Goal: Information Seeking & Learning: Learn about a topic

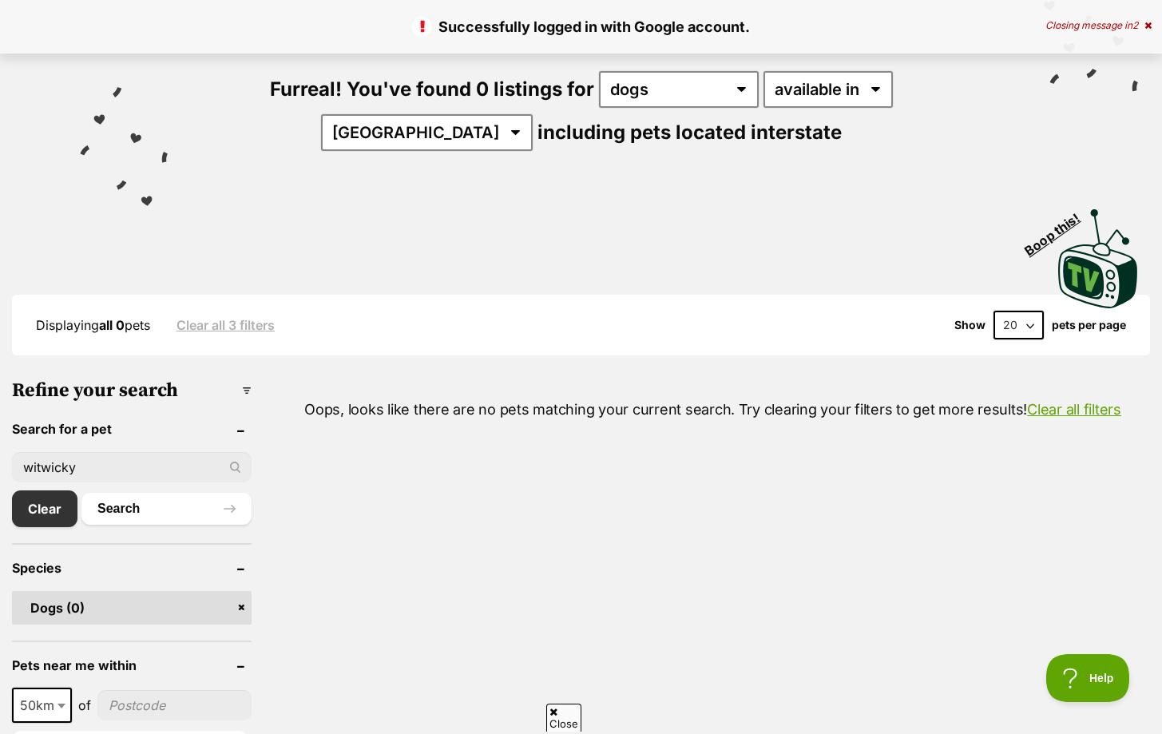
click at [146, 464] on input "witwicky" at bounding box center [132, 467] width 240 height 30
type input "w"
click at [81, 493] on button "Search" at bounding box center [166, 509] width 170 height 32
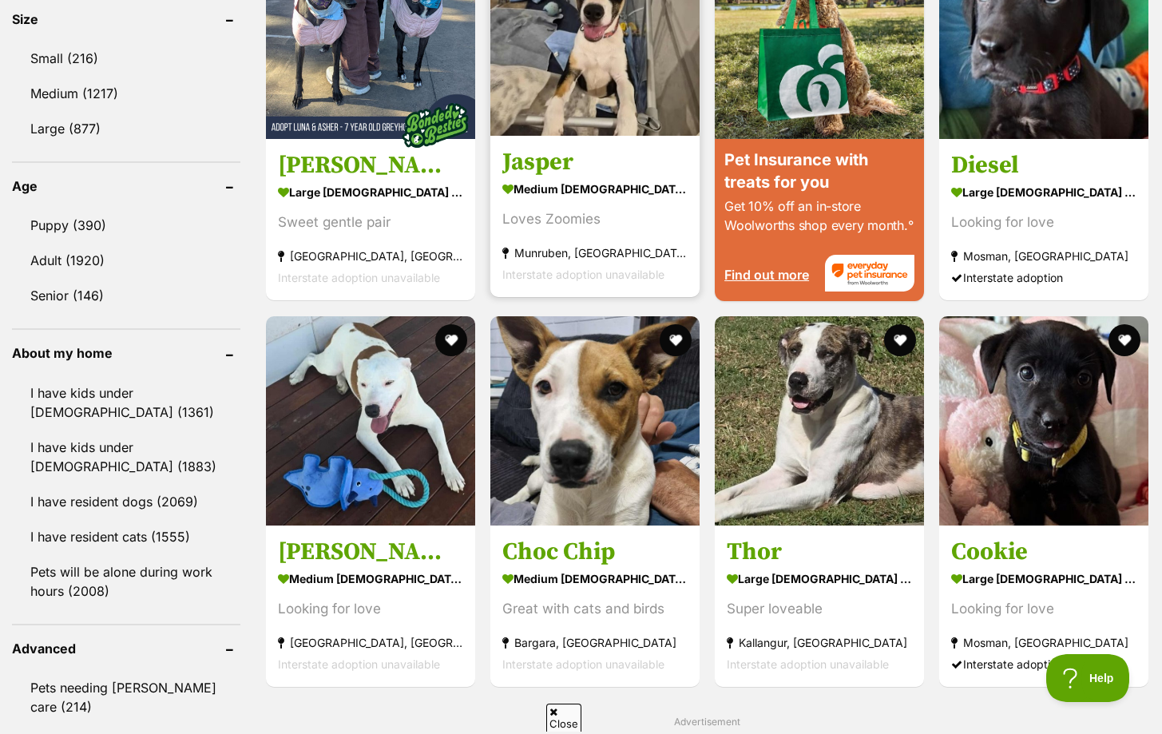
scroll to position [1521, 0]
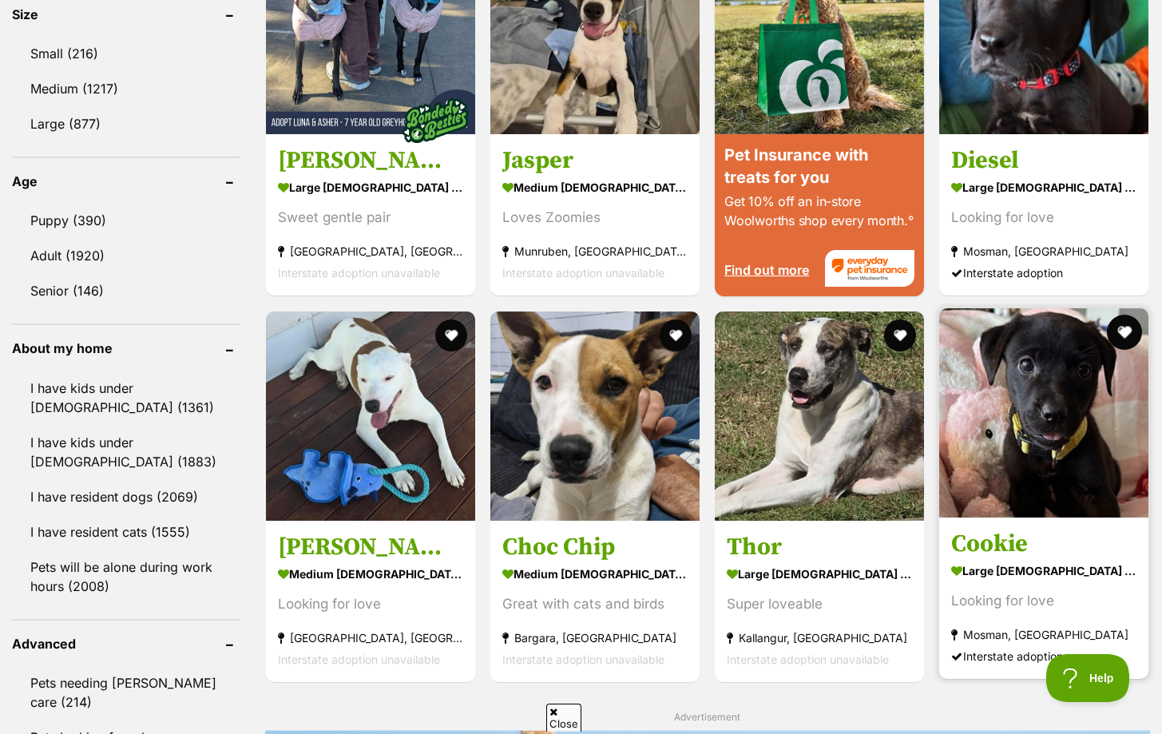
click at [1125, 323] on button "favourite" at bounding box center [1124, 332] width 35 height 35
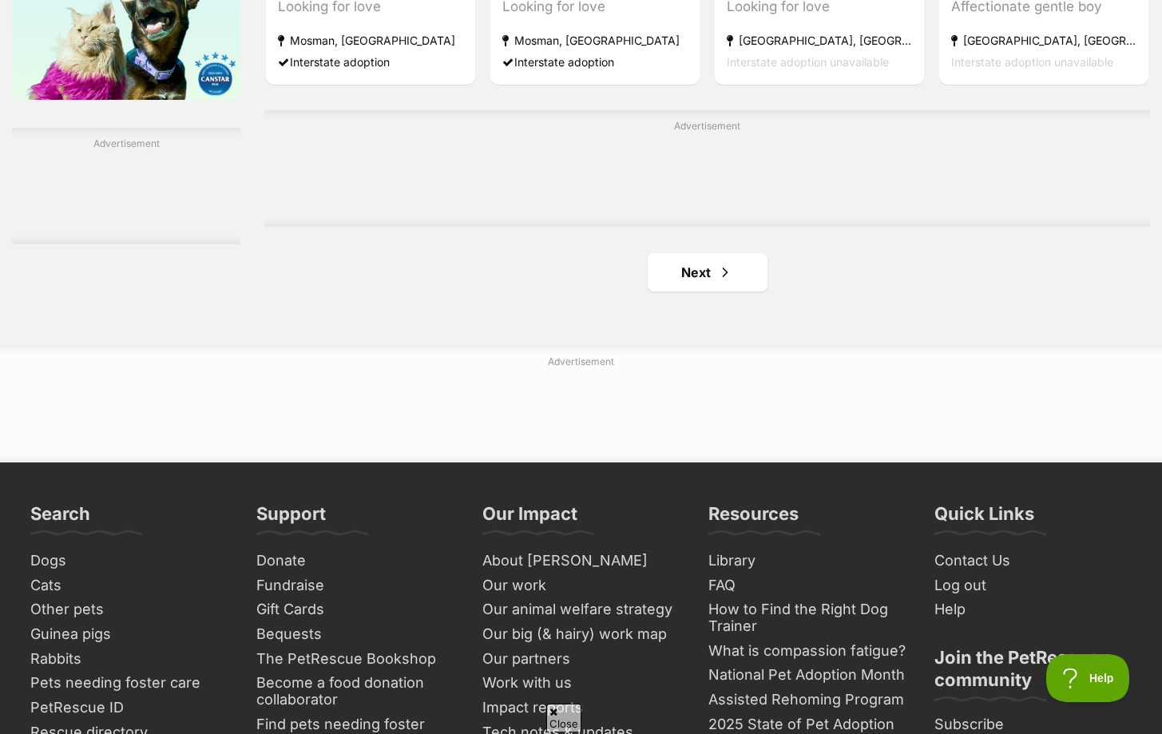
scroll to position [2676, 0]
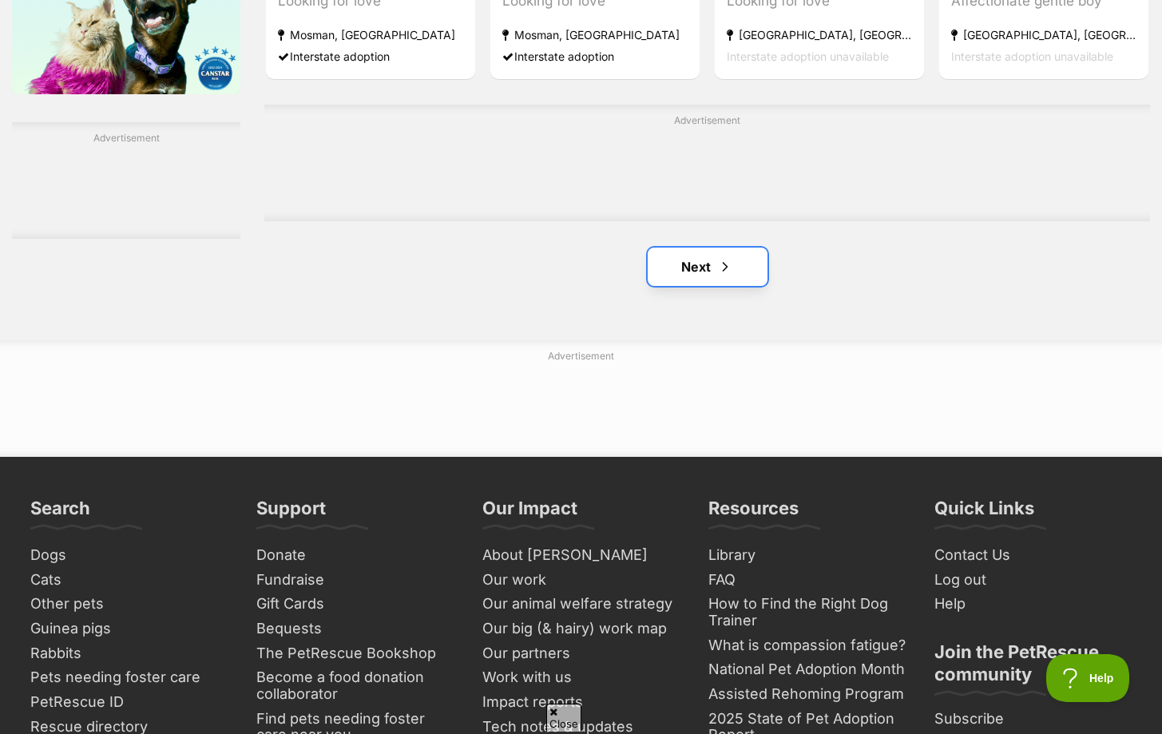
click at [736, 263] on link "Next" at bounding box center [707, 266] width 120 height 38
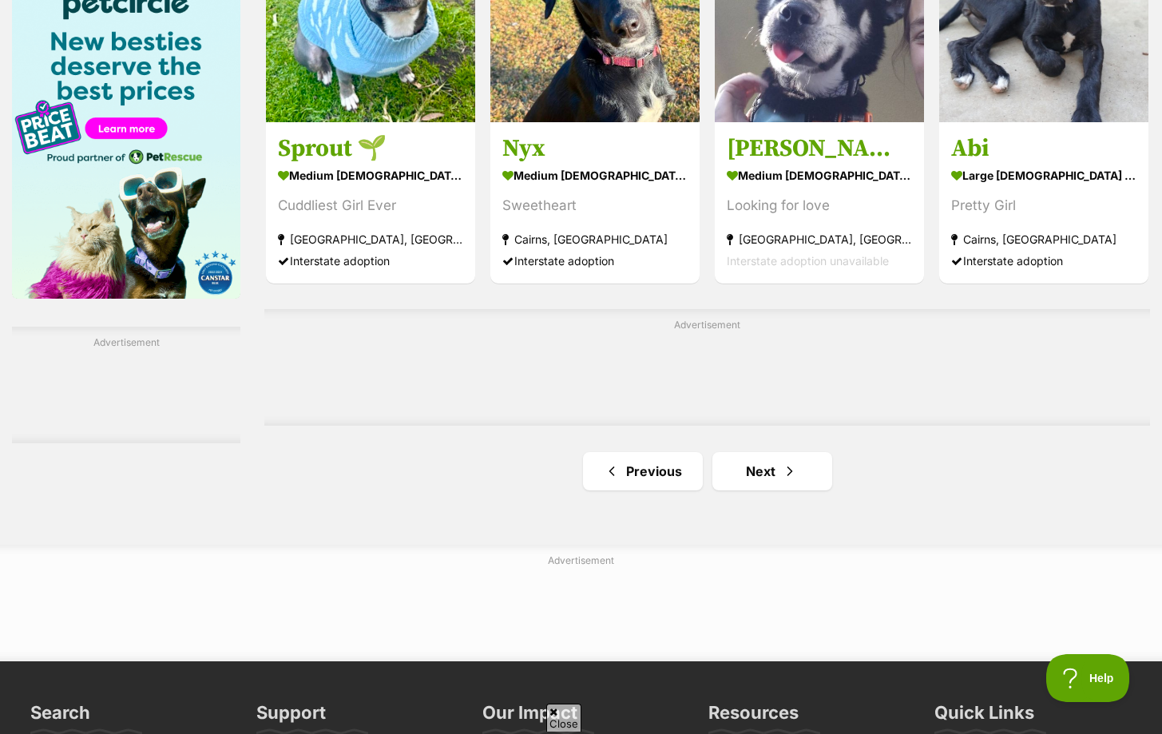
scroll to position [2475, 0]
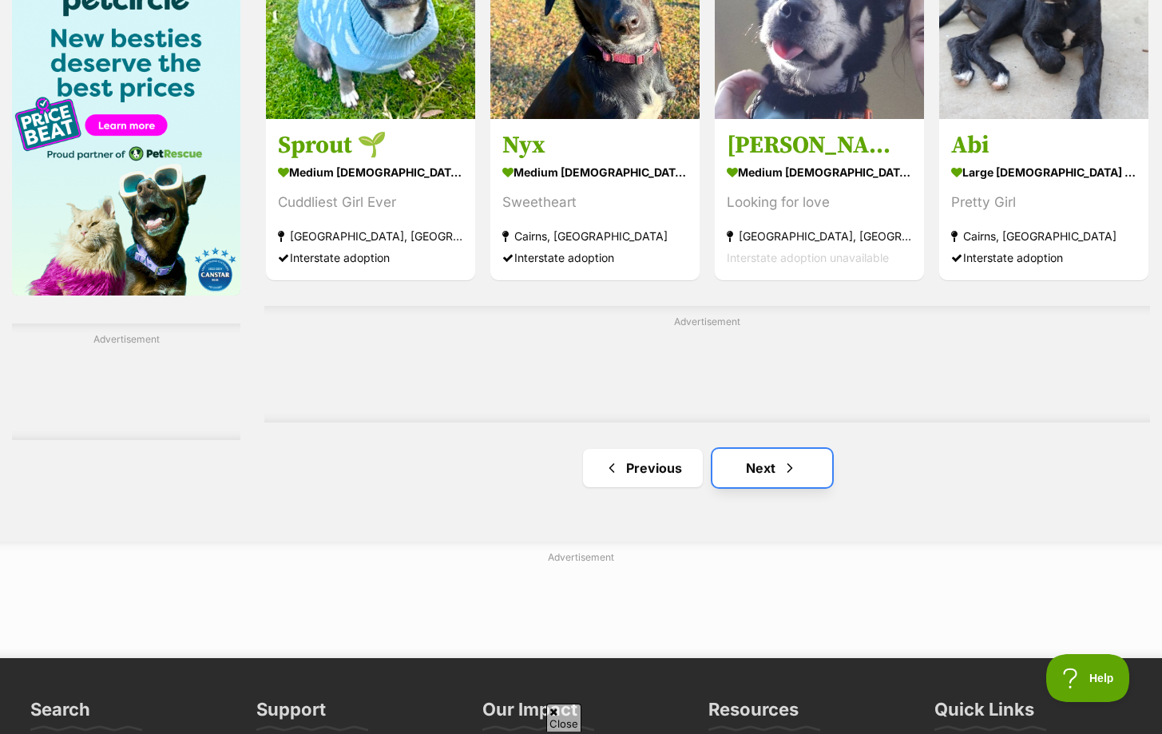
click at [748, 473] on link "Next" at bounding box center [772, 468] width 120 height 38
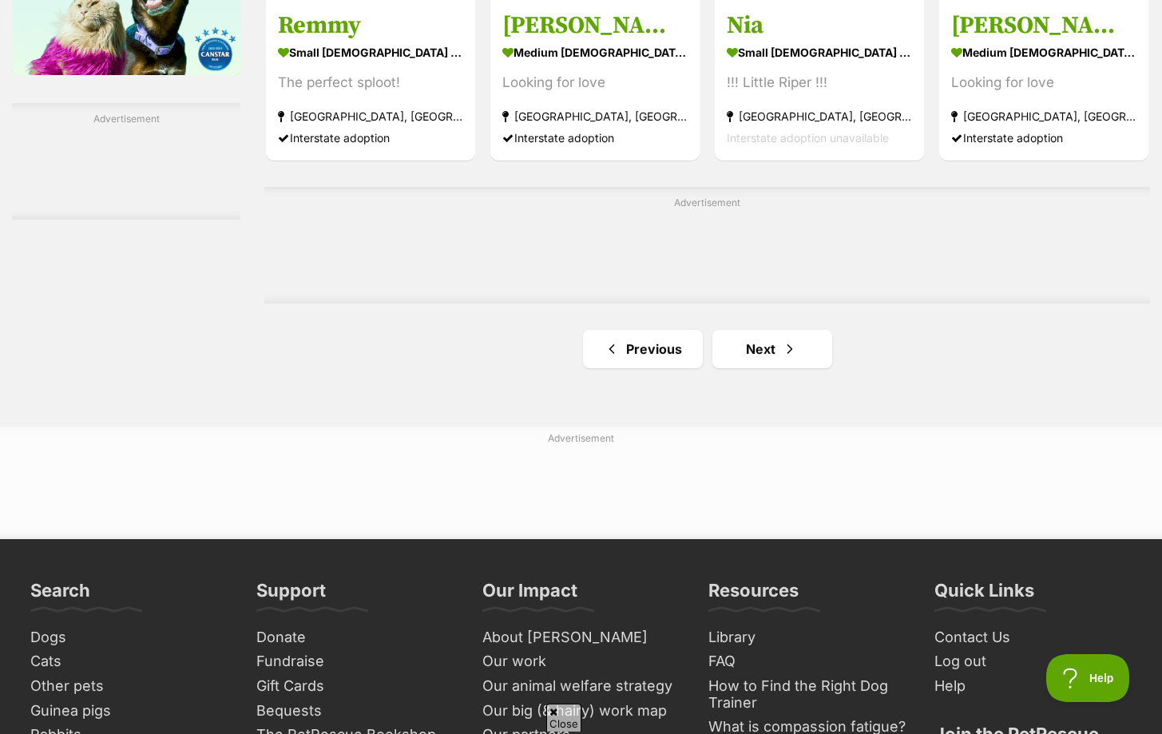
scroll to position [2696, 0]
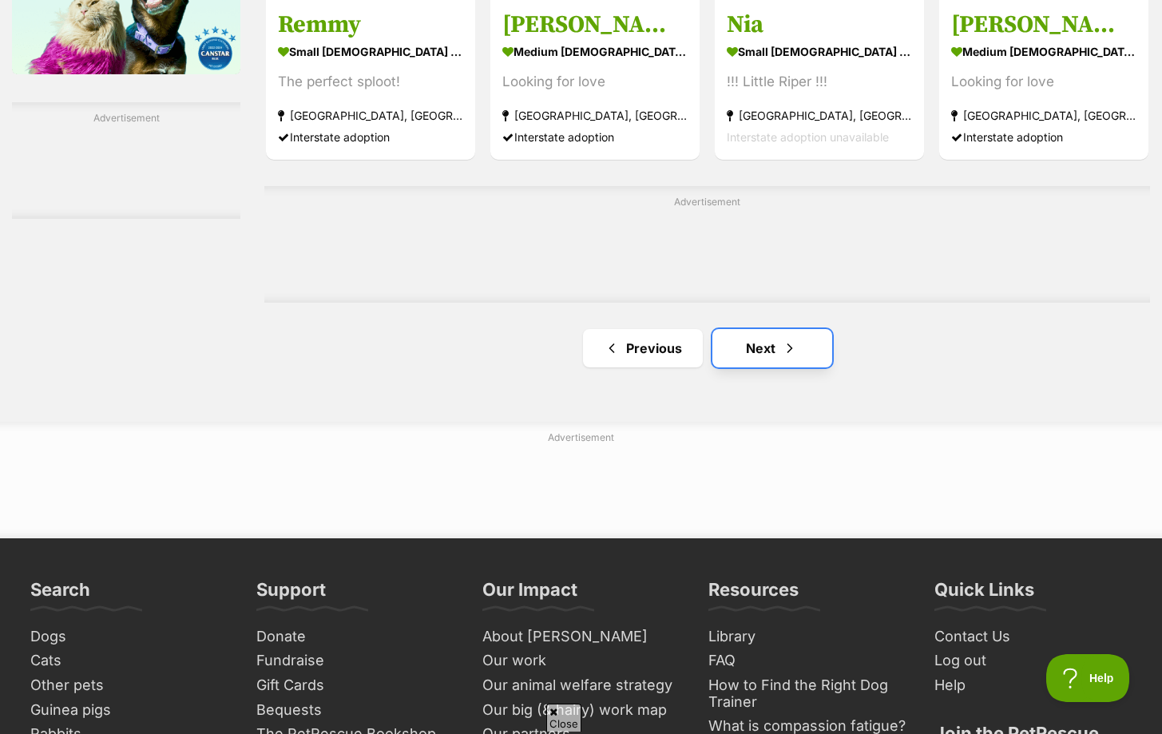
click at [766, 354] on link "Next" at bounding box center [772, 348] width 120 height 38
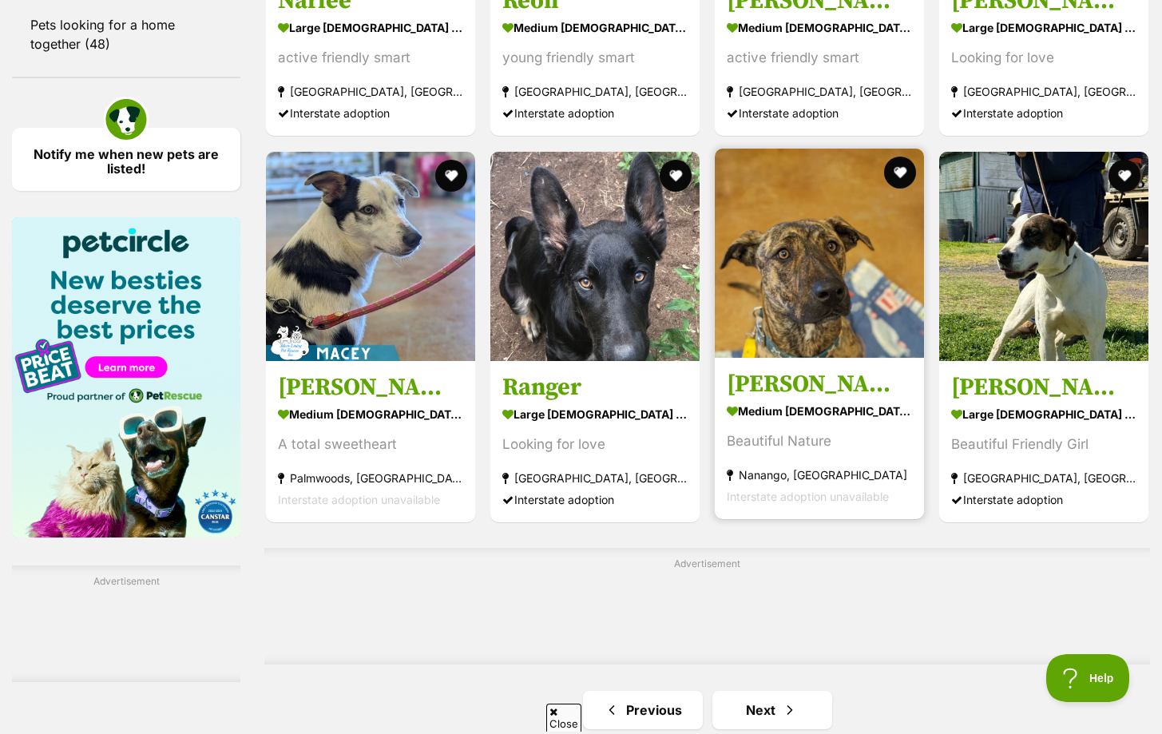
scroll to position [2245, 0]
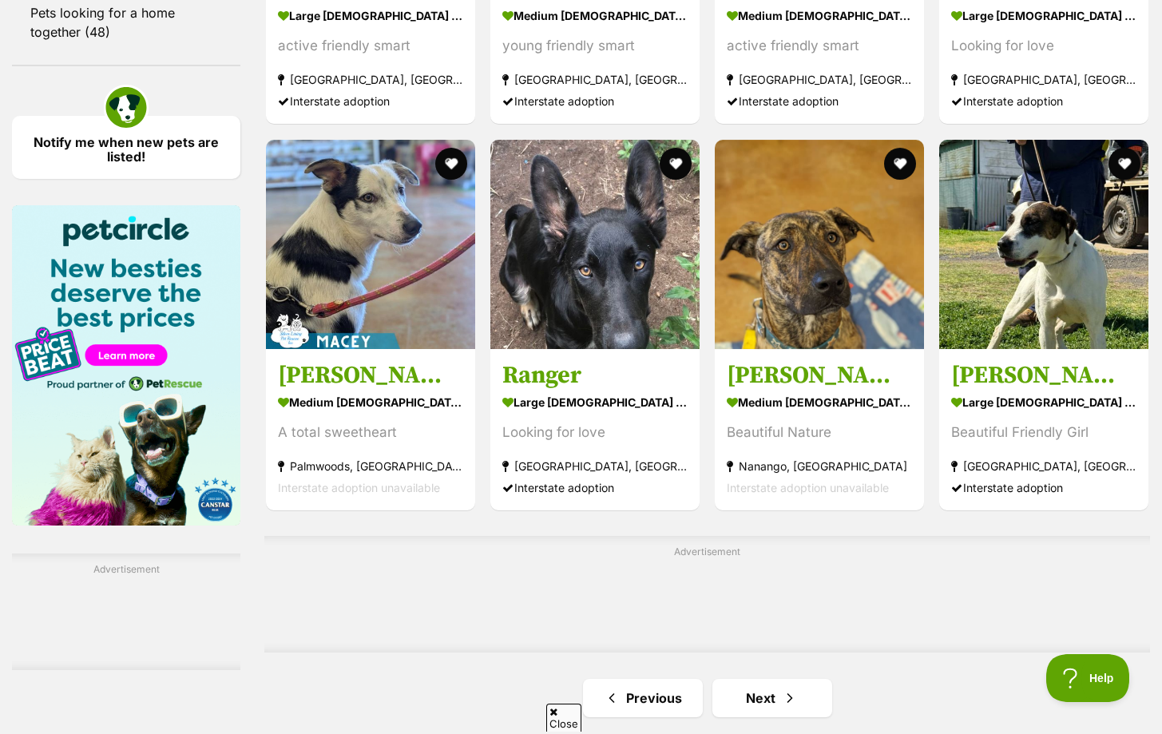
click at [552, 711] on icon at bounding box center [553, 712] width 8 height 10
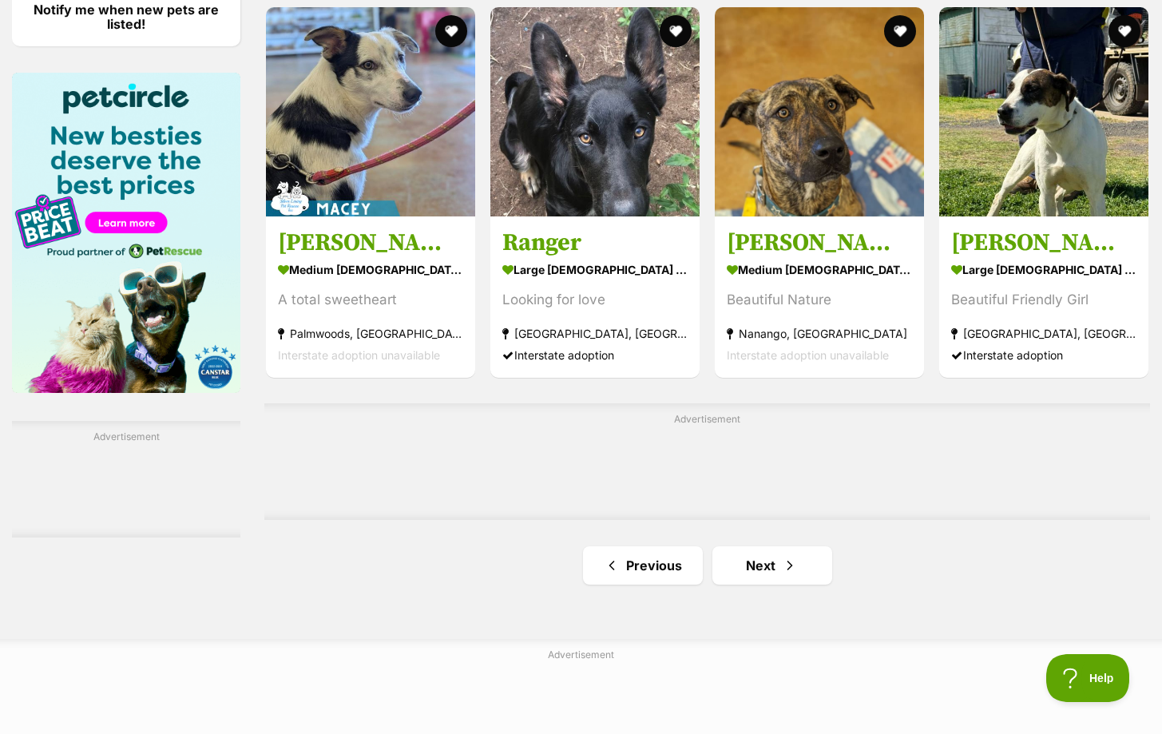
scroll to position [2385, 0]
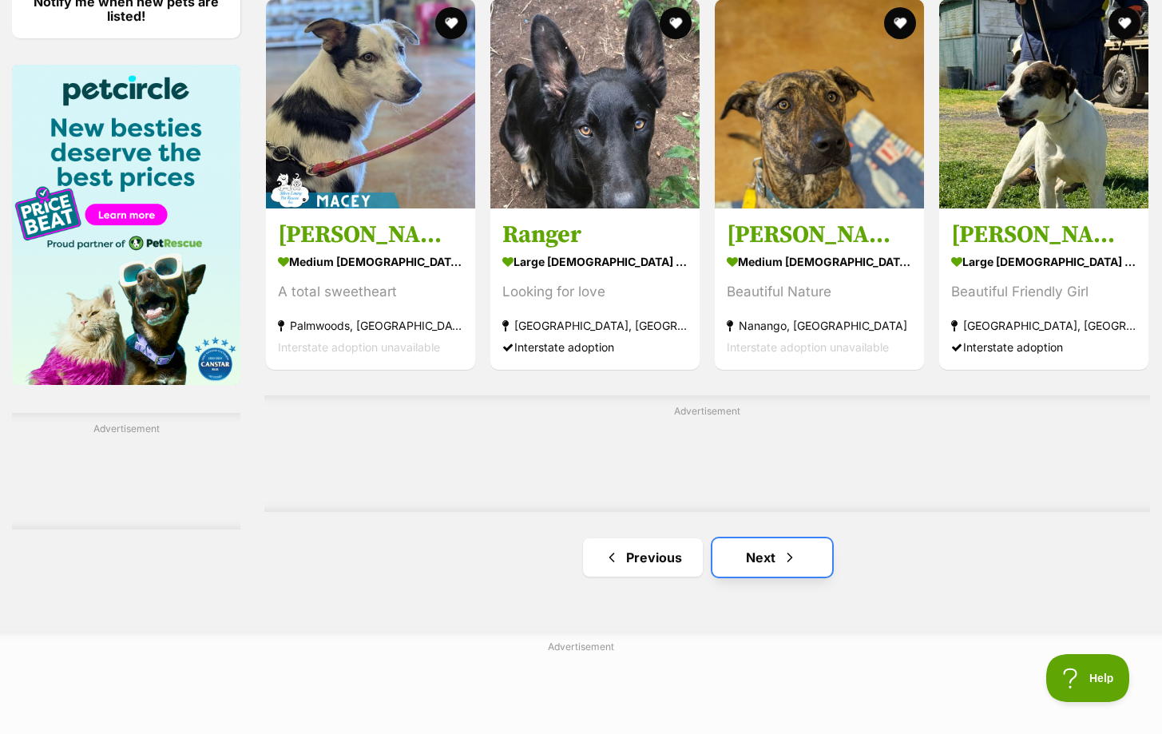
click at [724, 560] on link "Next" at bounding box center [772, 557] width 120 height 38
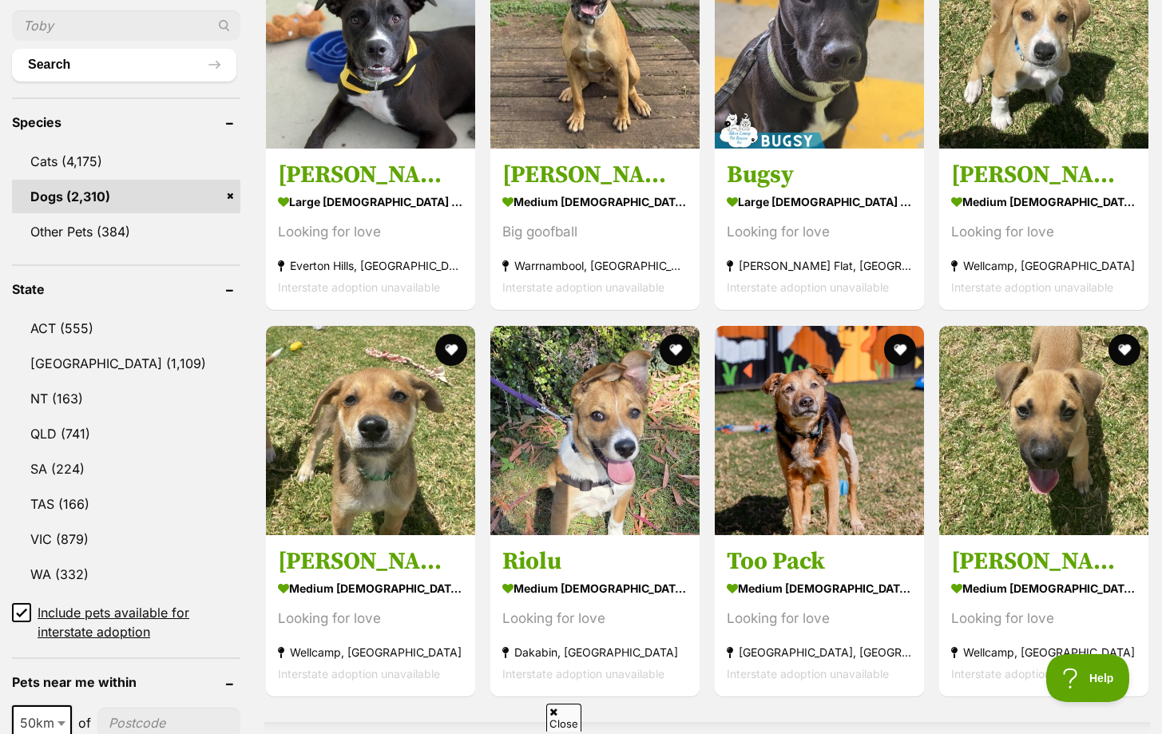
scroll to position [592, 0]
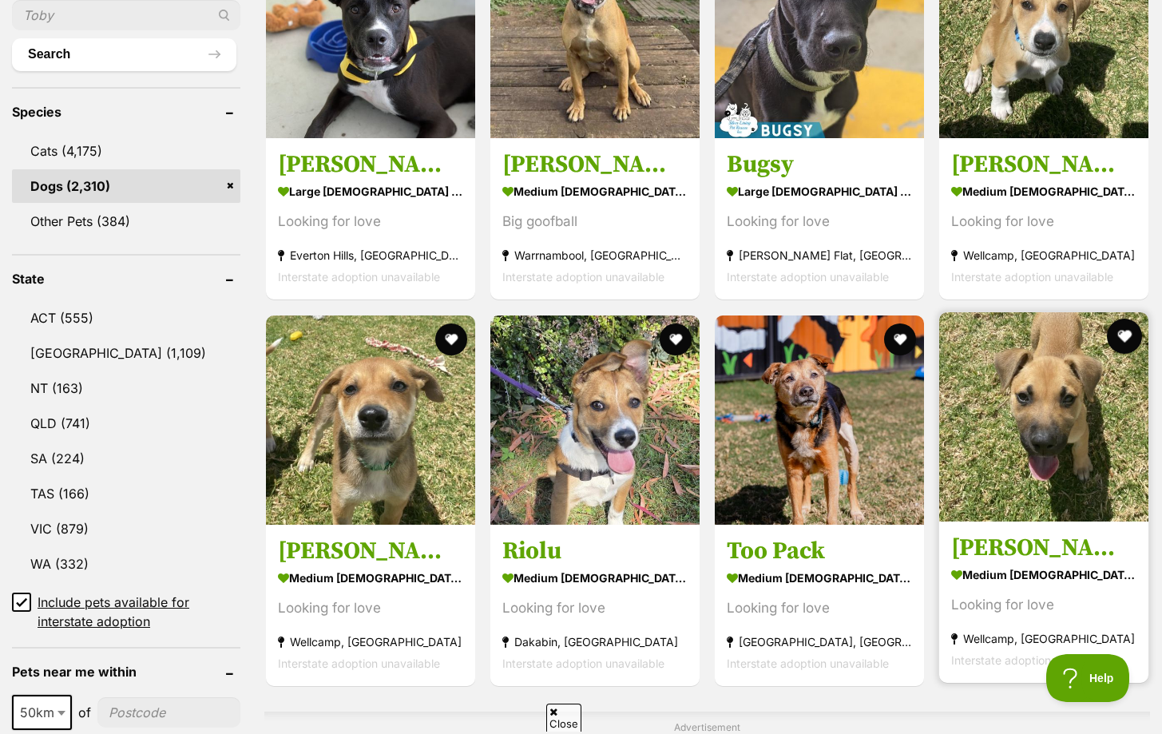
click at [1125, 335] on button "favourite" at bounding box center [1124, 336] width 35 height 35
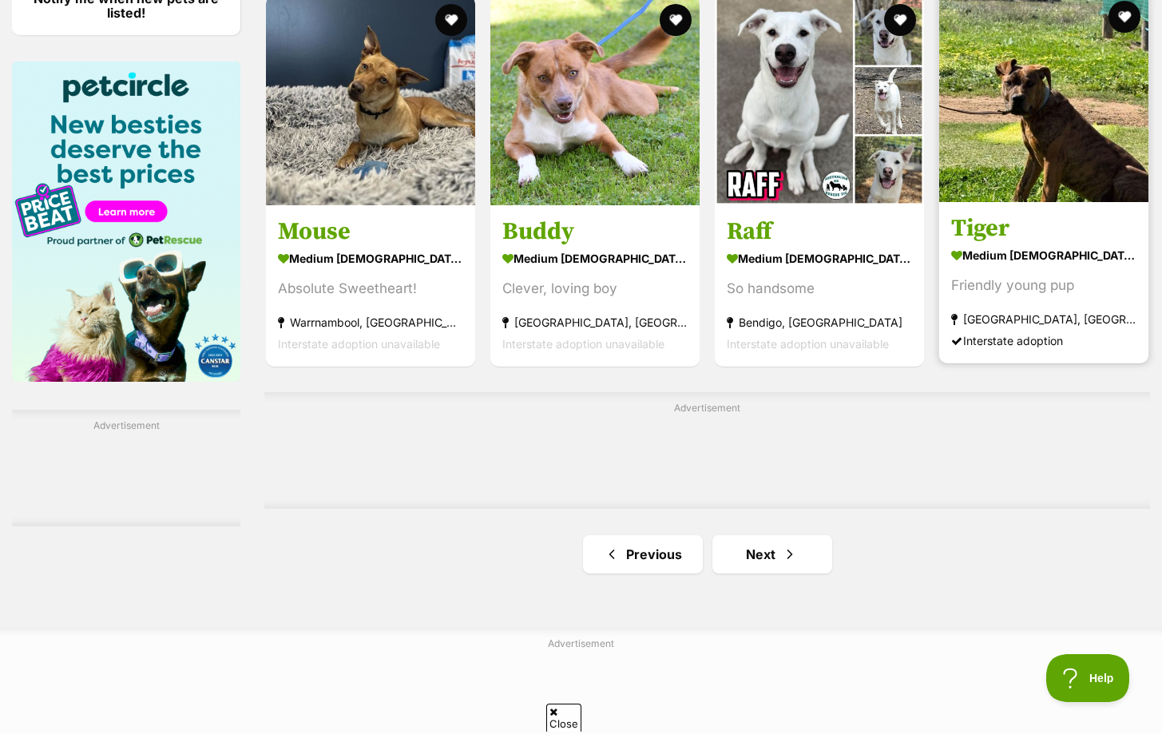
scroll to position [2411, 0]
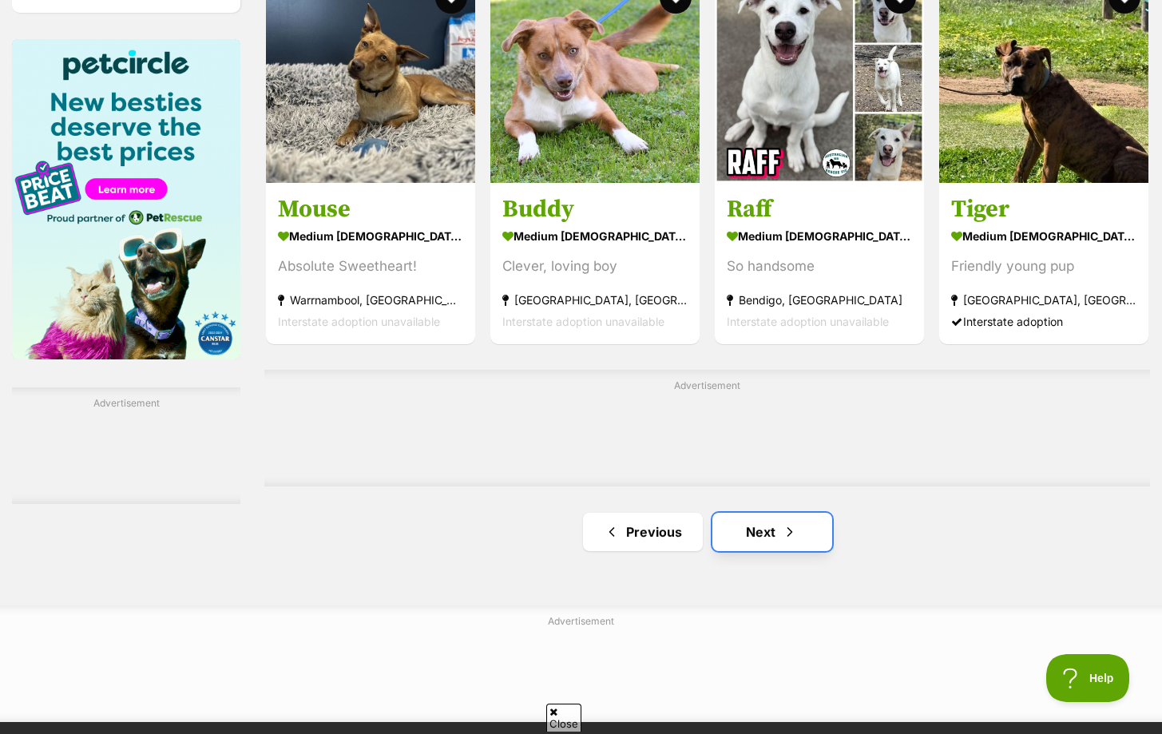
click at [802, 529] on link "Next" at bounding box center [772, 532] width 120 height 38
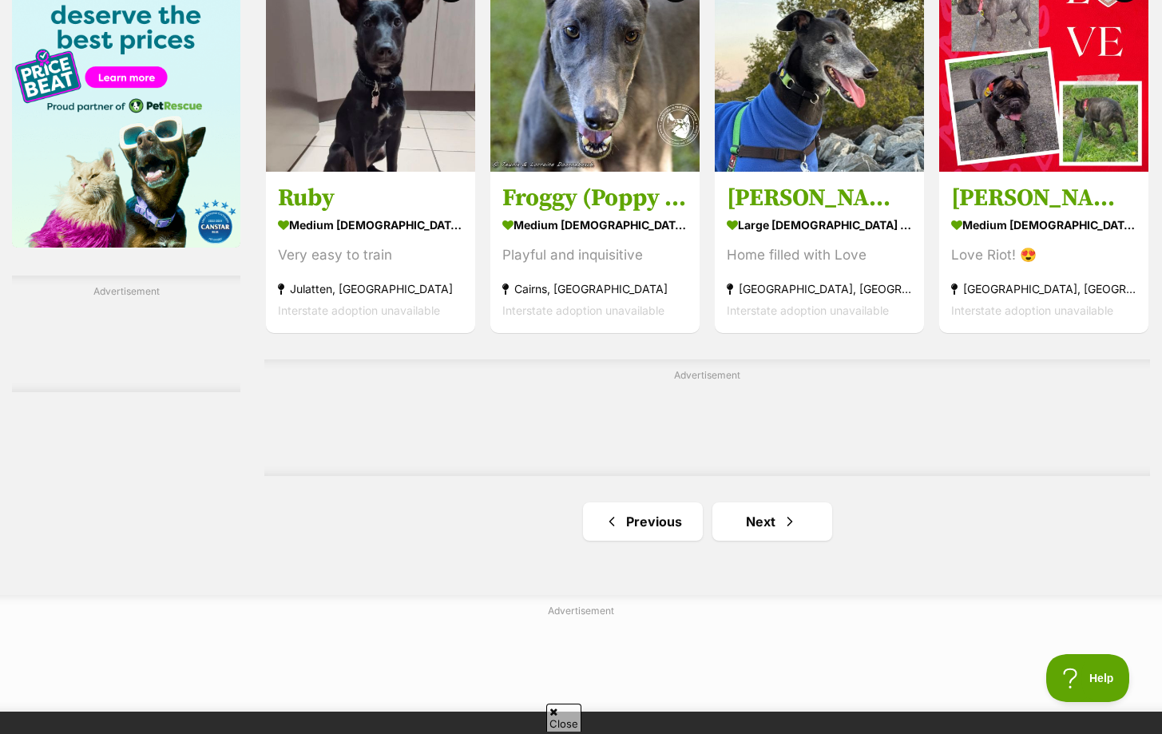
scroll to position [2598, 0]
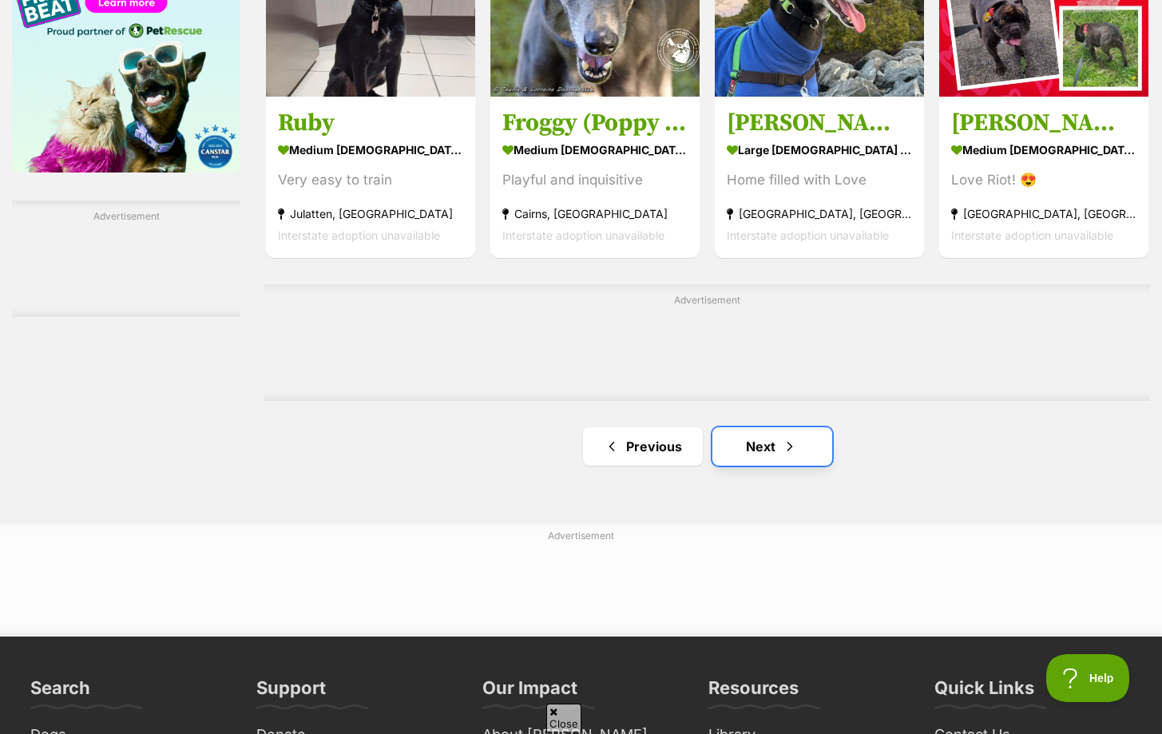
click at [774, 452] on link "Next" at bounding box center [772, 446] width 120 height 38
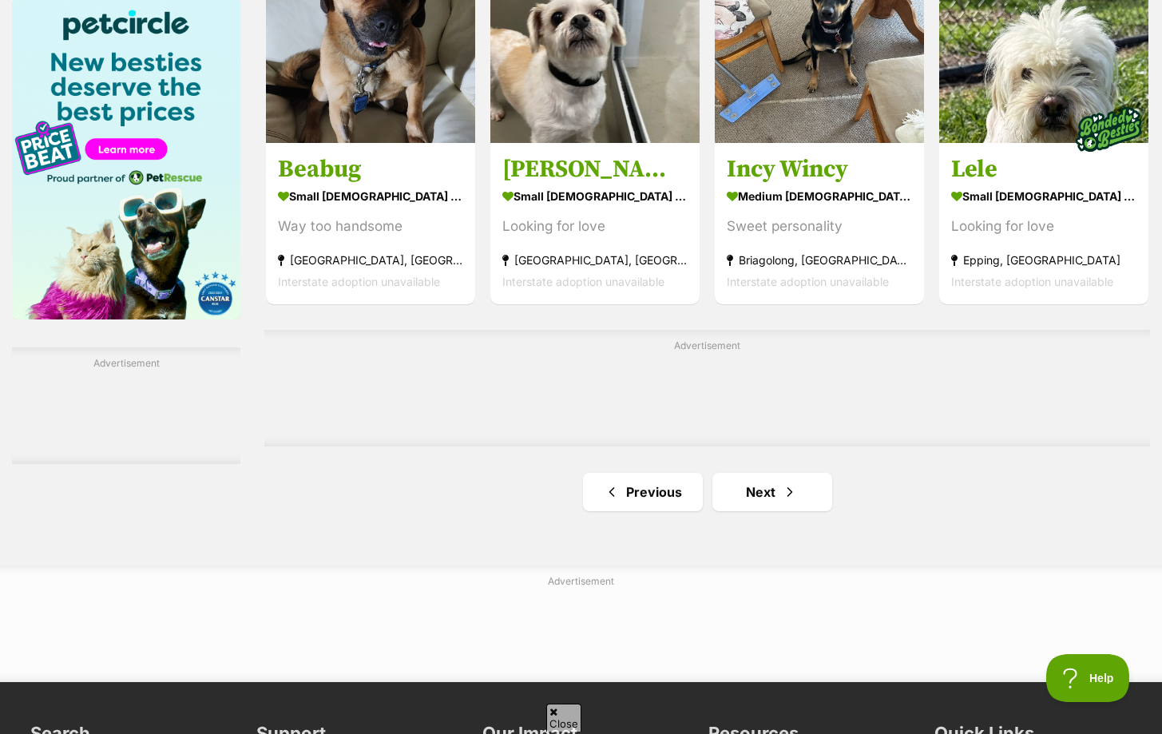
scroll to position [2455, 0]
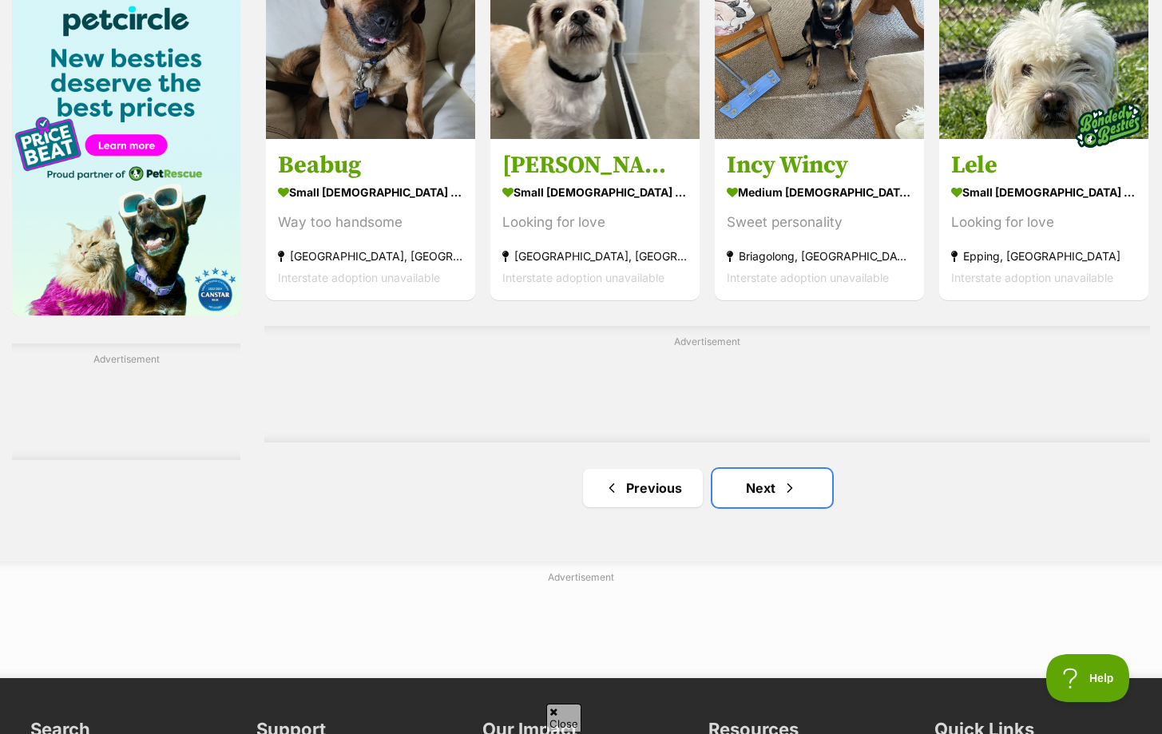
click at [758, 482] on link "Next" at bounding box center [772, 488] width 120 height 38
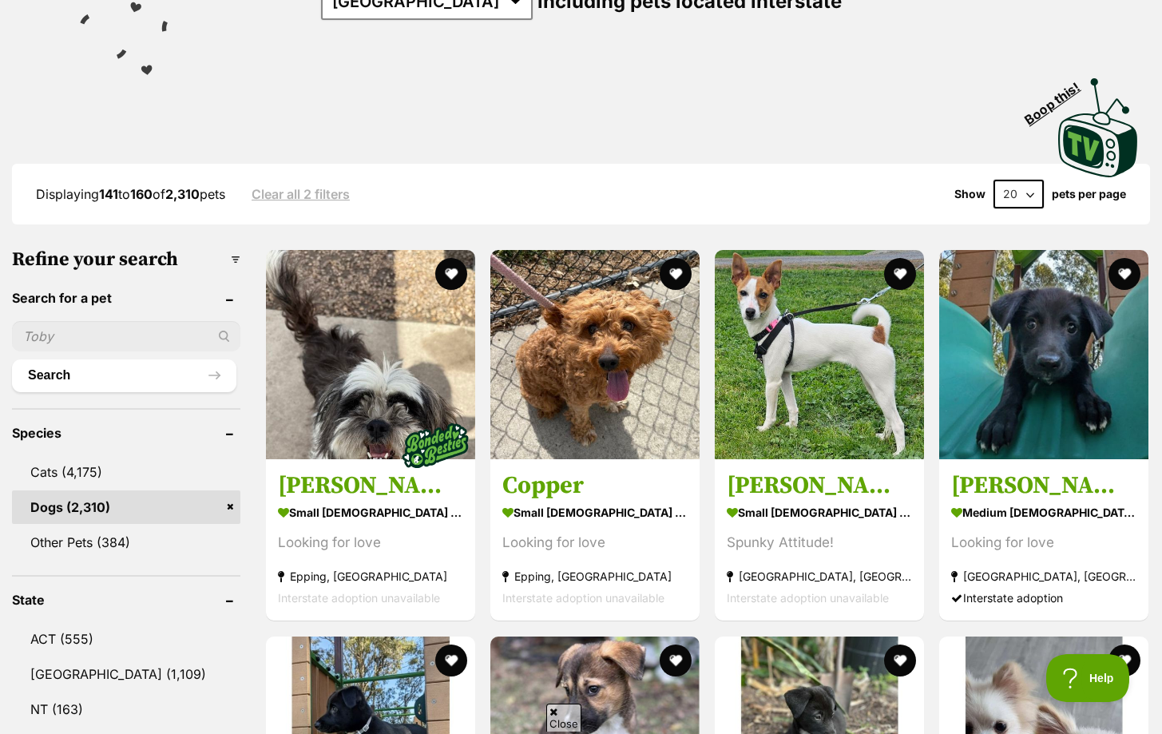
scroll to position [276, 0]
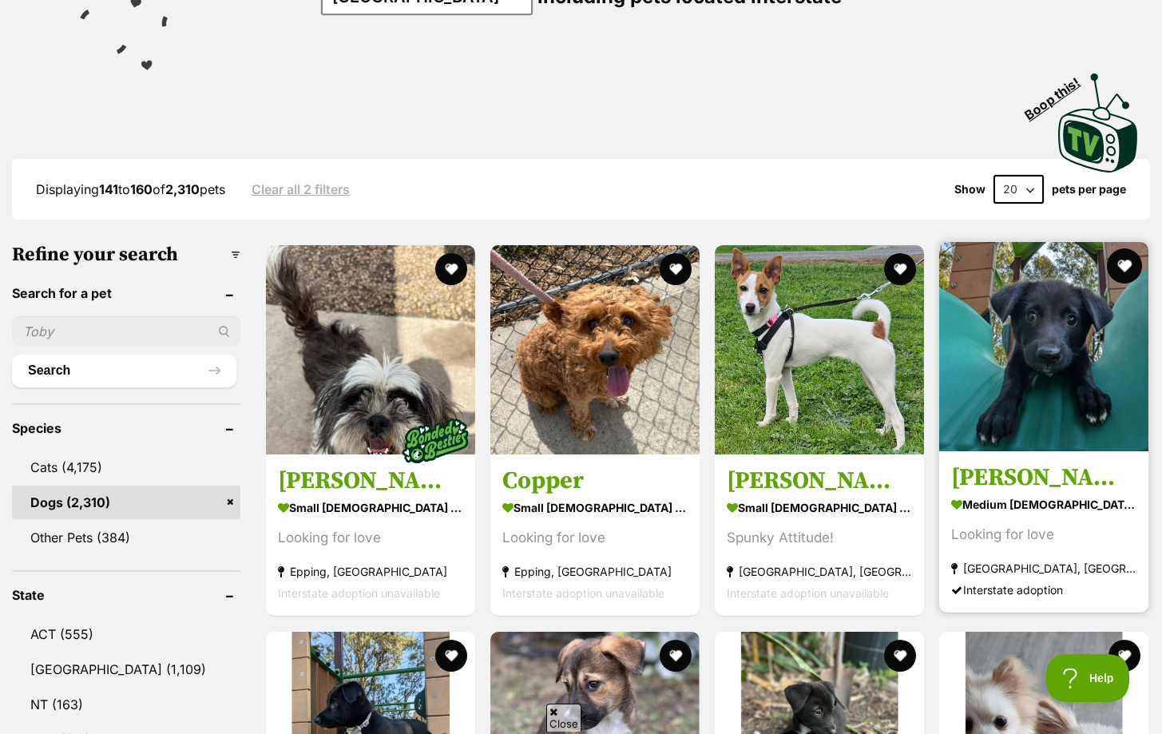
click at [1120, 264] on button "favourite" at bounding box center [1124, 265] width 35 height 35
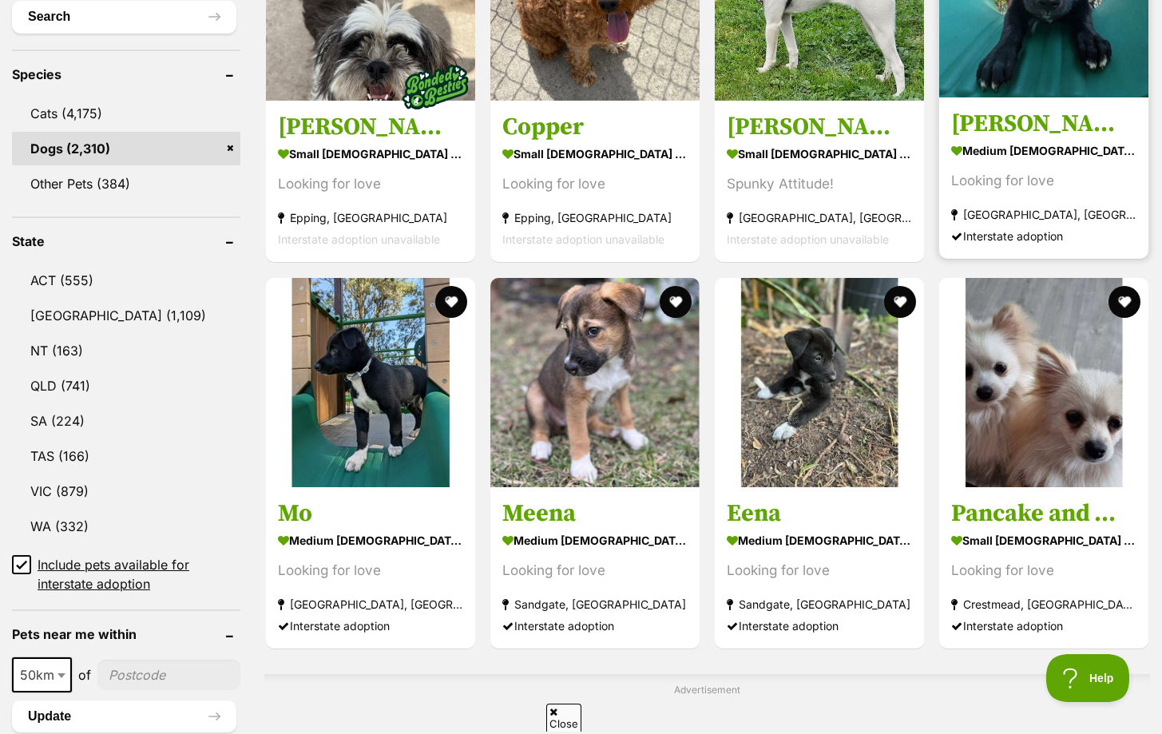
scroll to position [633, 0]
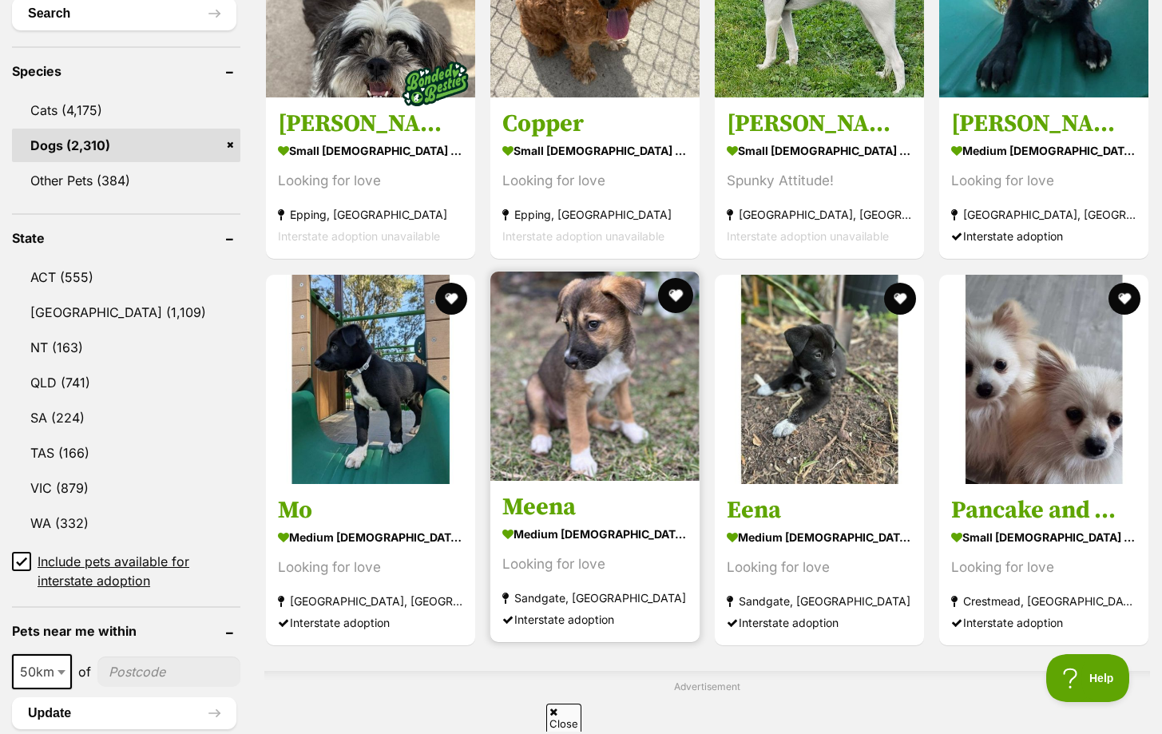
click at [669, 287] on button "favourite" at bounding box center [675, 295] width 35 height 35
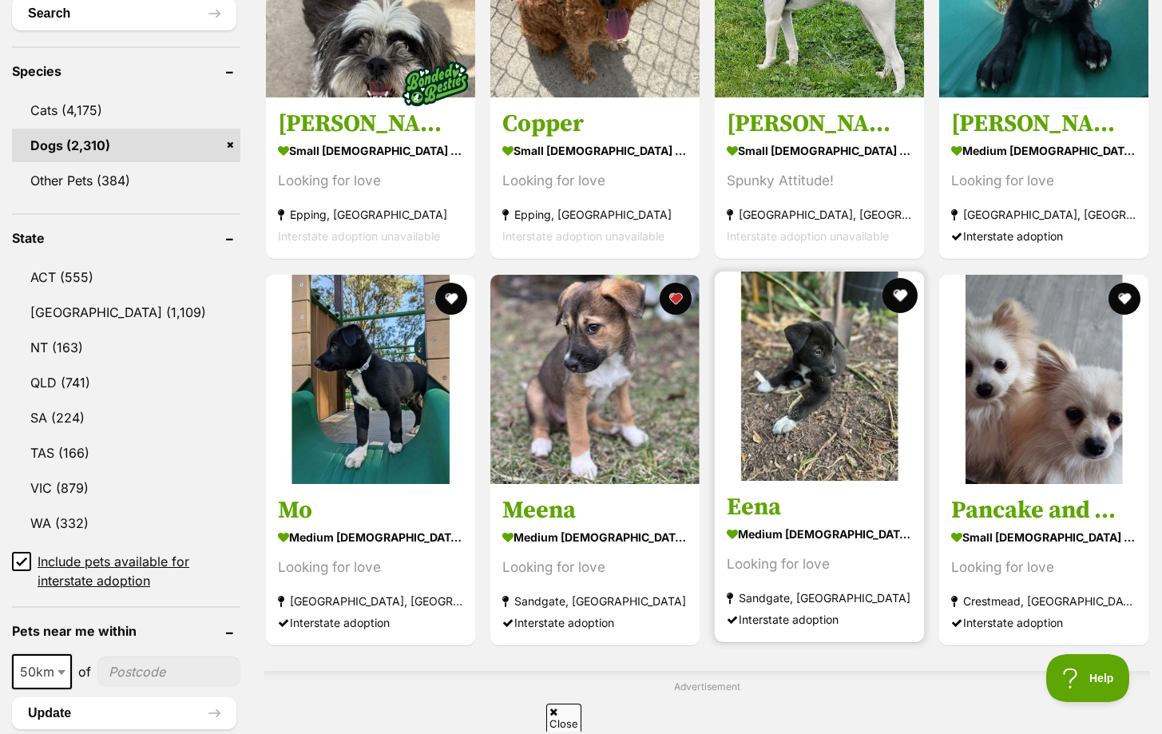
click at [896, 289] on button "favourite" at bounding box center [899, 295] width 35 height 35
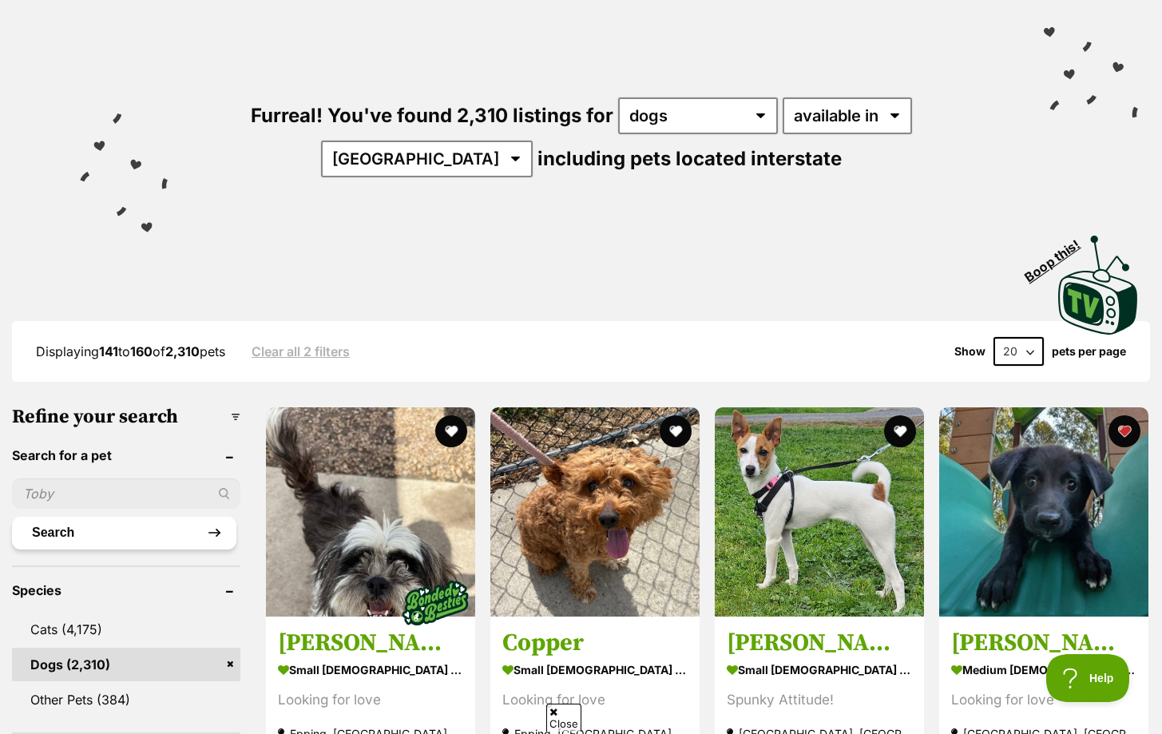
scroll to position [113, 0]
click at [97, 489] on input "text" at bounding box center [126, 494] width 228 height 30
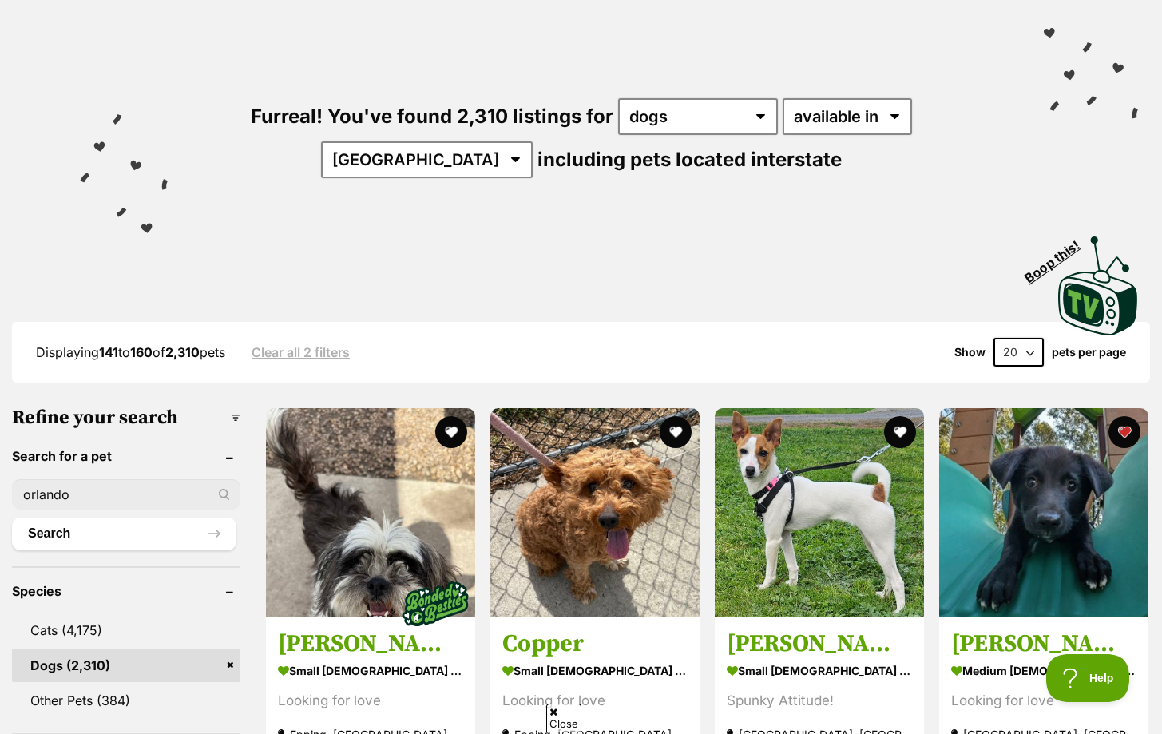
type input "orlando"
click at [12, 517] on button "Search" at bounding box center [124, 533] width 224 height 32
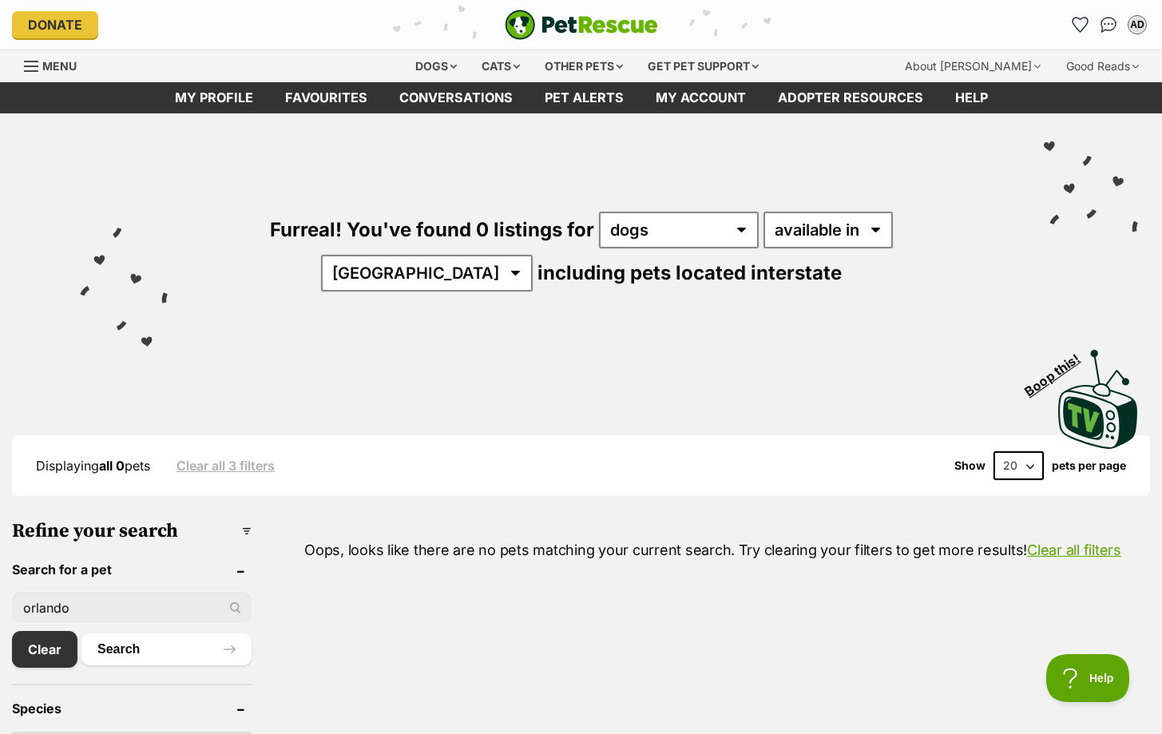
click at [162, 615] on input "orlando" at bounding box center [132, 607] width 240 height 30
type input "o"
type input "[PERSON_NAME]"
click at [81, 633] on button "Search" at bounding box center [166, 649] width 170 height 32
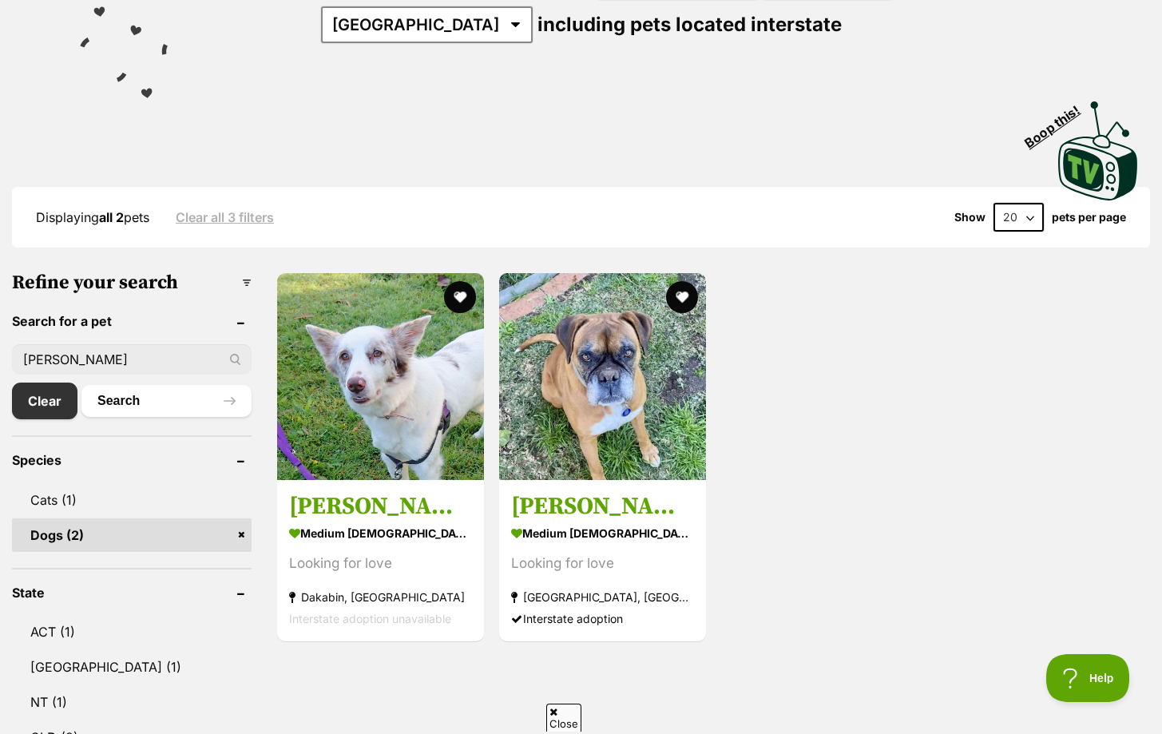
click at [138, 357] on input "[PERSON_NAME]" at bounding box center [132, 359] width 240 height 30
type input "j"
type input "cozzie"
click at [81, 385] on button "Search" at bounding box center [166, 401] width 170 height 32
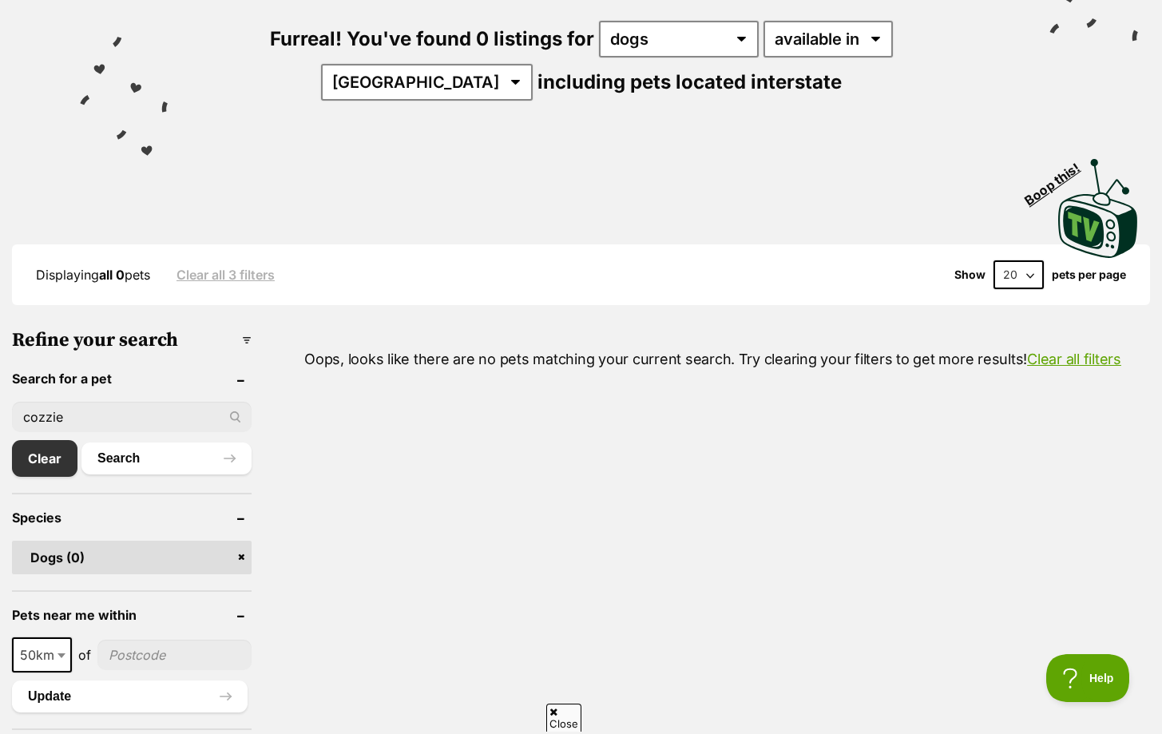
scroll to position [192, 0]
click at [135, 410] on input "cozzie" at bounding box center [132, 416] width 240 height 30
type input "cobber"
click at [81, 441] on button "Search" at bounding box center [166, 457] width 170 height 32
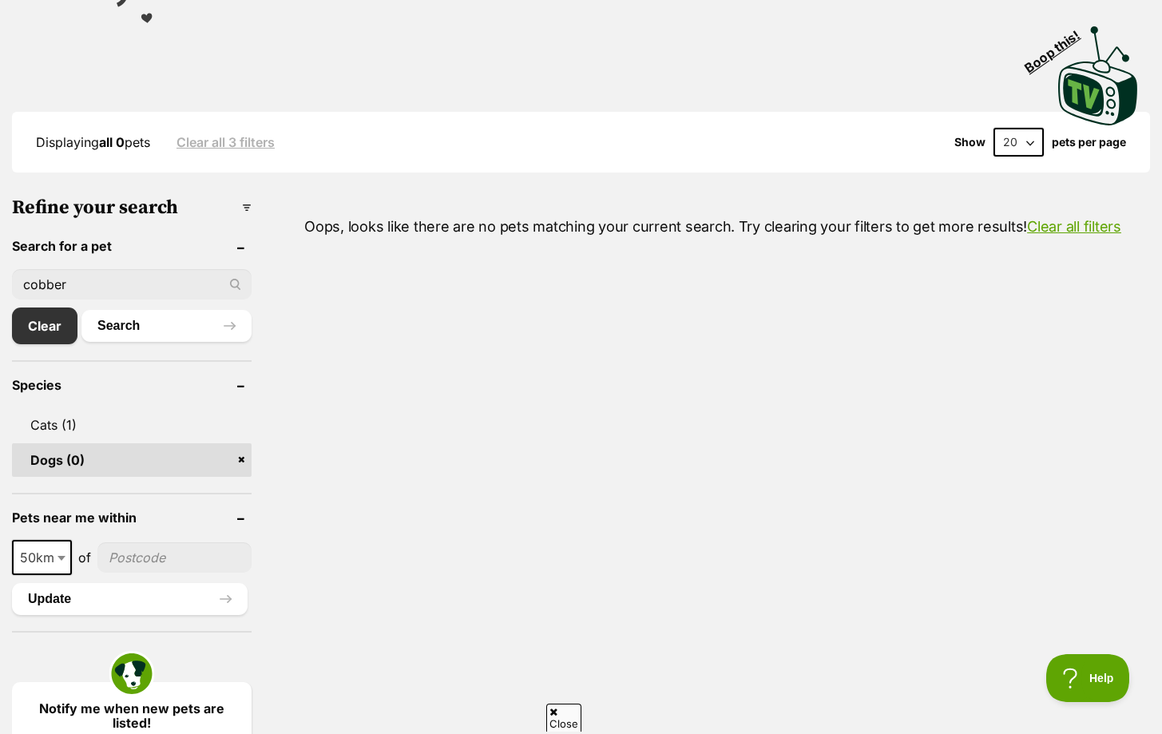
scroll to position [328, 0]
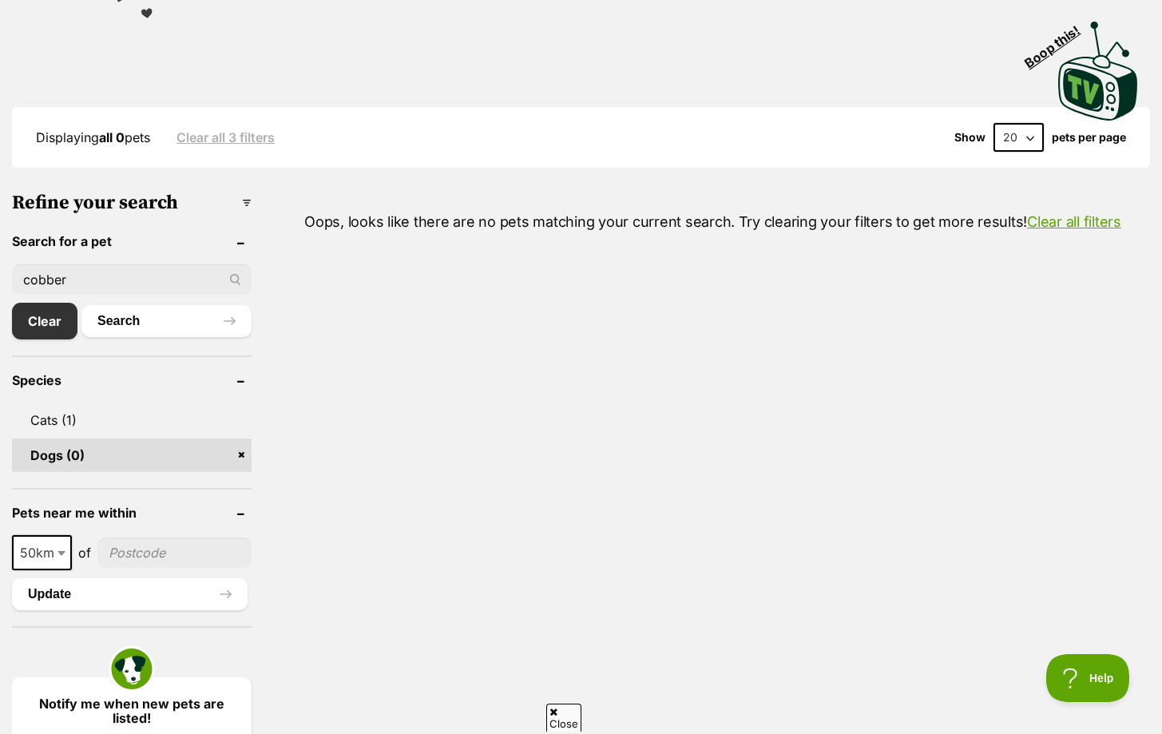
click at [124, 279] on input "cobber" at bounding box center [132, 279] width 240 height 30
type input "c"
type input "[PERSON_NAME]"
click at [81, 305] on button "Search" at bounding box center [166, 321] width 170 height 32
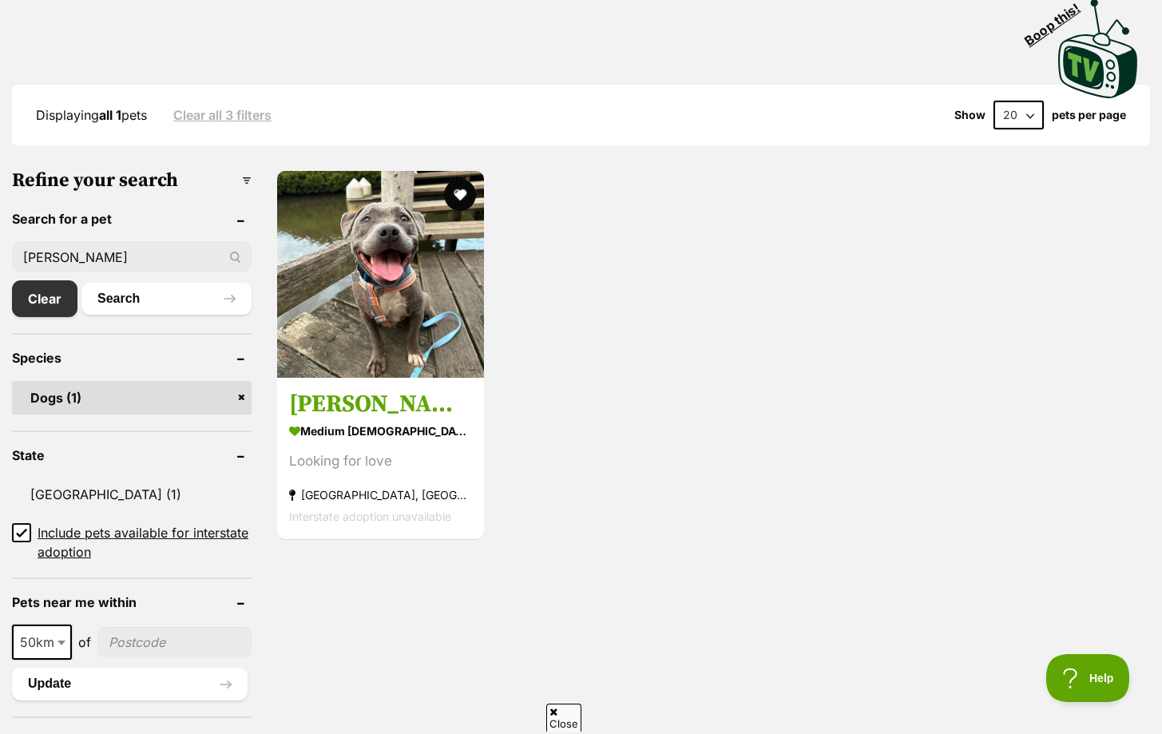
scroll to position [347, 0]
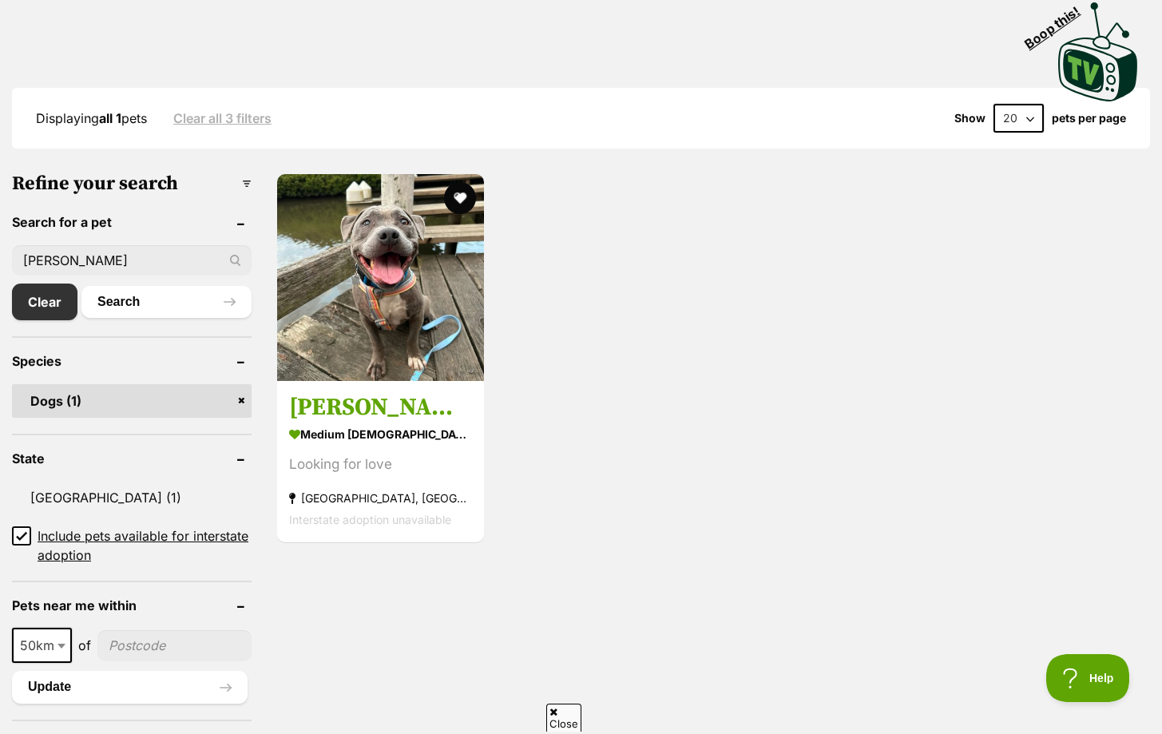
click at [152, 248] on input "[PERSON_NAME]" at bounding box center [132, 260] width 240 height 30
click at [156, 255] on input "[PERSON_NAME]" at bounding box center [132, 260] width 240 height 30
type input "l"
type input "jackson"
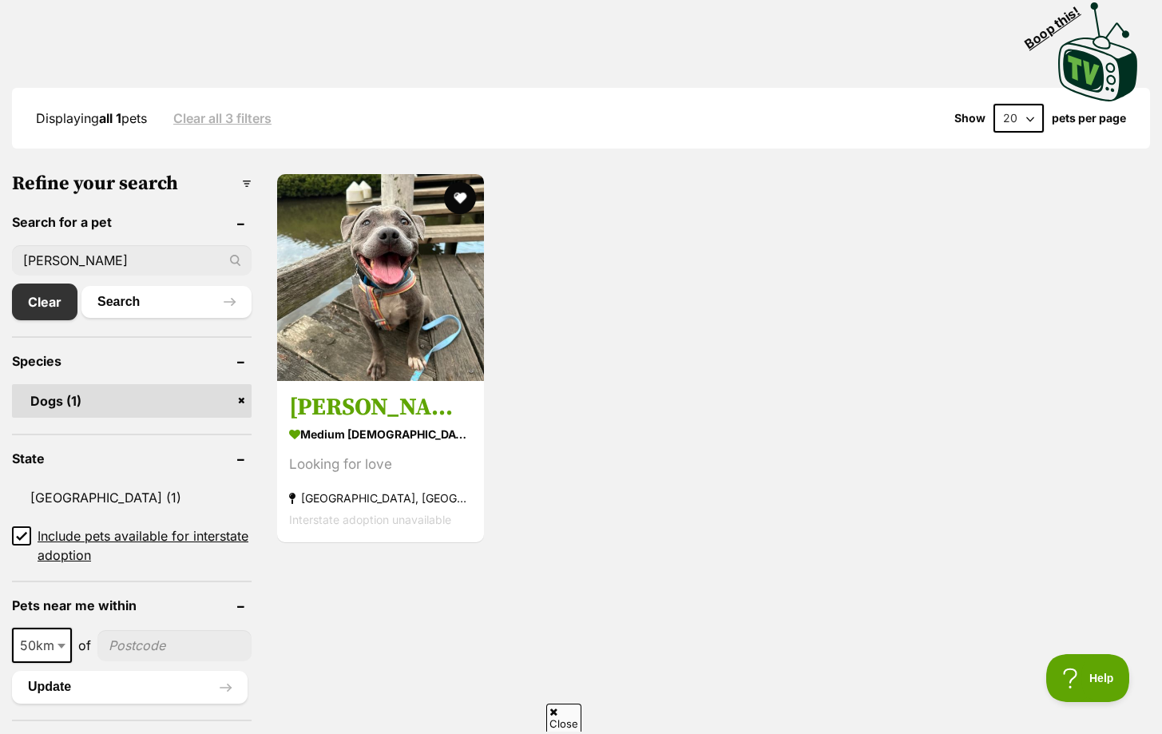
click at [81, 286] on button "Search" at bounding box center [166, 302] width 170 height 32
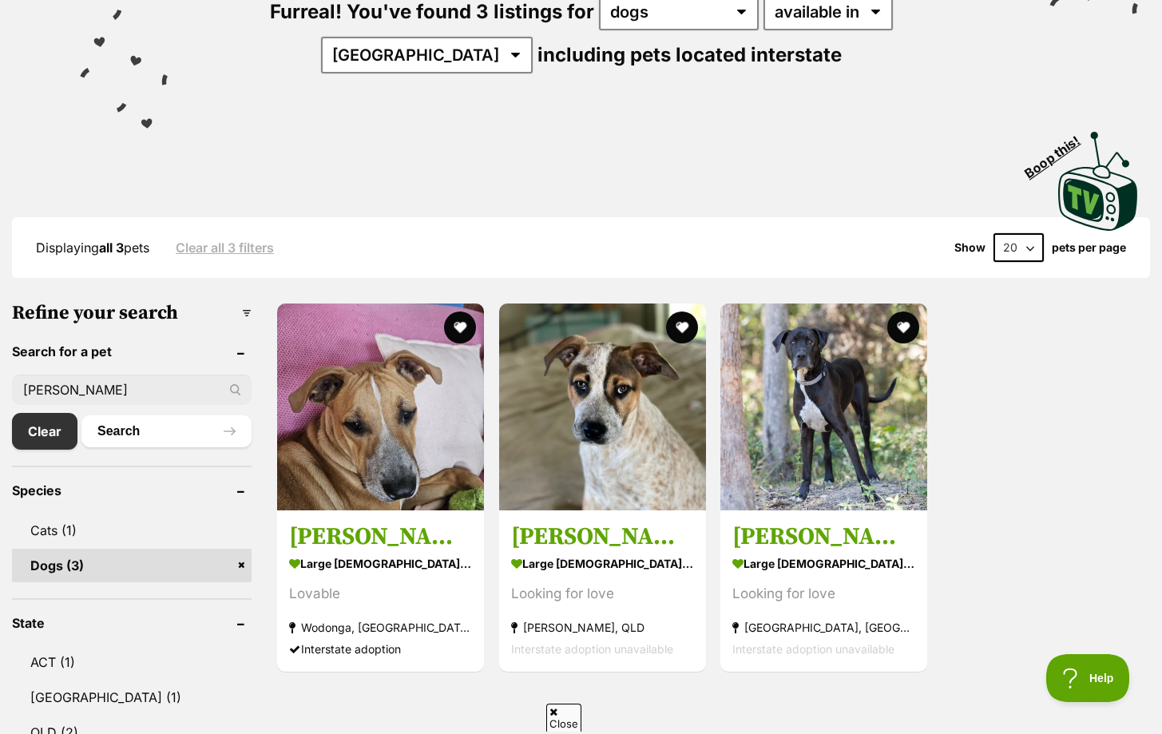
scroll to position [232, 0]
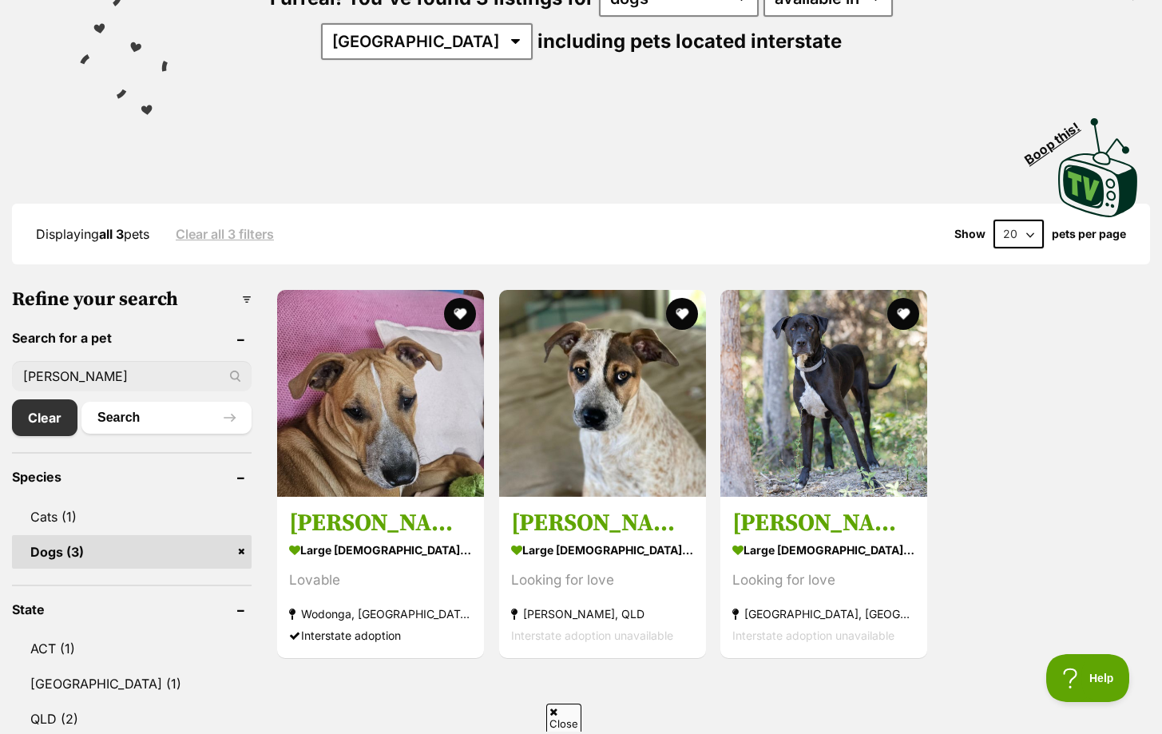
click at [169, 371] on input "jackson" at bounding box center [132, 376] width 240 height 30
type input "jake"
click at [81, 402] on button "Search" at bounding box center [166, 418] width 170 height 32
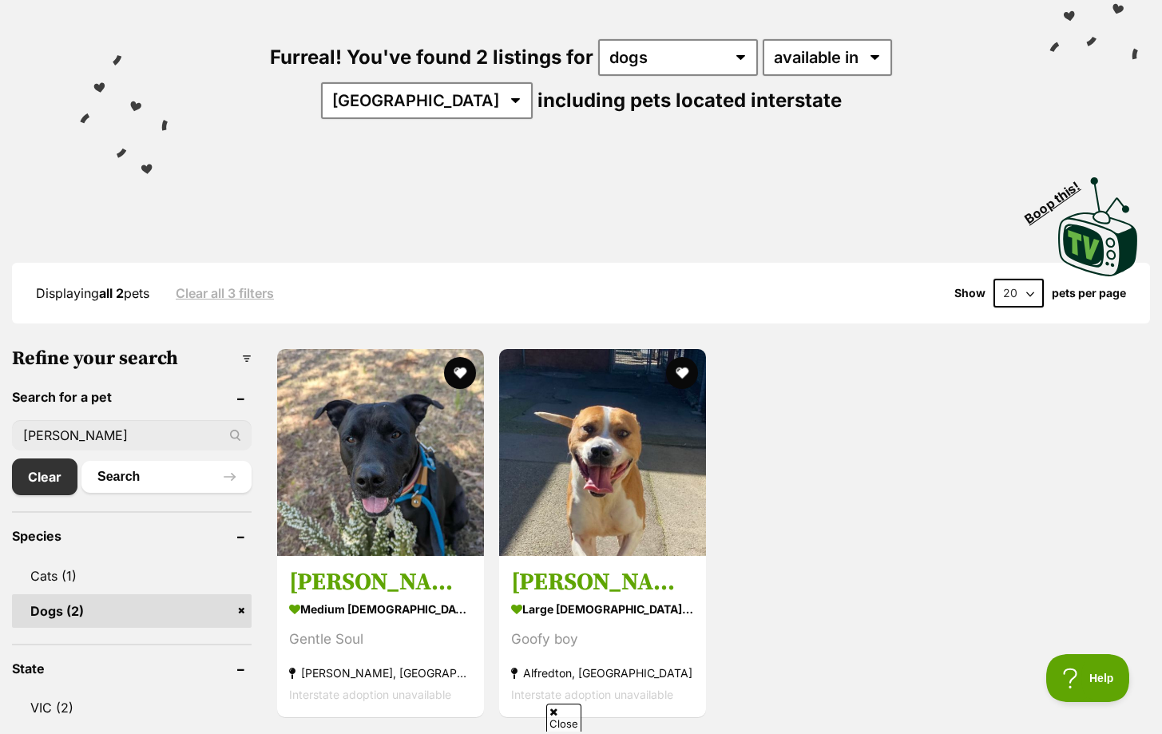
click at [77, 420] on input "jake" at bounding box center [132, 435] width 240 height 30
click at [80, 433] on input "jake" at bounding box center [132, 435] width 240 height 30
type input "j"
type input "beans"
click button "Search"
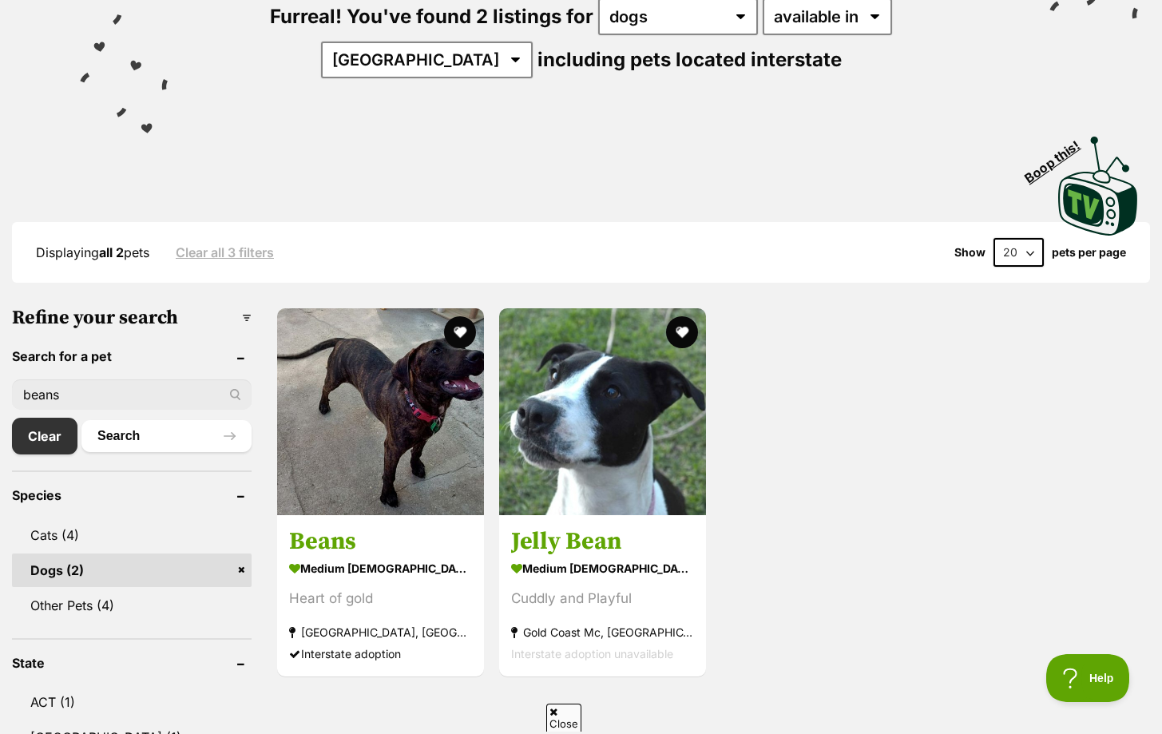
scroll to position [214, 0]
click at [125, 389] on input "beans" at bounding box center [132, 393] width 240 height 30
type input "b"
type input "mowgli"
click at [81, 419] on button "Search" at bounding box center [166, 435] width 170 height 32
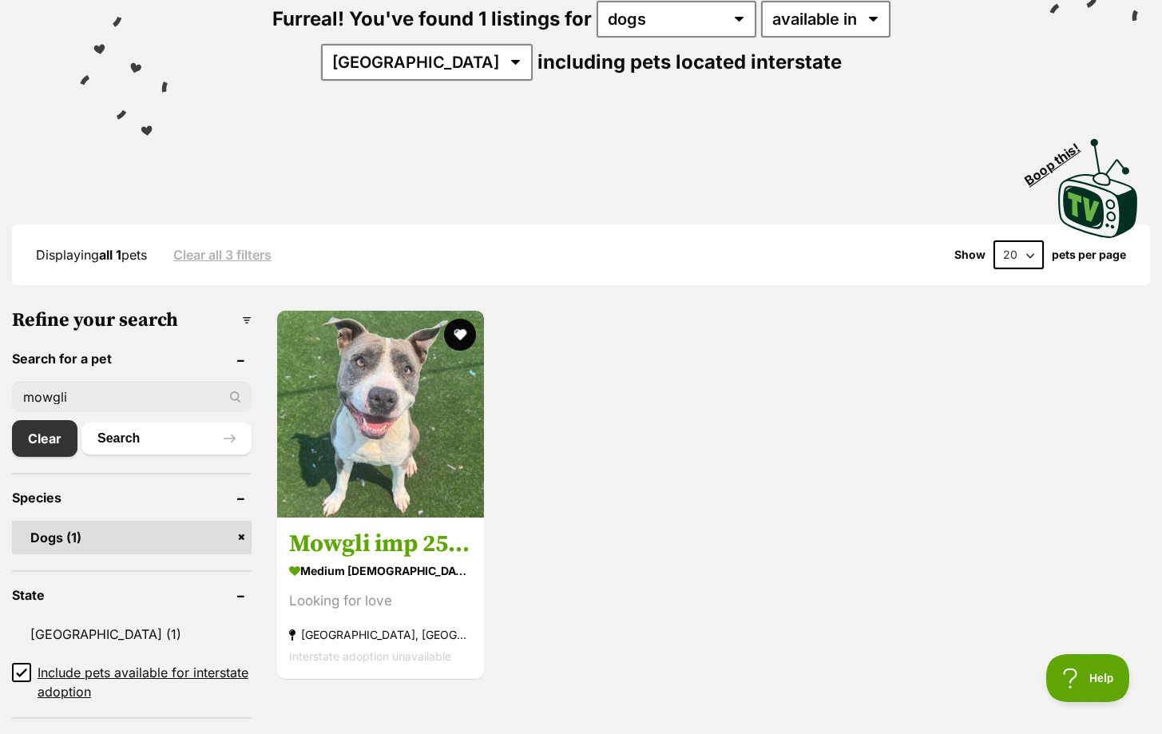
scroll to position [280, 0]
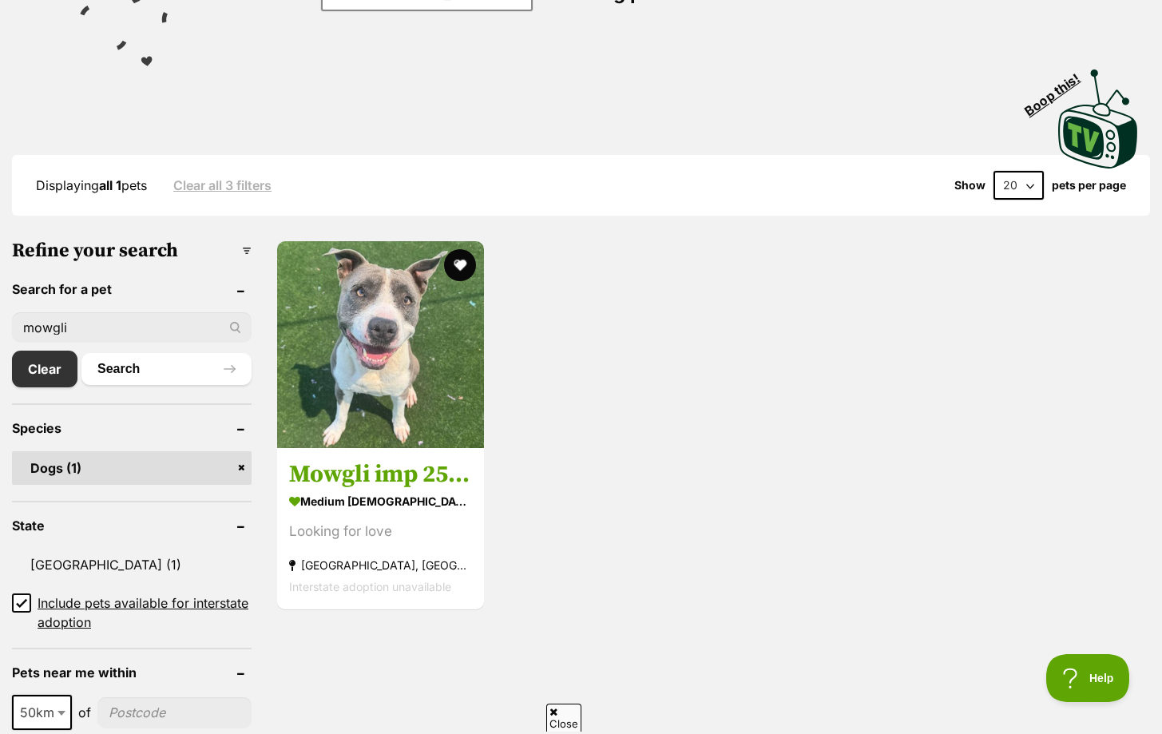
click at [149, 331] on input "mowgli" at bounding box center [132, 327] width 240 height 30
type input "m"
type input "areil"
click at [81, 353] on button "Search" at bounding box center [166, 369] width 170 height 32
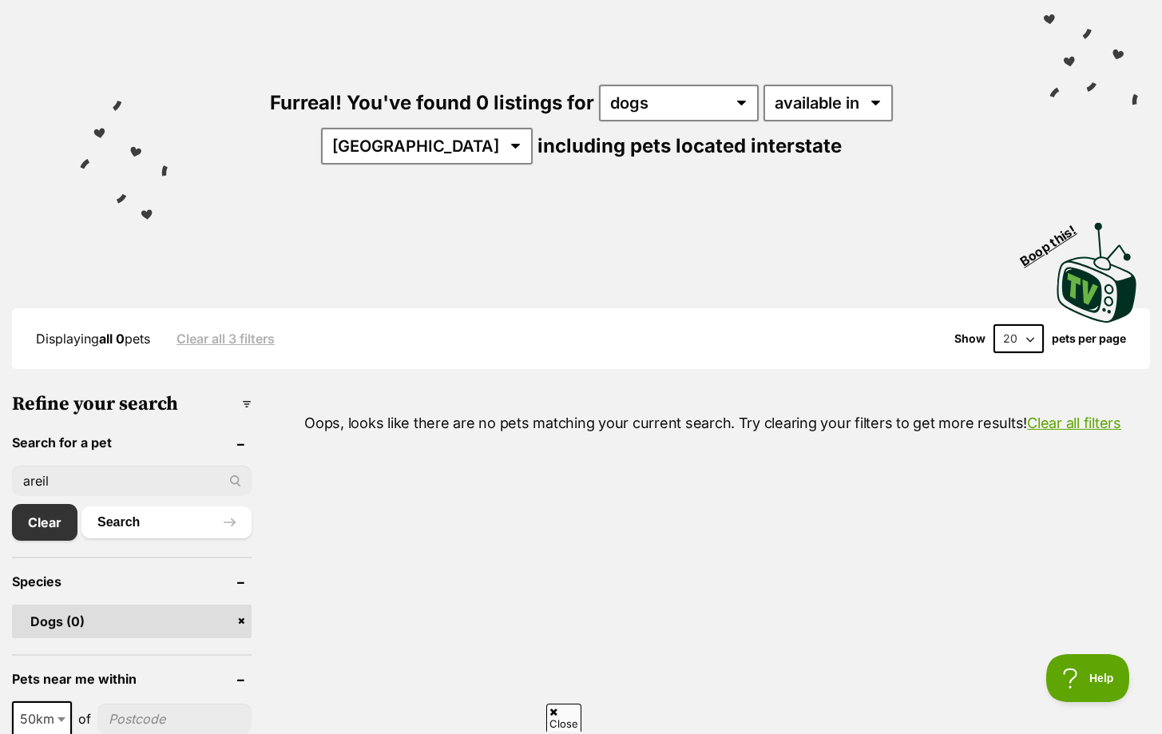
scroll to position [139, 0]
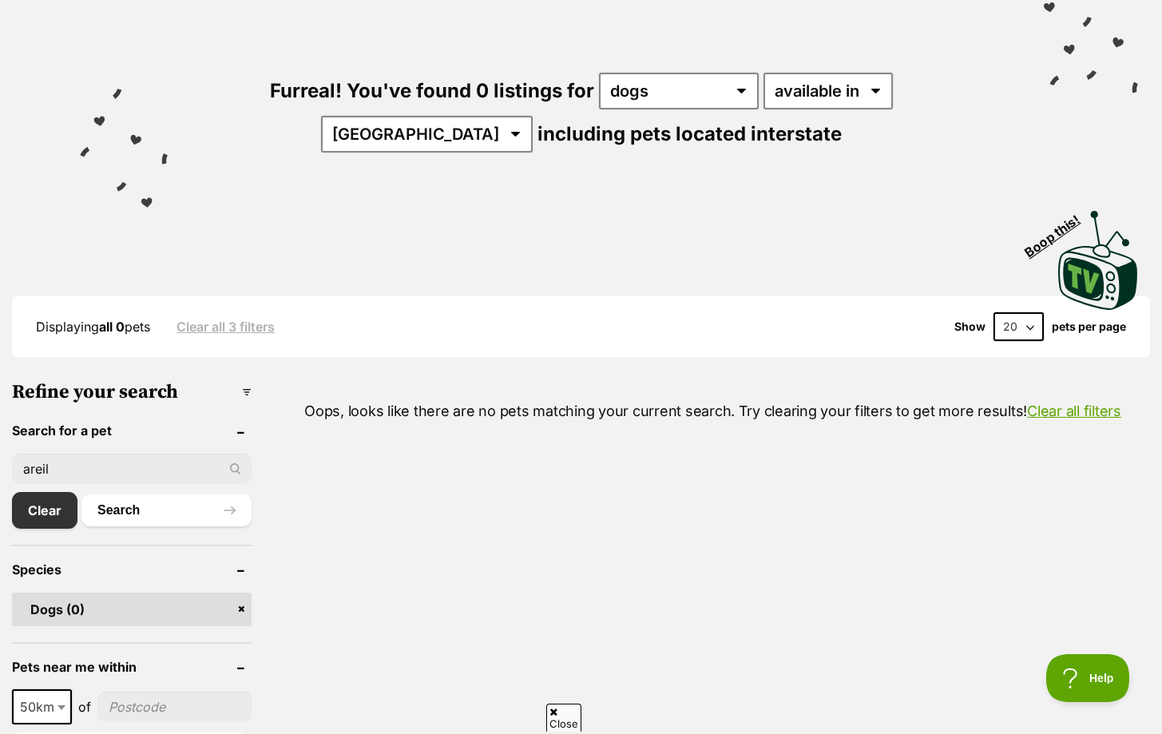
click at [108, 466] on input "areil" at bounding box center [132, 468] width 240 height 30
type input "ariel"
click at [81, 494] on button "Search" at bounding box center [166, 510] width 170 height 32
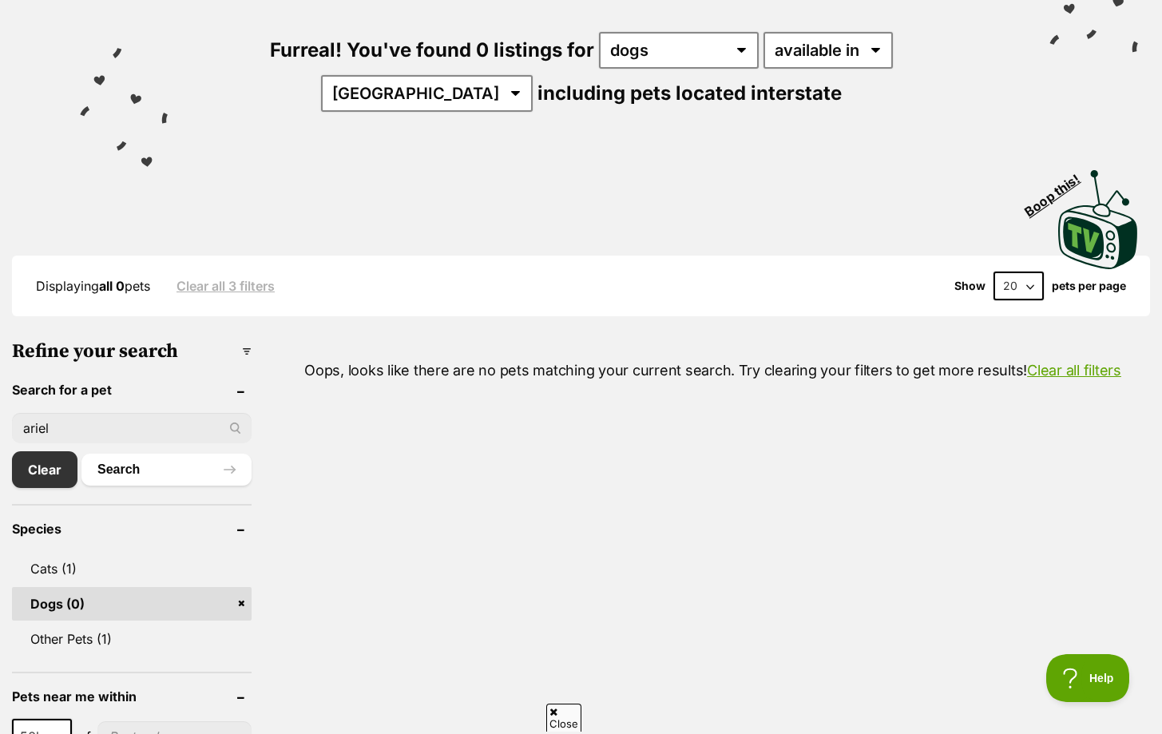
click at [116, 416] on input "ariel" at bounding box center [132, 428] width 240 height 30
type input "a"
type input "[PERSON_NAME]"
click at [81, 453] on button "Search" at bounding box center [166, 469] width 170 height 32
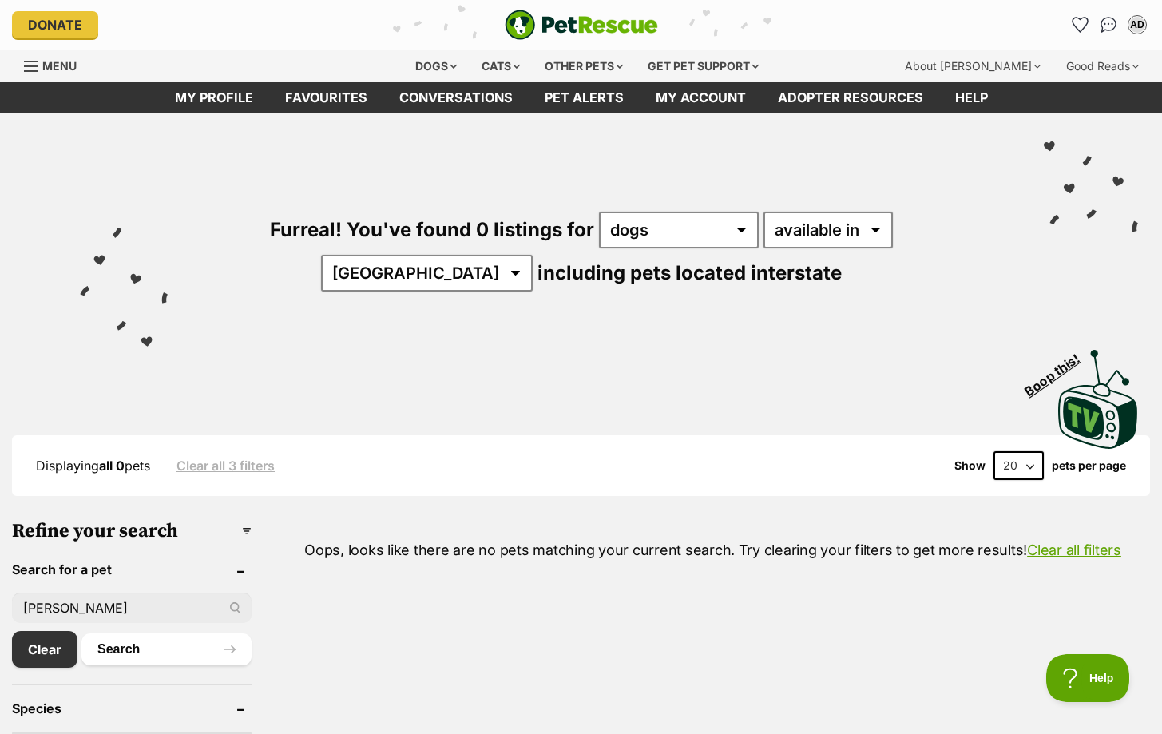
click at [29, 596] on input "cristen" at bounding box center [132, 607] width 240 height 30
type input "tristen"
click at [89, 633] on button "Search" at bounding box center [170, 649] width 162 height 32
click at [131, 599] on input "tristen" at bounding box center [132, 607] width 240 height 30
type input "t"
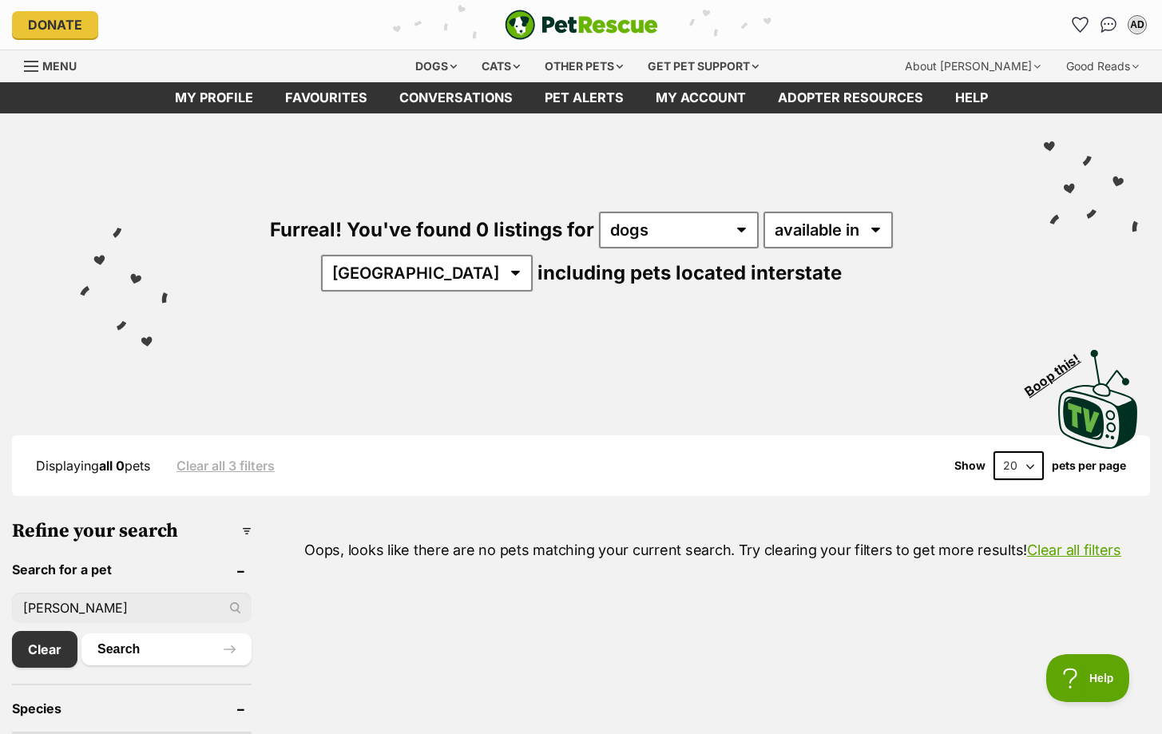
type input "sally"
click at [81, 633] on button "Search" at bounding box center [166, 649] width 170 height 32
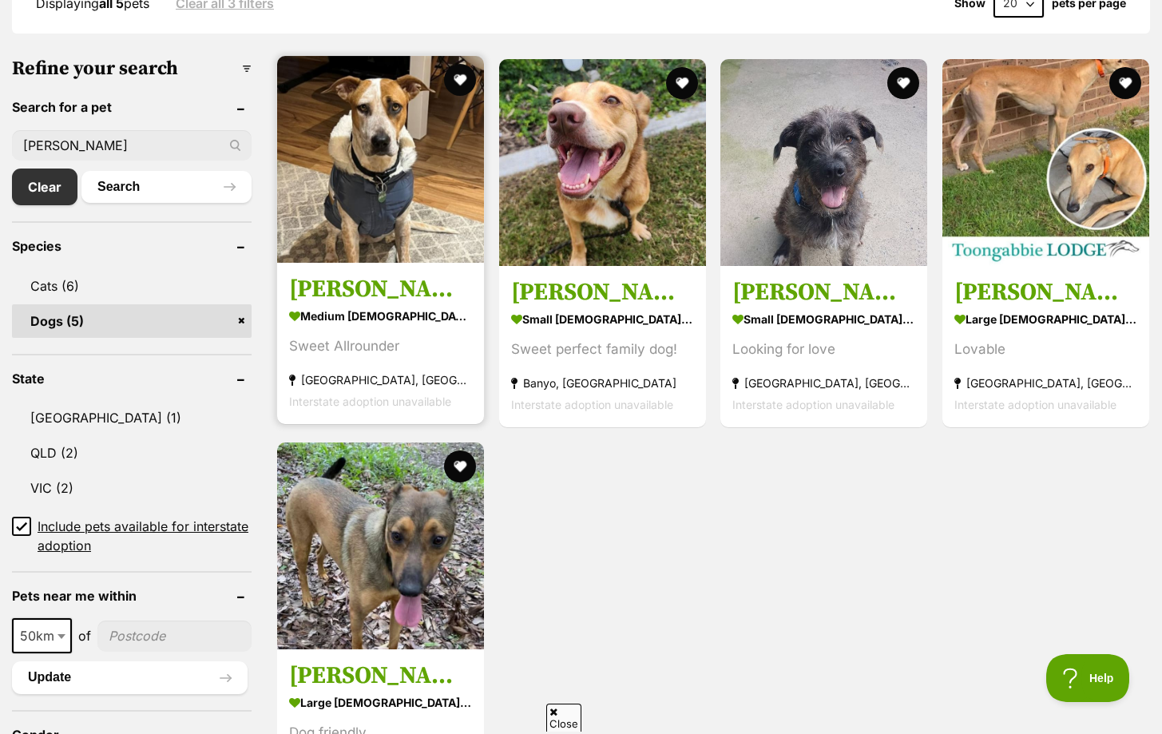
scroll to position [473, 0]
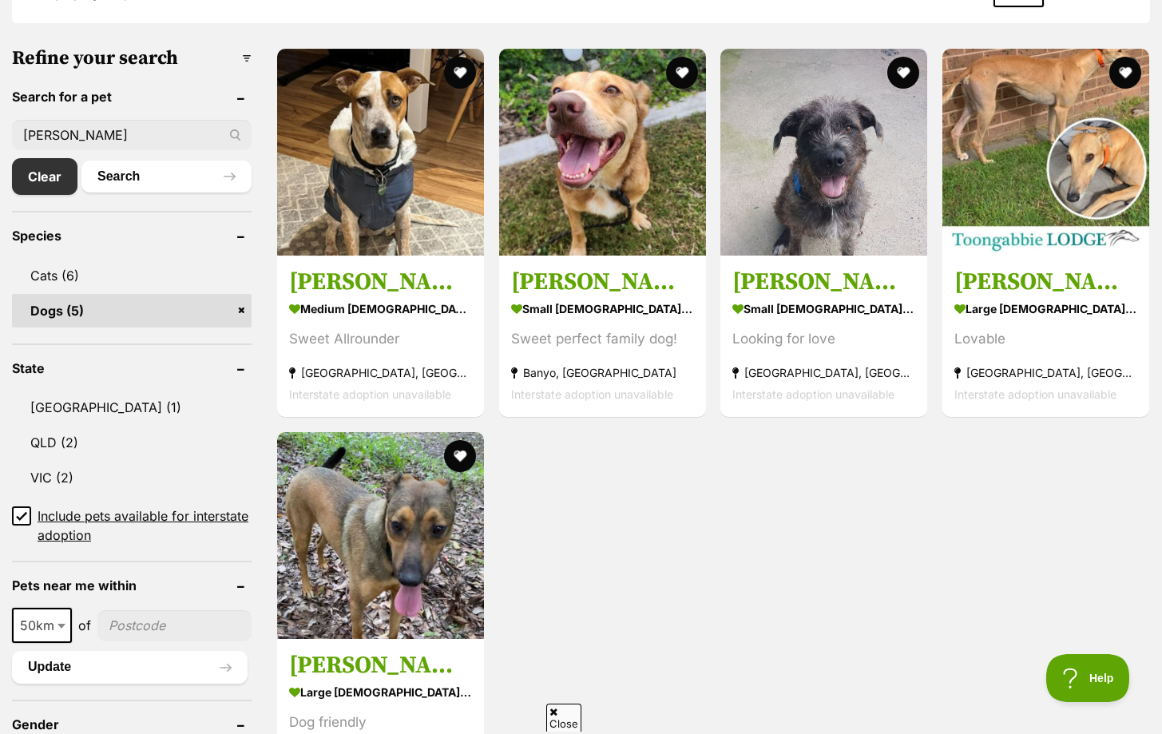
click at [121, 120] on input "sally" at bounding box center [132, 135] width 240 height 30
click at [124, 121] on input "sally" at bounding box center [132, 135] width 240 height 30
click at [124, 134] on input "sally" at bounding box center [132, 135] width 240 height 30
type input "s"
type input "aquamarine"
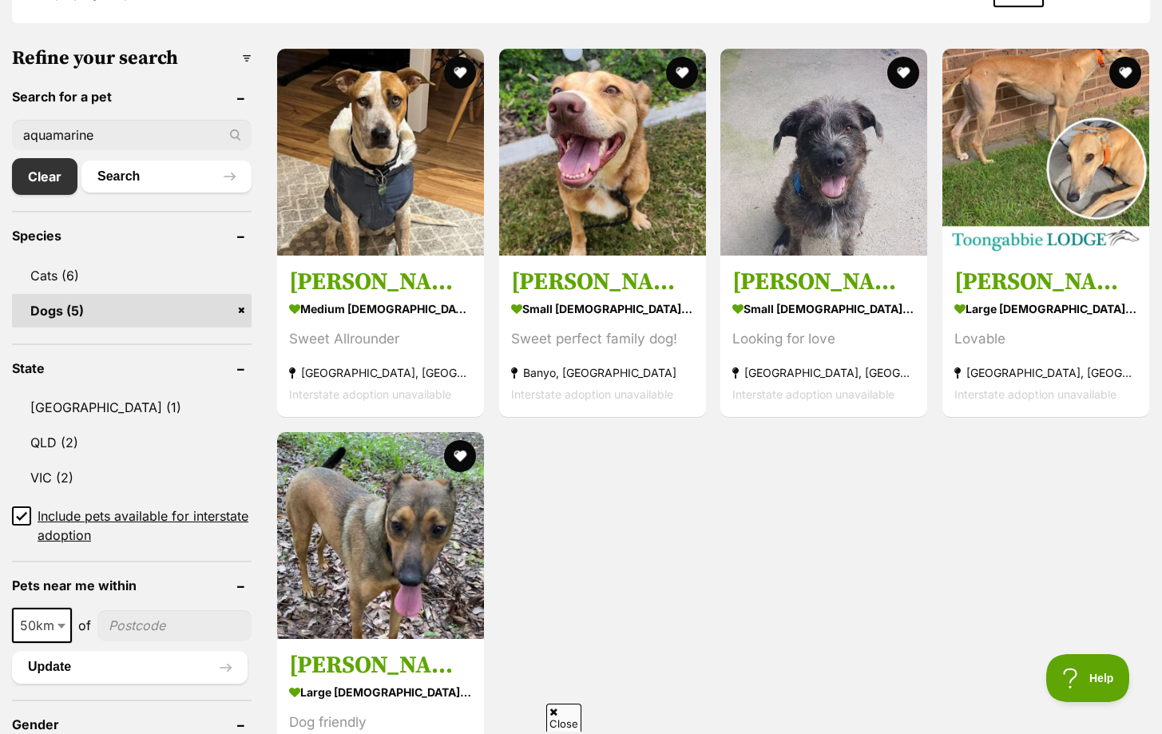
click at [81, 160] on button "Search" at bounding box center [166, 176] width 170 height 32
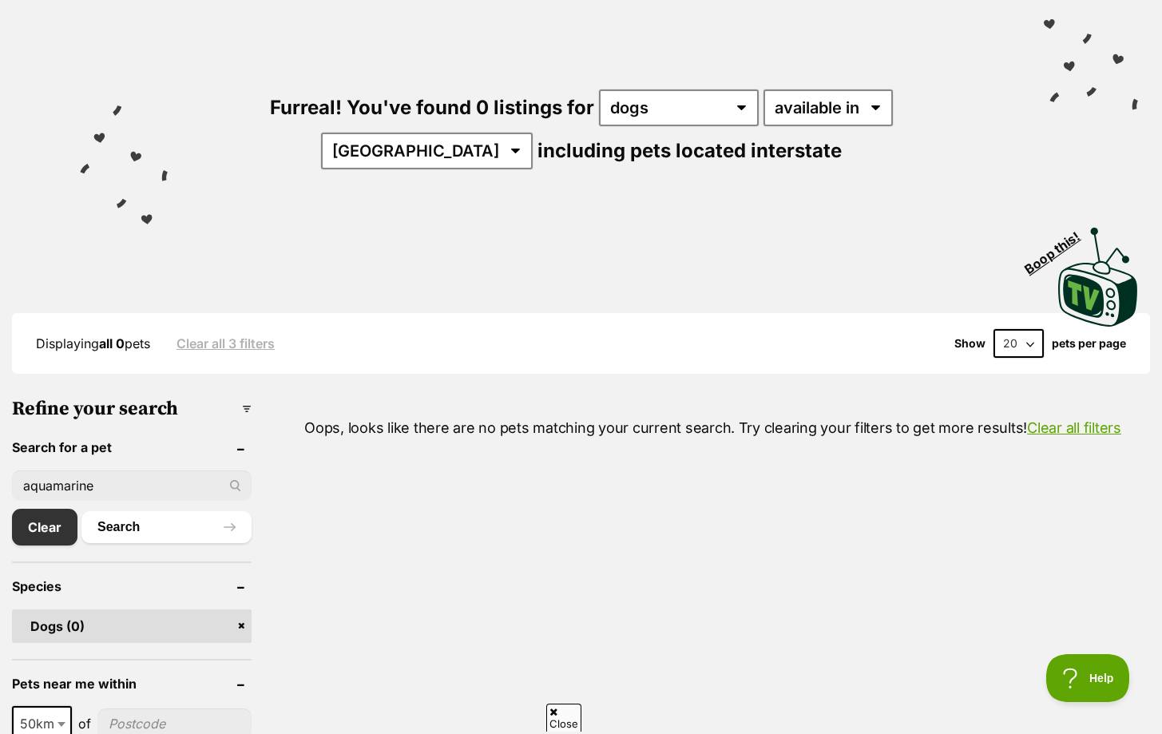
scroll to position [129, 0]
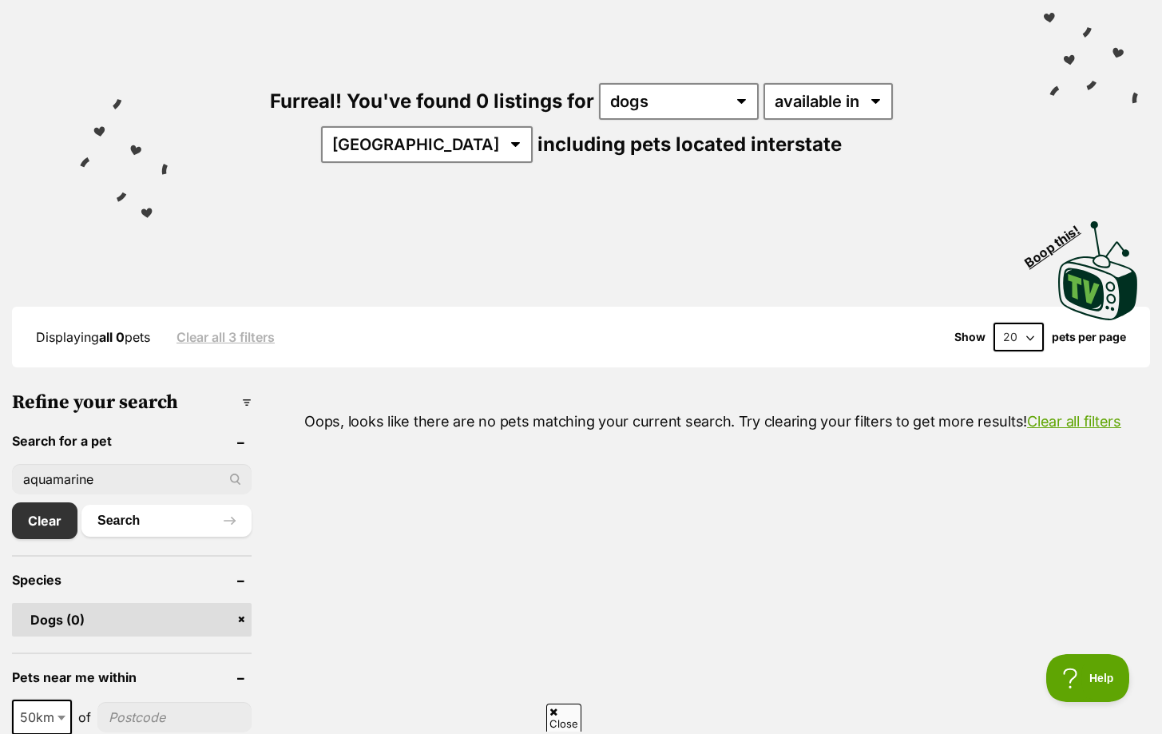
click at [153, 477] on input "aquamarine" at bounding box center [132, 479] width 240 height 30
type input "a"
type input "dozer"
click at [81, 505] on button "Search" at bounding box center [166, 521] width 170 height 32
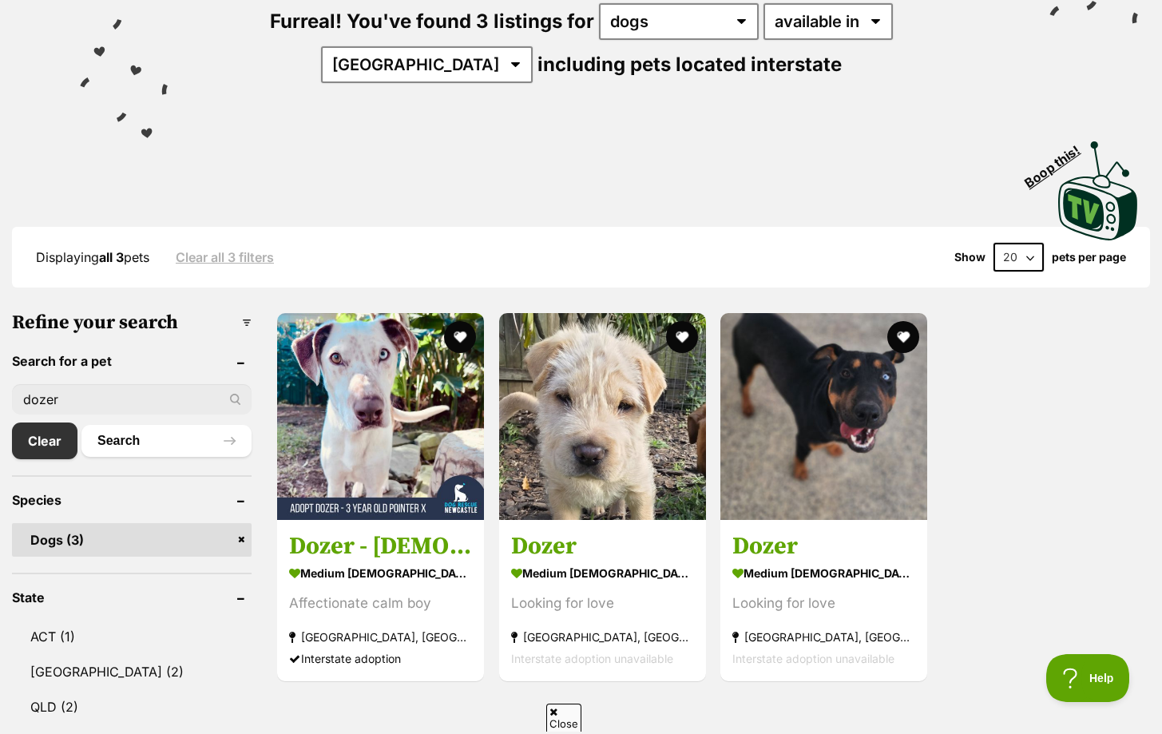
scroll to position [210, 0]
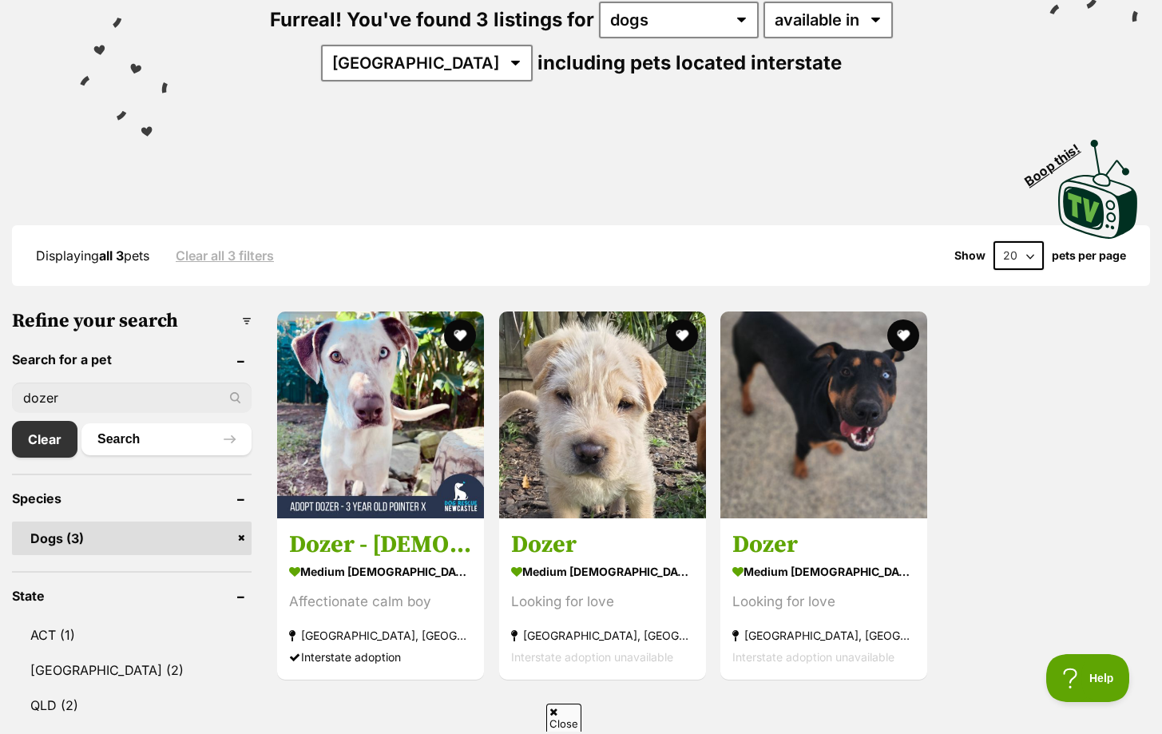
click at [89, 382] on input "dozer" at bounding box center [132, 397] width 240 height 30
click at [89, 389] on input "dozer" at bounding box center [132, 397] width 240 height 30
type input "d"
type input "cosmo"
click at [81, 423] on button "Search" at bounding box center [166, 439] width 170 height 32
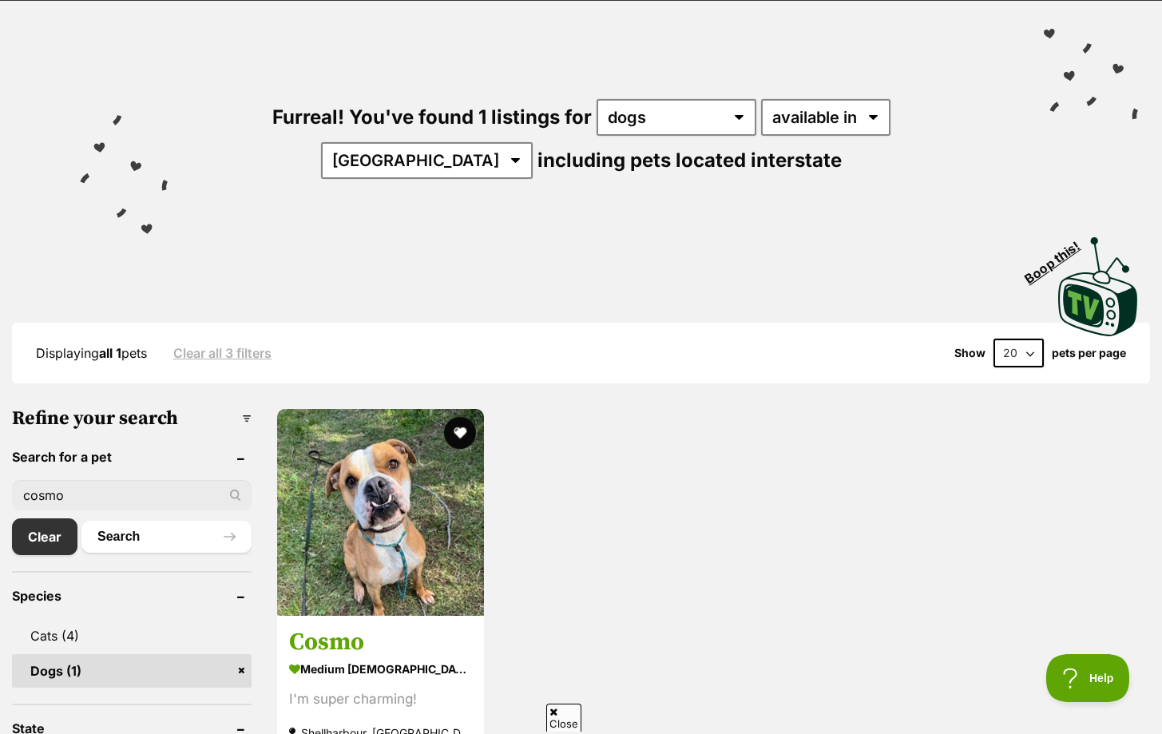
scroll to position [124, 0]
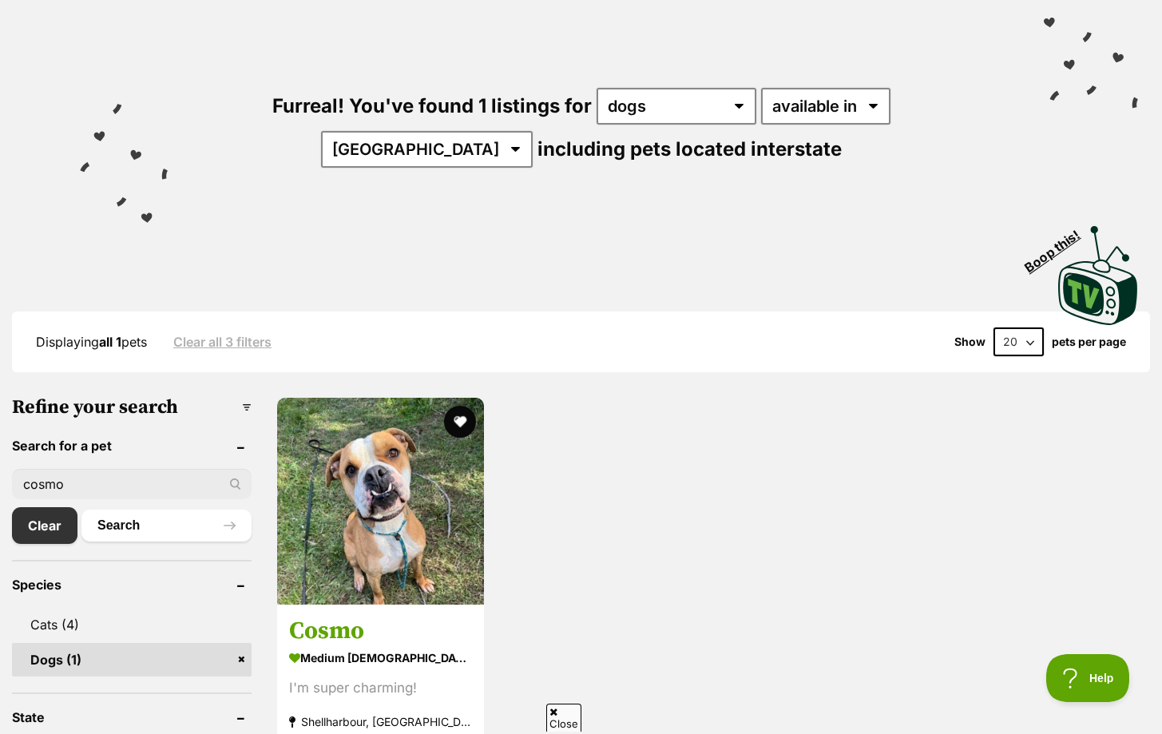
click at [105, 469] on input "cosmo" at bounding box center [132, 484] width 240 height 30
click at [109, 480] on input "cosmo" at bounding box center [132, 484] width 240 height 30
type input "c"
type input "bambi"
click at [81, 509] on button "Search" at bounding box center [166, 525] width 170 height 32
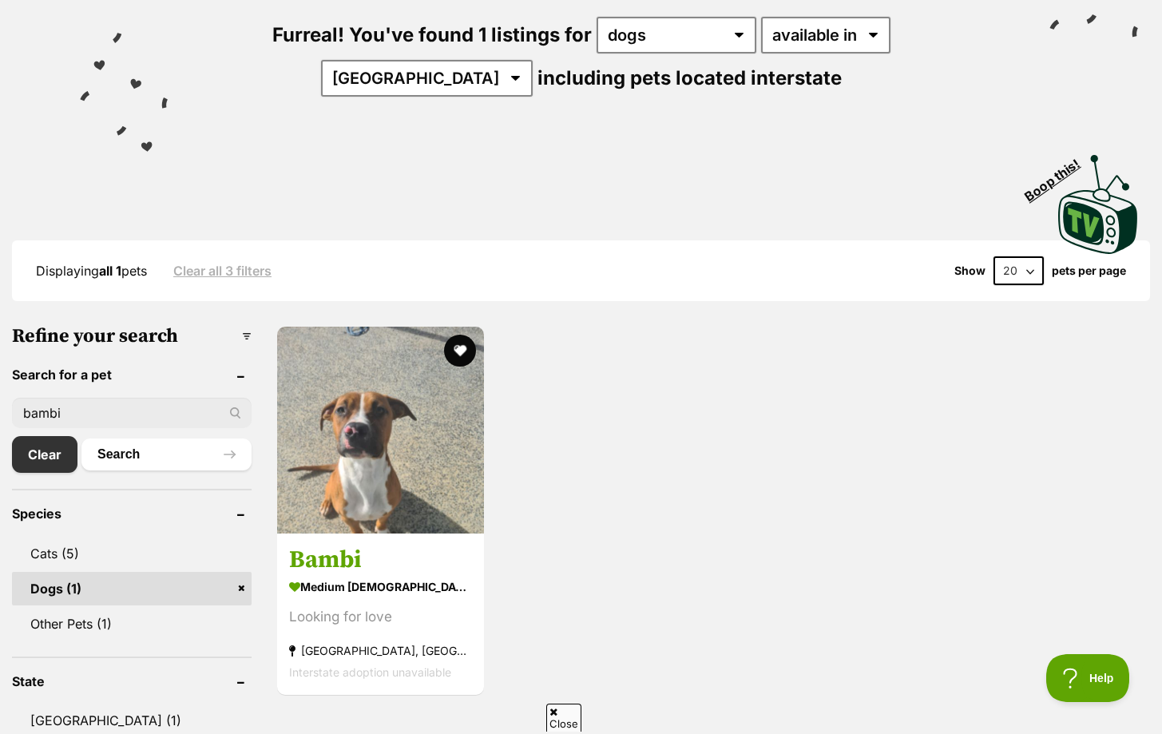
scroll to position [196, 0]
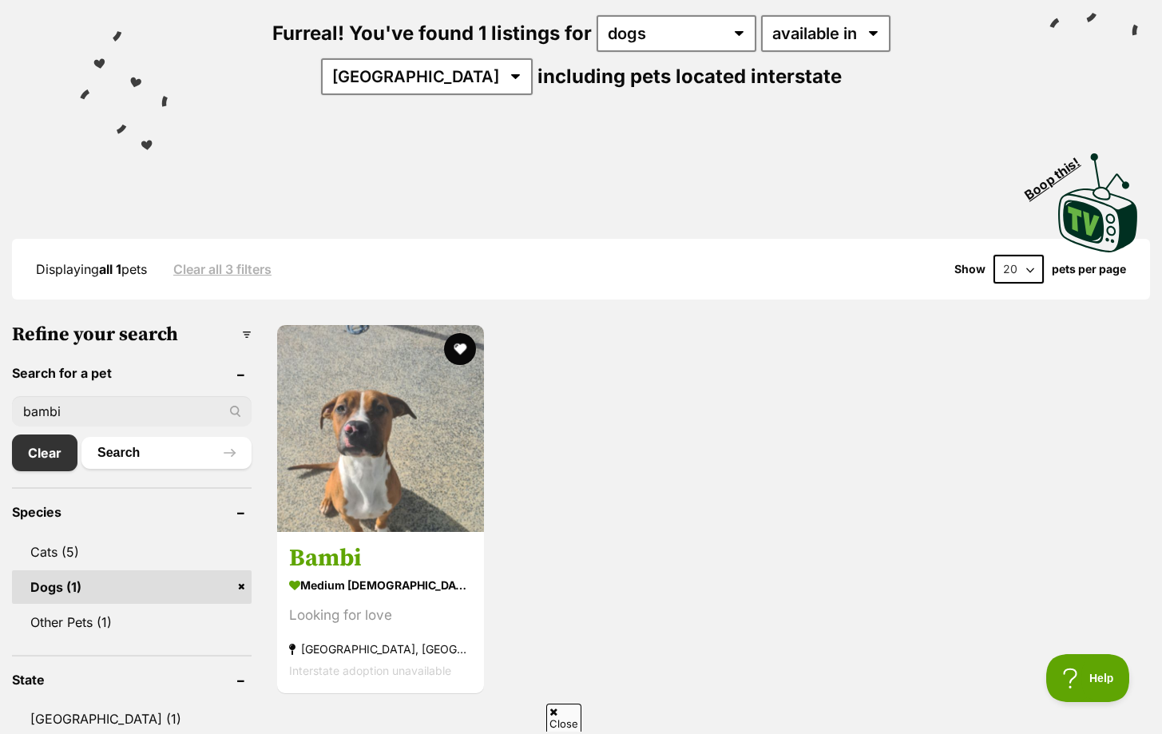
click at [154, 401] on input "bambi" at bounding box center [132, 411] width 240 height 30
type input "b"
type input "paprika"
click at [81, 437] on button "Search" at bounding box center [166, 453] width 170 height 32
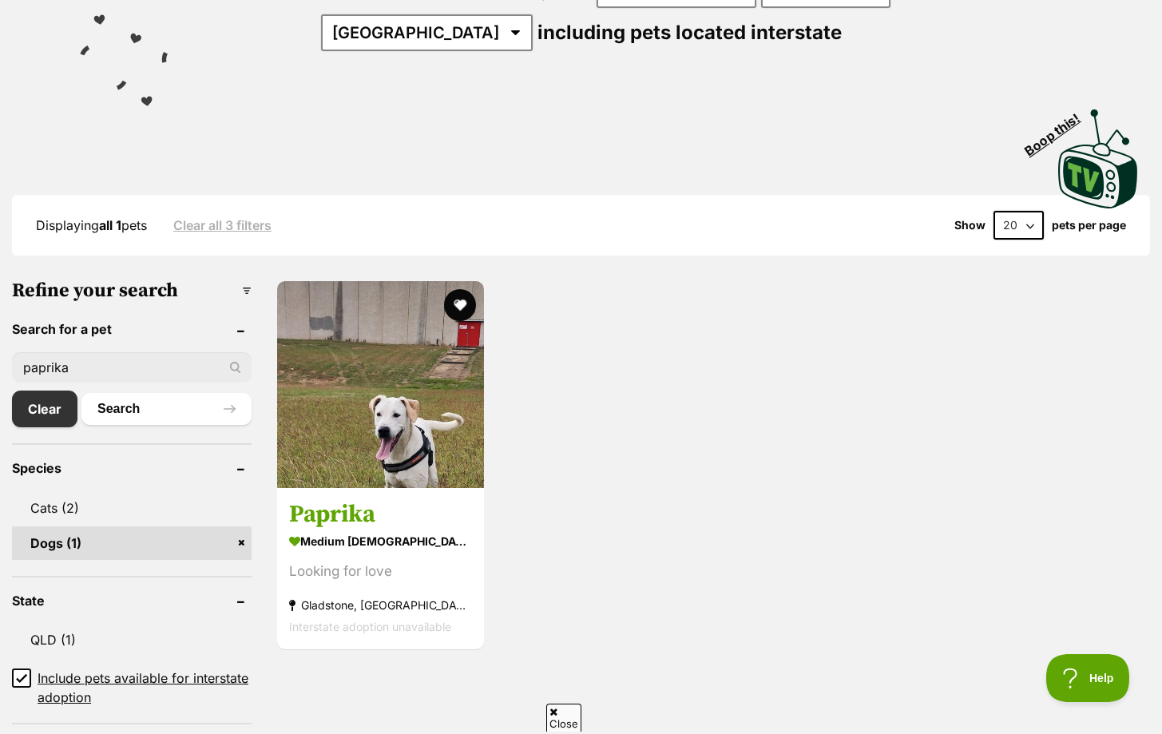
scroll to position [244, 0]
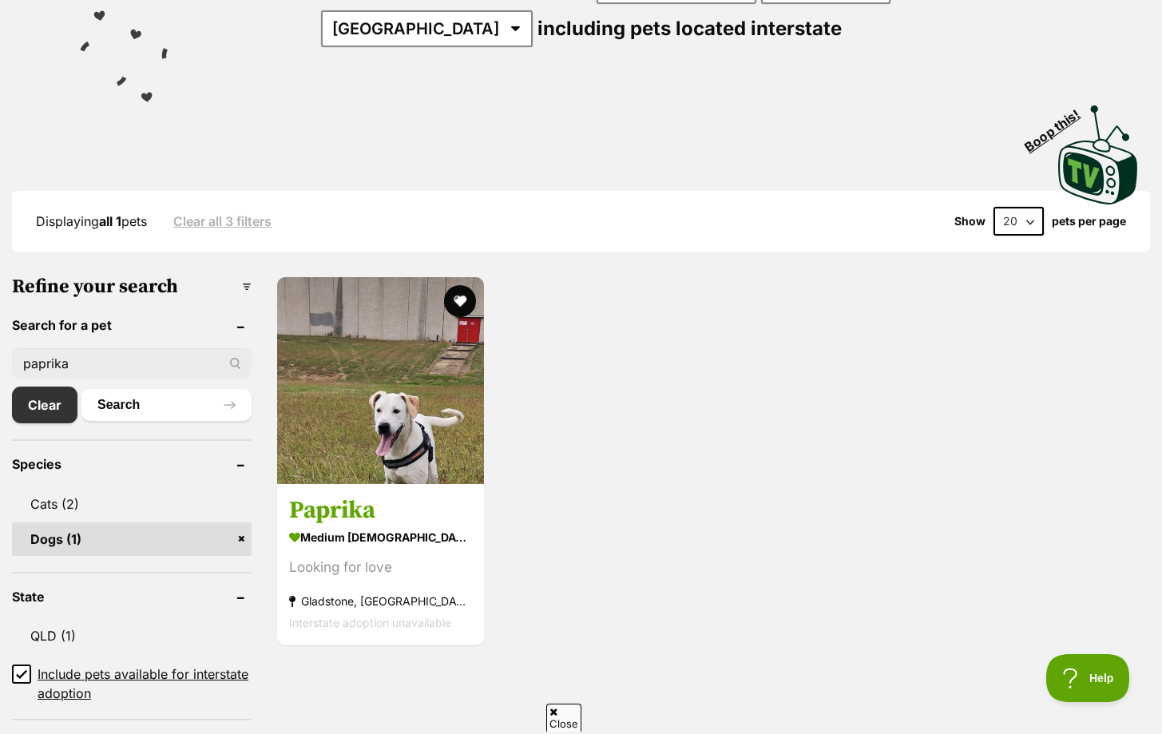
click at [85, 350] on input "paprika" at bounding box center [132, 363] width 240 height 30
click at [93, 352] on input "paprika" at bounding box center [132, 363] width 240 height 30
type input "p"
type input "[PERSON_NAME]"
click at [81, 389] on button "Search" at bounding box center [166, 405] width 170 height 32
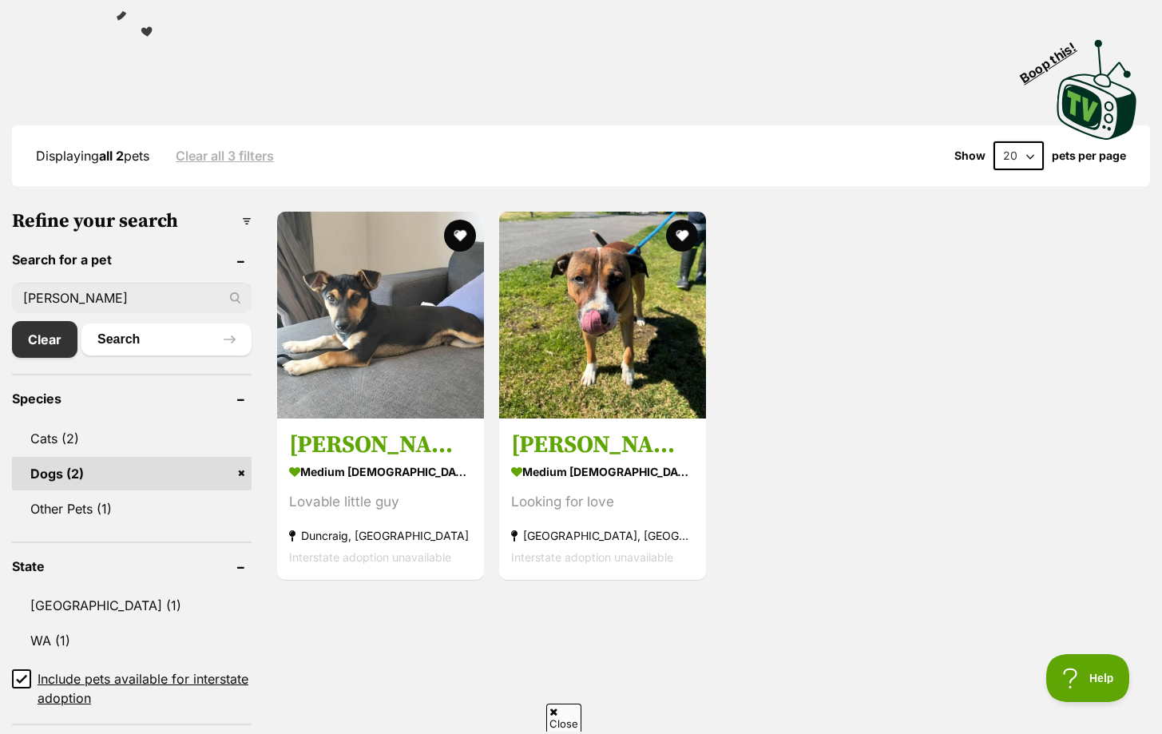
scroll to position [314, 0]
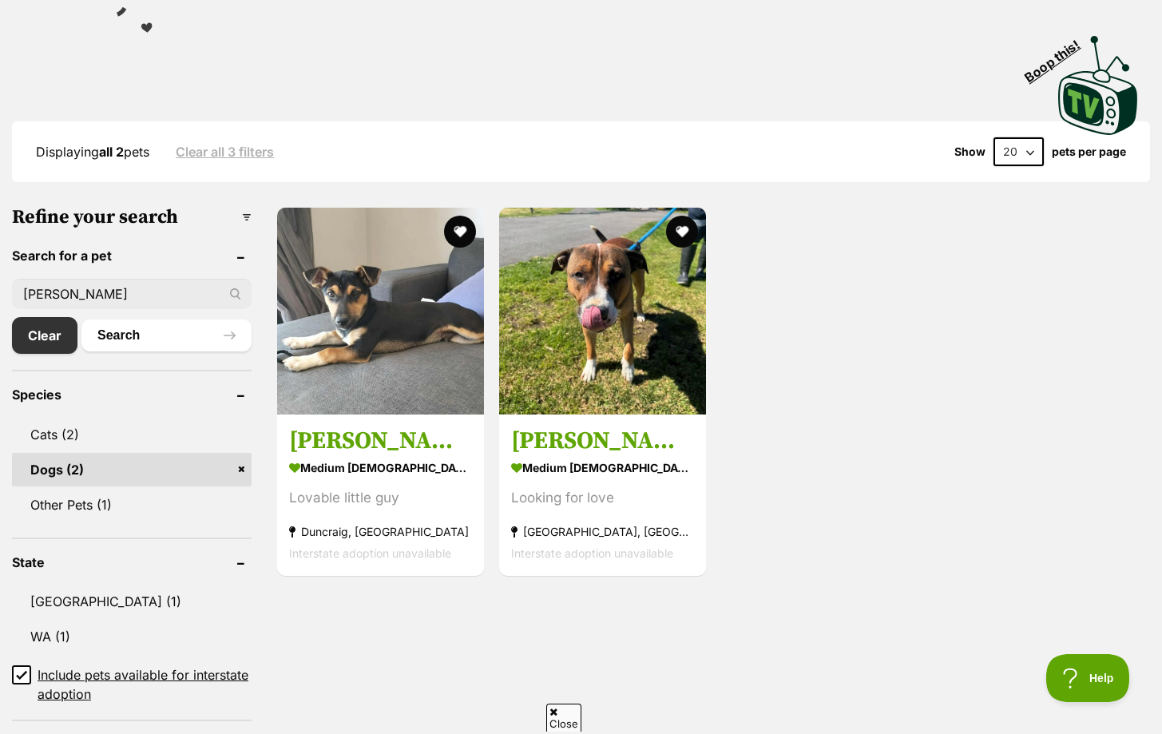
click at [130, 283] on input "simon" at bounding box center [132, 294] width 240 height 30
type input "s"
type input "chinook"
click at [81, 319] on button "Search" at bounding box center [166, 335] width 170 height 32
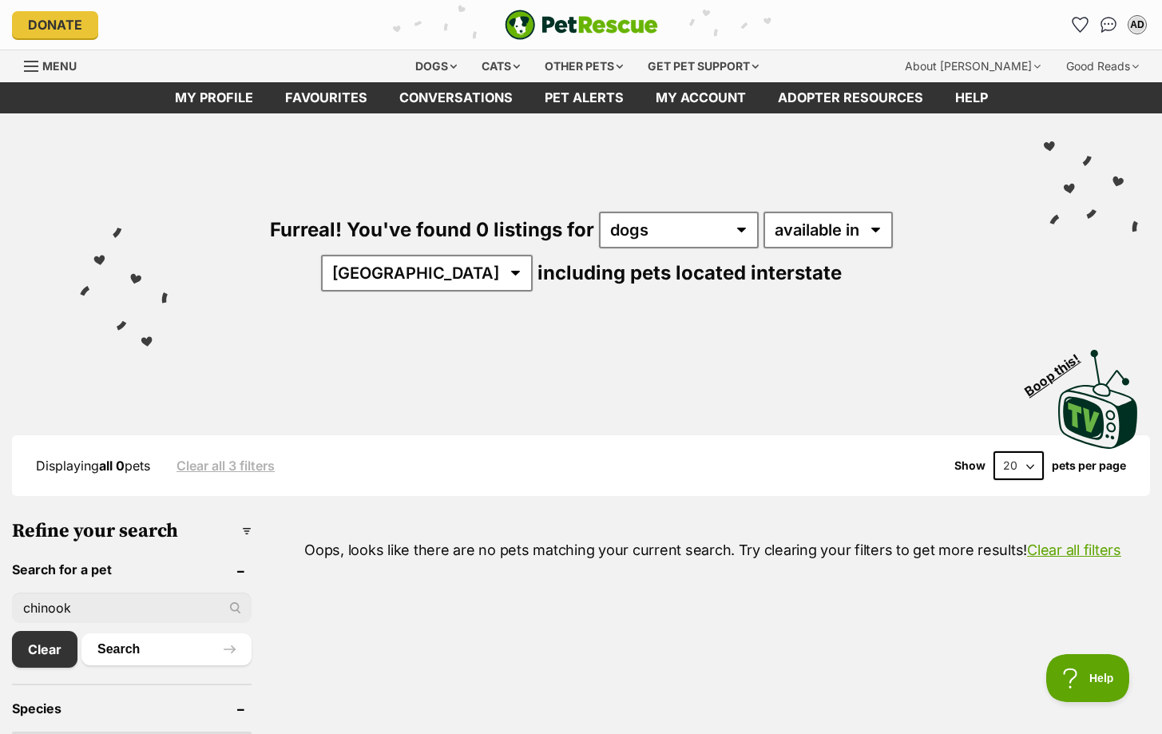
click at [103, 608] on input "chinook" at bounding box center [132, 607] width 240 height 30
type input "c"
type input "strudel"
click at [81, 633] on button "Search" at bounding box center [166, 649] width 170 height 32
click at [90, 612] on input "strudel" at bounding box center [132, 607] width 240 height 30
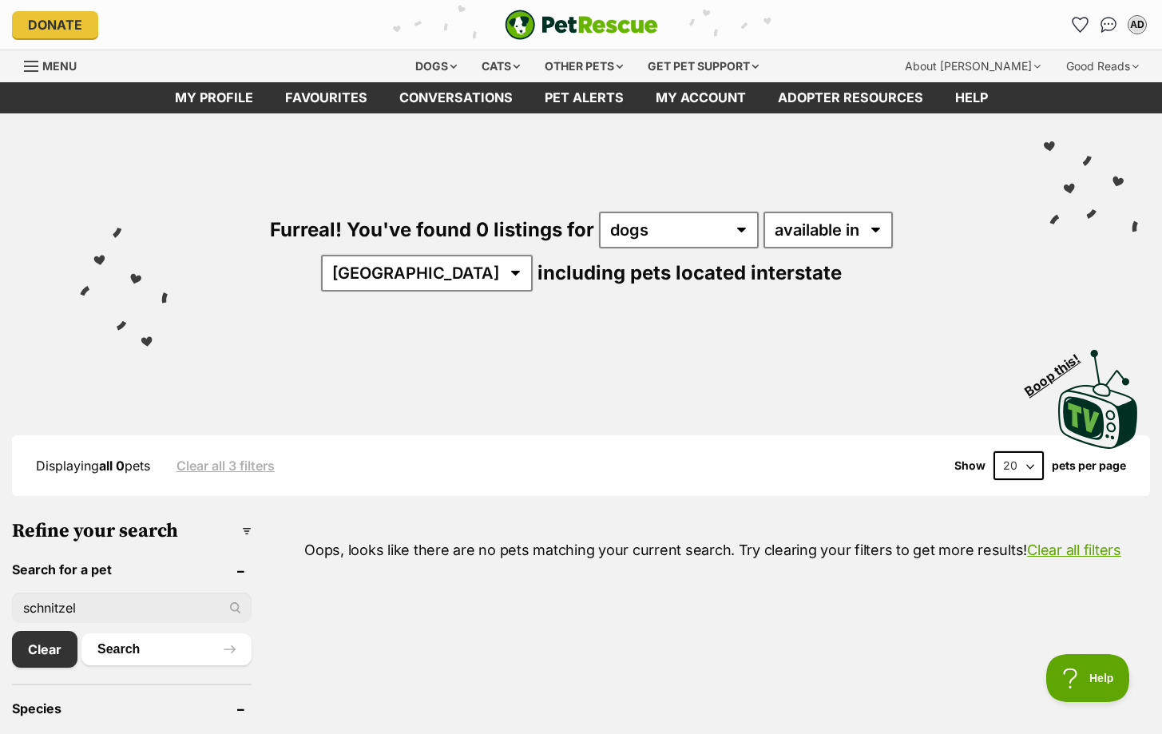
type input "schnitzel"
click at [81, 633] on button "Search" at bounding box center [166, 649] width 170 height 32
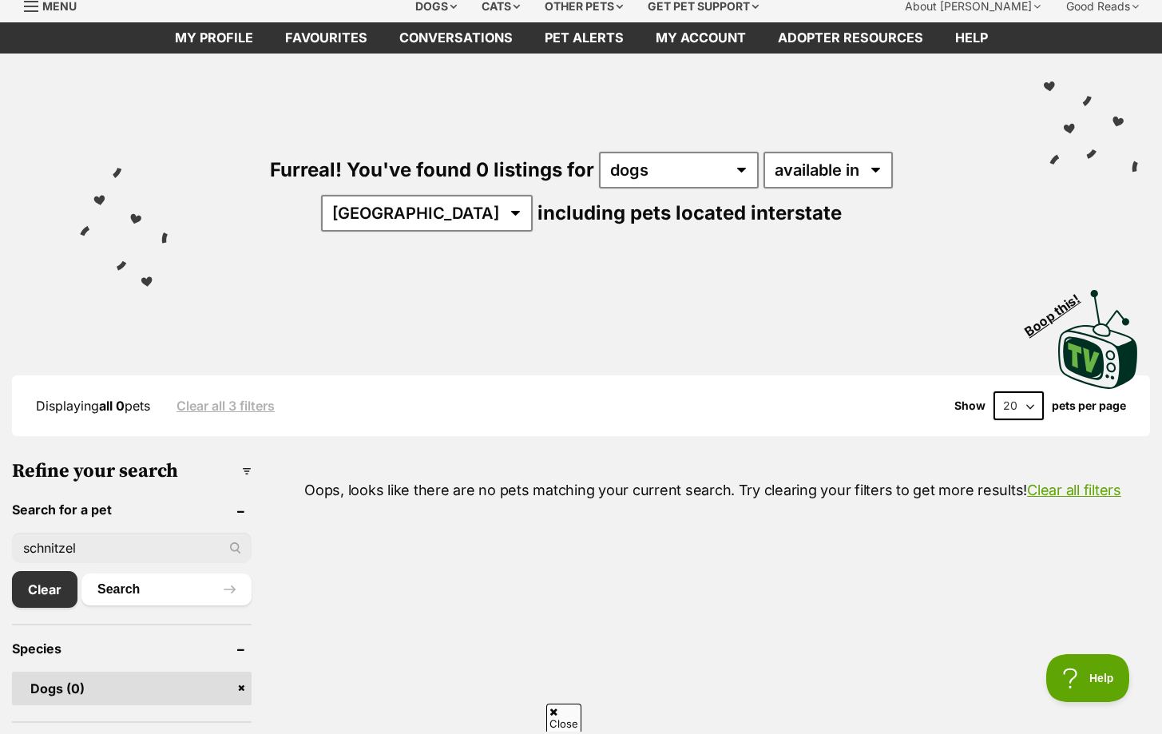
scroll to position [63, 0]
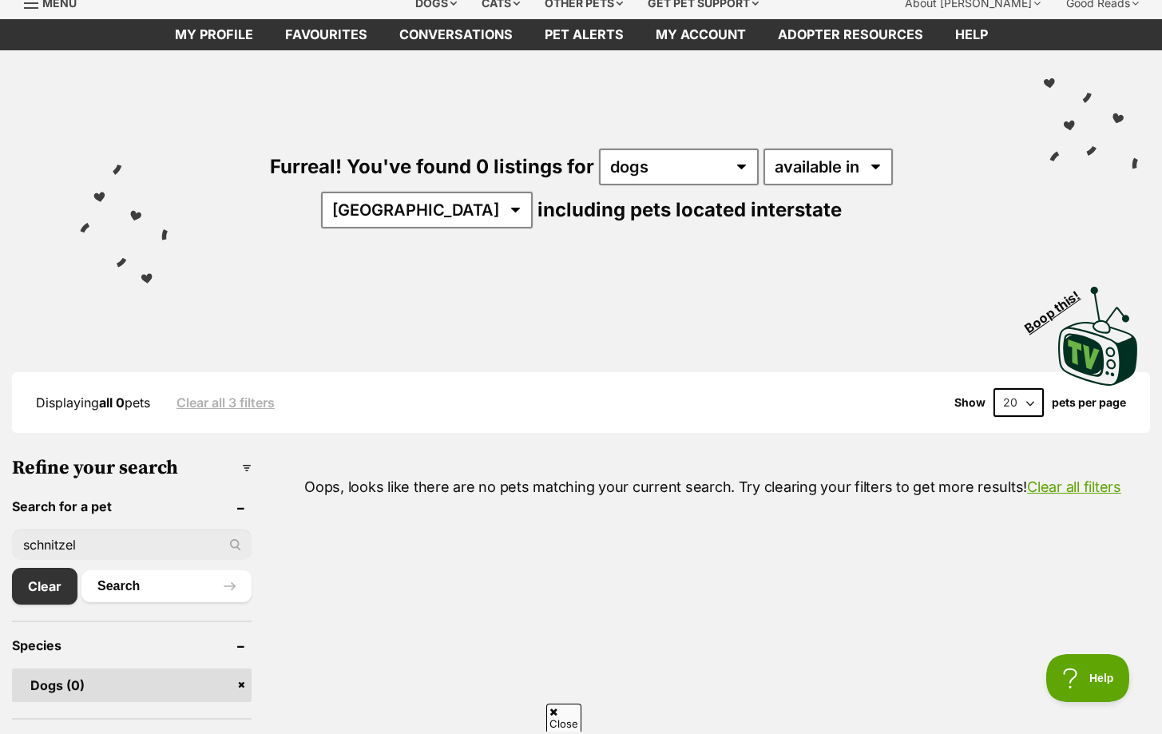
click at [98, 544] on input "schnitzel" at bounding box center [132, 544] width 240 height 30
type input "s"
type input "ravi"
click at [81, 570] on button "Search" at bounding box center [166, 586] width 170 height 32
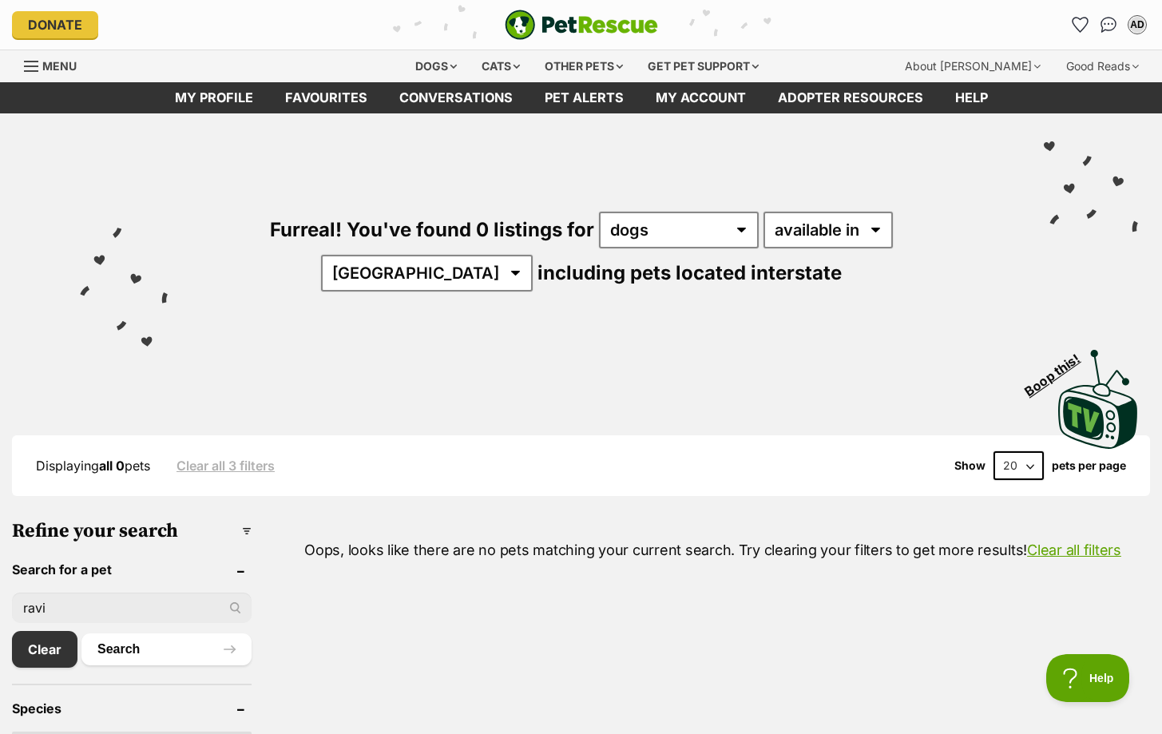
click at [111, 608] on input "ravi" at bounding box center [132, 607] width 240 height 30
type input "r"
type input "scout"
click at [81, 633] on button "Search" at bounding box center [166, 649] width 170 height 32
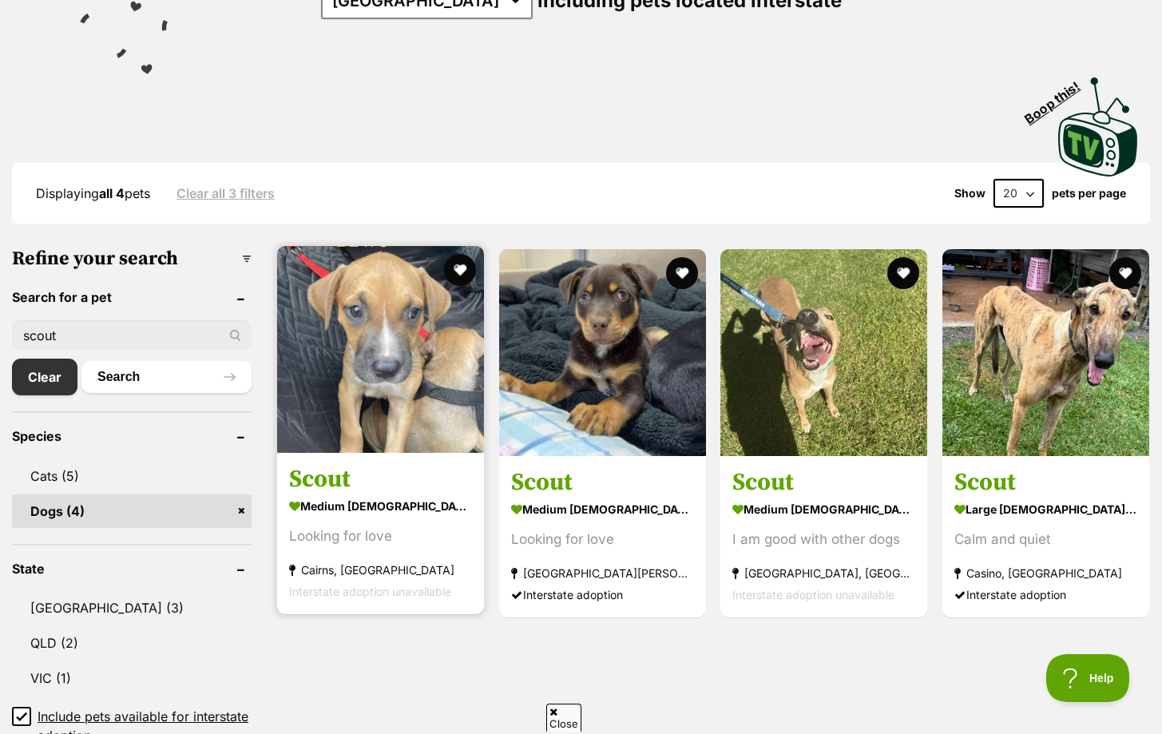
scroll to position [276, 0]
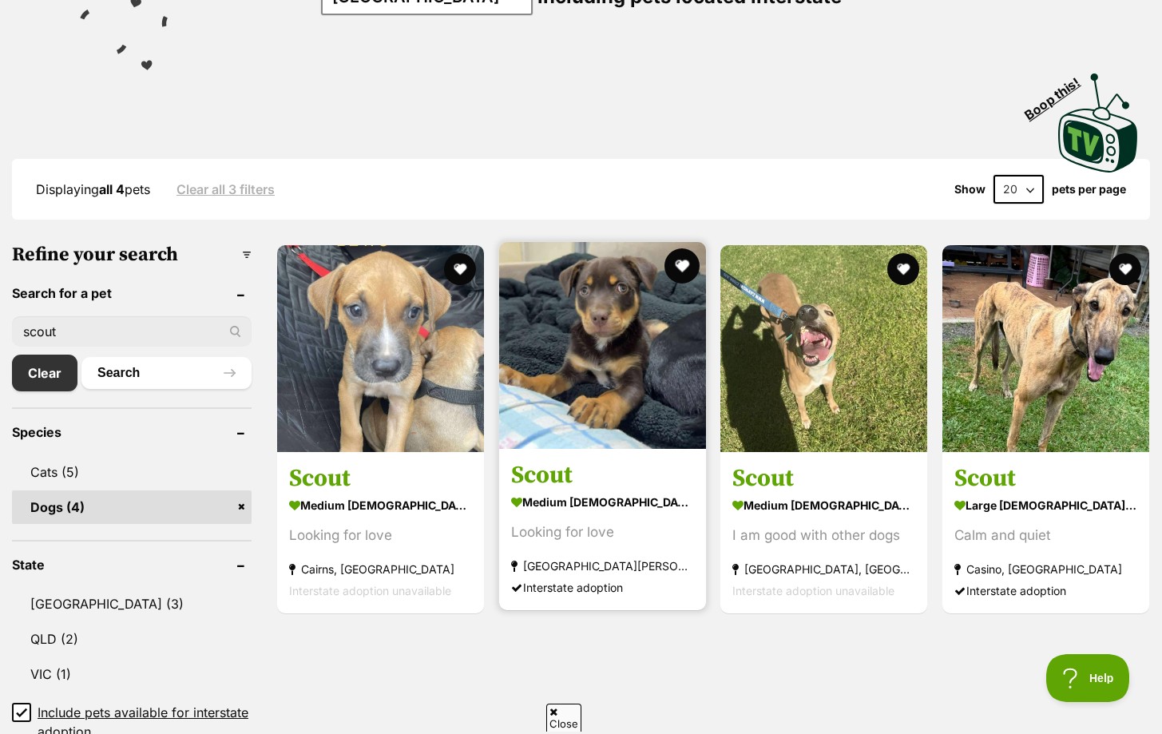
click at [677, 260] on button "favourite" at bounding box center [680, 265] width 35 height 35
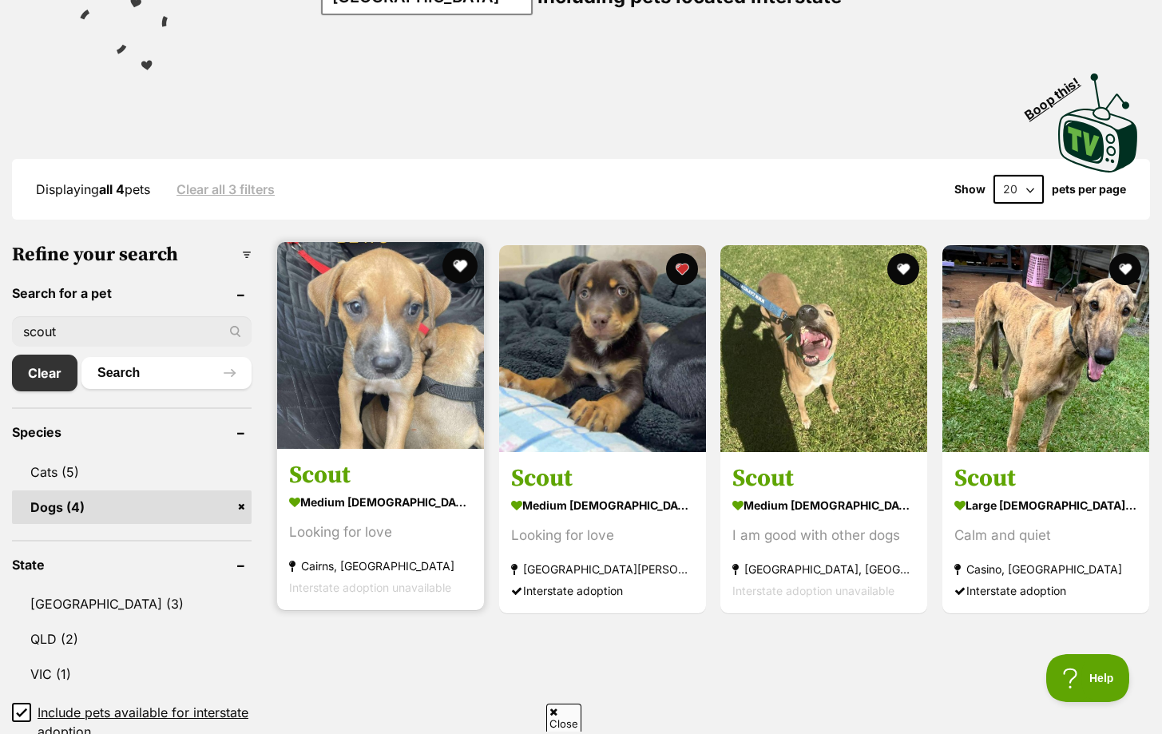
click at [466, 257] on button "favourite" at bounding box center [459, 265] width 35 height 35
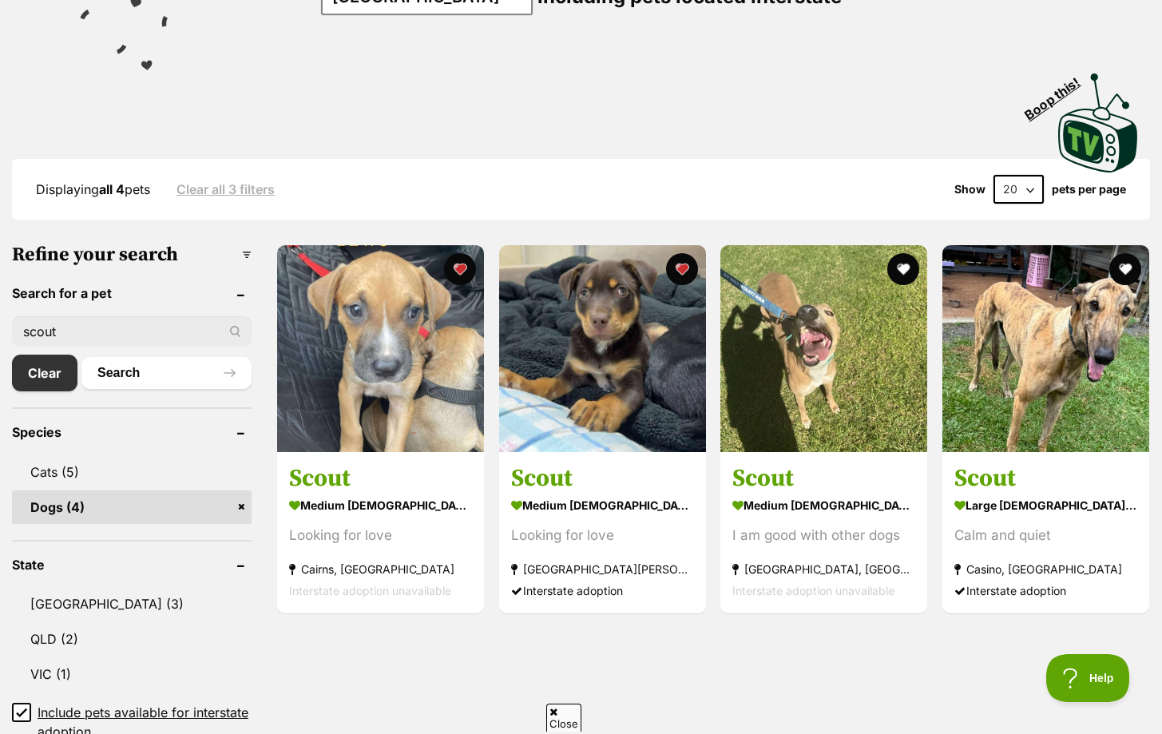
click at [141, 327] on input "scout" at bounding box center [132, 331] width 240 height 30
type input "s"
type input "juan"
click at [81, 357] on button "Search" at bounding box center [166, 373] width 170 height 32
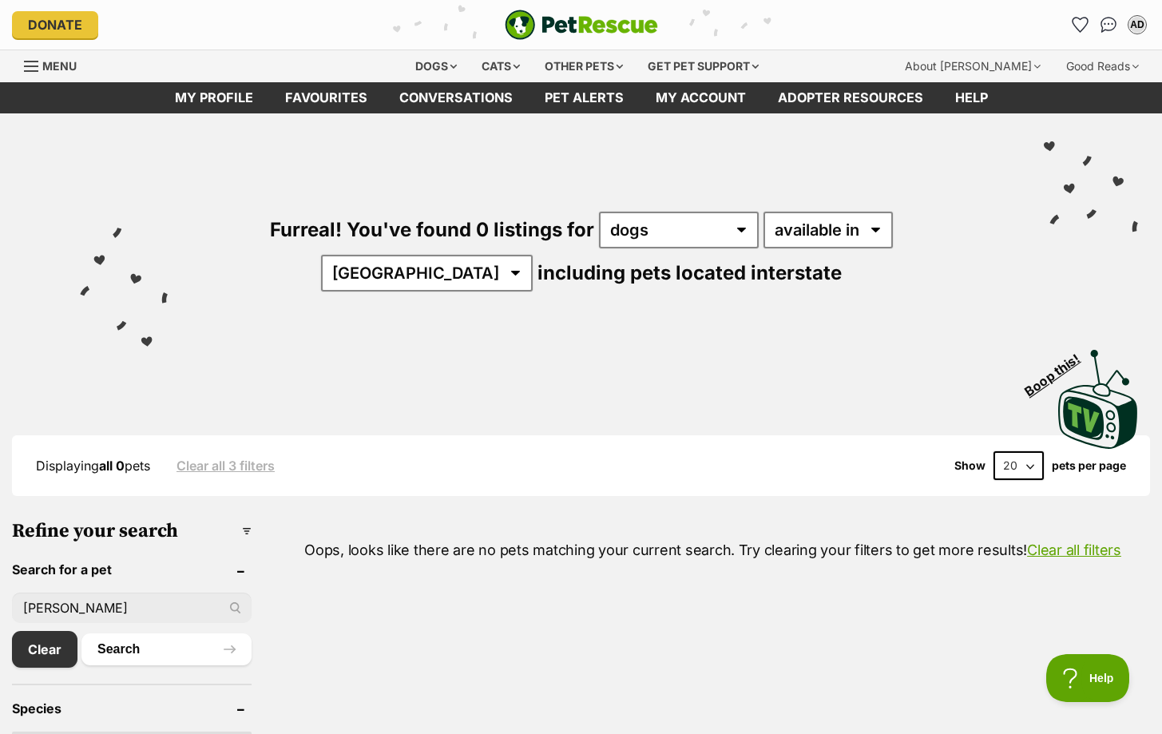
click at [98, 596] on input "[PERSON_NAME]" at bounding box center [132, 607] width 240 height 30
type input "j"
type input "av"
click at [81, 633] on button "Search" at bounding box center [166, 649] width 170 height 32
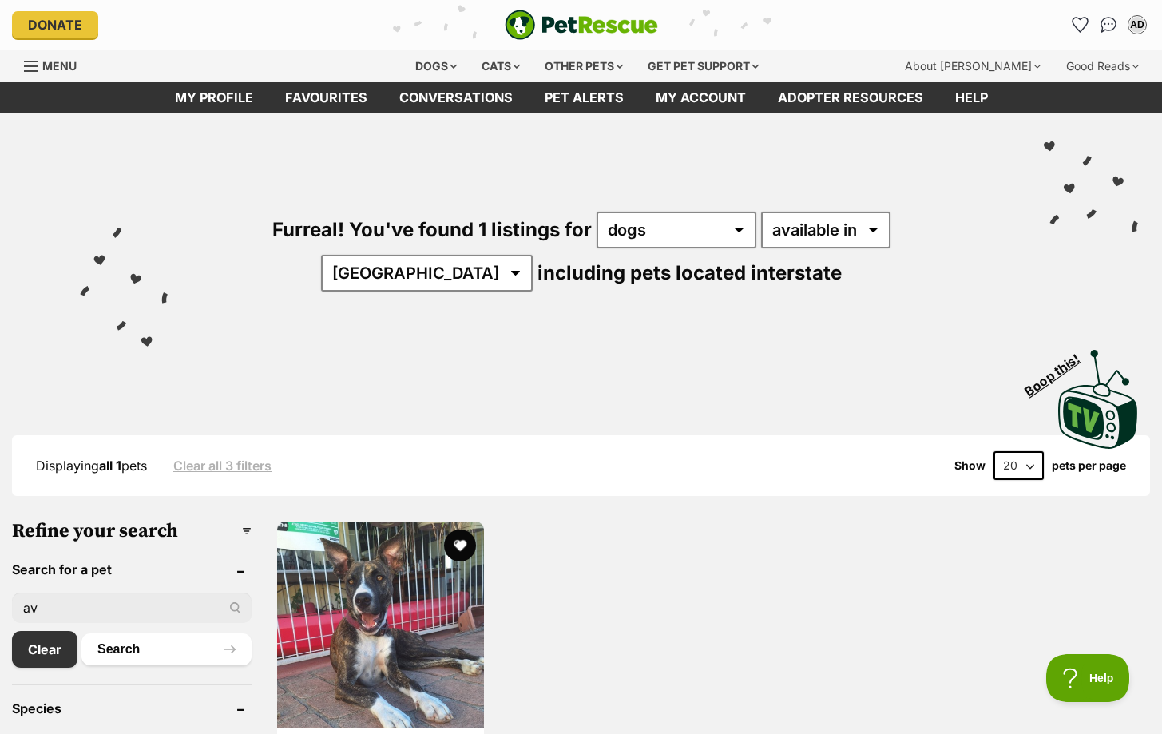
scroll to position [247, 0]
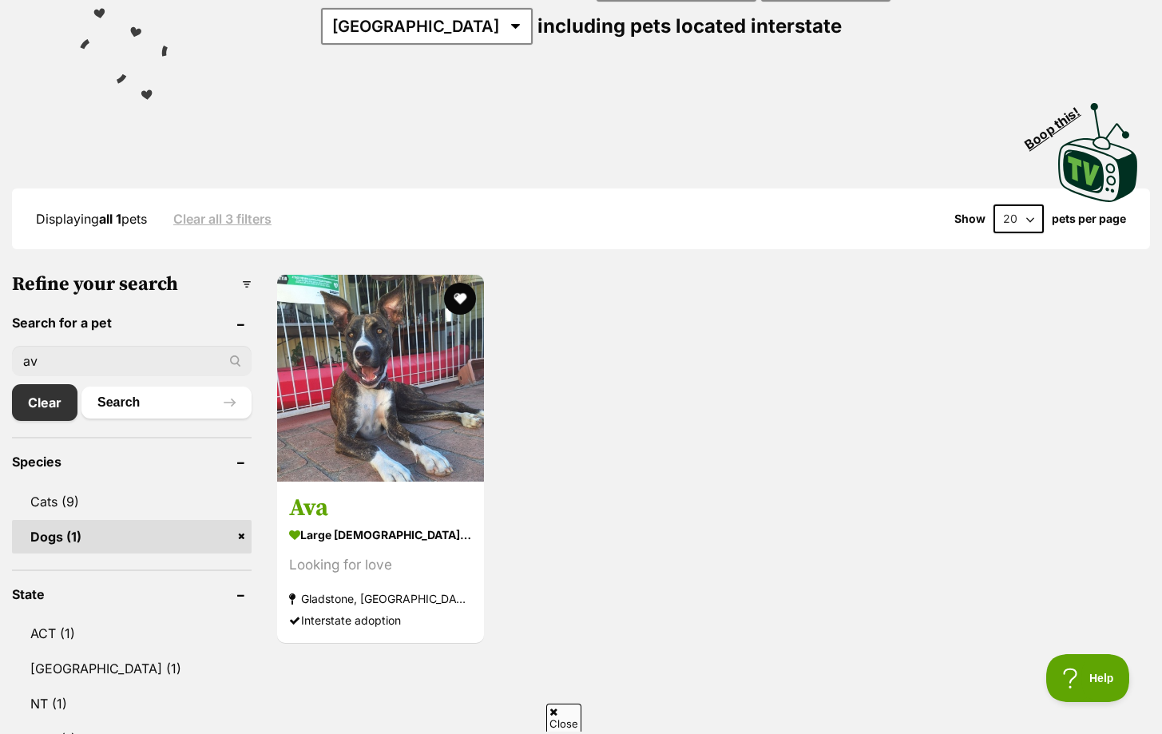
click at [191, 363] on input "av" at bounding box center [132, 361] width 240 height 30
type input "a"
type input "amelia"
click at [81, 386] on button "Search" at bounding box center [166, 402] width 170 height 32
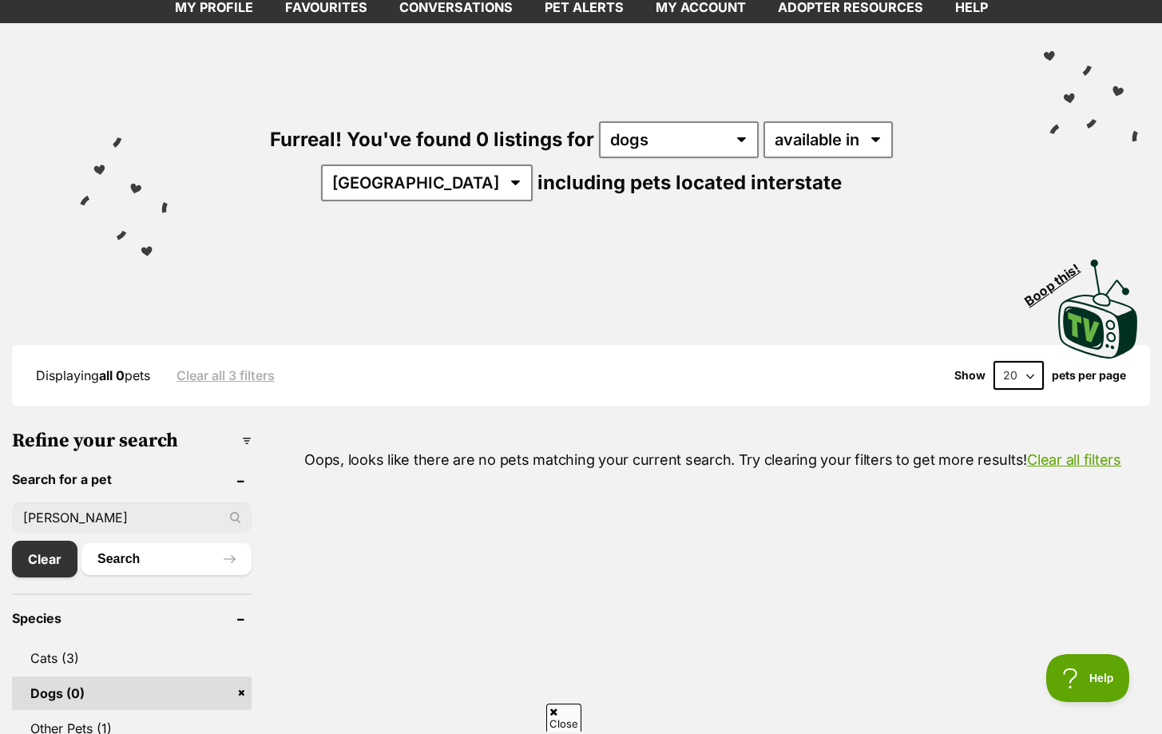
scroll to position [124, 0]
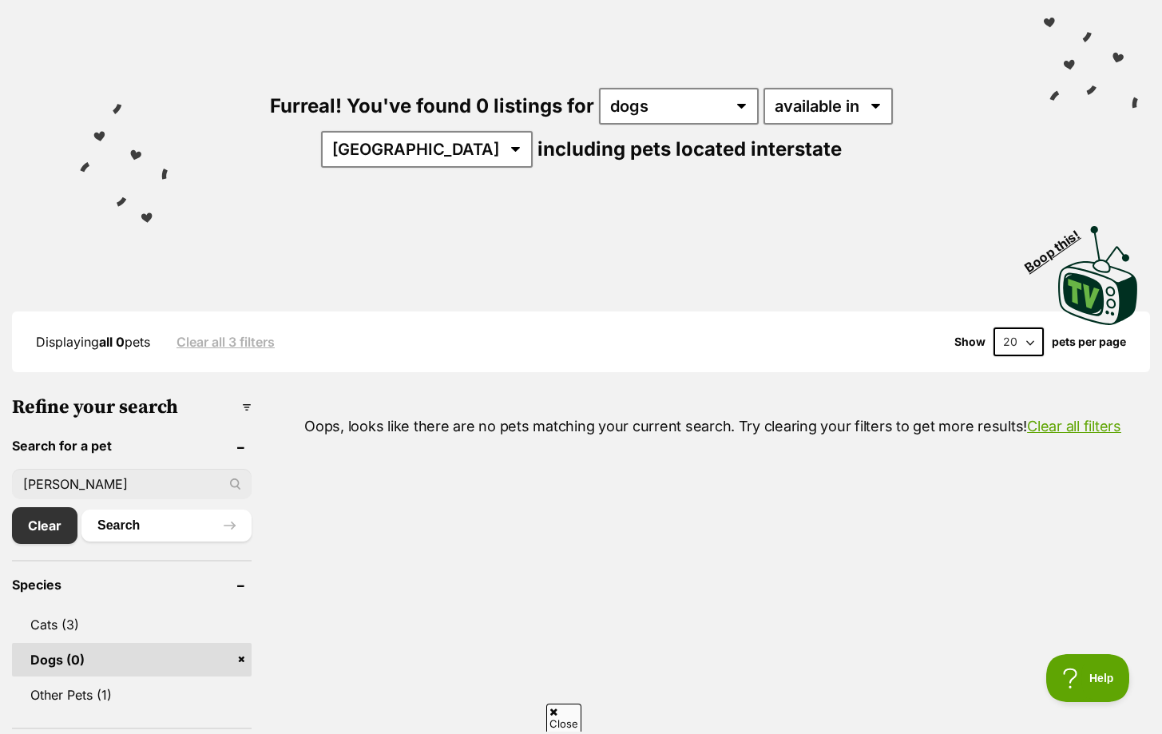
click at [113, 478] on input "amelia" at bounding box center [132, 484] width 240 height 30
type input "a"
type input "beans"
click at [81, 509] on button "Search" at bounding box center [166, 525] width 170 height 32
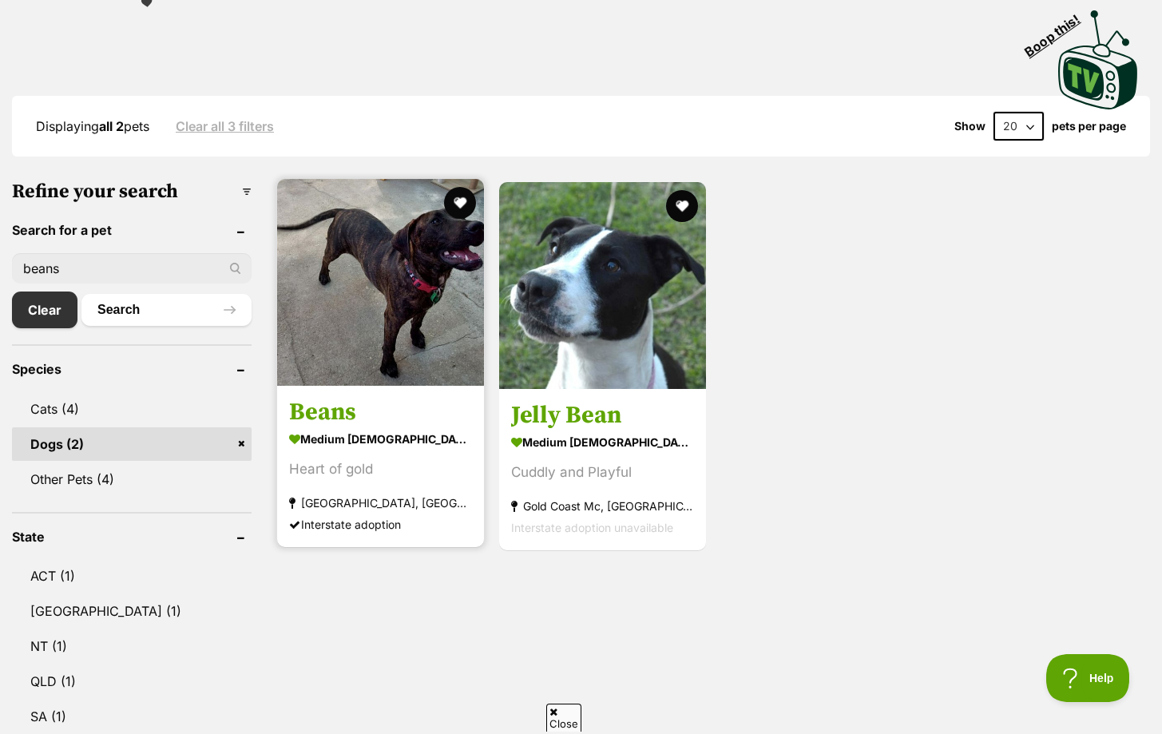
scroll to position [352, 0]
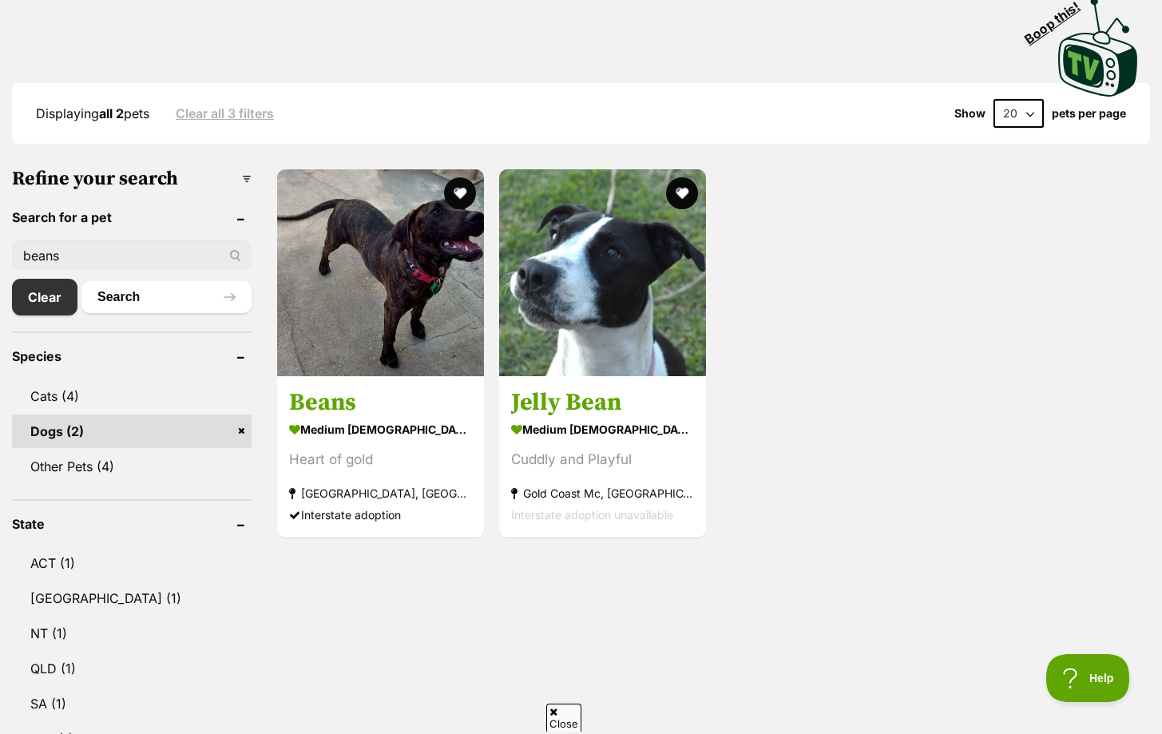
click at [168, 248] on input "beans" at bounding box center [132, 255] width 240 height 30
type input "b"
click at [81, 281] on button "Search" at bounding box center [166, 297] width 170 height 32
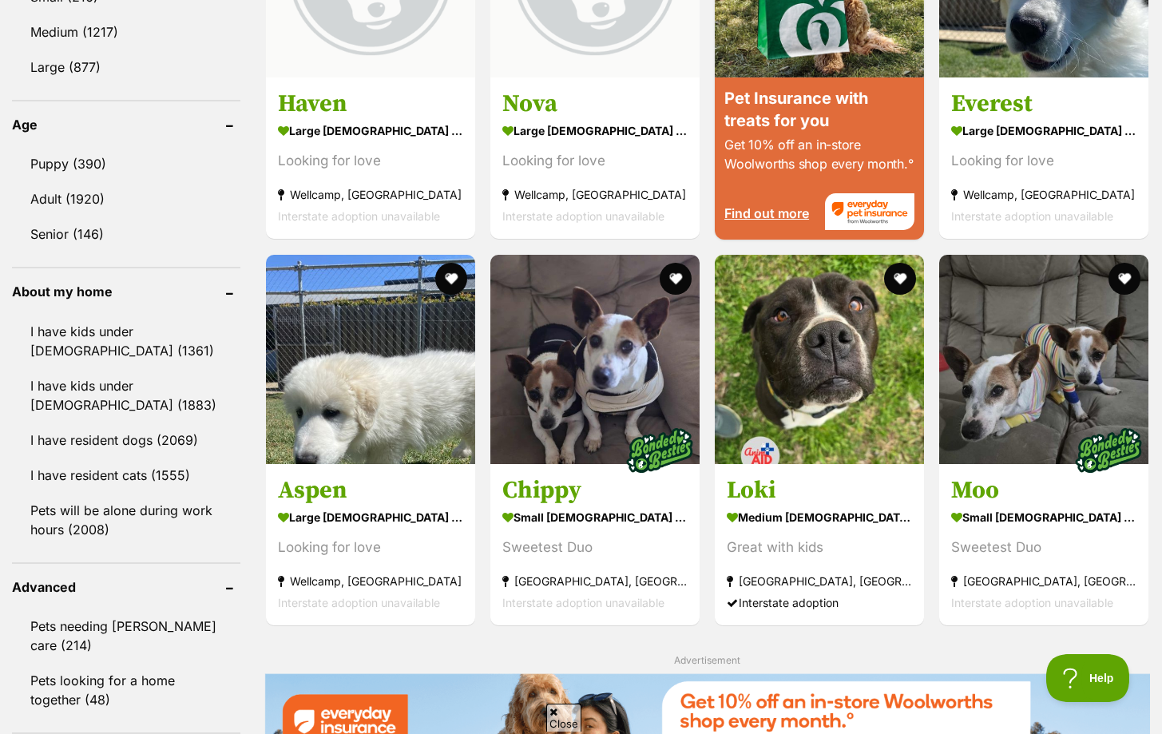
scroll to position [1584, 0]
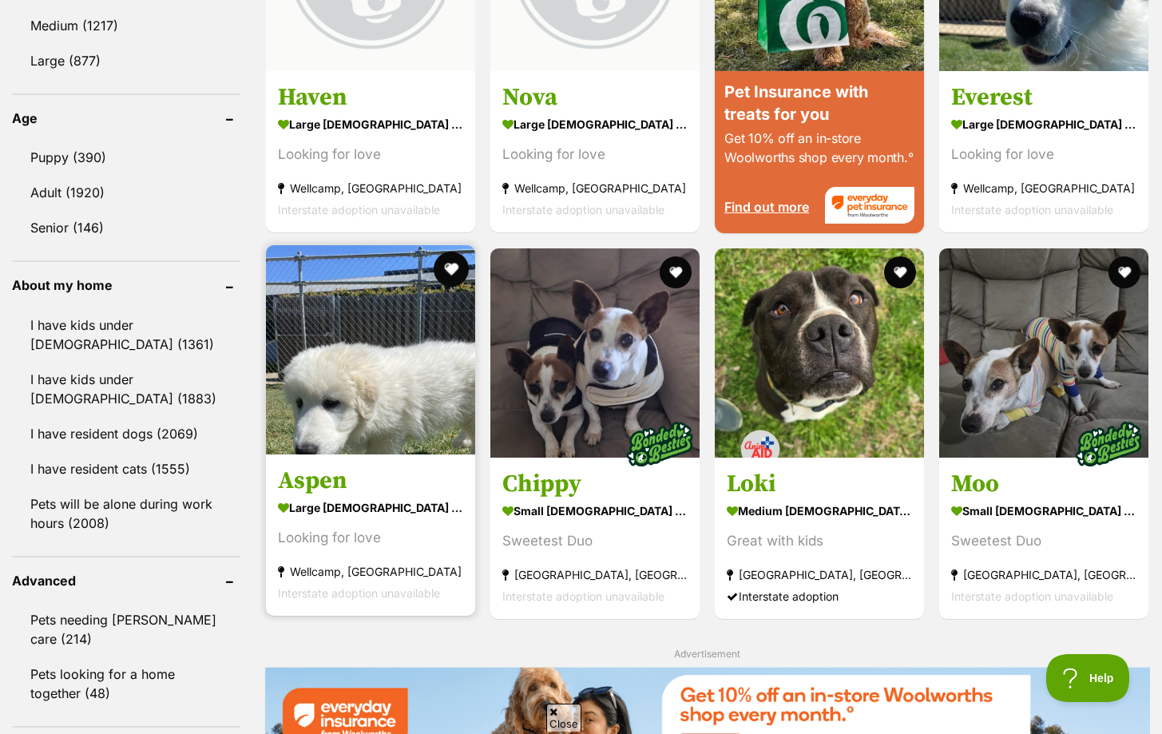
click at [459, 263] on button "favourite" at bounding box center [451, 268] width 35 height 35
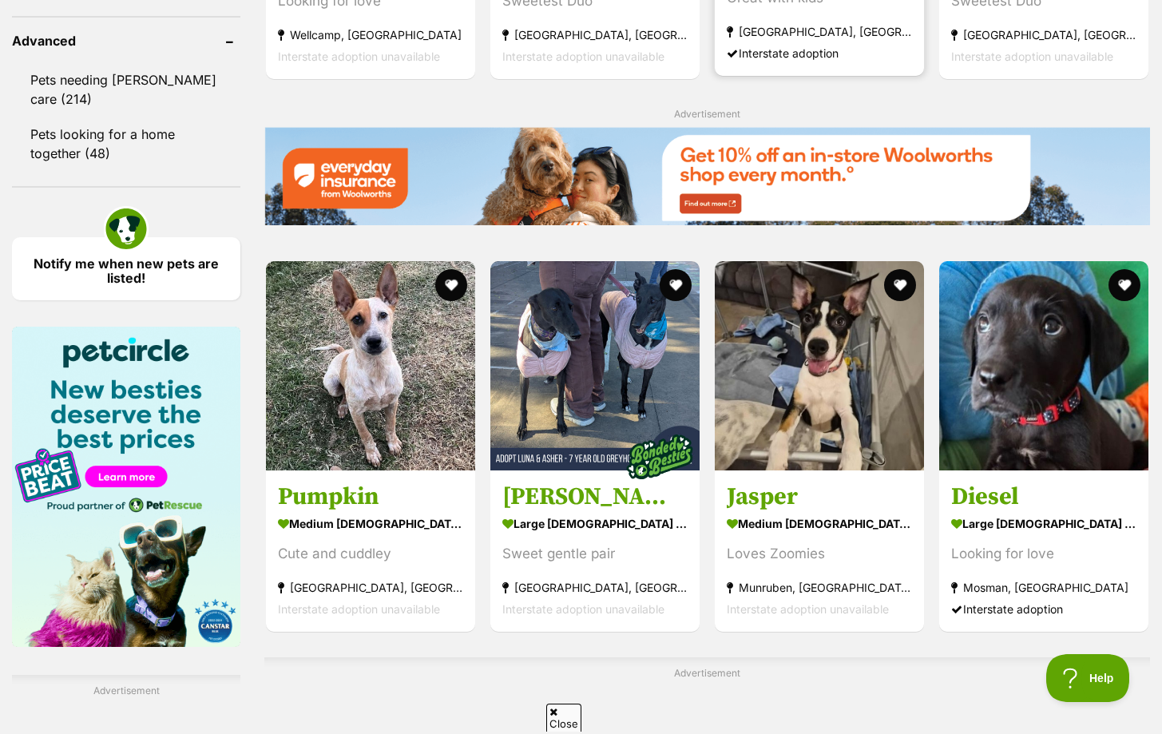
scroll to position [2128, 0]
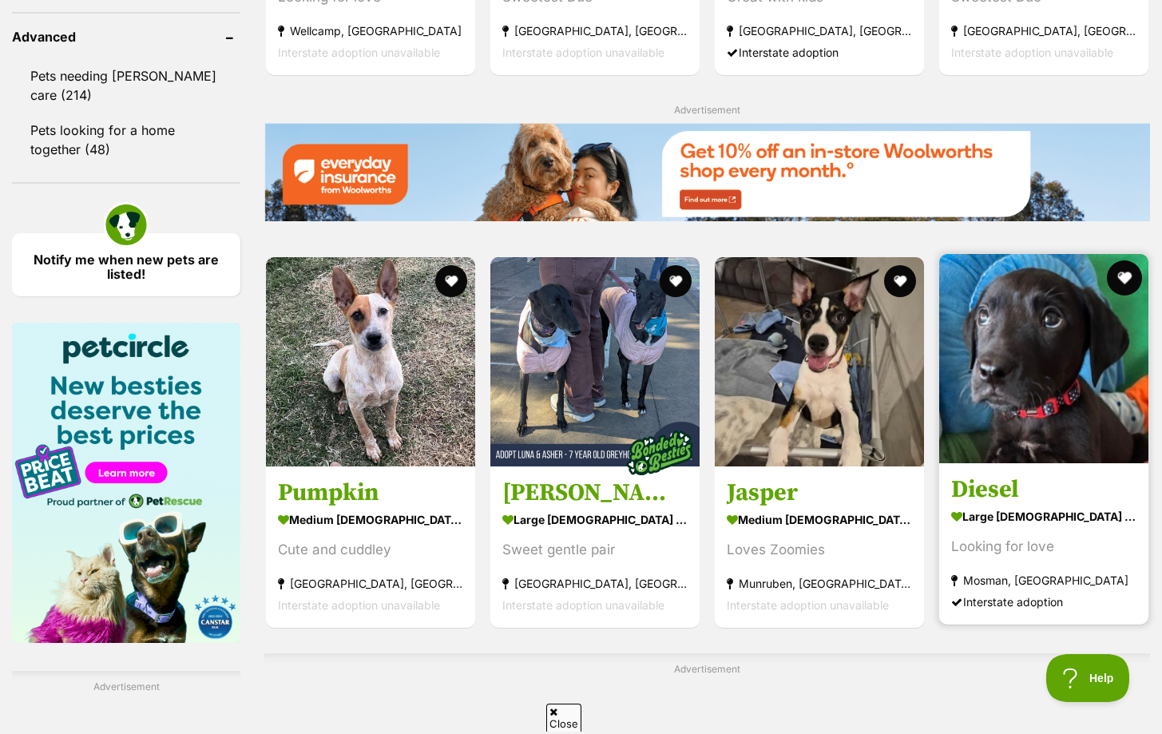
click at [1126, 280] on button "favourite" at bounding box center [1124, 277] width 35 height 35
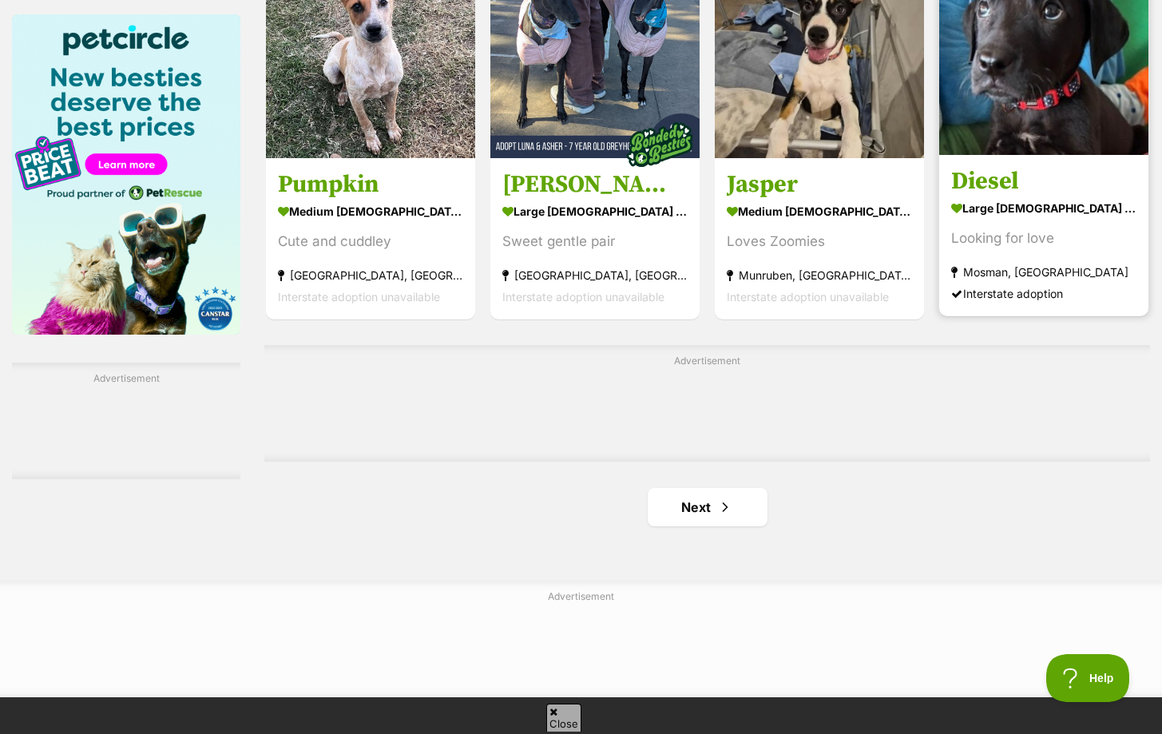
scroll to position [2511, 0]
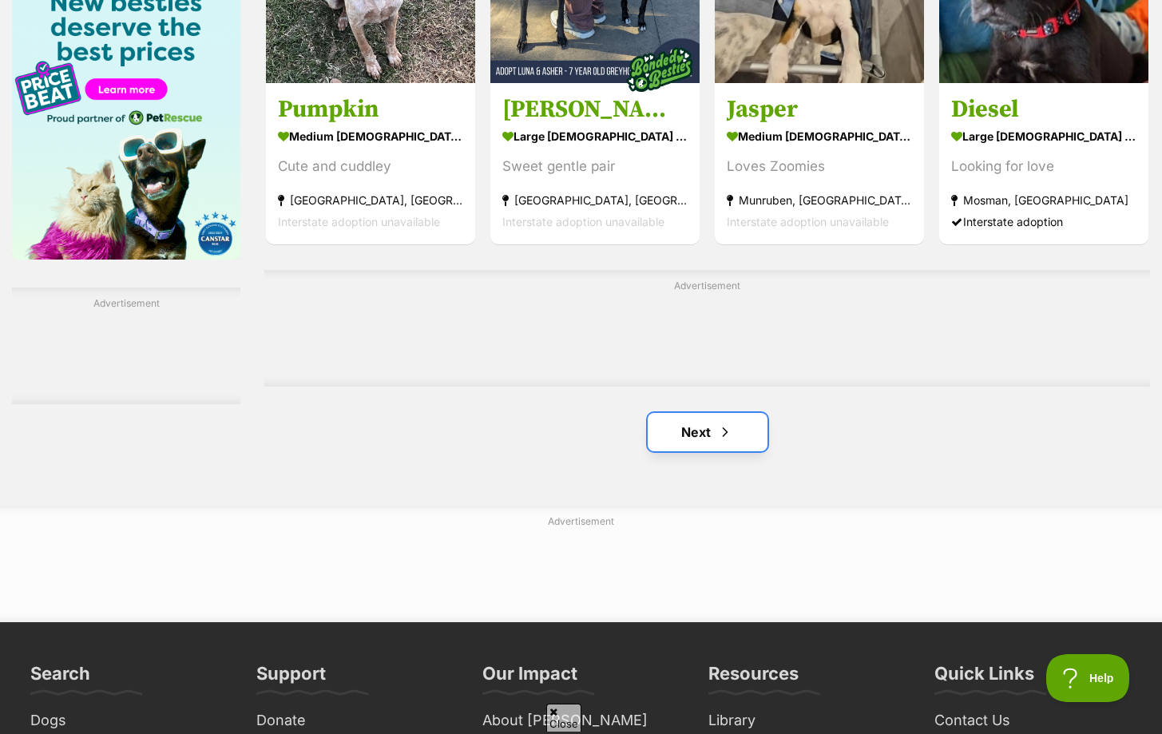
click at [697, 436] on link "Next" at bounding box center [707, 432] width 120 height 38
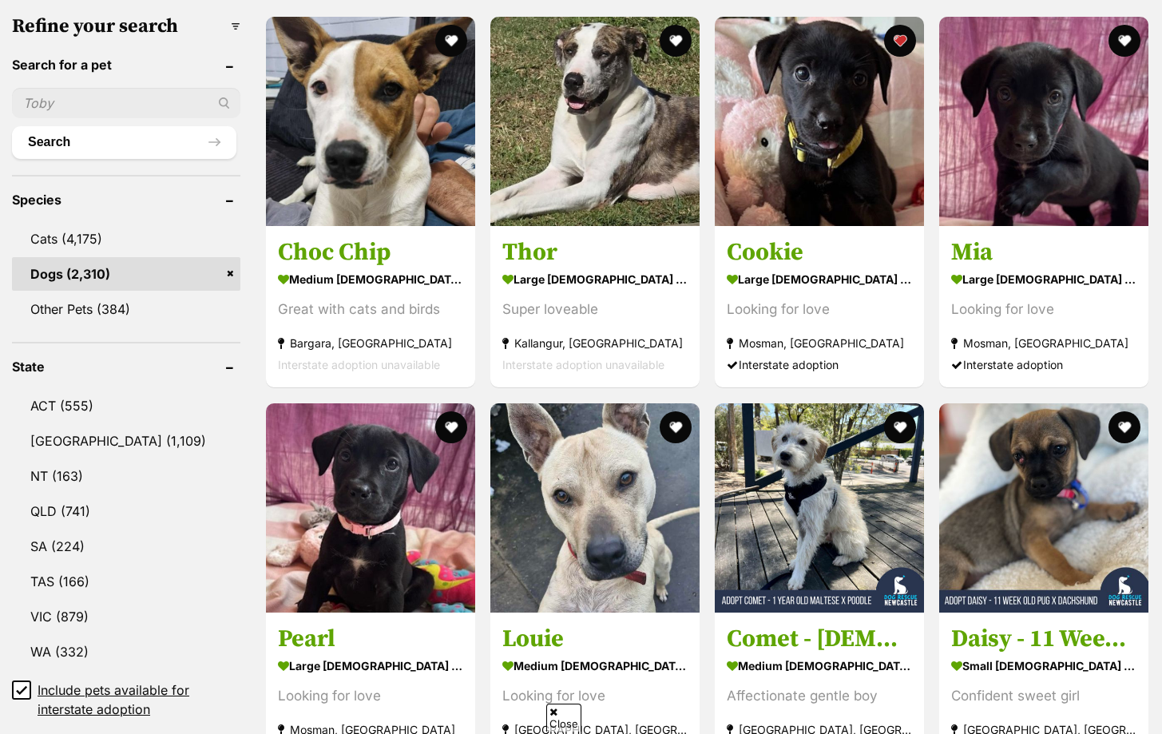
scroll to position [503, 0]
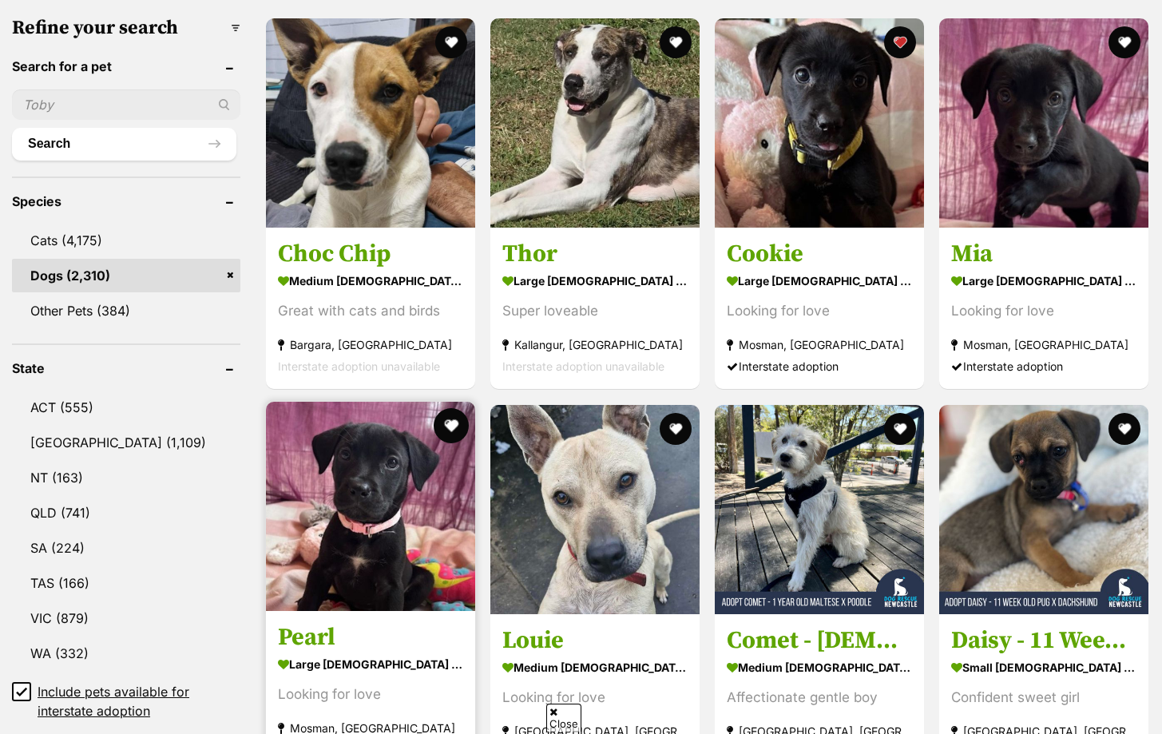
click at [449, 422] on button "favourite" at bounding box center [451, 425] width 35 height 35
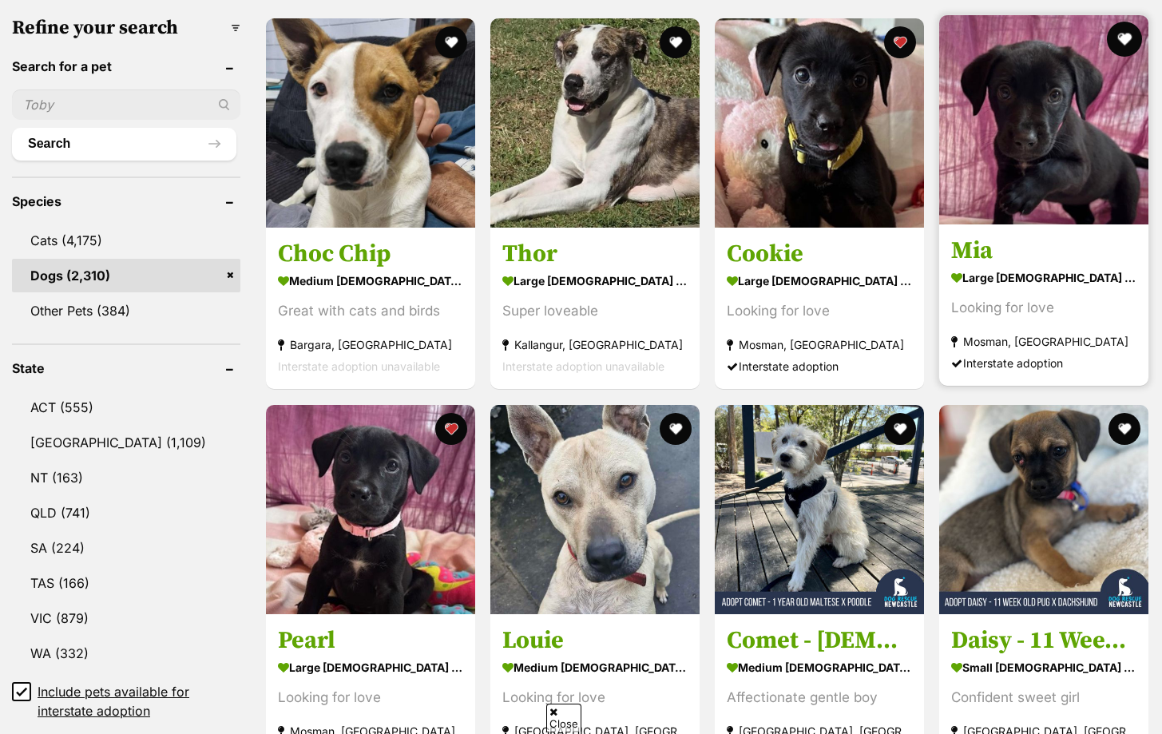
click at [1121, 42] on button "favourite" at bounding box center [1124, 39] width 35 height 35
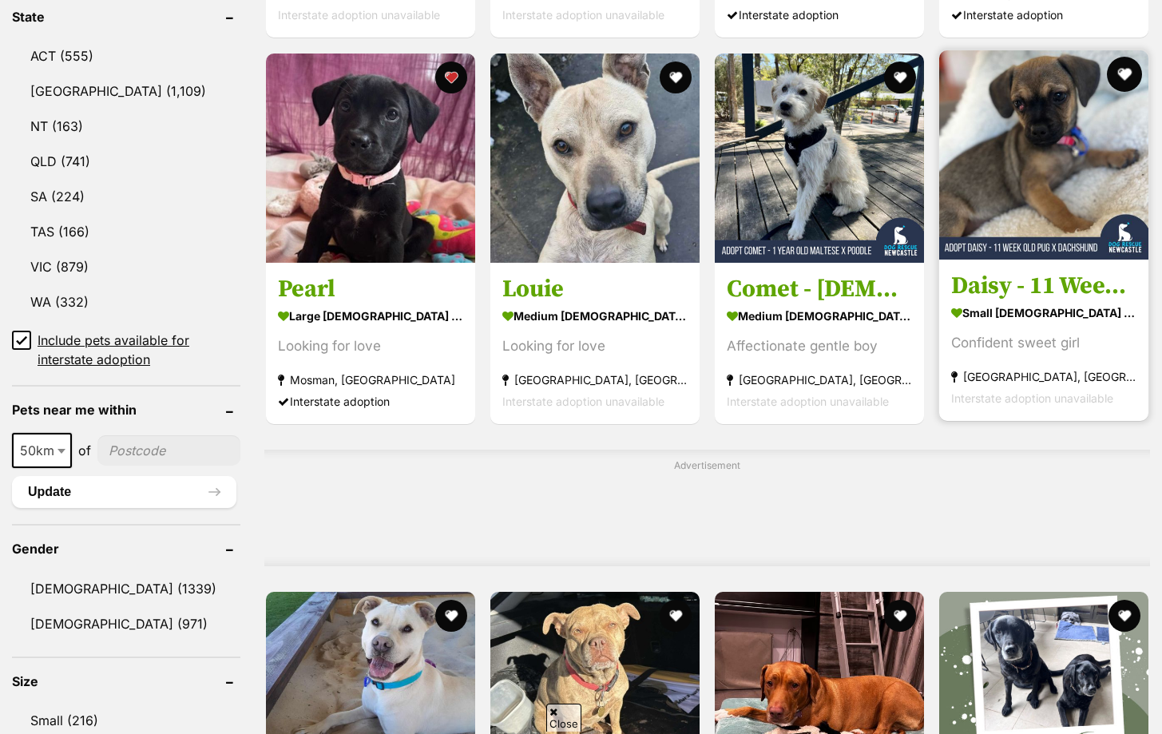
scroll to position [0, 0]
click at [1129, 62] on button "favourite" at bounding box center [1124, 74] width 35 height 35
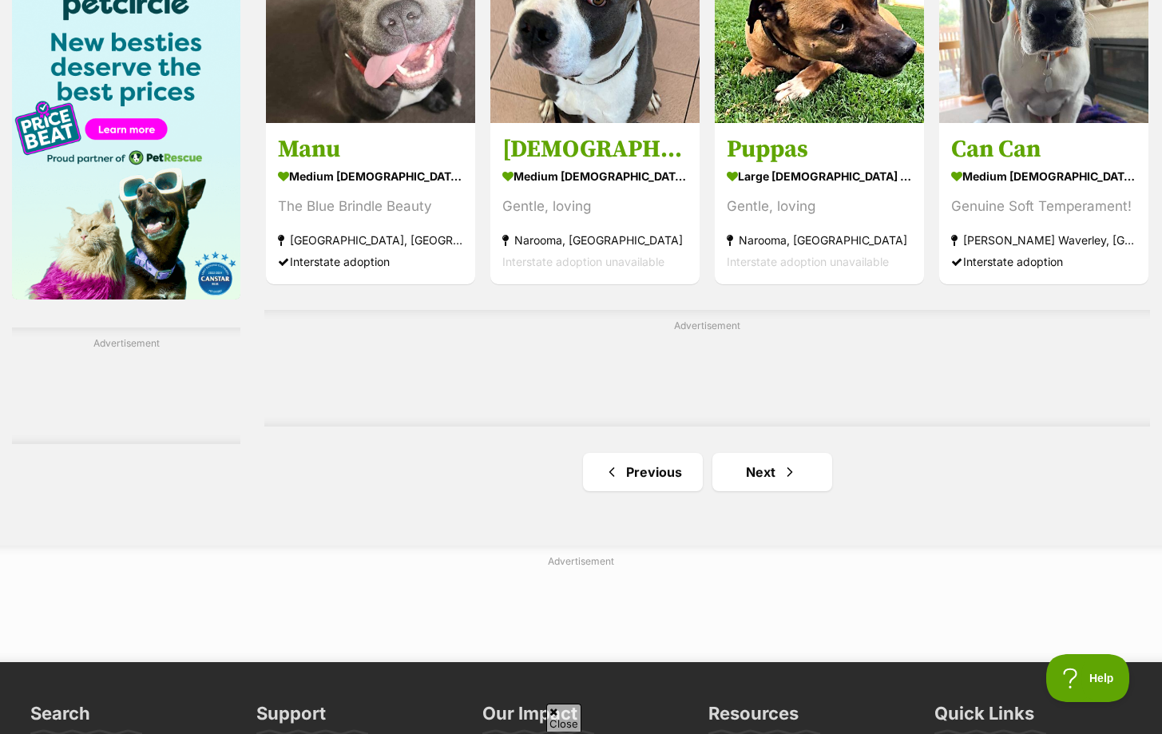
scroll to position [2505, 0]
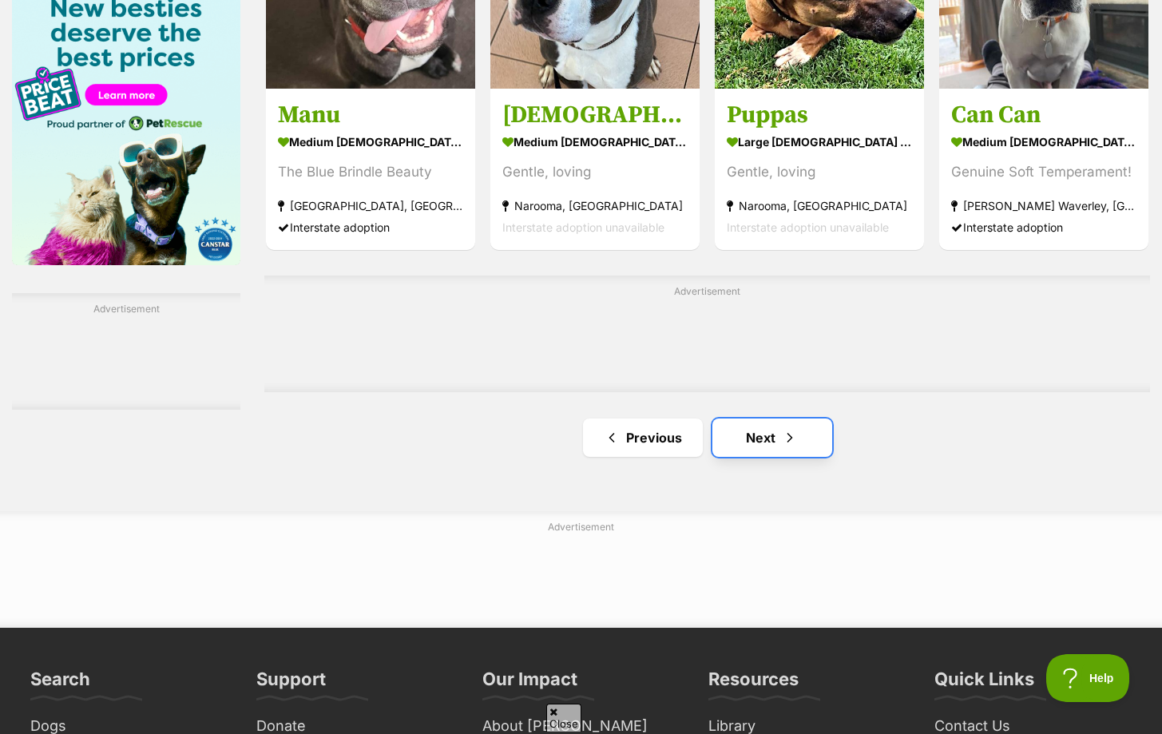
click at [721, 444] on link "Next" at bounding box center [772, 437] width 120 height 38
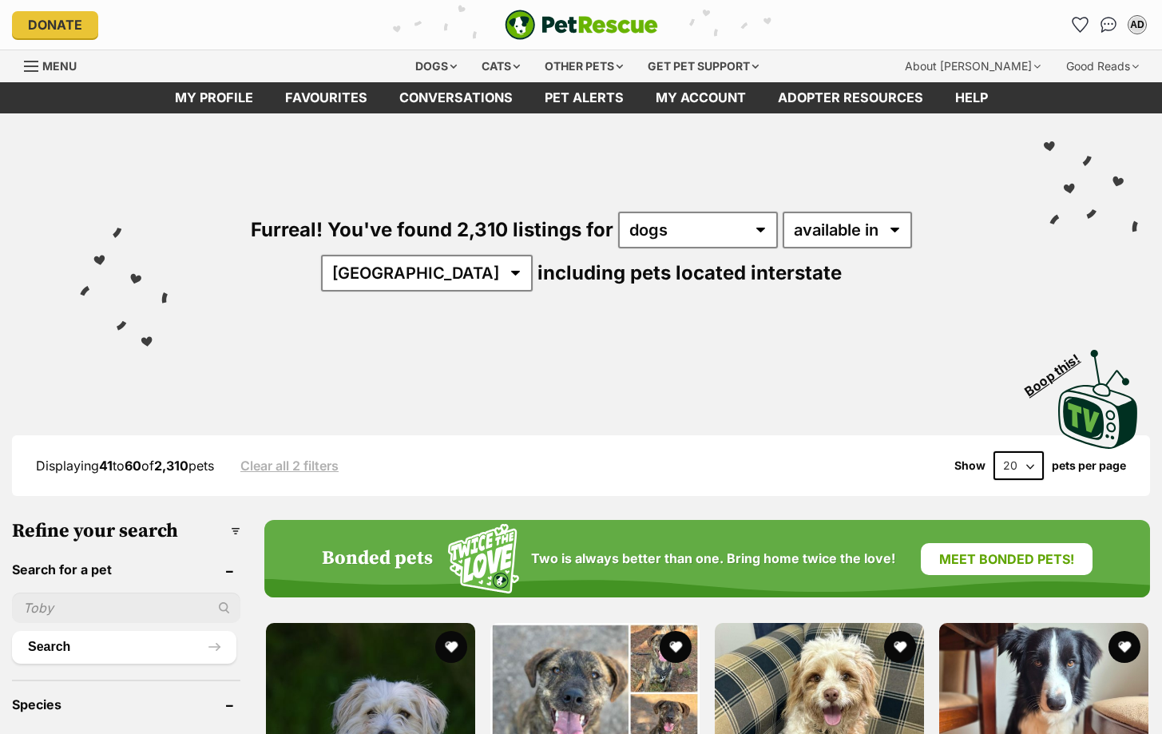
click at [70, 608] on input "text" at bounding box center [126, 607] width 228 height 30
type input "sabah"
click at [12, 631] on button "Search" at bounding box center [124, 647] width 224 height 32
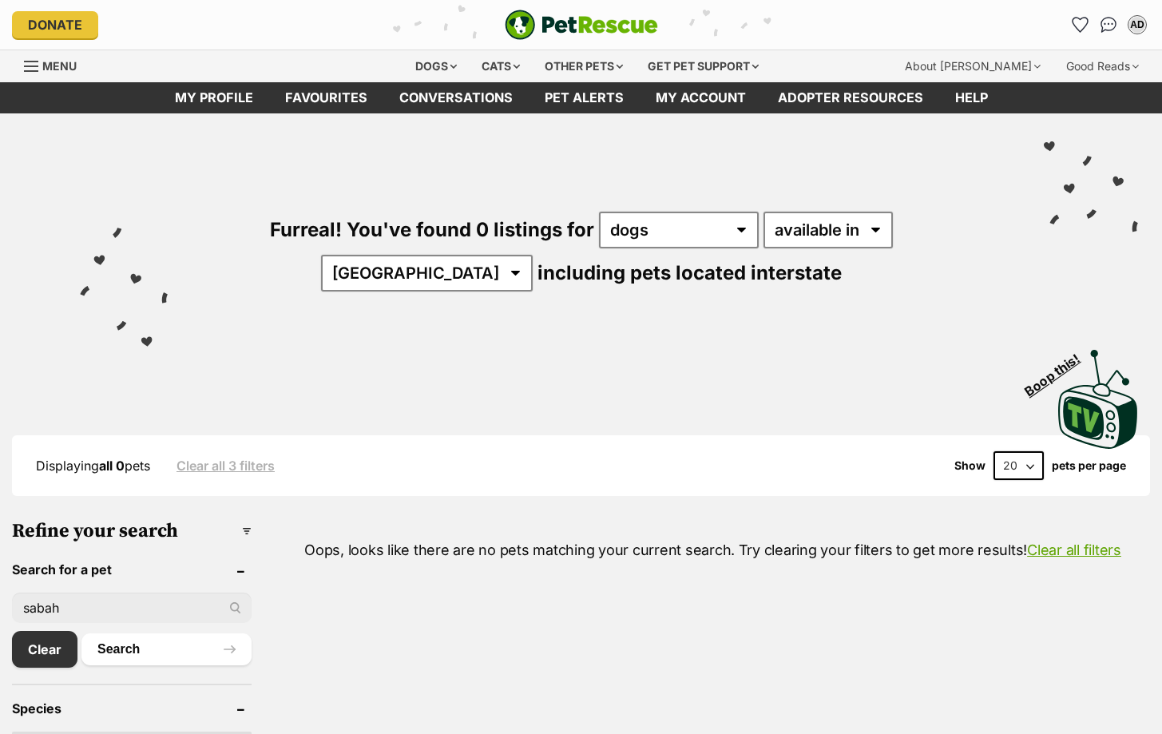
click at [81, 607] on input "sabah" at bounding box center [132, 607] width 240 height 30
type input "s"
click at [81, 633] on button "Search" at bounding box center [166, 649] width 170 height 32
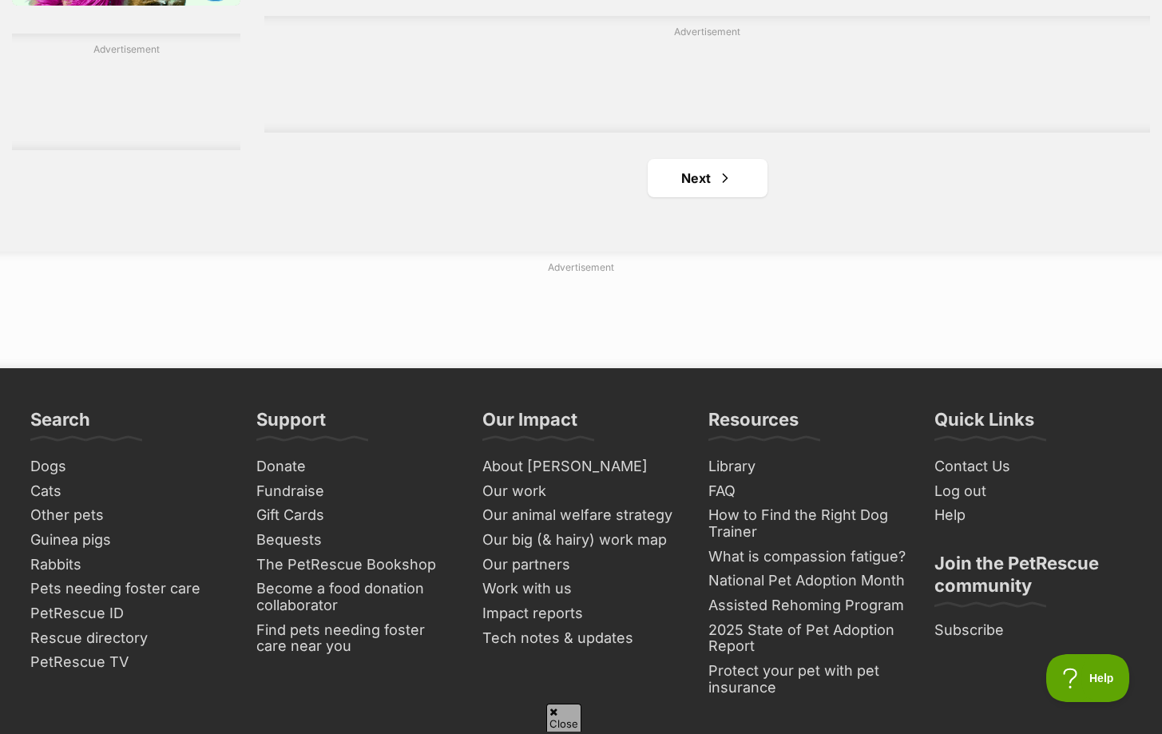
scroll to position [2888, 0]
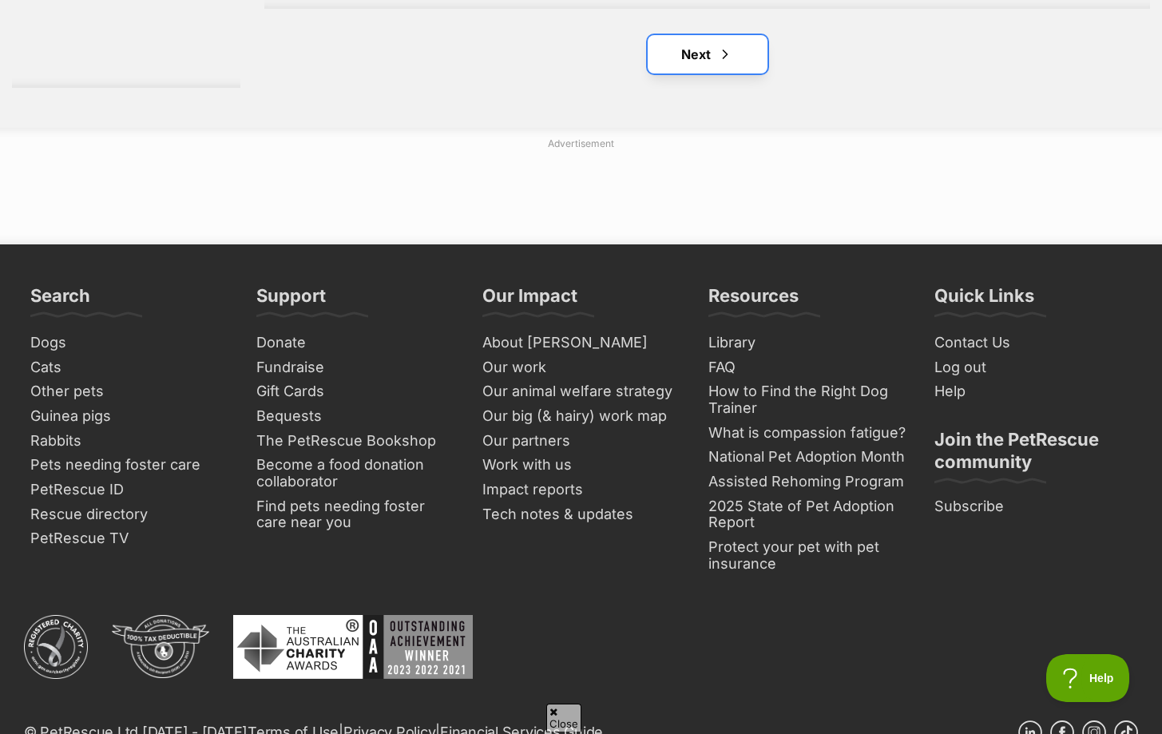
click at [730, 54] on link "Next" at bounding box center [707, 54] width 120 height 38
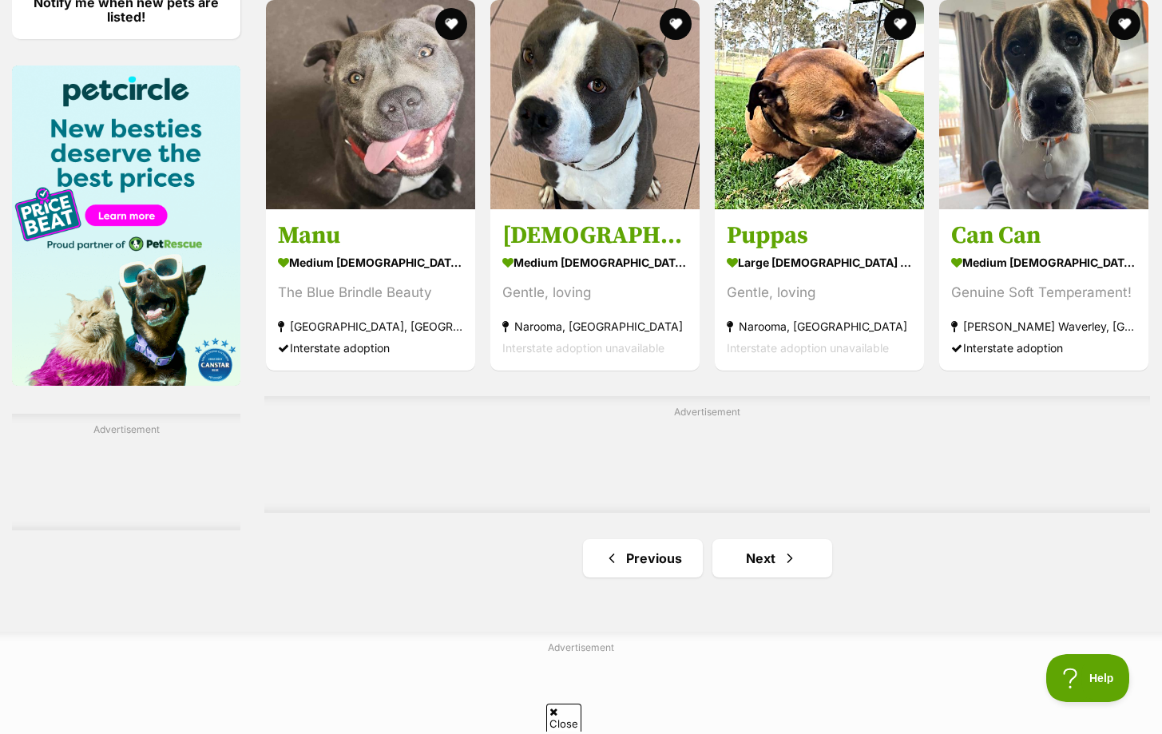
scroll to position [2386, 0]
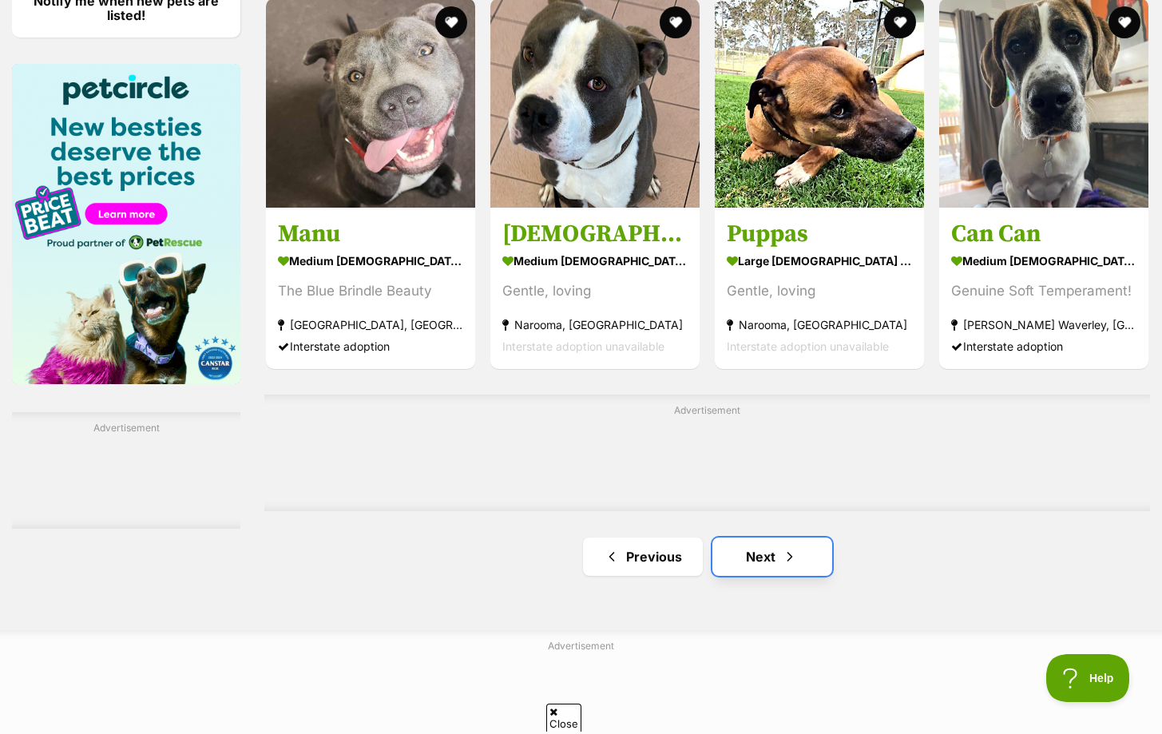
click at [755, 561] on link "Next" at bounding box center [772, 556] width 120 height 38
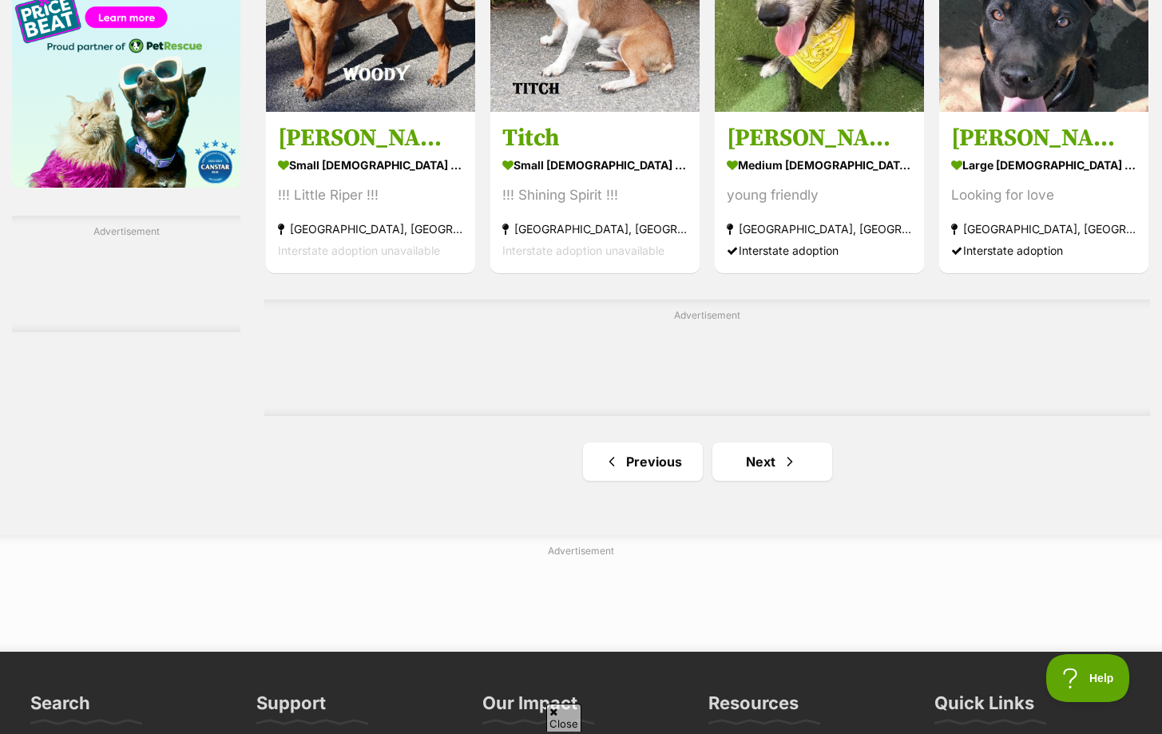
scroll to position [2598, 0]
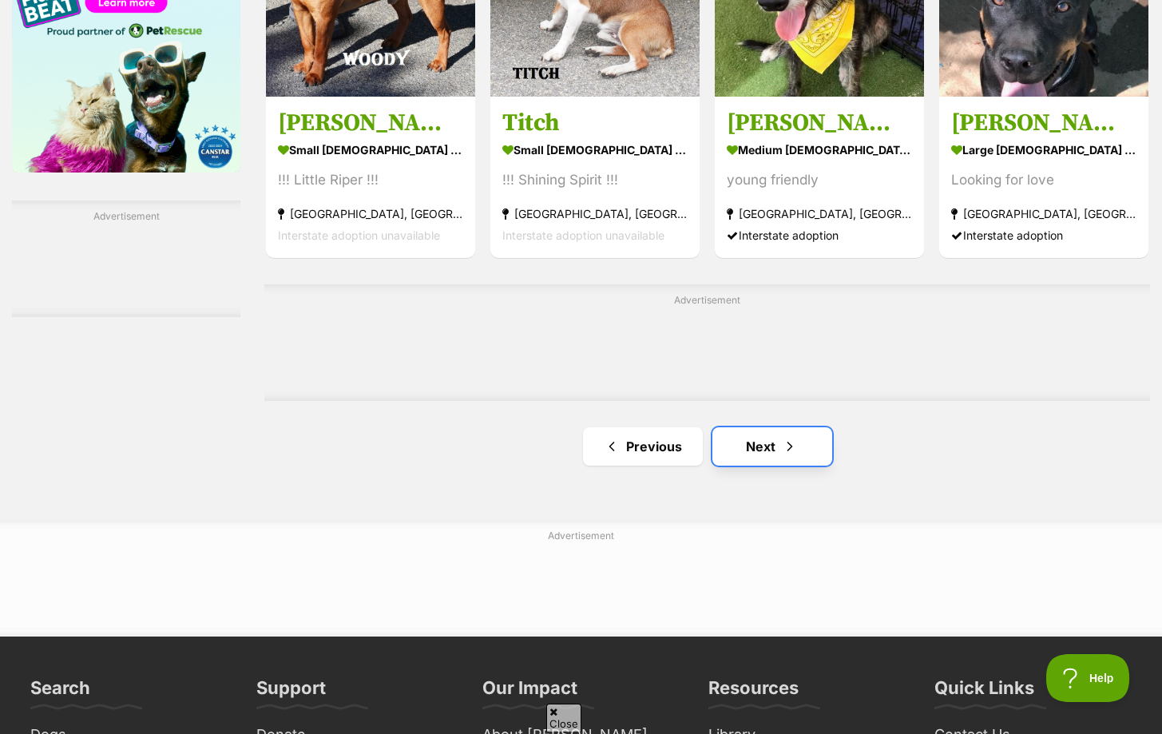
click at [767, 456] on link "Next" at bounding box center [772, 446] width 120 height 38
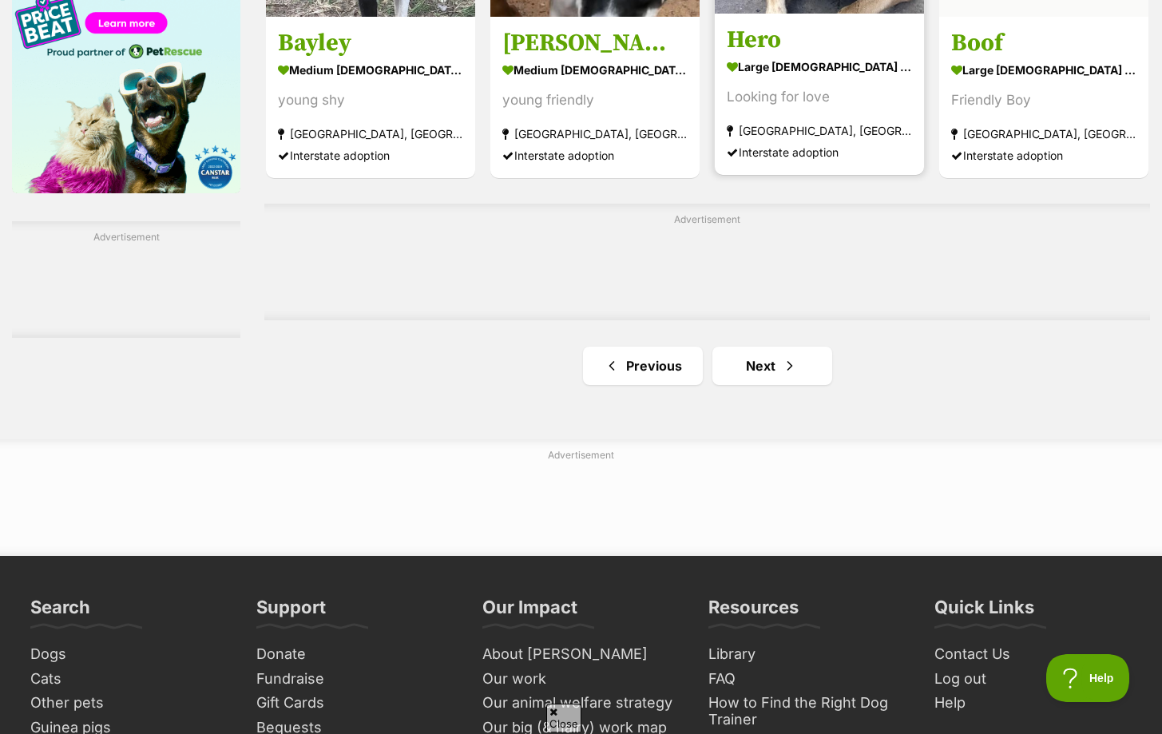
scroll to position [2598, 0]
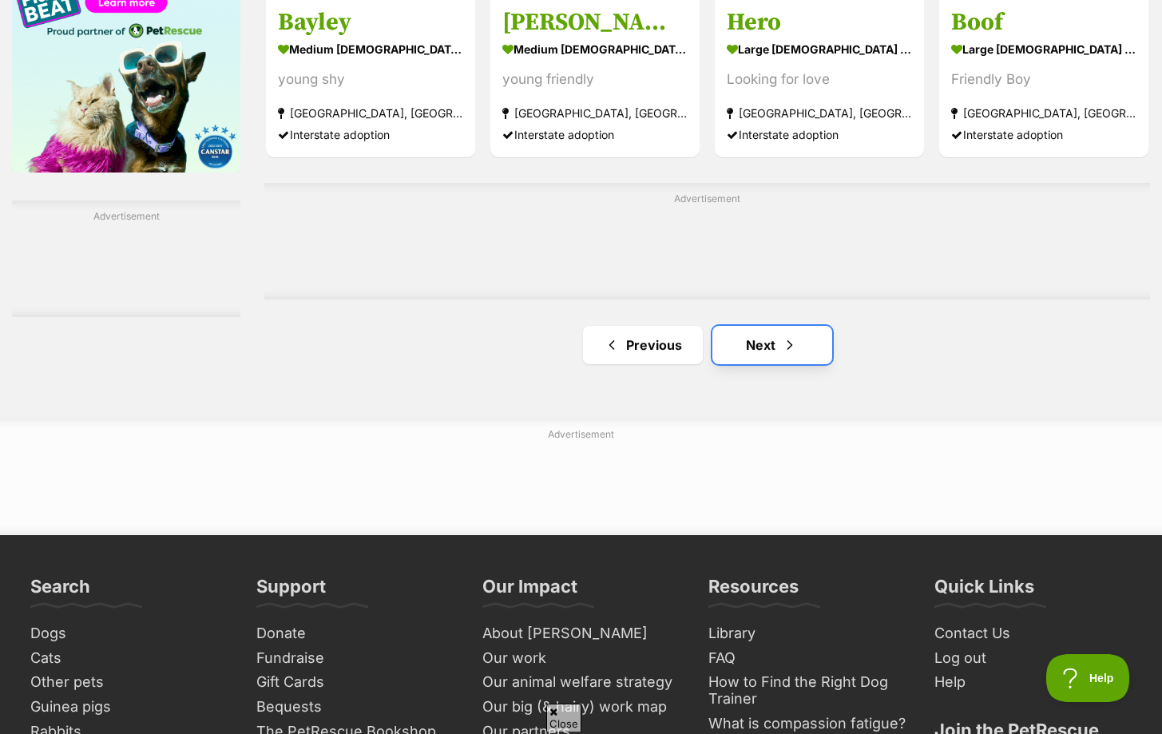
click at [775, 361] on link "Next" at bounding box center [772, 345] width 120 height 38
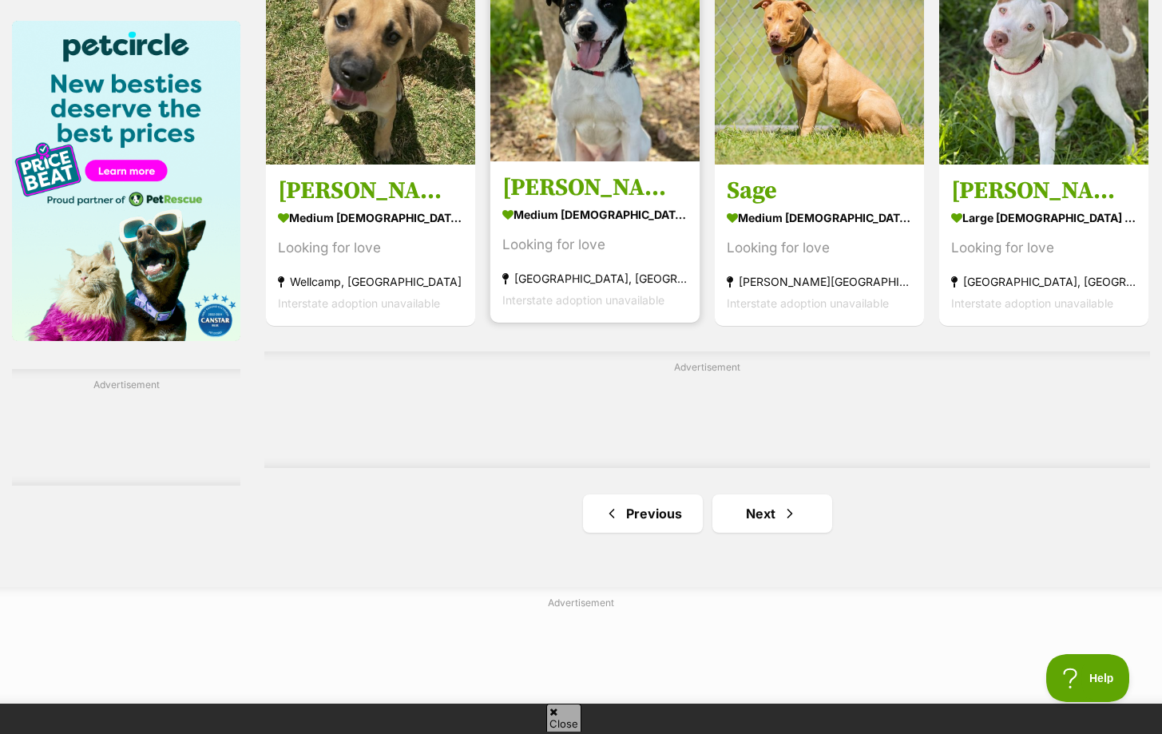
scroll to position [2430, 0]
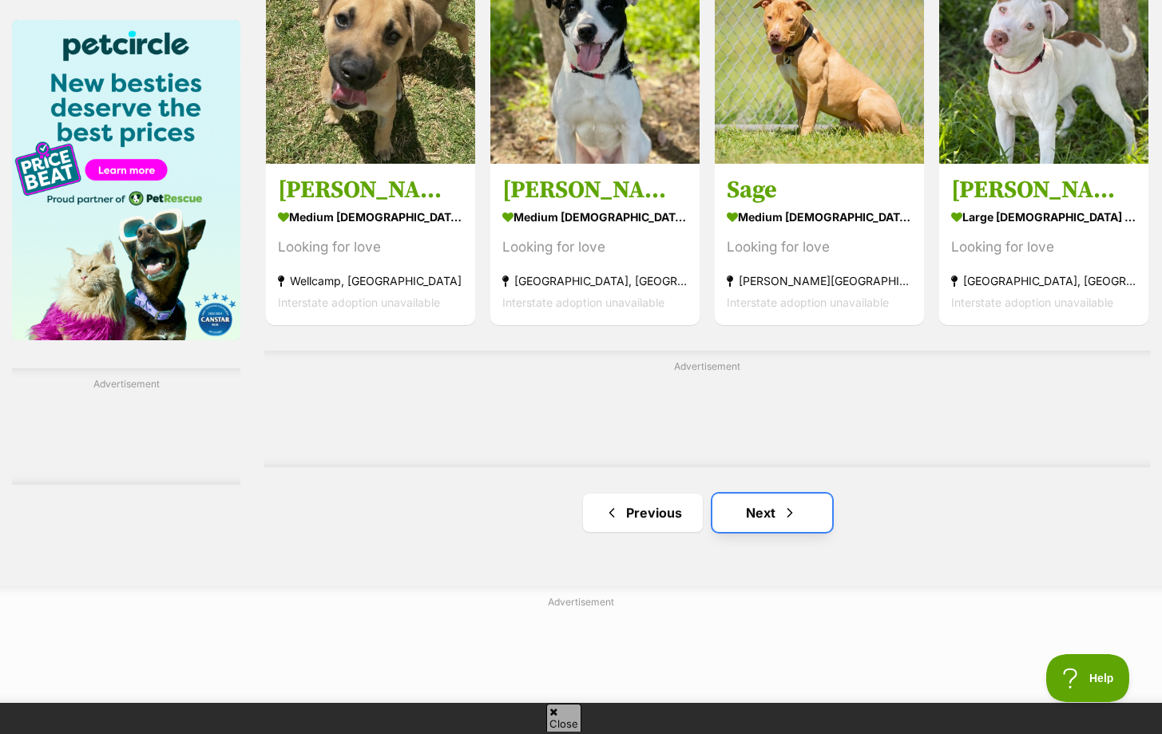
click at [760, 503] on link "Next" at bounding box center [772, 512] width 120 height 38
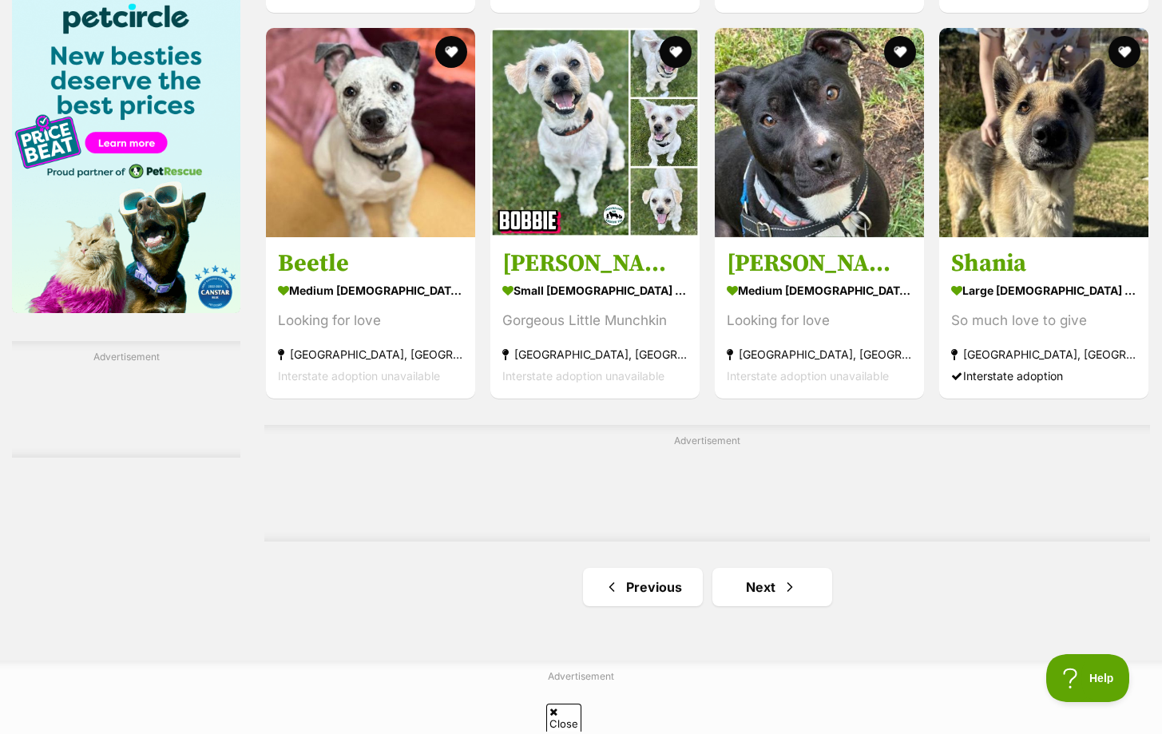
scroll to position [2485, 0]
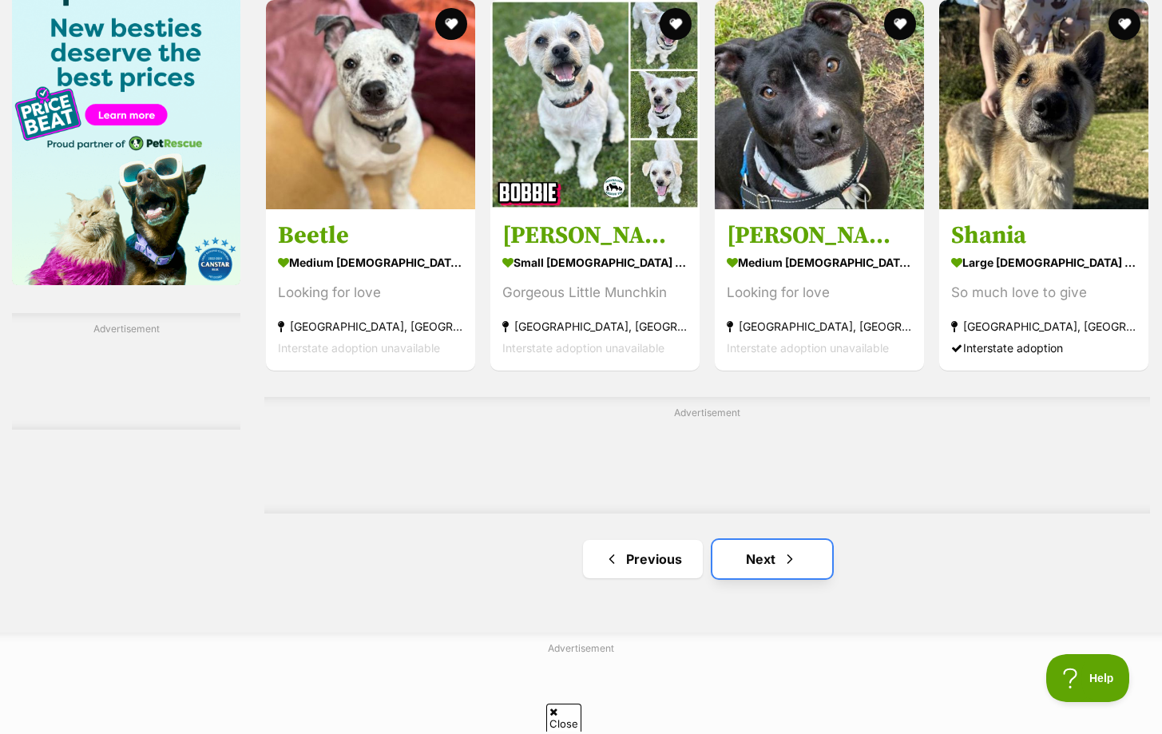
click at [773, 550] on link "Next" at bounding box center [772, 559] width 120 height 38
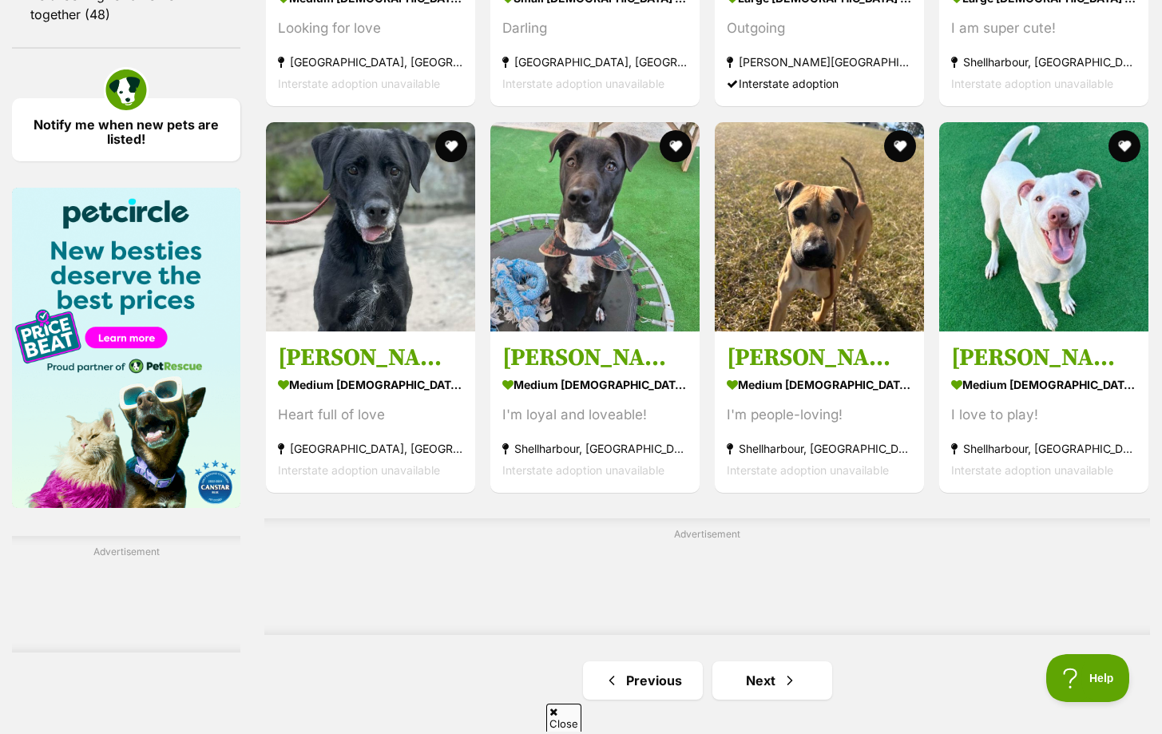
scroll to position [2259, 0]
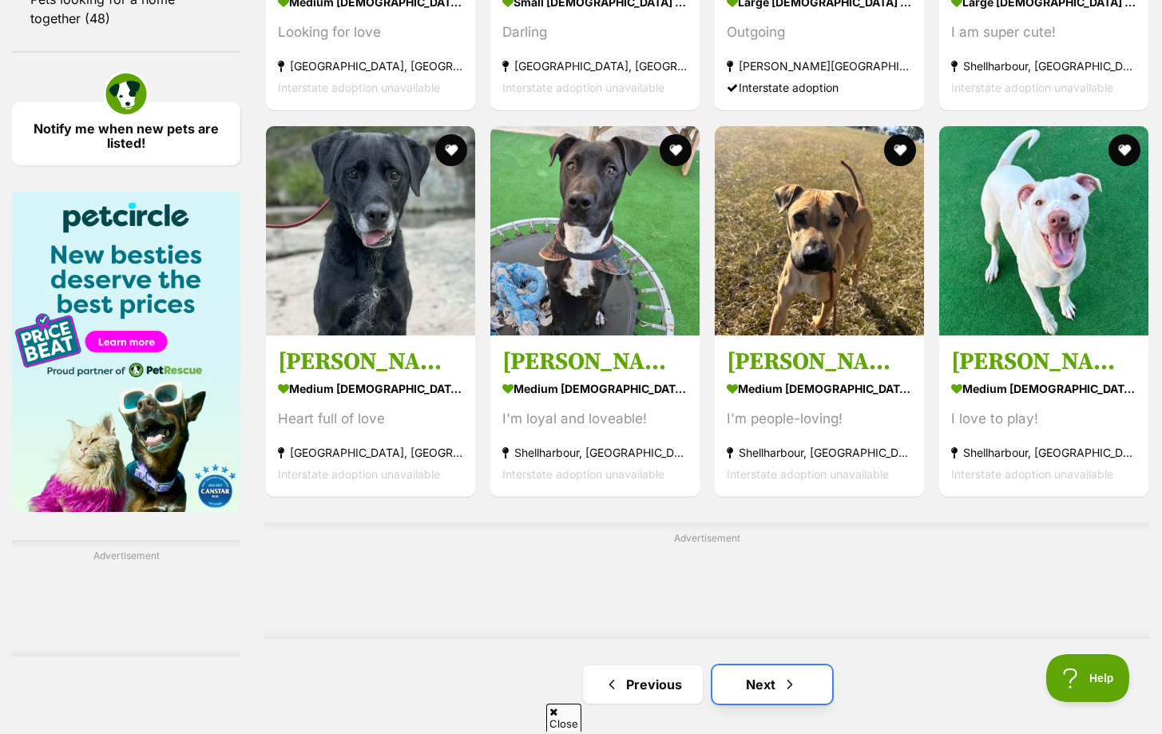
click at [760, 688] on link "Next" at bounding box center [772, 684] width 120 height 38
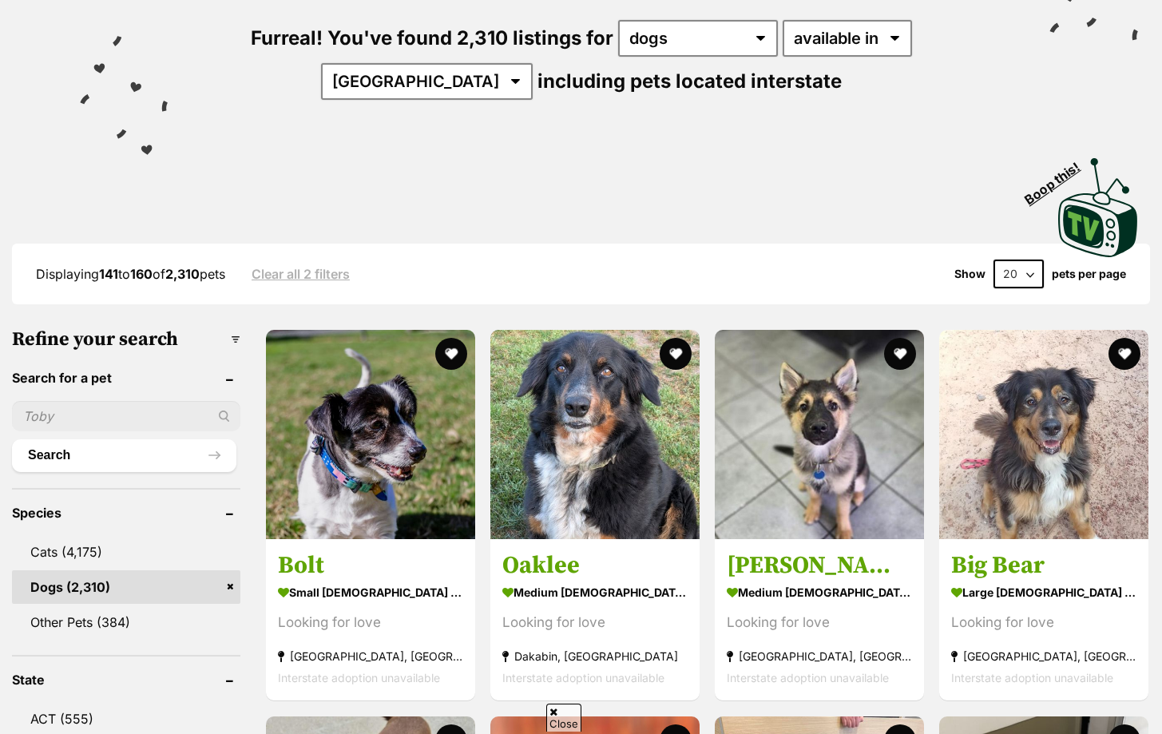
scroll to position [194, 0]
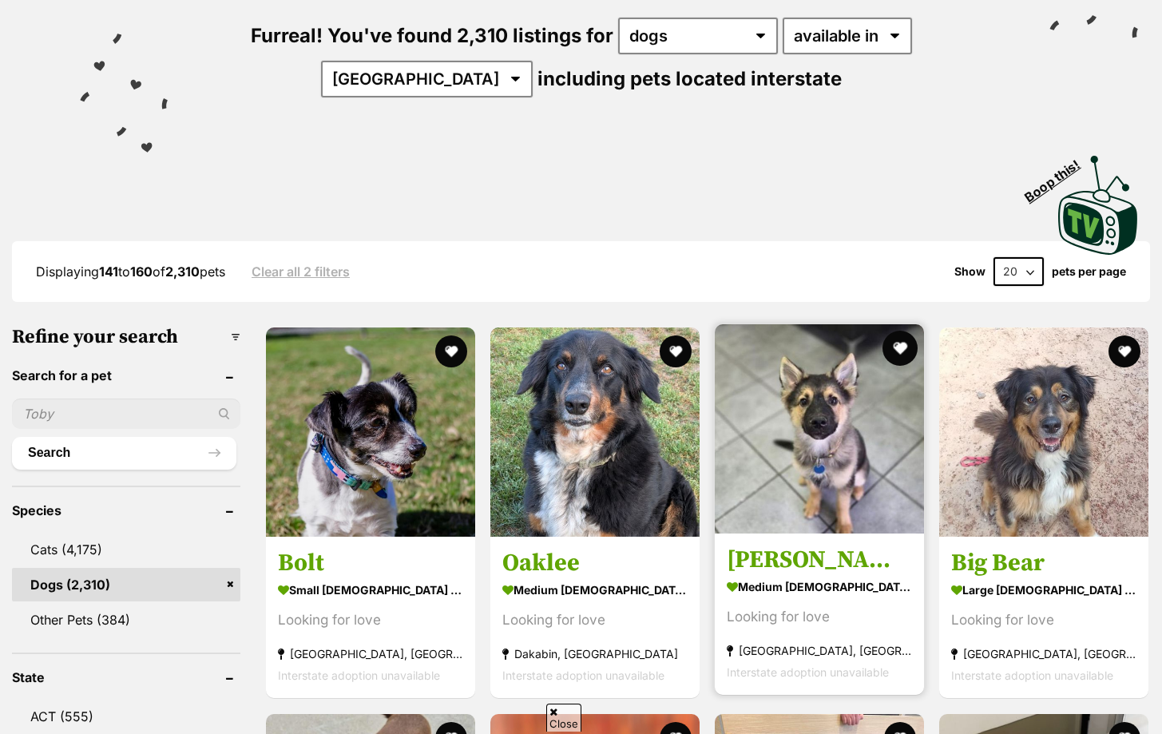
click at [897, 349] on button "favourite" at bounding box center [899, 348] width 35 height 35
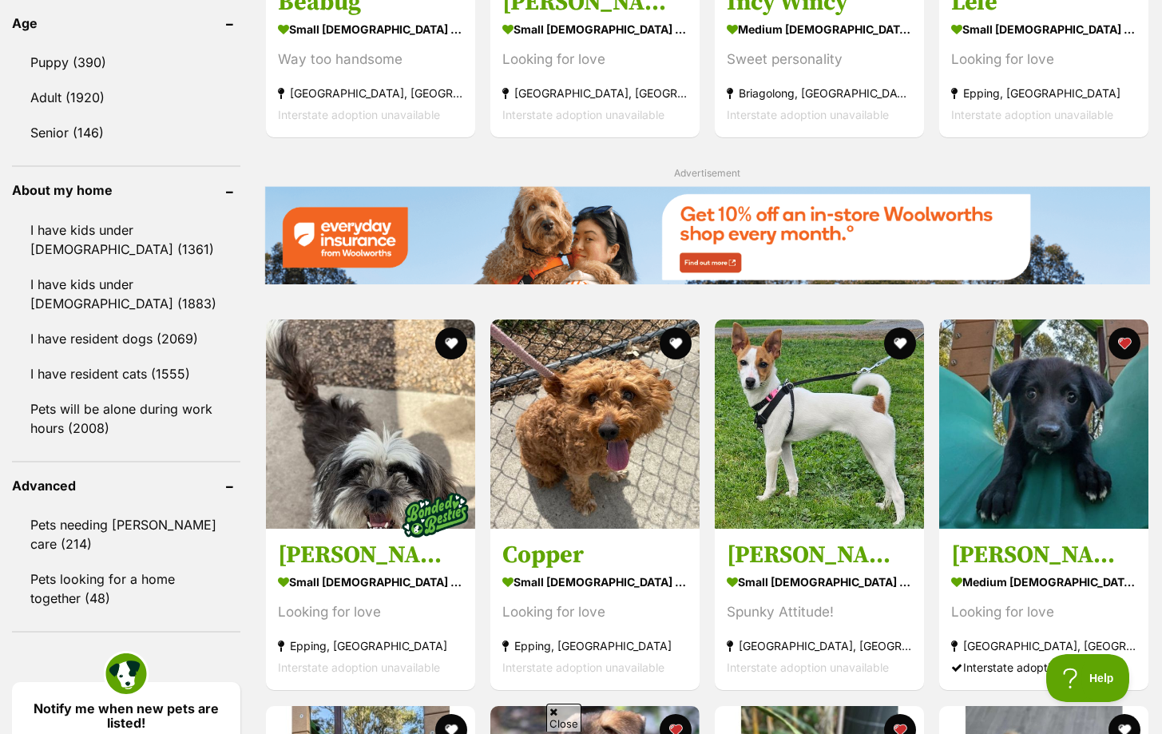
scroll to position [1681, 0]
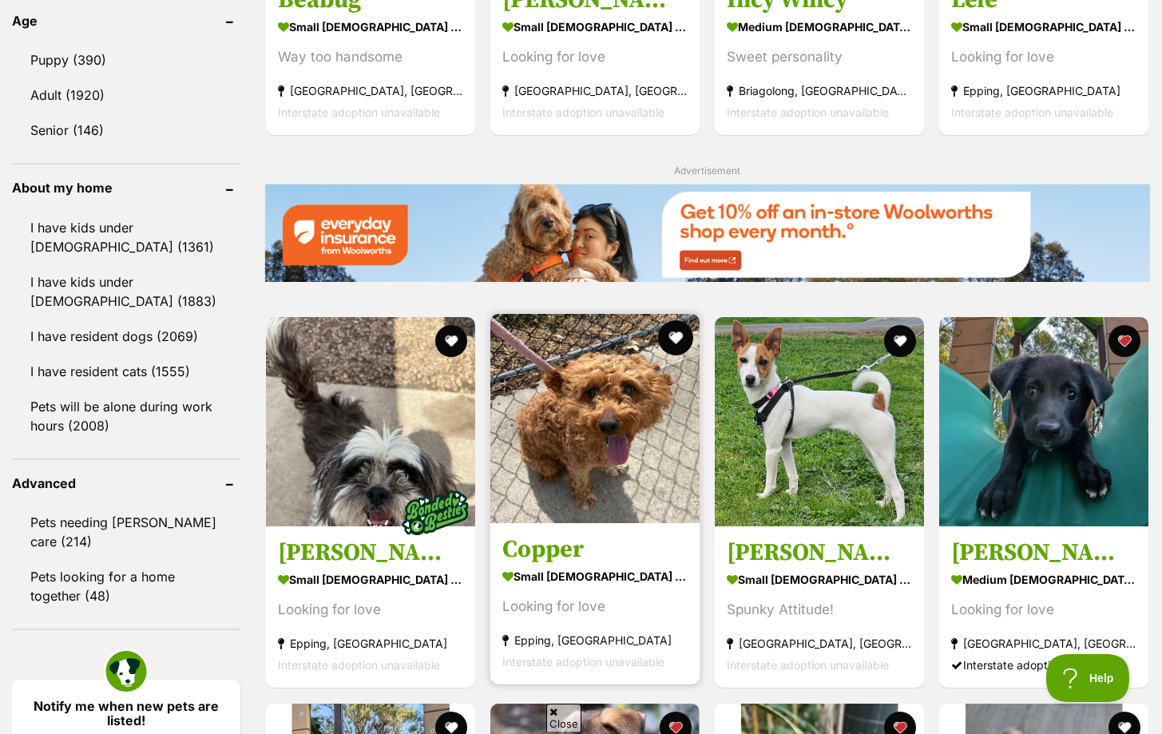
click at [676, 340] on button "favourite" at bounding box center [675, 337] width 35 height 35
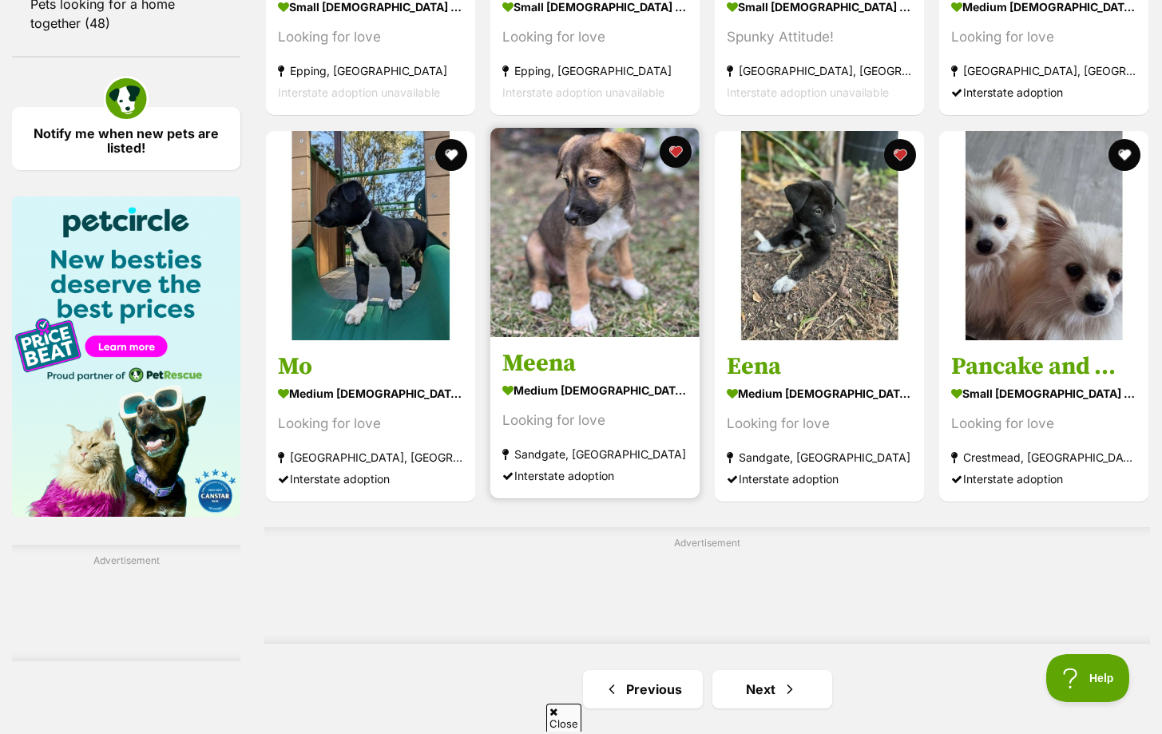
scroll to position [2251, 0]
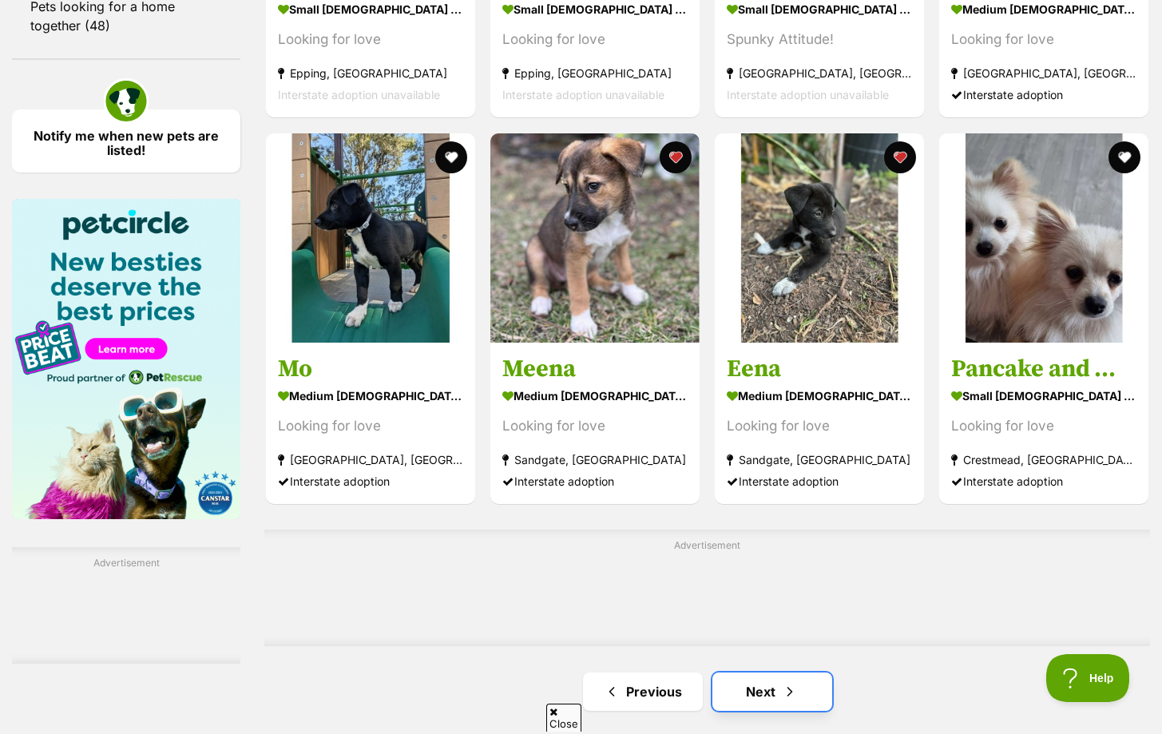
click at [734, 689] on link "Next" at bounding box center [772, 691] width 120 height 38
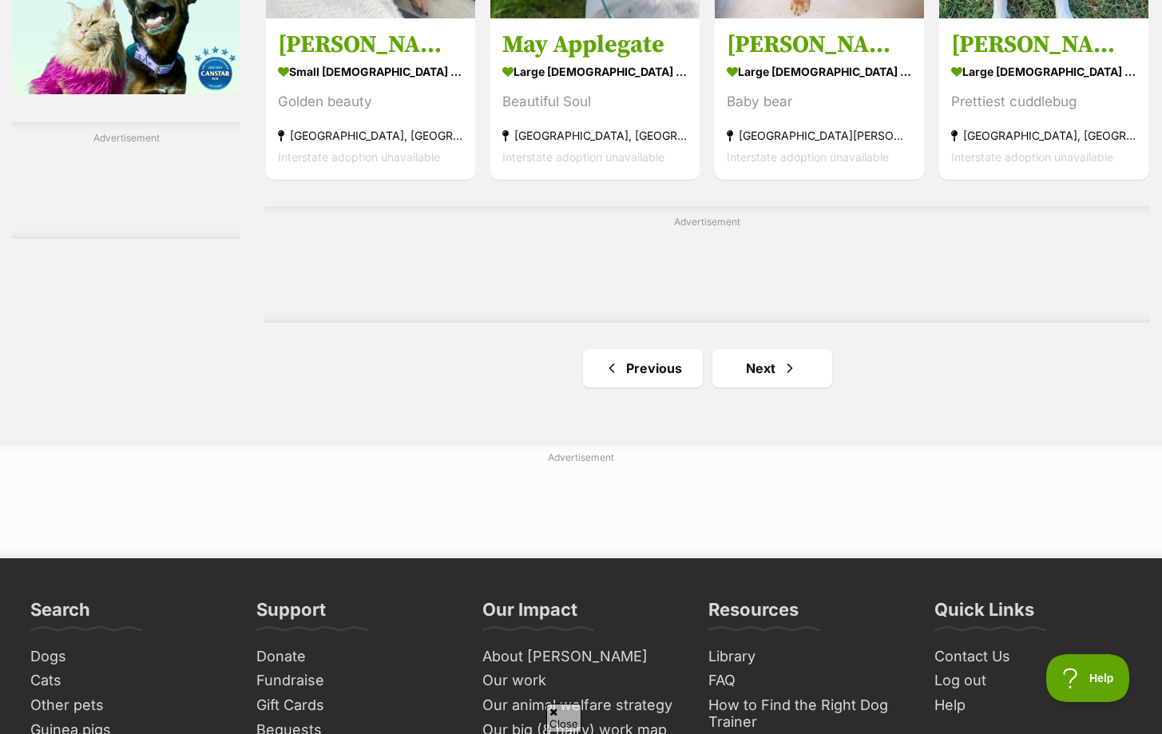
scroll to position [2678, 0]
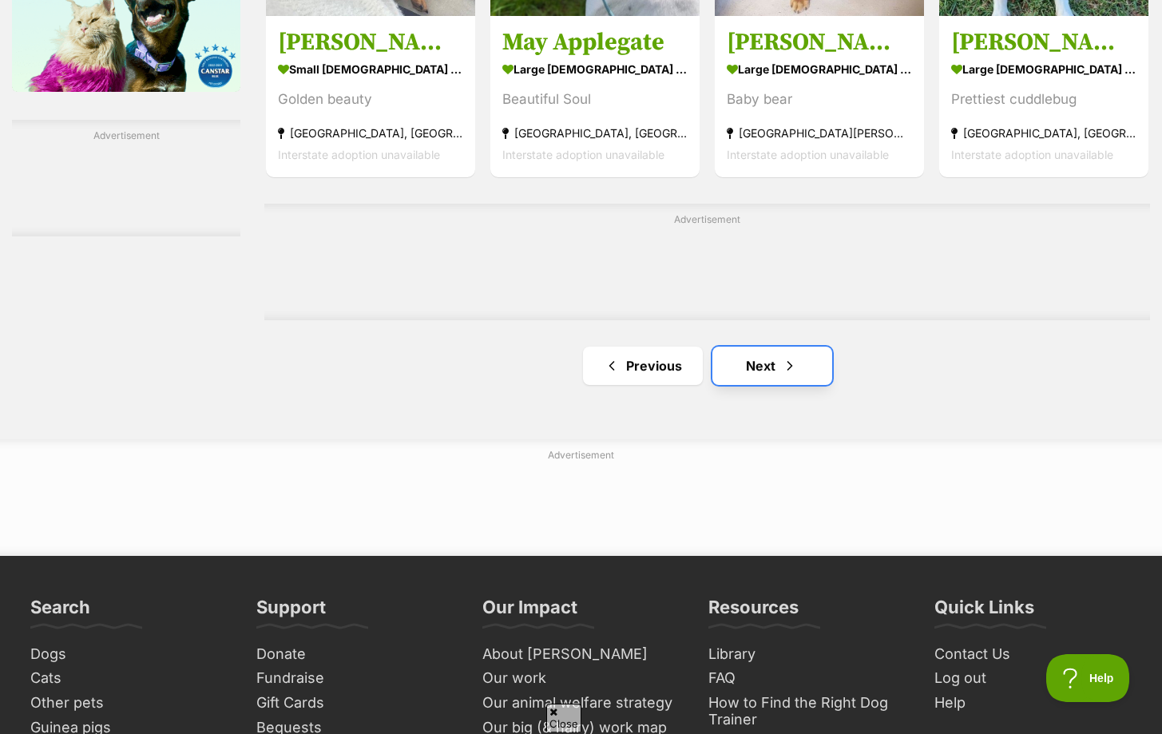
click at [798, 372] on link "Next" at bounding box center [772, 365] width 120 height 38
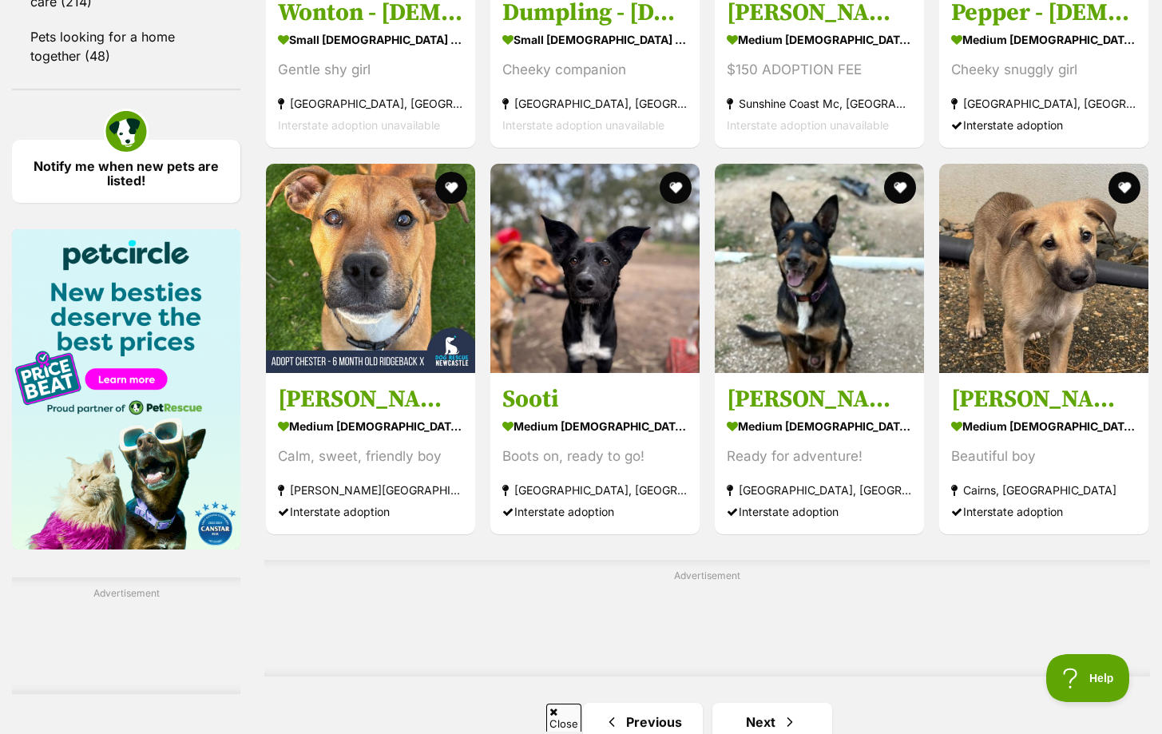
scroll to position [2224, 0]
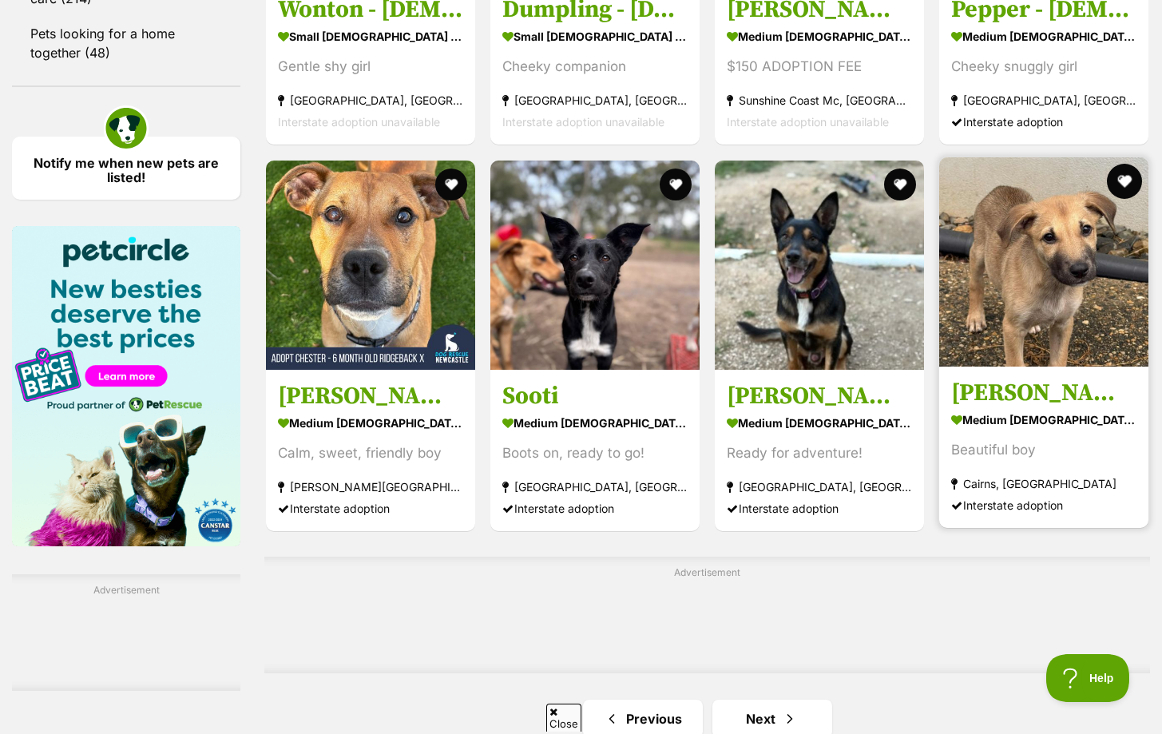
click at [1126, 181] on button "favourite" at bounding box center [1124, 181] width 35 height 35
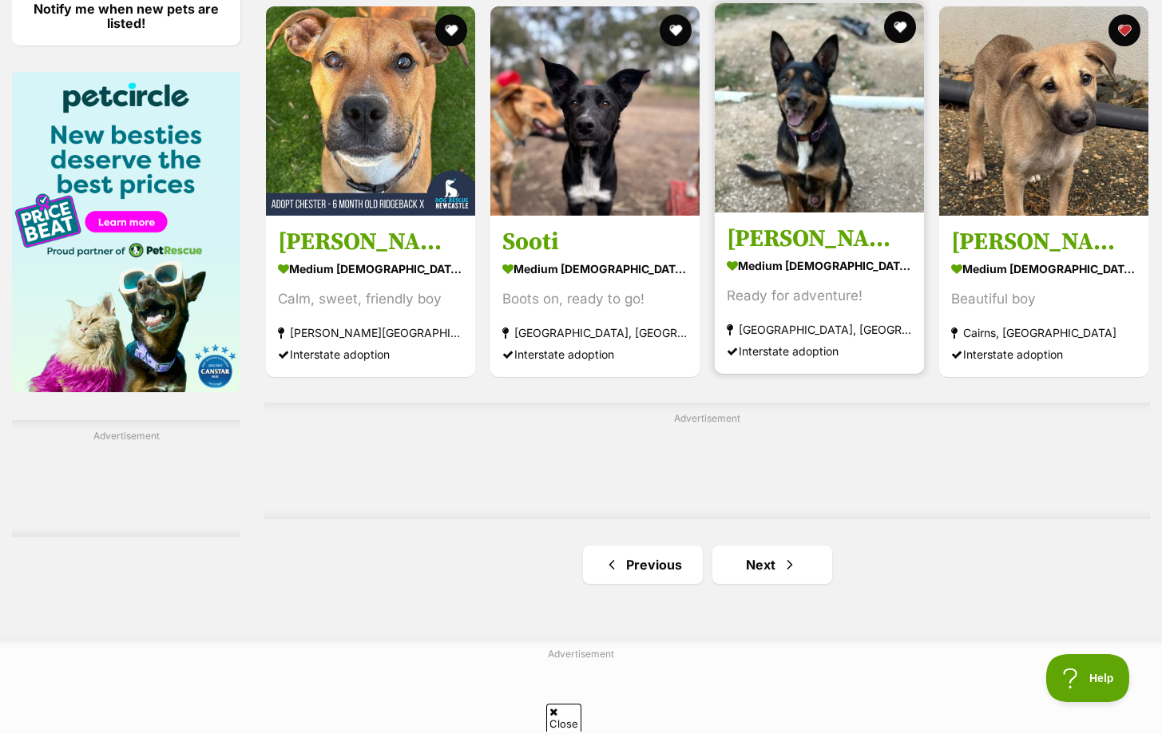
scroll to position [2379, 0]
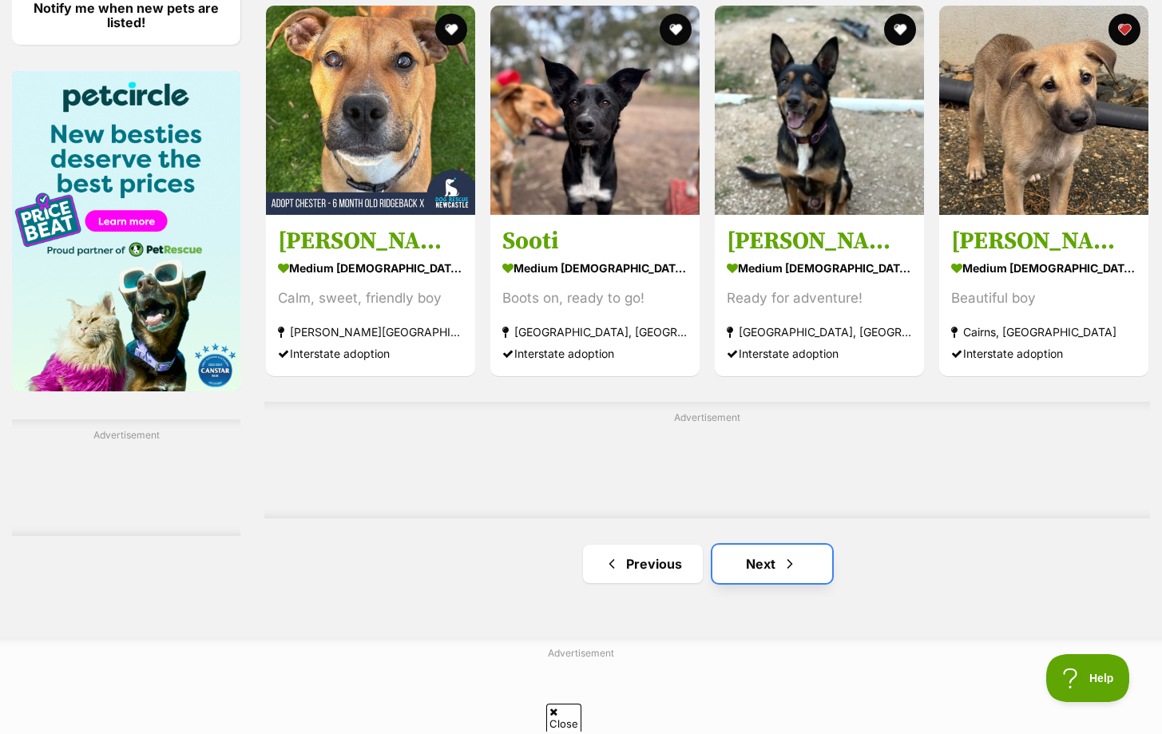
click at [782, 568] on span "Next page" at bounding box center [790, 563] width 16 height 19
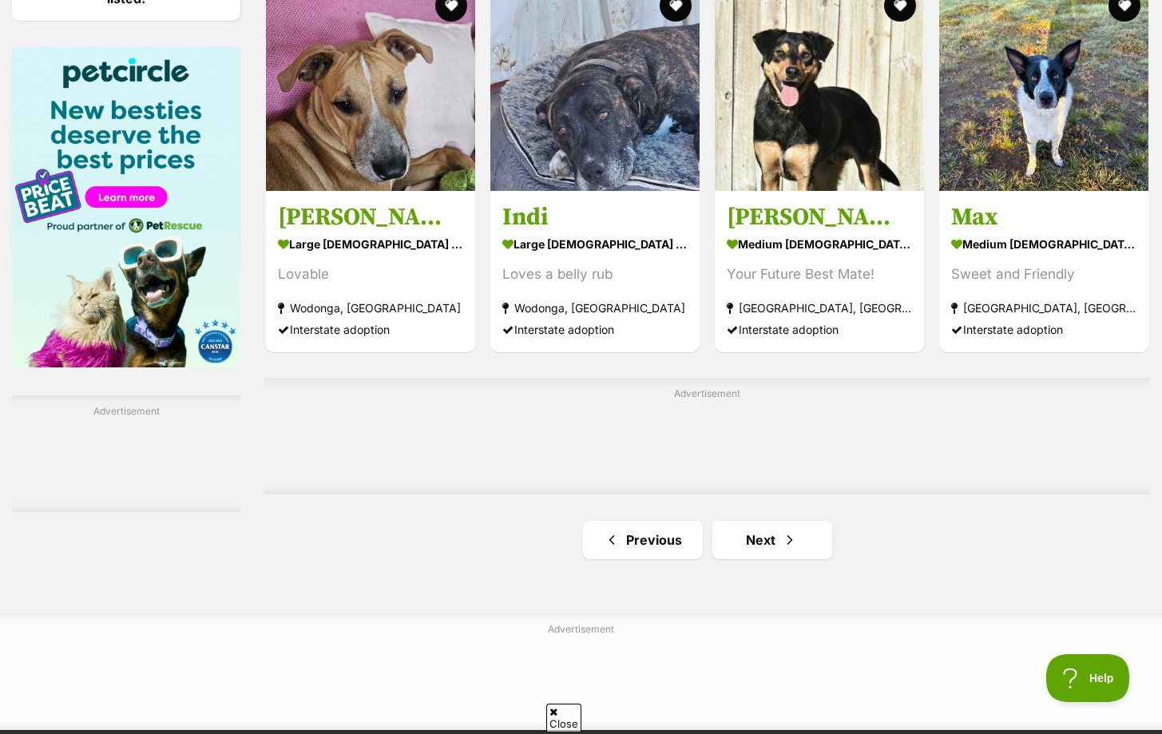
scroll to position [2454, 0]
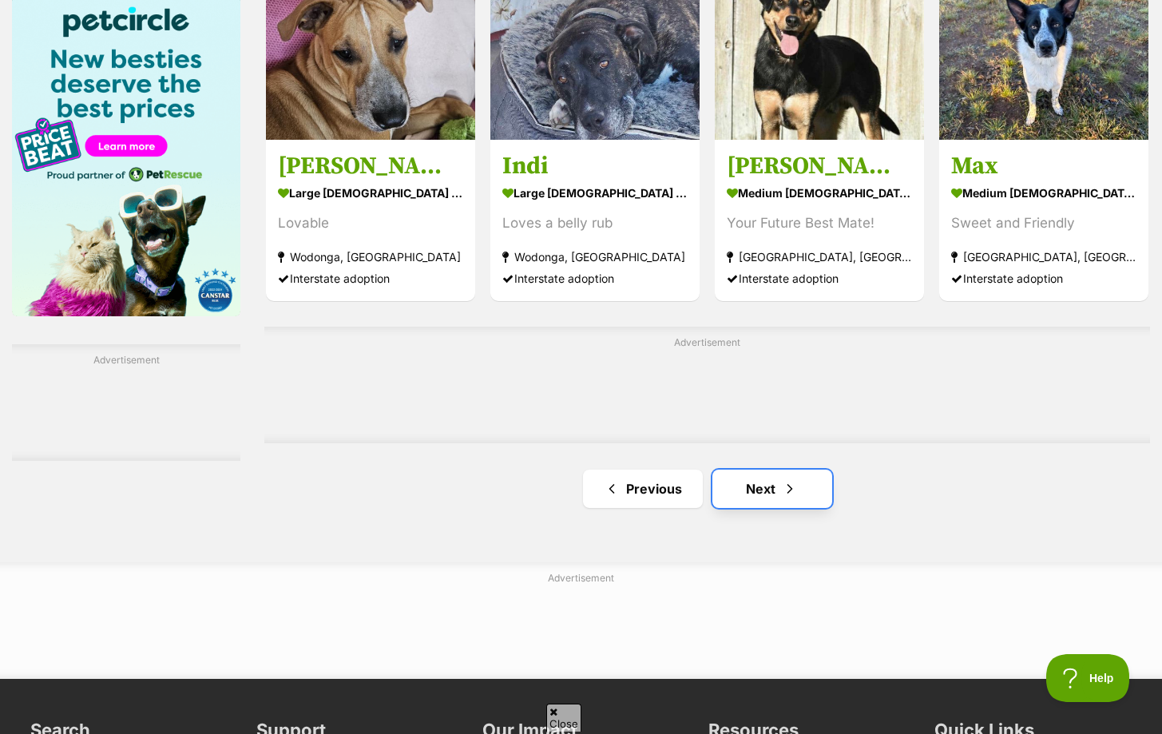
click at [789, 498] on span "Next page" at bounding box center [790, 488] width 16 height 19
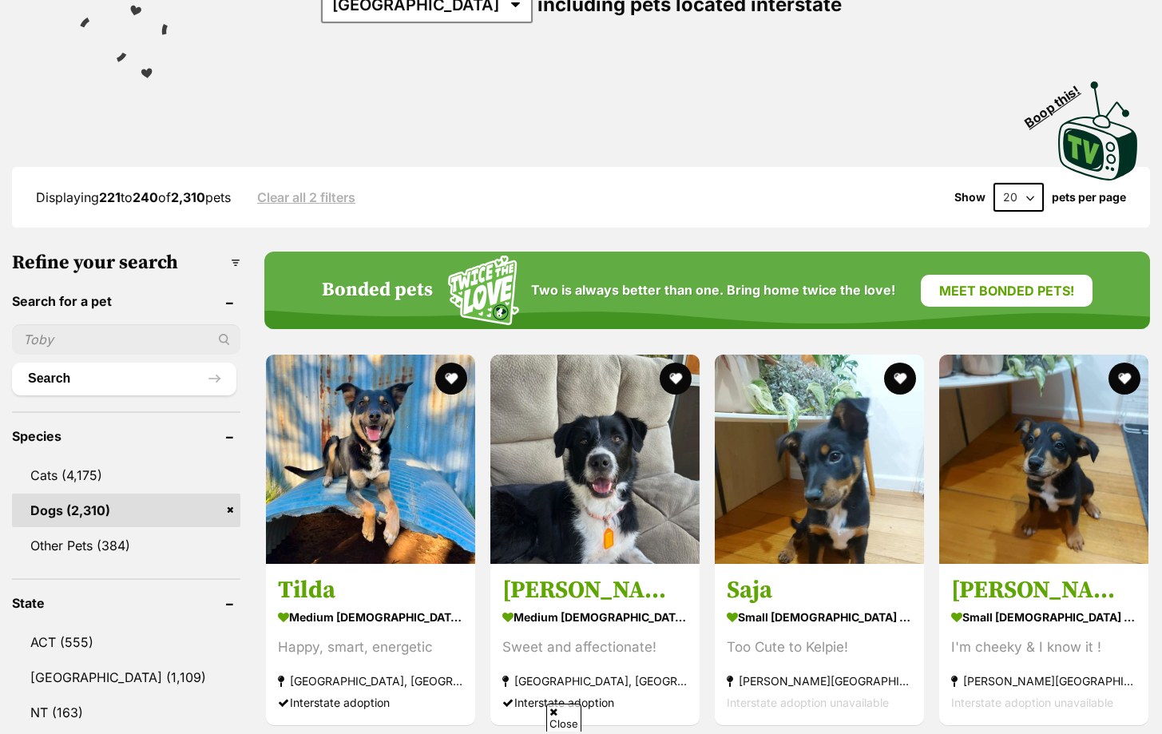
scroll to position [270, 0]
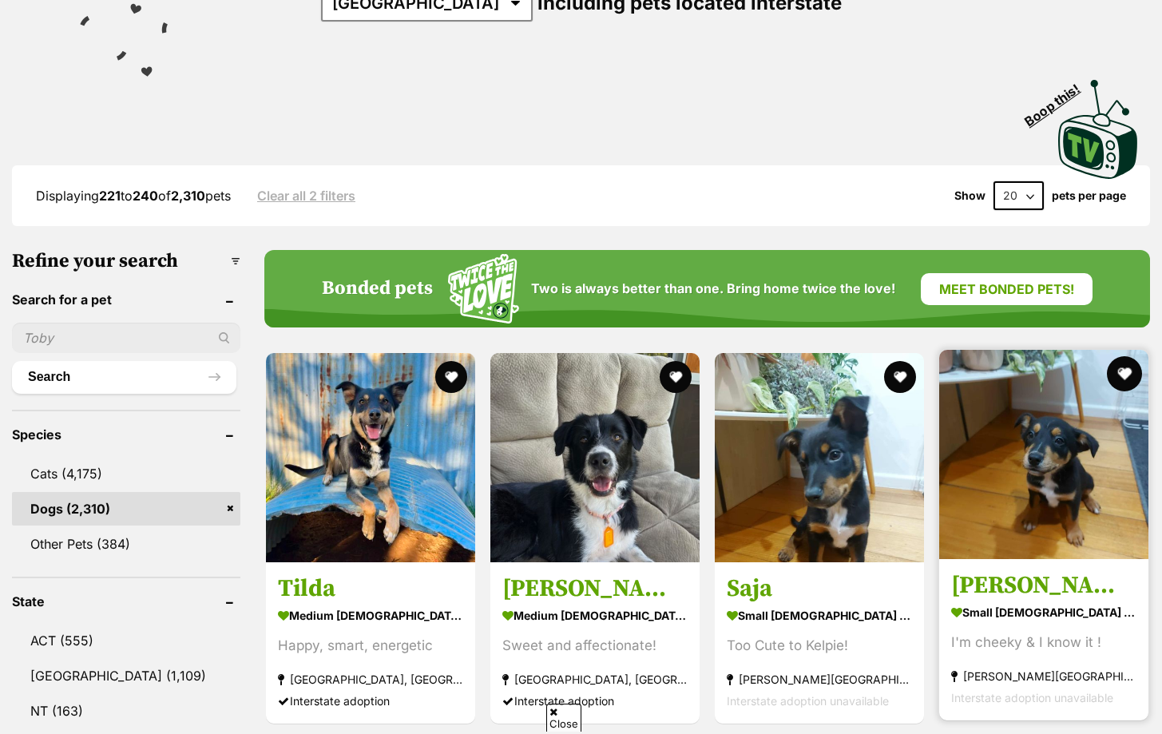
click at [1130, 372] on button "favourite" at bounding box center [1124, 373] width 35 height 35
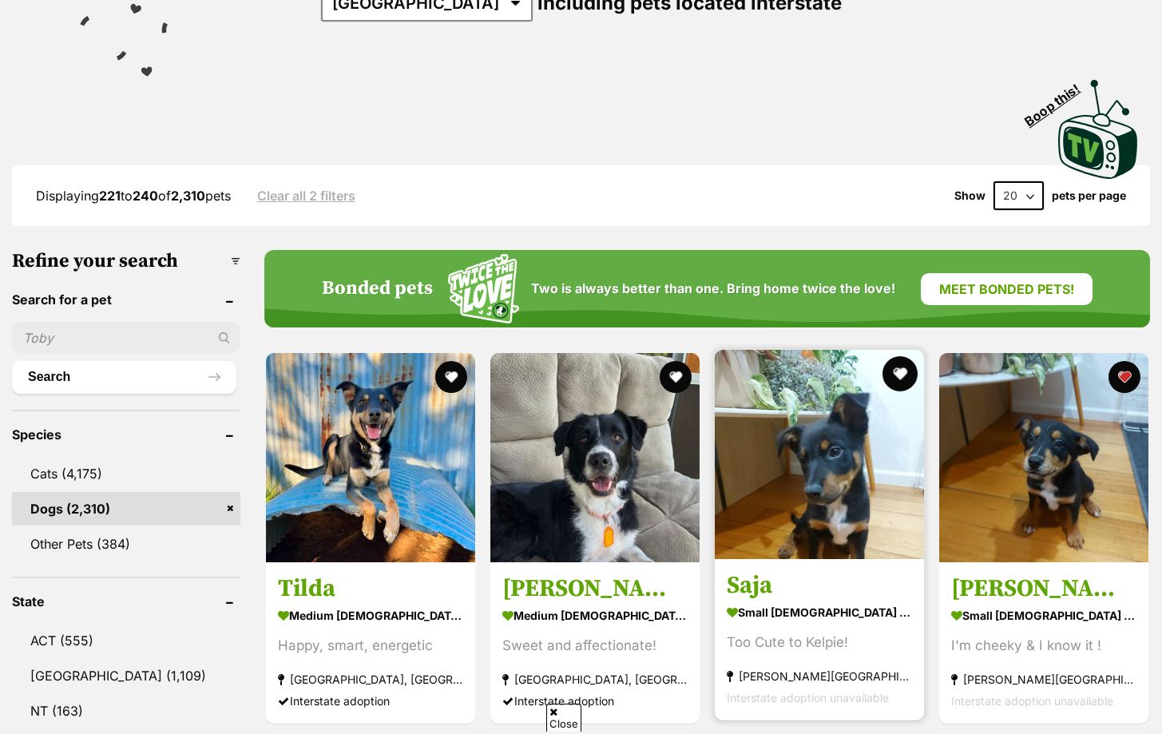
click at [901, 370] on button "favourite" at bounding box center [899, 373] width 35 height 35
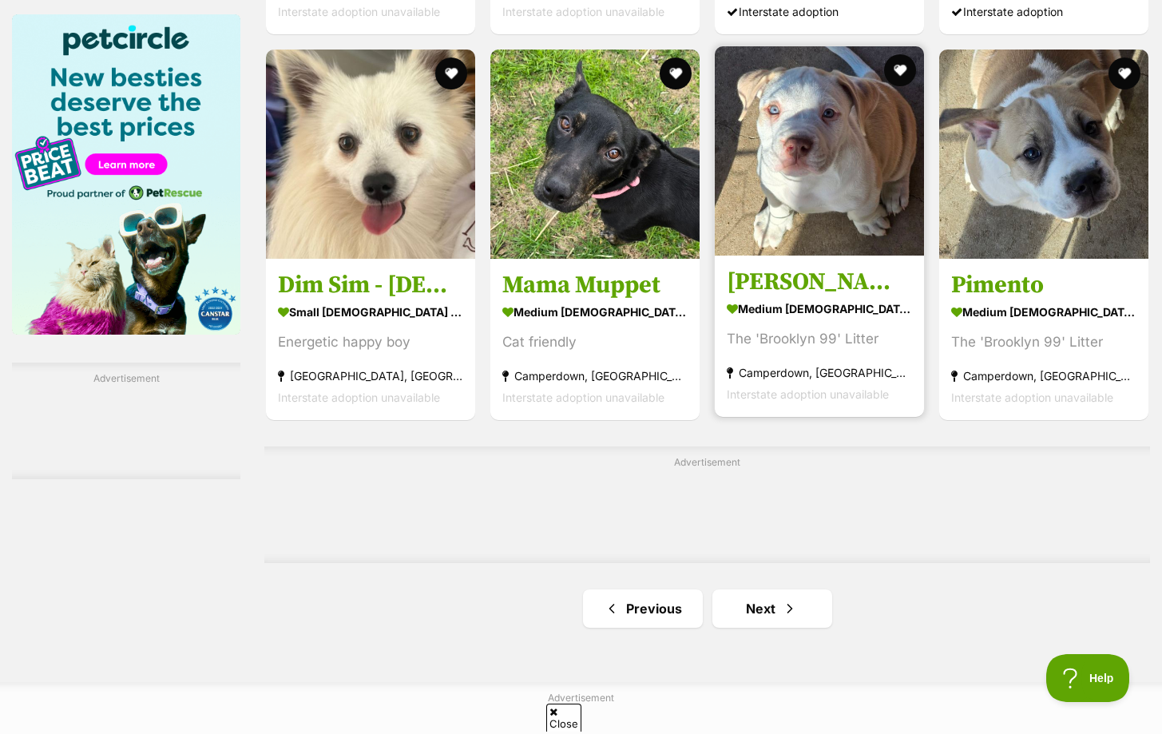
scroll to position [2445, 0]
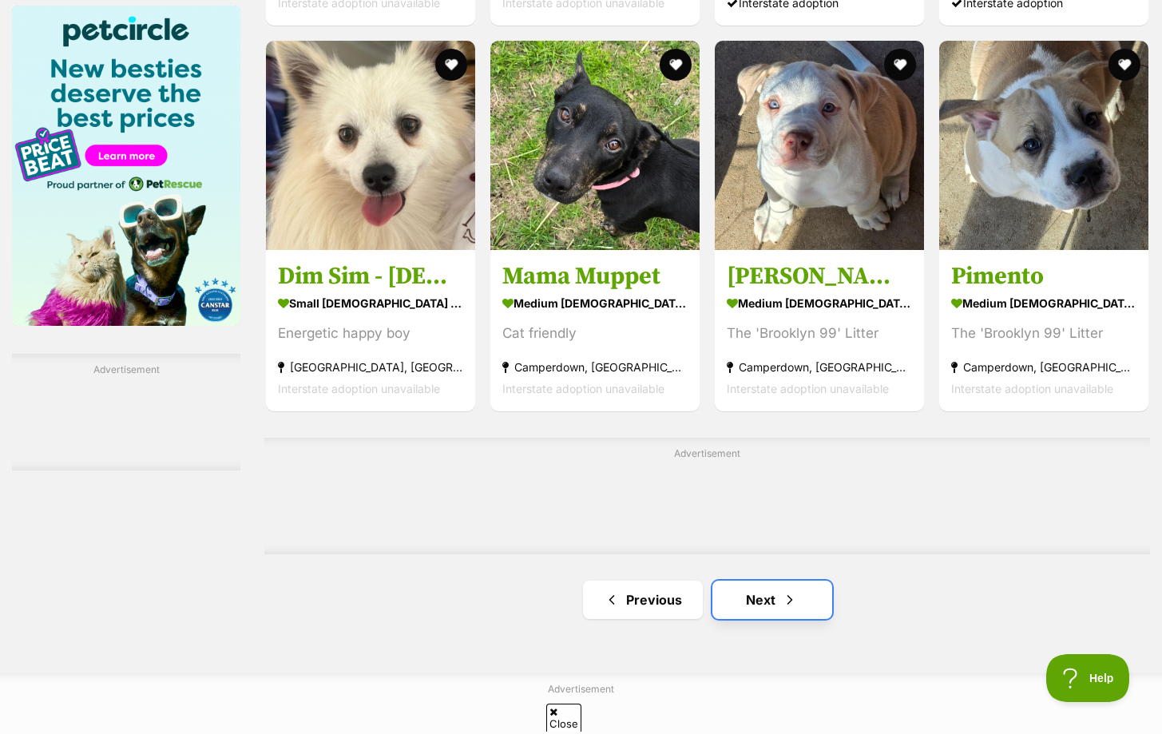
click at [735, 592] on link "Next" at bounding box center [772, 599] width 120 height 38
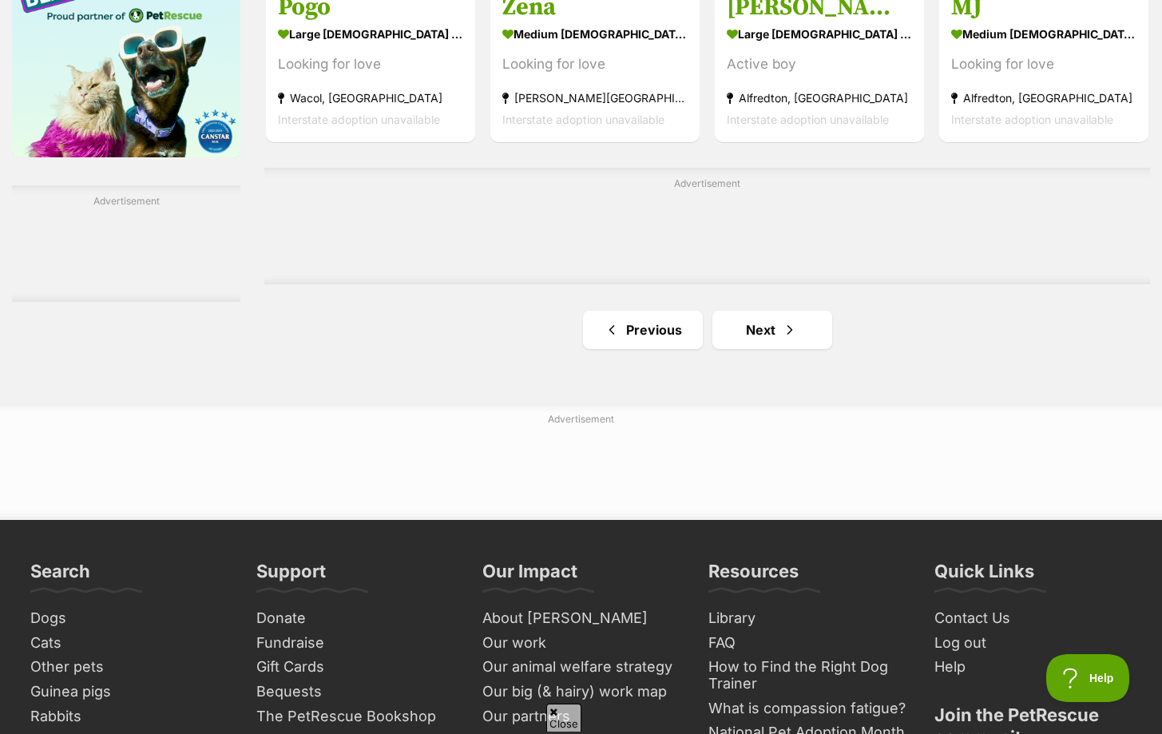
scroll to position [2615, 0]
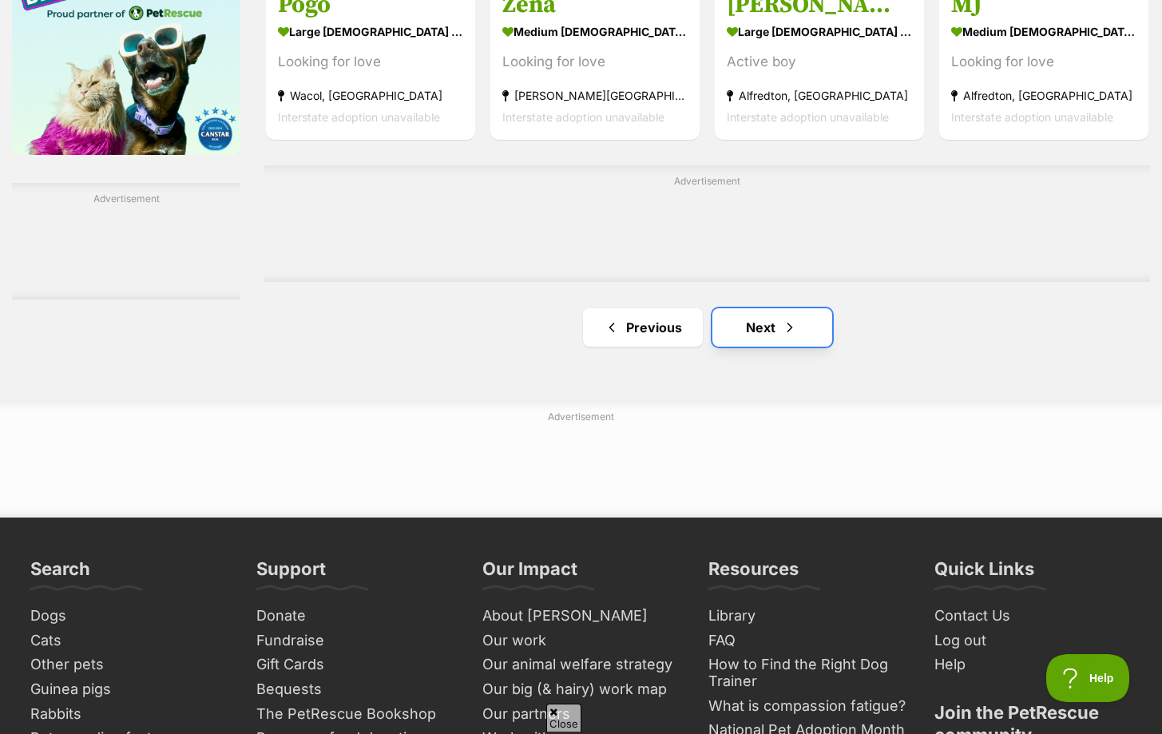
click at [774, 339] on link "Next" at bounding box center [772, 327] width 120 height 38
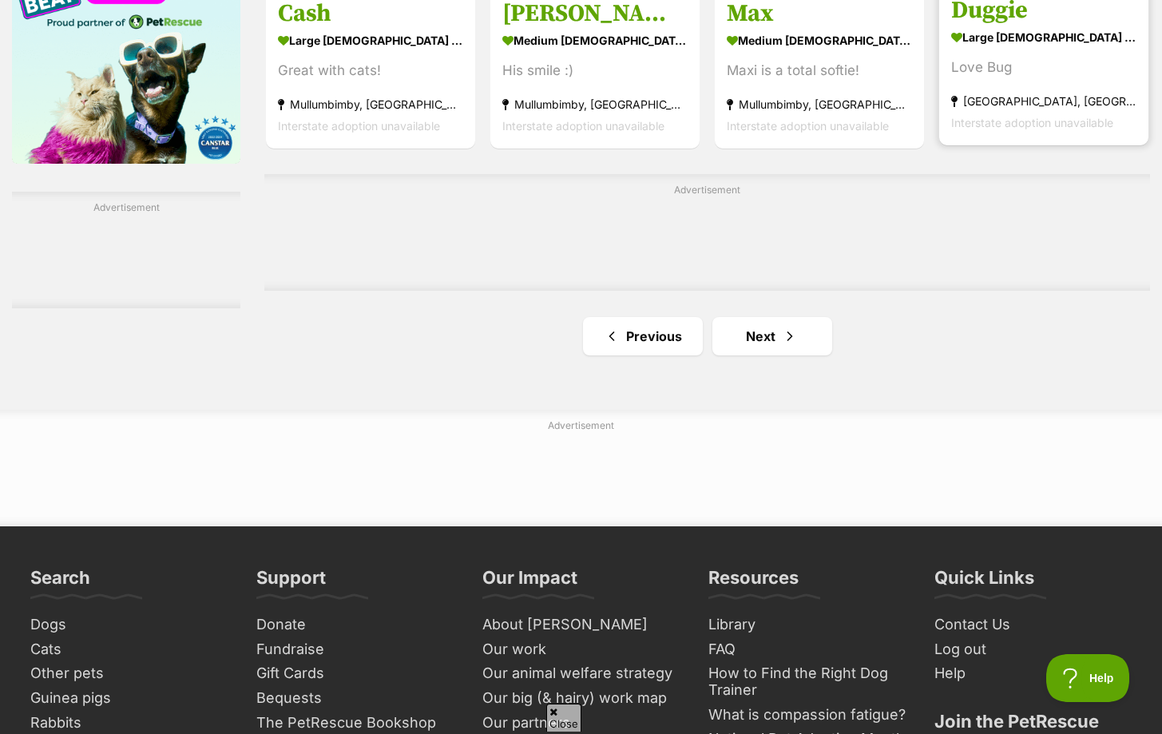
scroll to position [2618, 0]
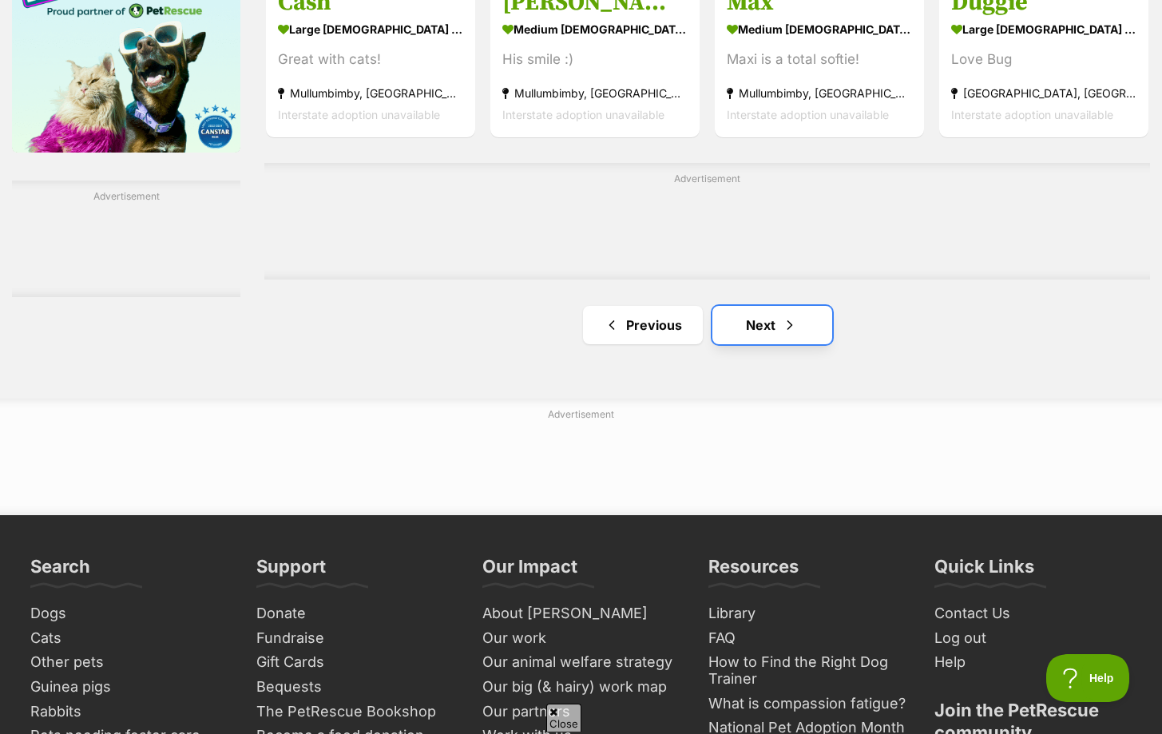
click at [797, 321] on link "Next" at bounding box center [772, 325] width 120 height 38
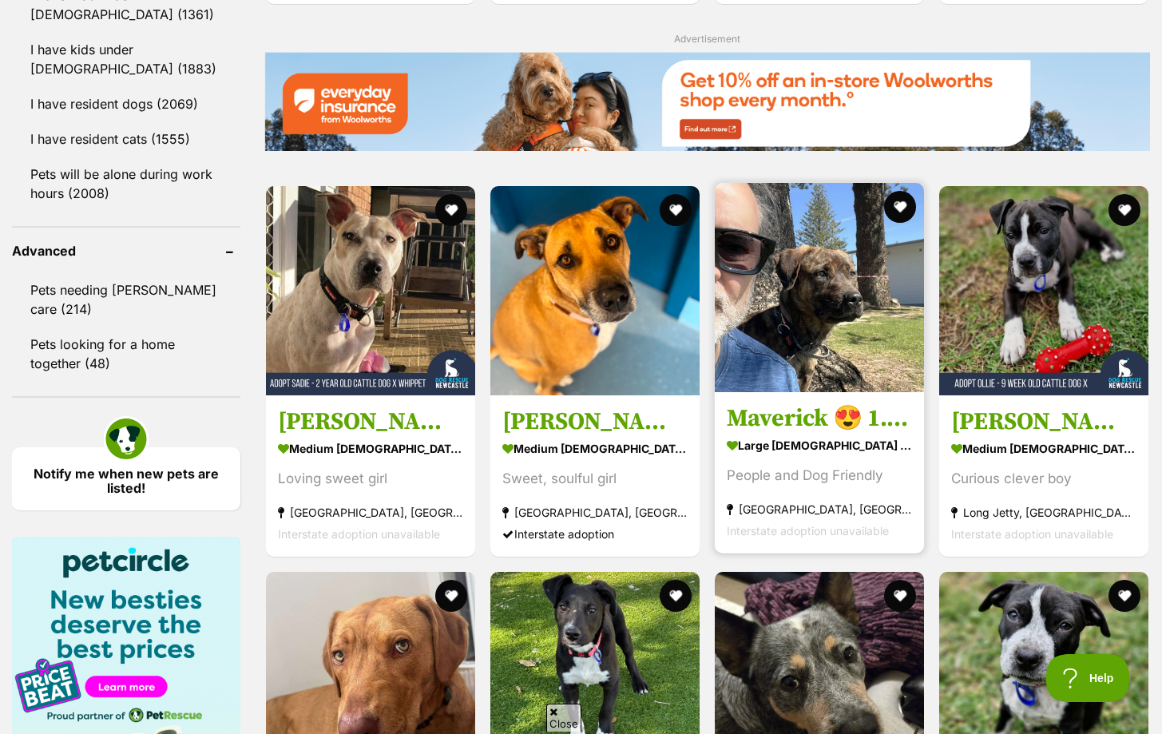
scroll to position [1912, 0]
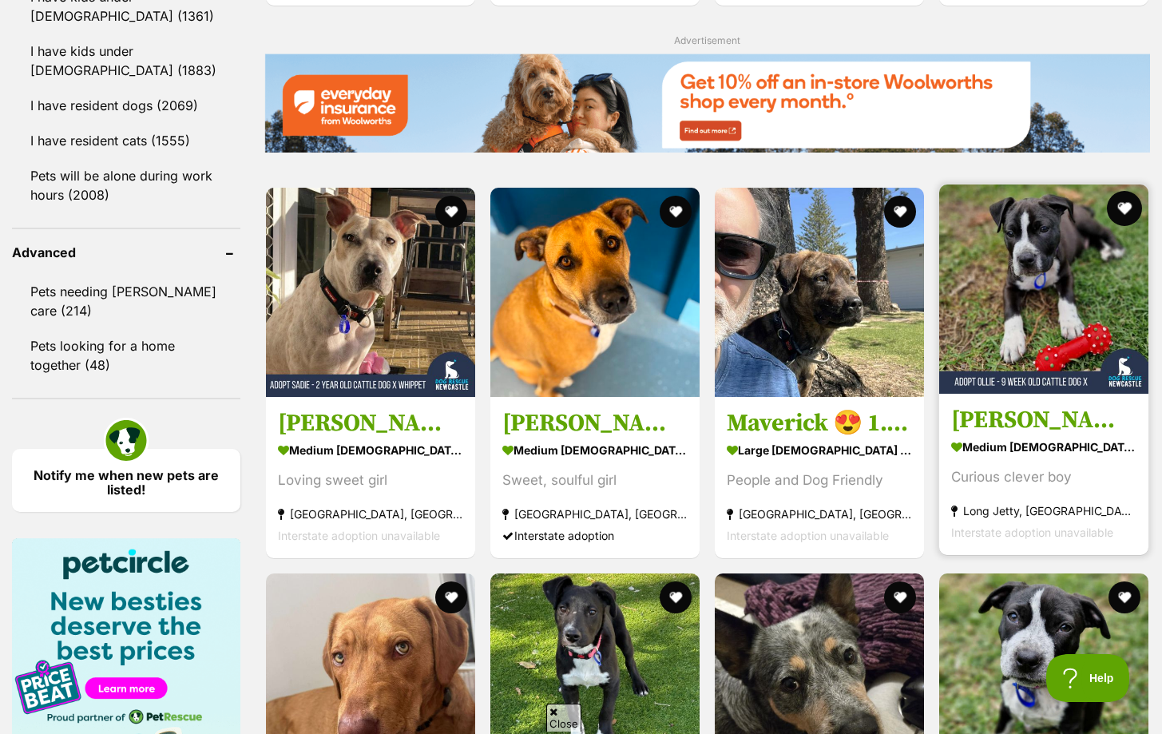
click at [1118, 211] on button "favourite" at bounding box center [1124, 208] width 35 height 35
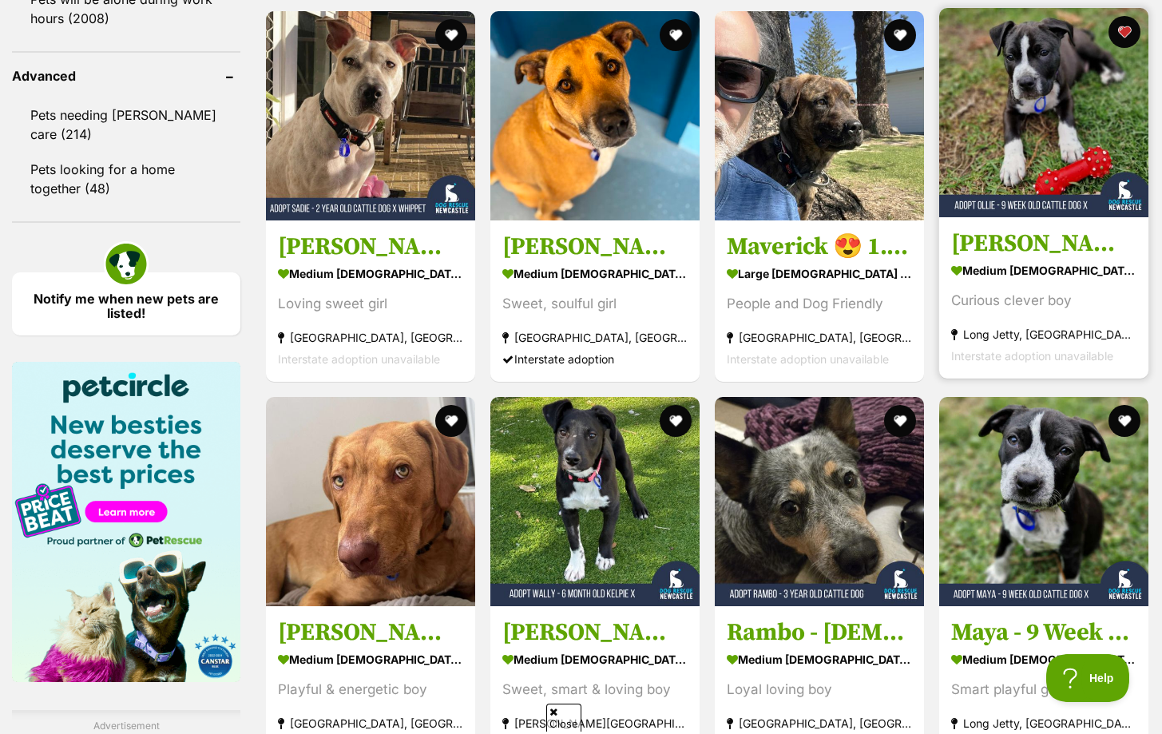
scroll to position [2088, 0]
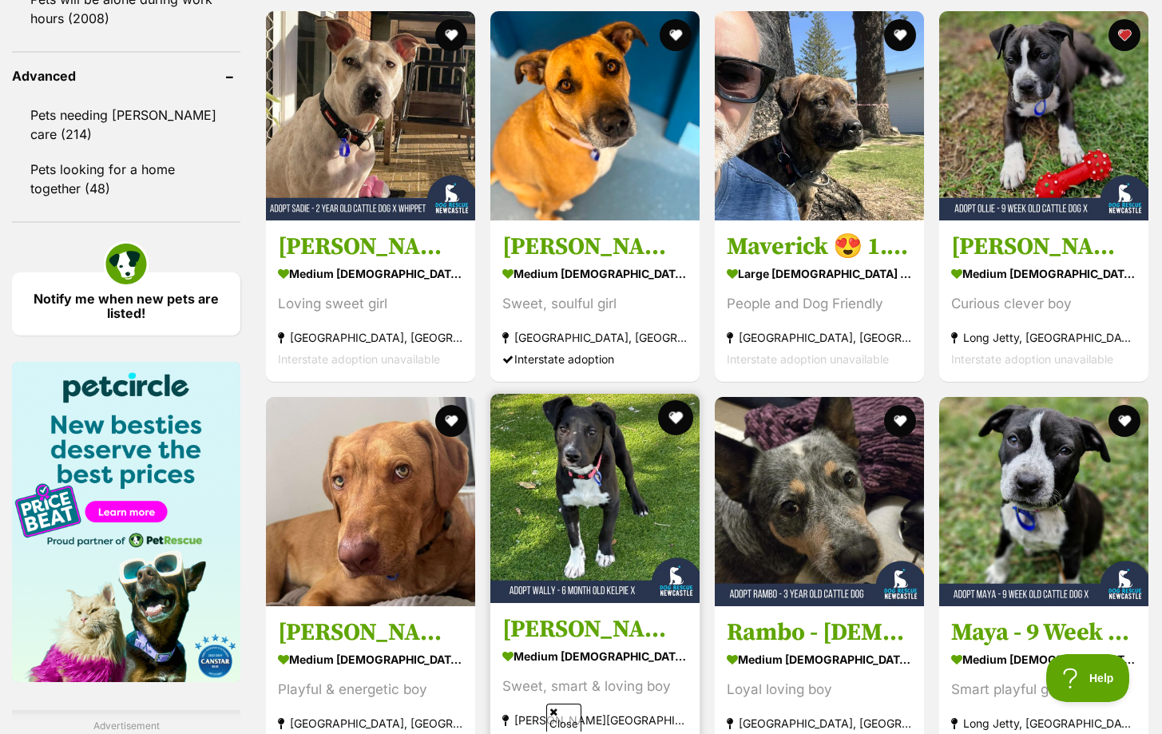
click at [672, 419] on button "favourite" at bounding box center [675, 417] width 35 height 35
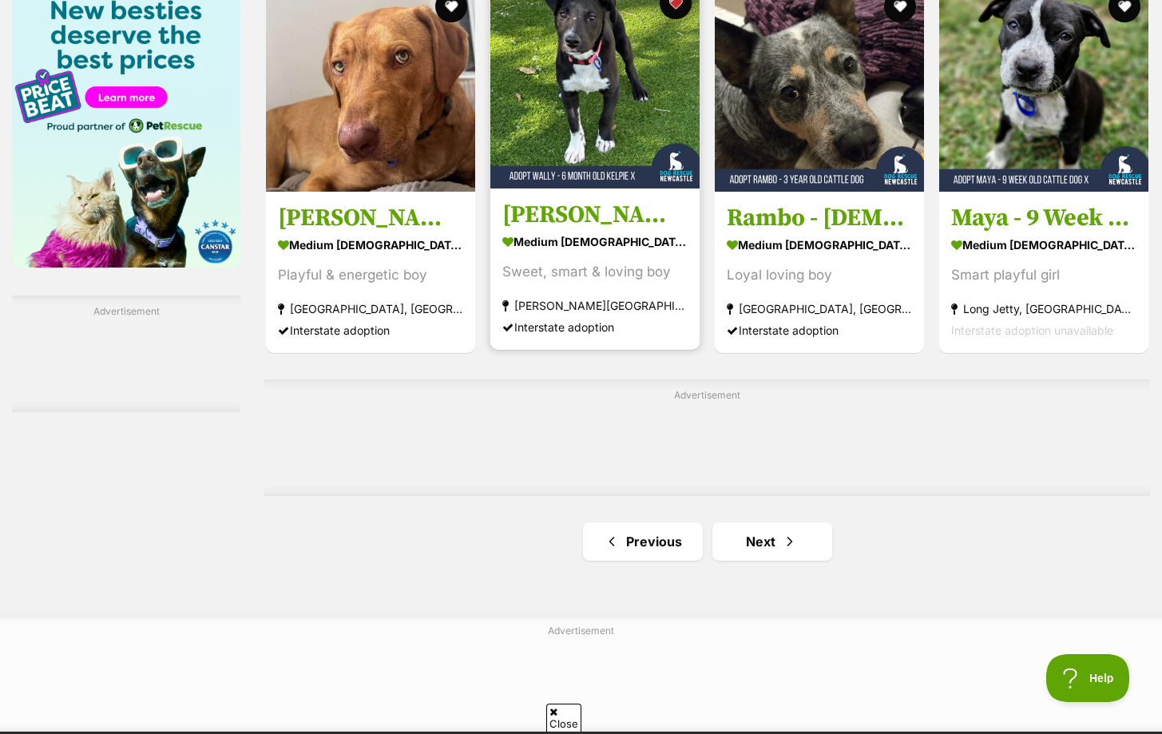
scroll to position [2506, 0]
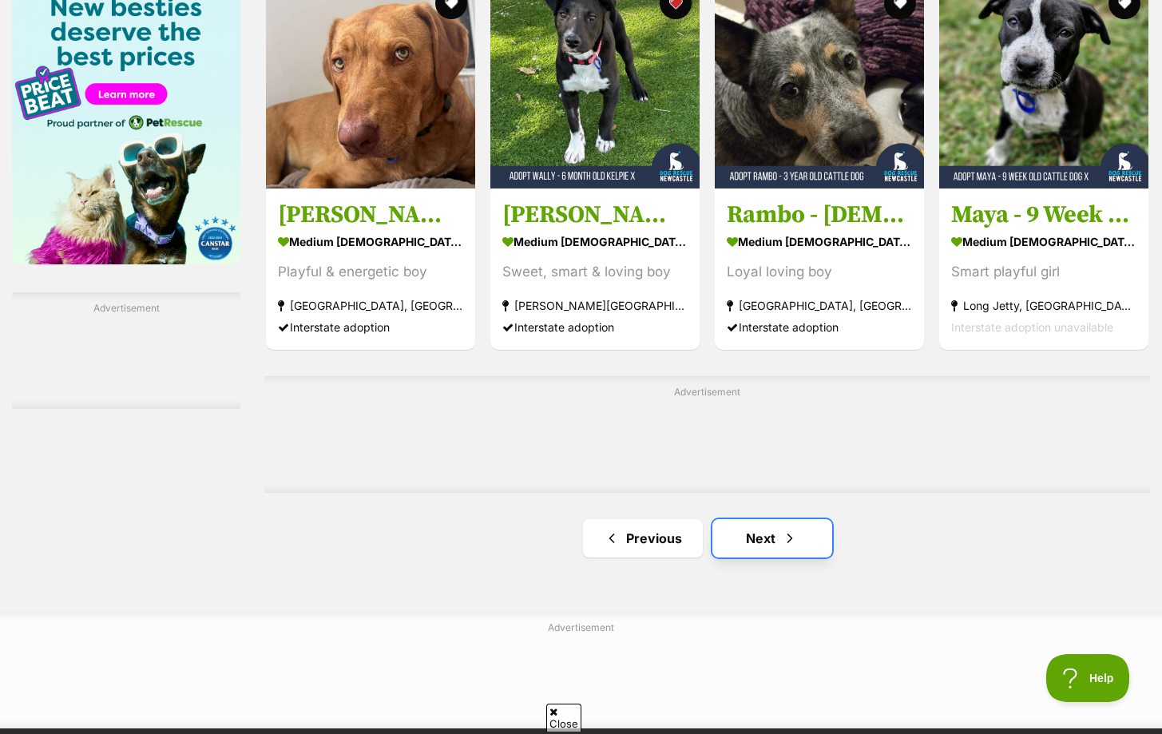
click at [770, 533] on link "Next" at bounding box center [772, 538] width 120 height 38
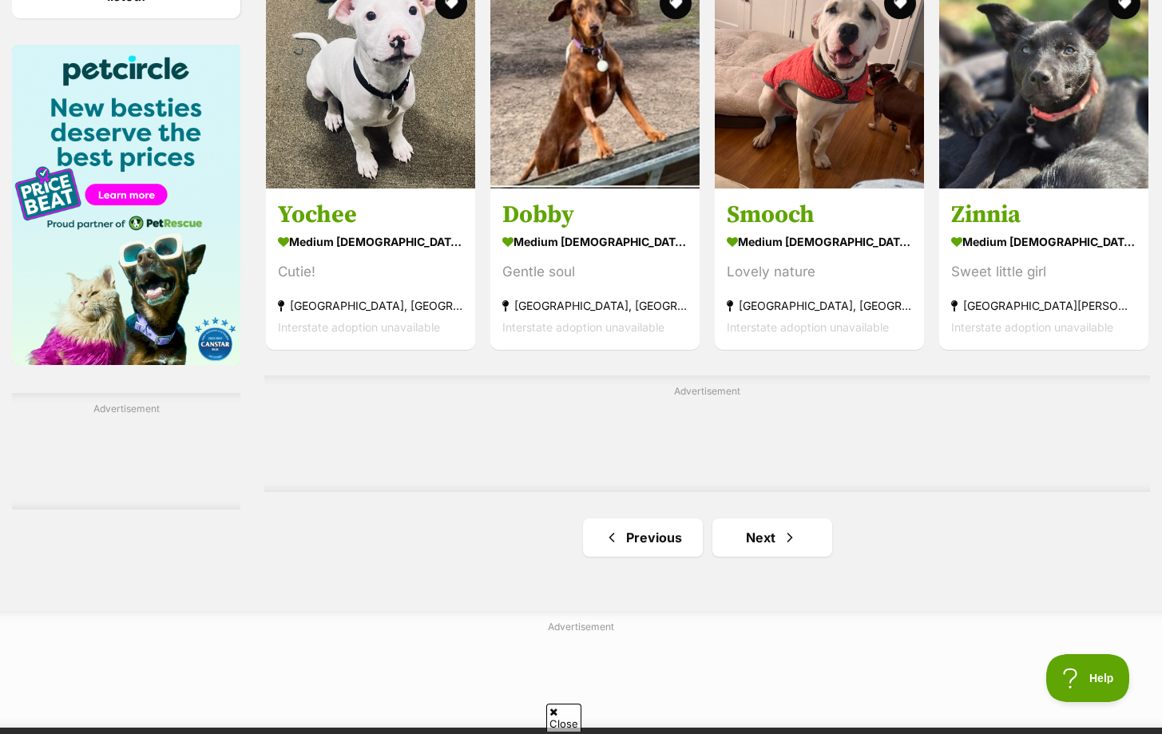
scroll to position [2418, 0]
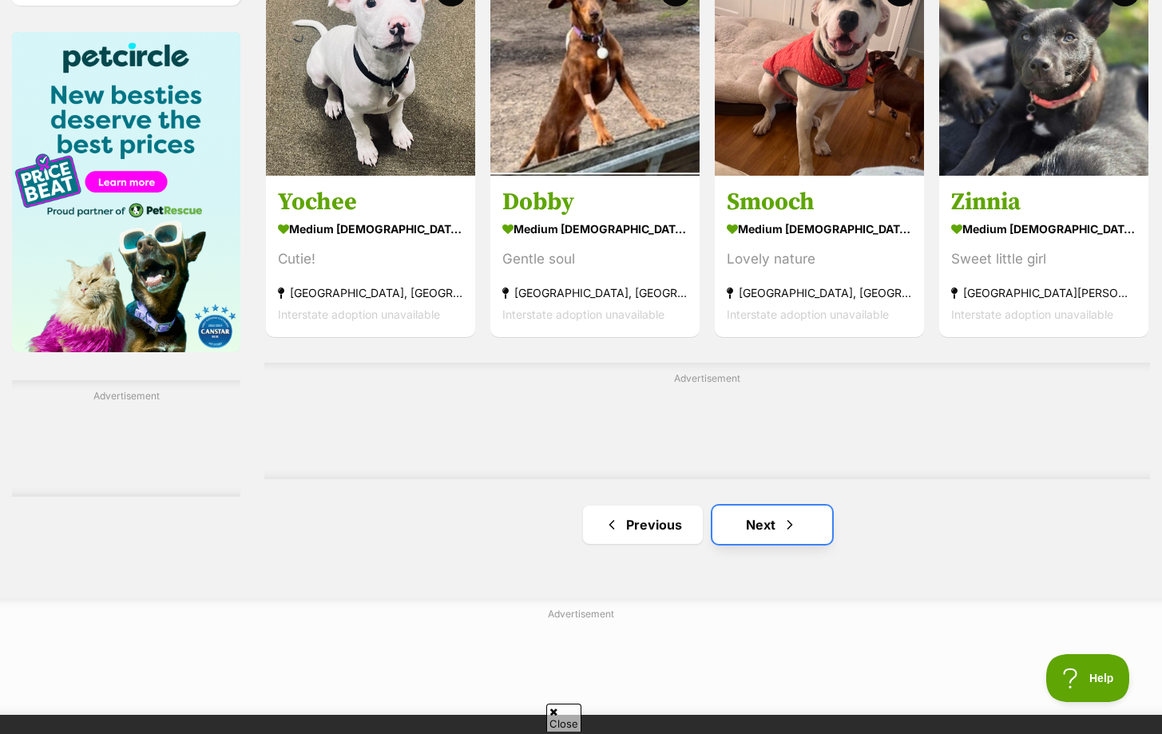
click at [753, 514] on link "Next" at bounding box center [772, 524] width 120 height 38
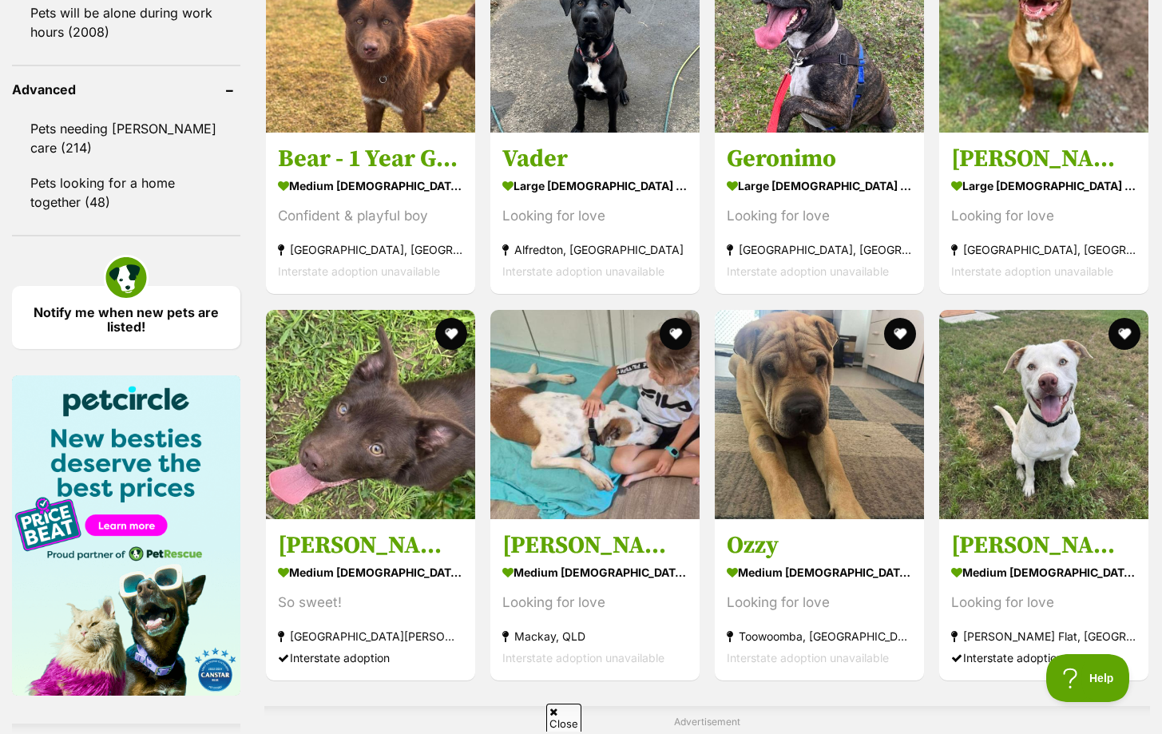
scroll to position [2078, 0]
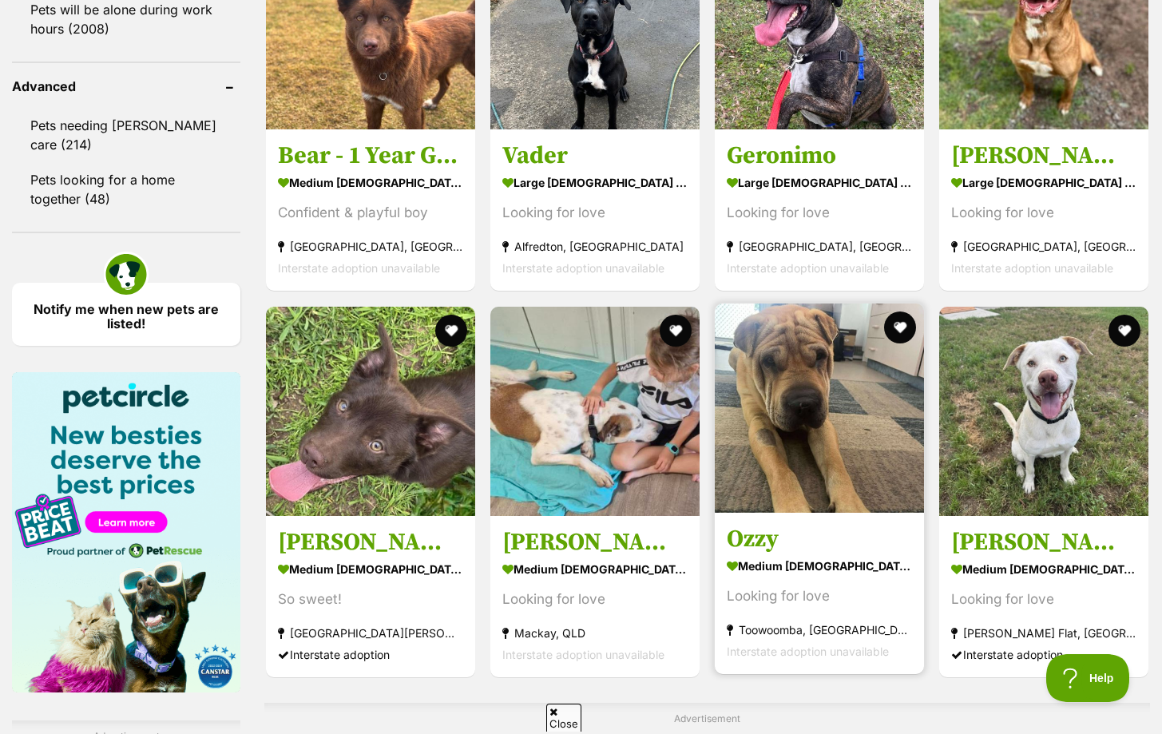
click at [881, 327] on img at bounding box center [819, 407] width 209 height 209
click at [894, 333] on button "favourite" at bounding box center [899, 327] width 35 height 35
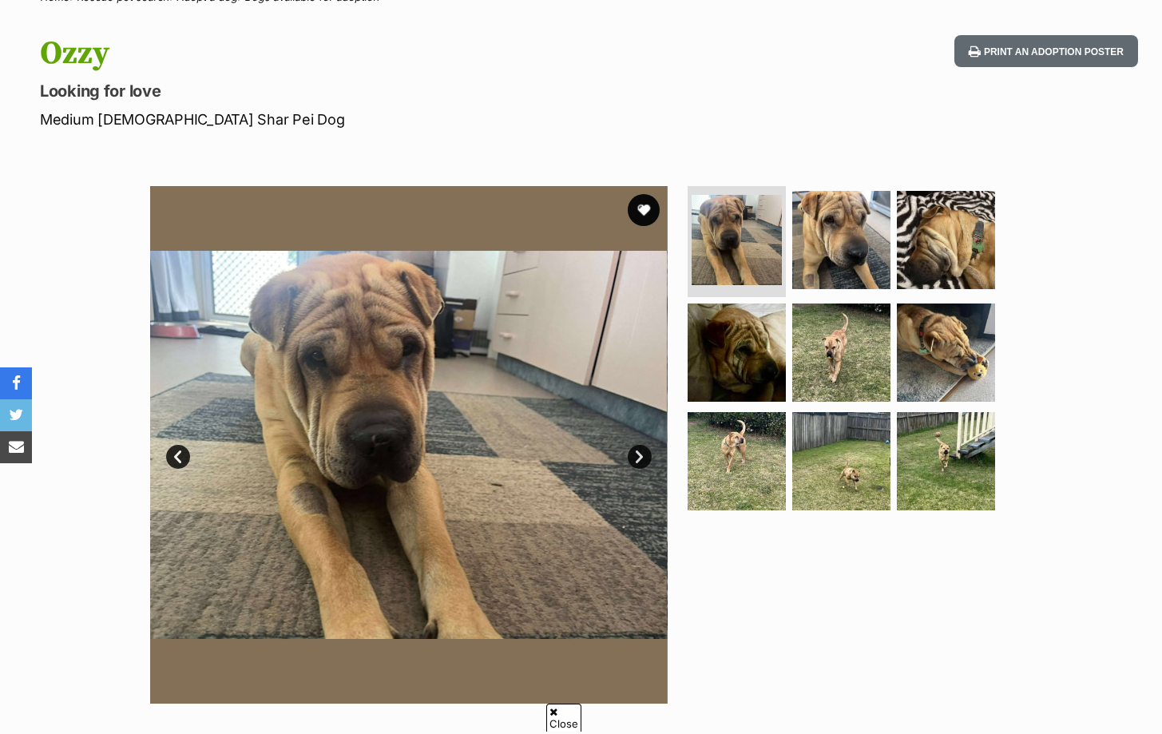
scroll to position [186, 0]
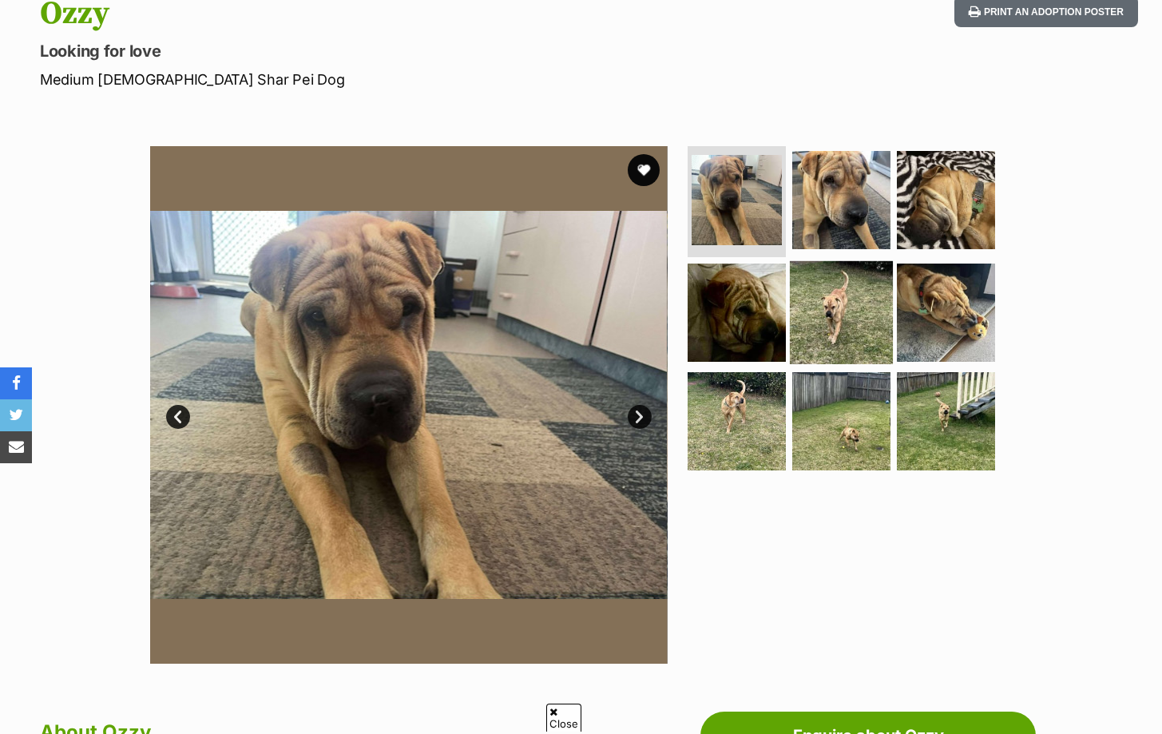
click at [817, 306] on img at bounding box center [841, 312] width 103 height 103
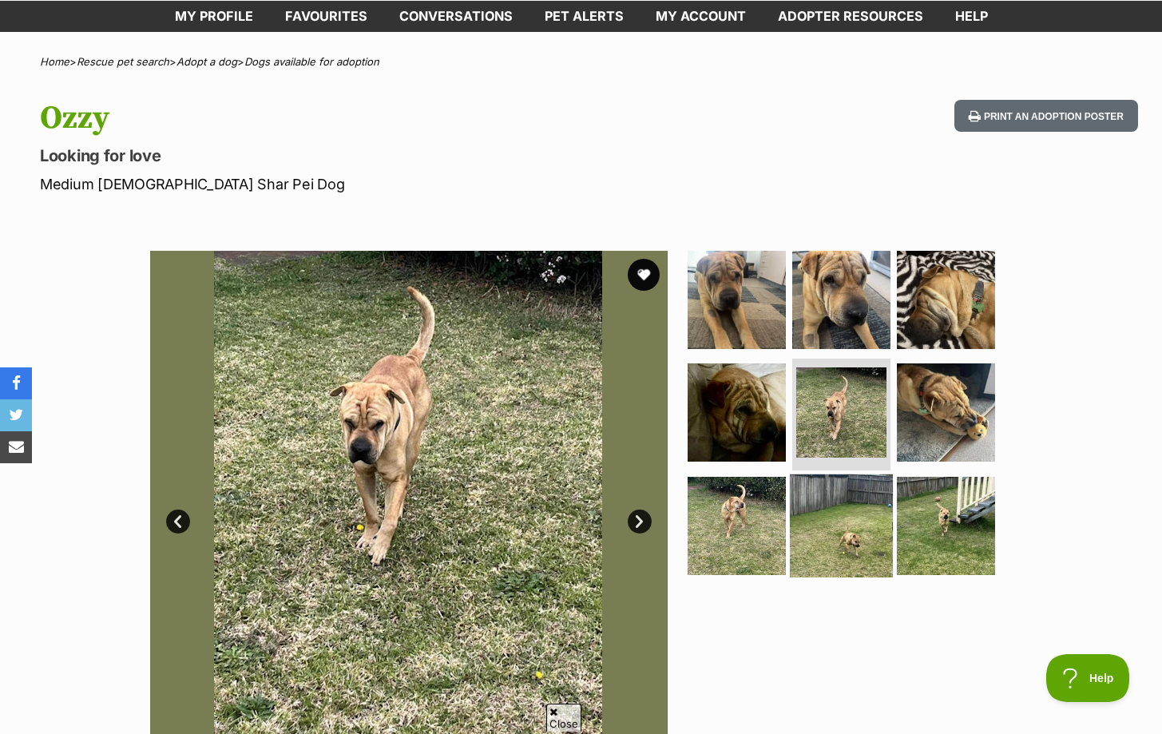
scroll to position [78, 0]
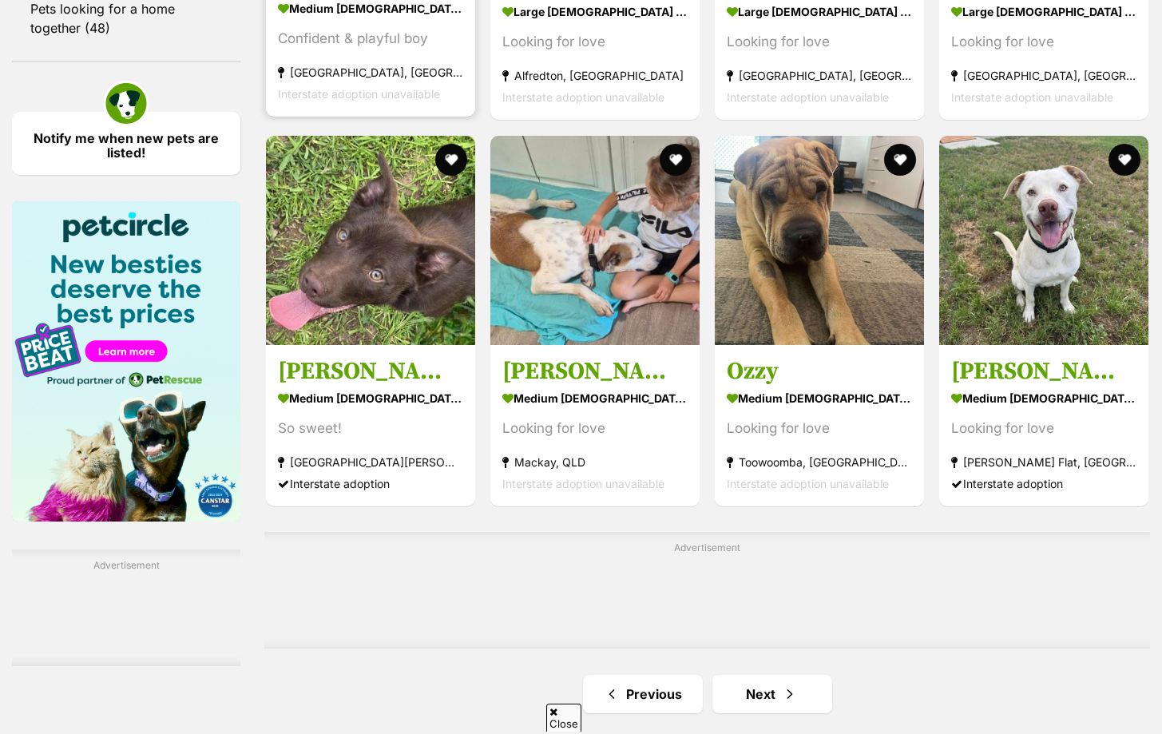
scroll to position [2251, 0]
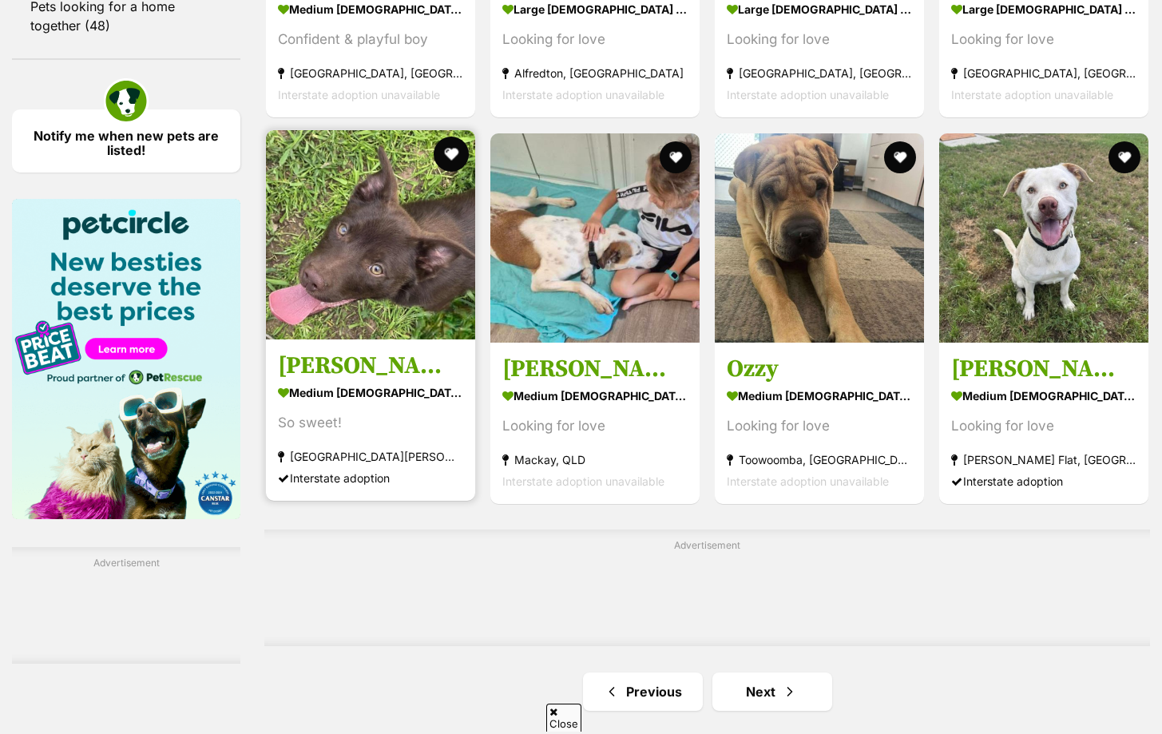
click at [441, 151] on button "favourite" at bounding box center [451, 154] width 35 height 35
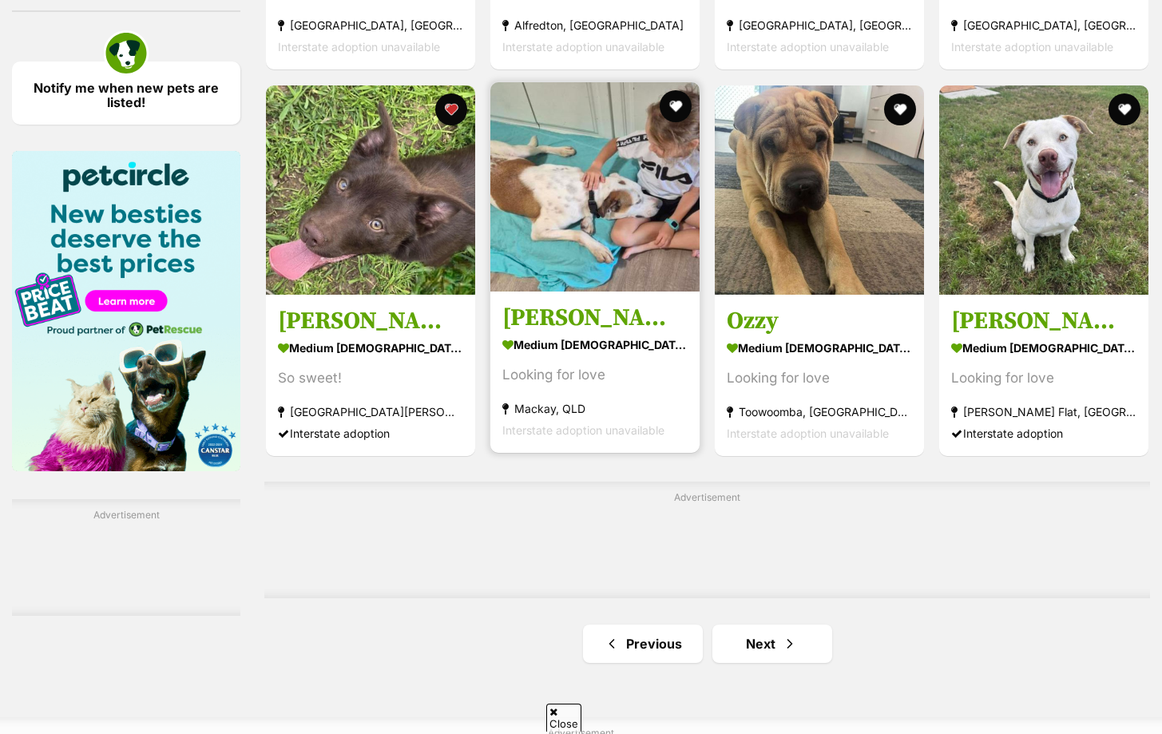
scroll to position [2356, 0]
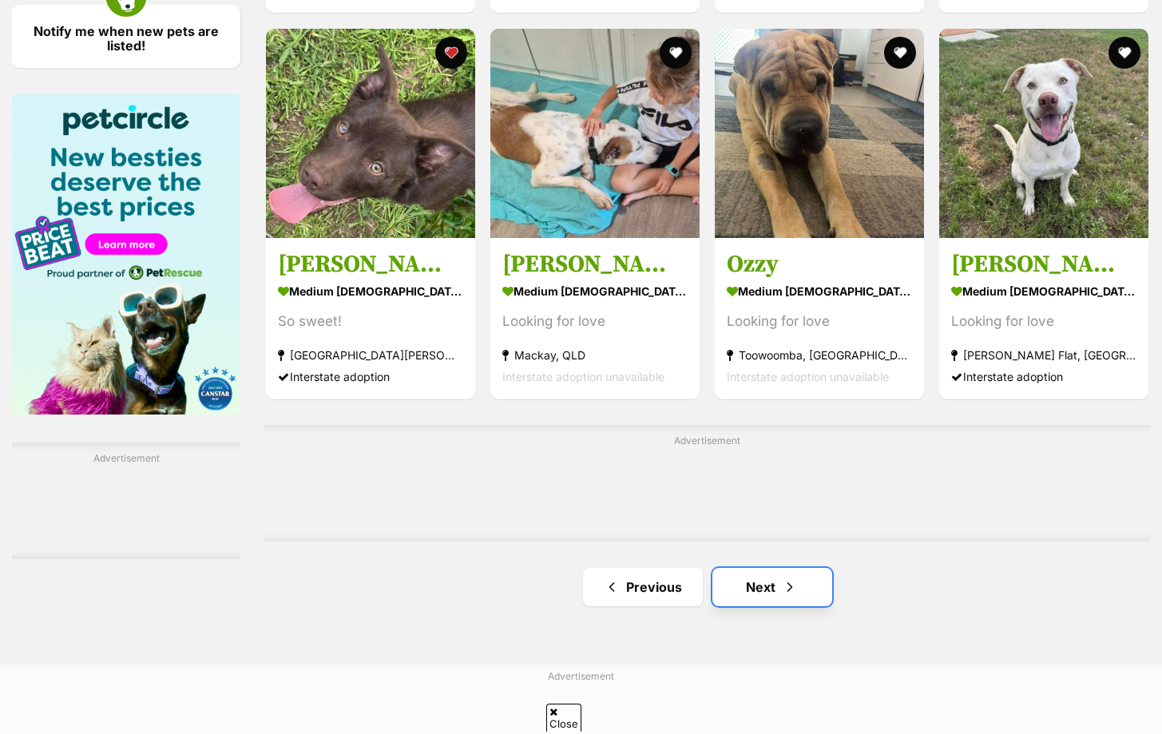
click at [742, 587] on link "Next" at bounding box center [772, 587] width 120 height 38
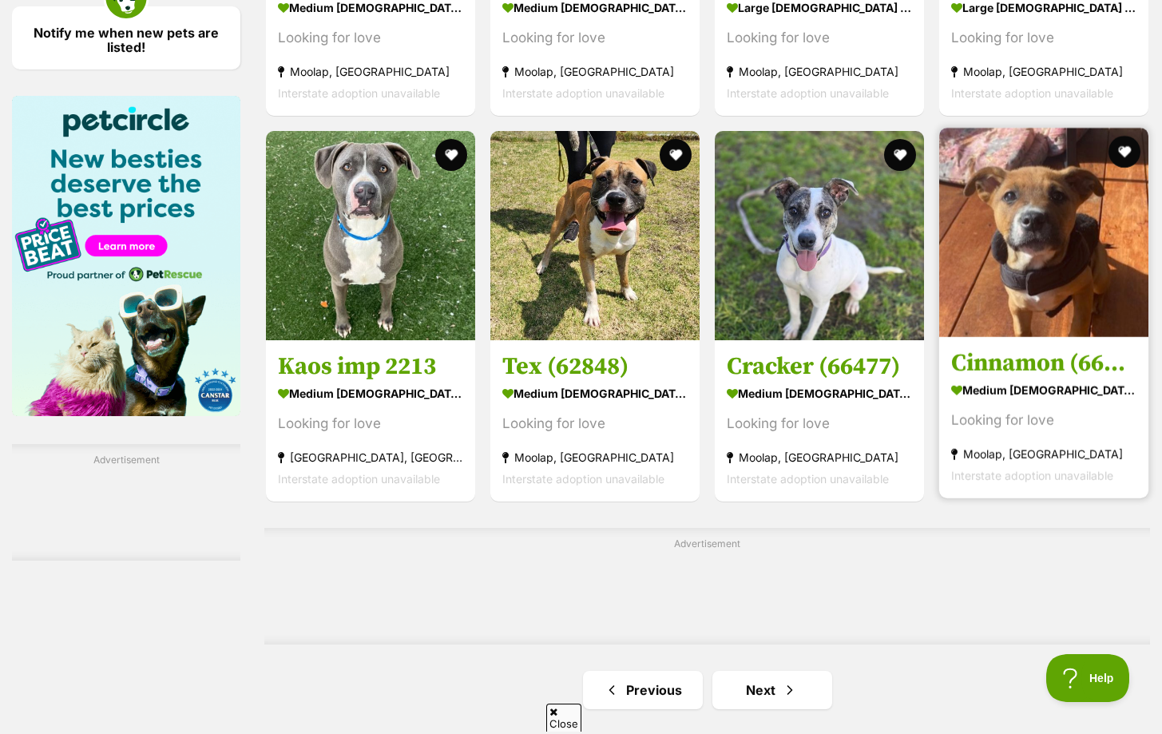
scroll to position [2357, 0]
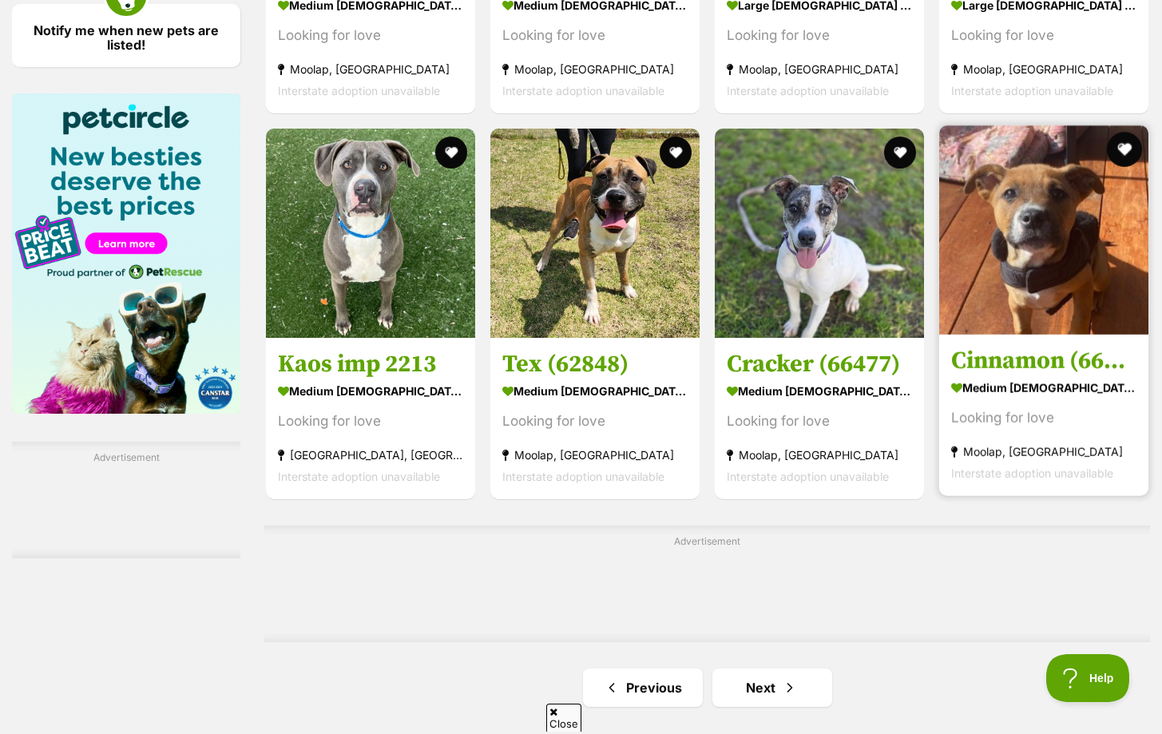
click at [1120, 140] on button "favourite" at bounding box center [1124, 149] width 35 height 35
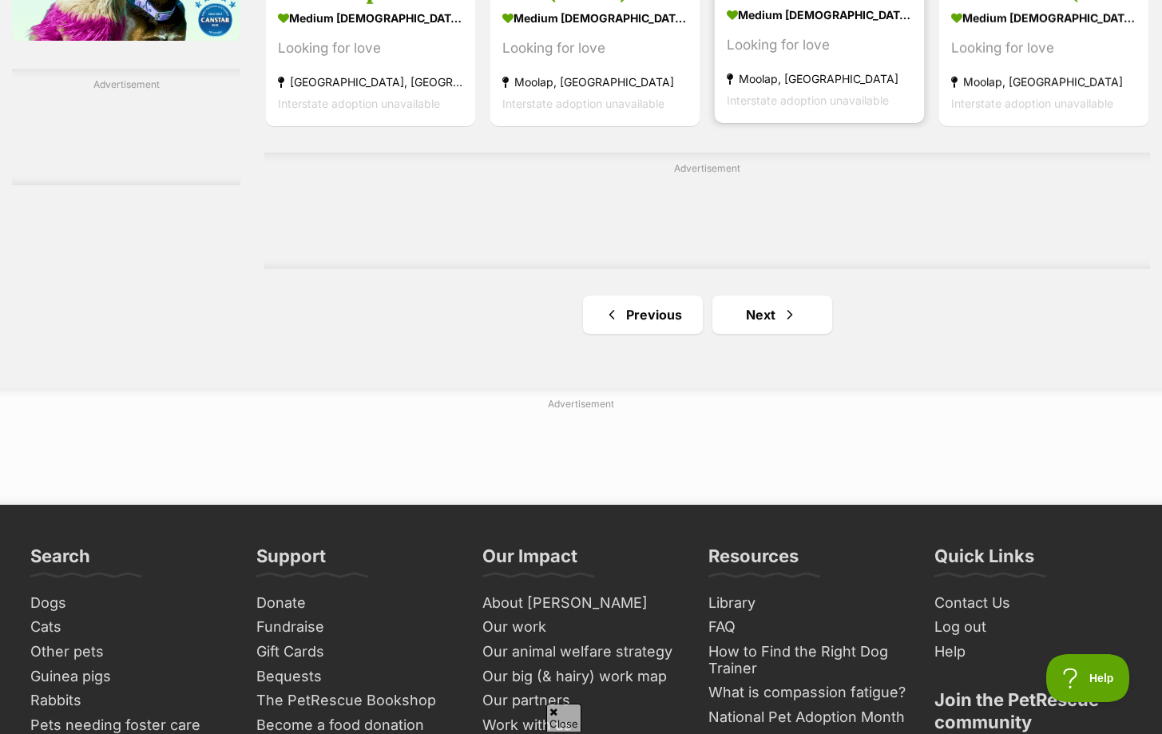
scroll to position [2730, 0]
click at [789, 315] on span "Next page" at bounding box center [790, 313] width 16 height 19
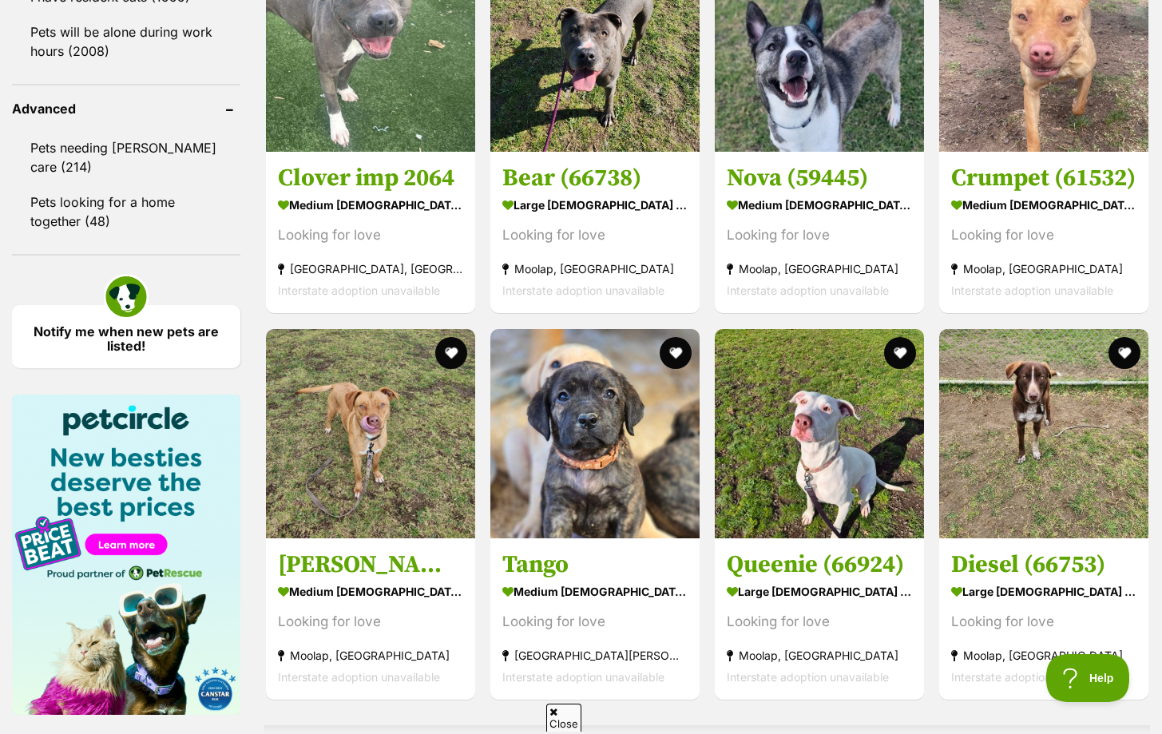
scroll to position [2057, 0]
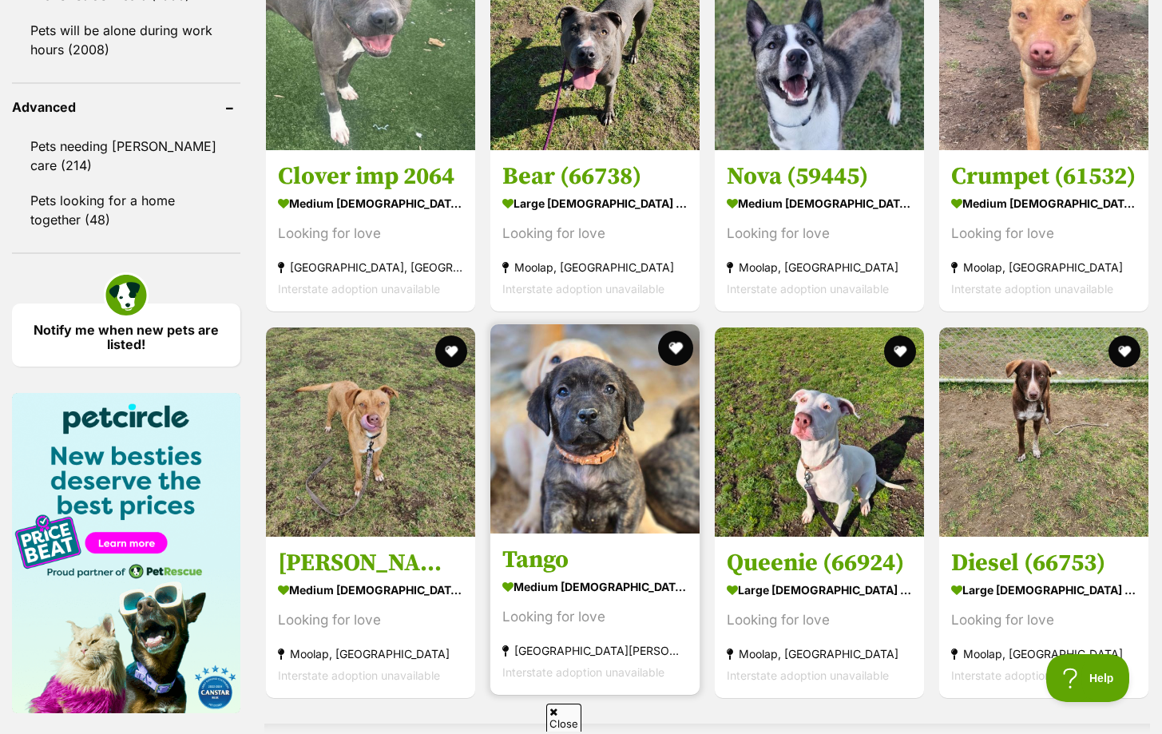
click at [669, 351] on button "favourite" at bounding box center [675, 348] width 35 height 35
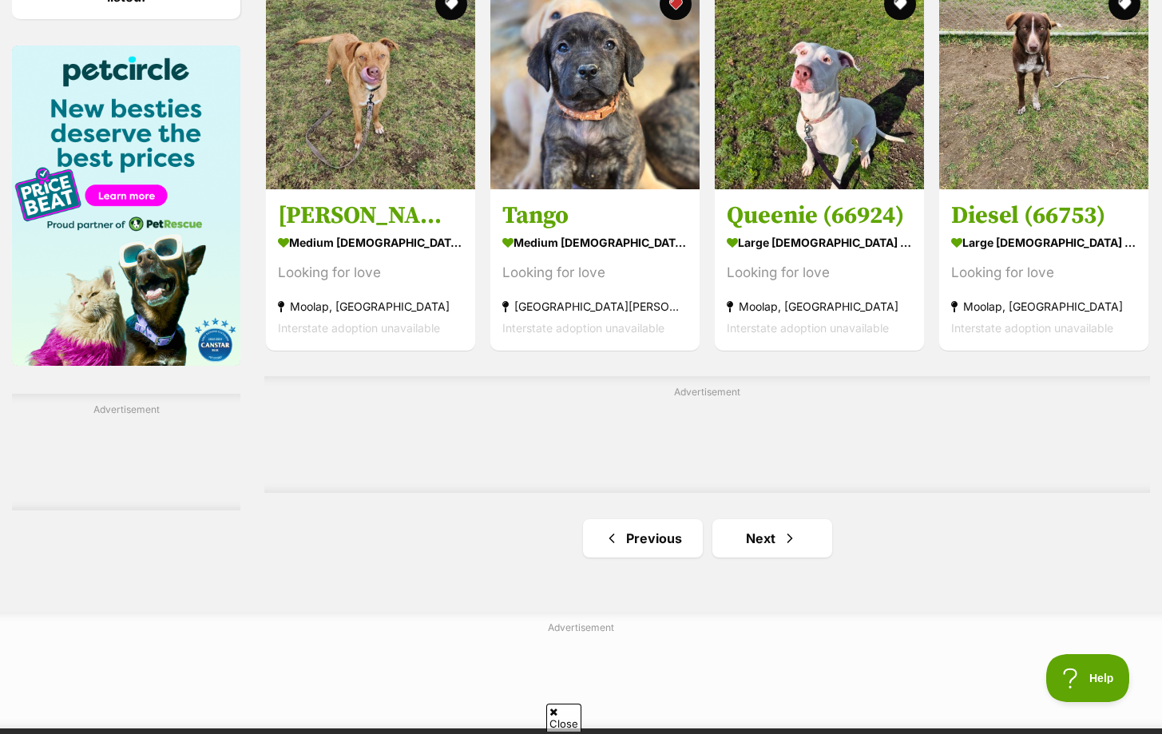
scroll to position [2422, 0]
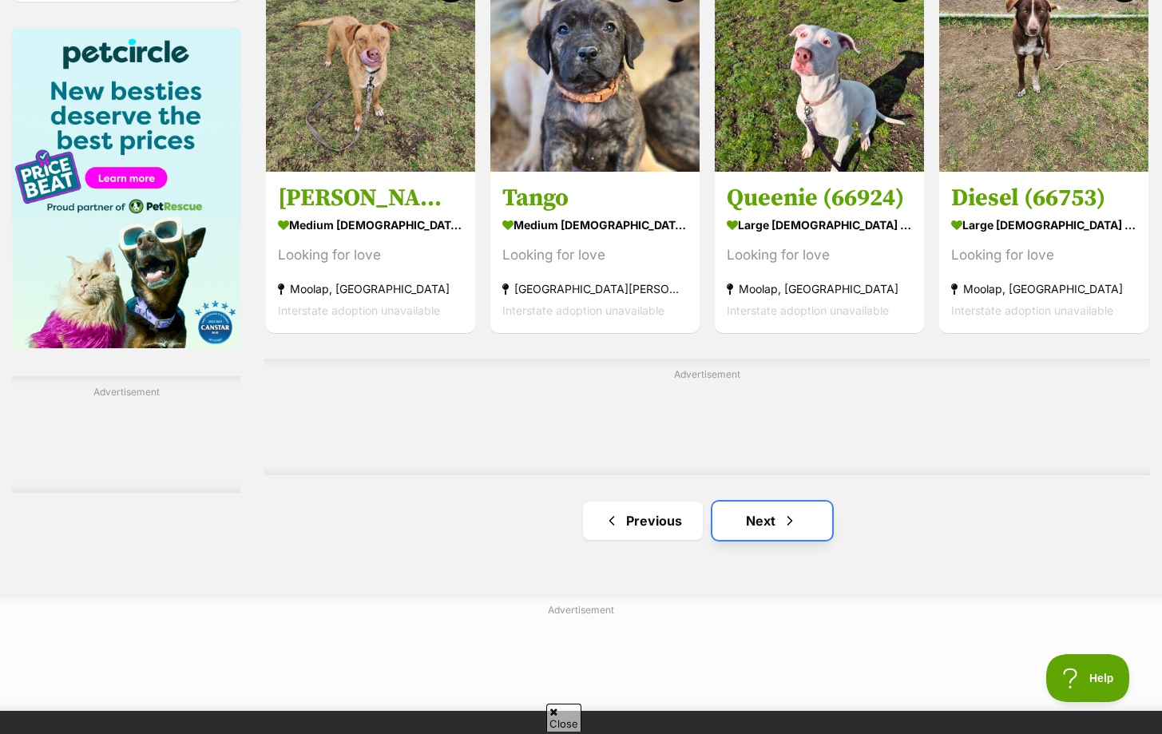
click at [739, 511] on link "Next" at bounding box center [772, 520] width 120 height 38
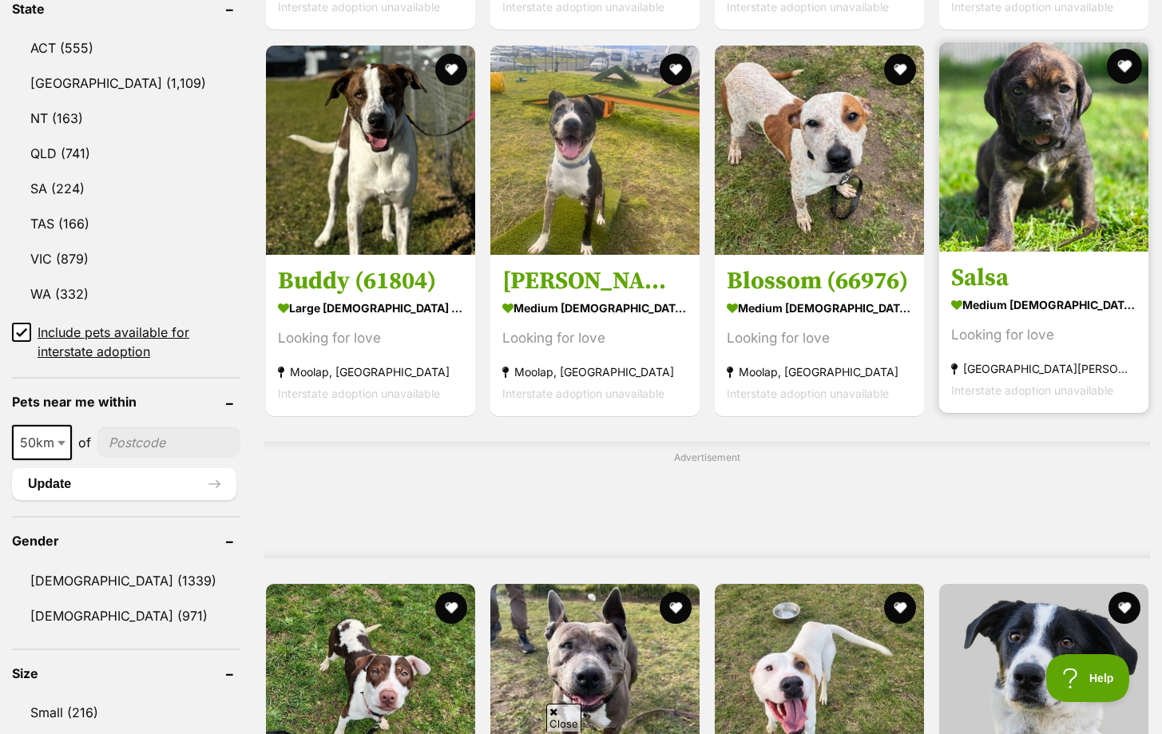
click at [1117, 61] on button "favourite" at bounding box center [1124, 66] width 35 height 35
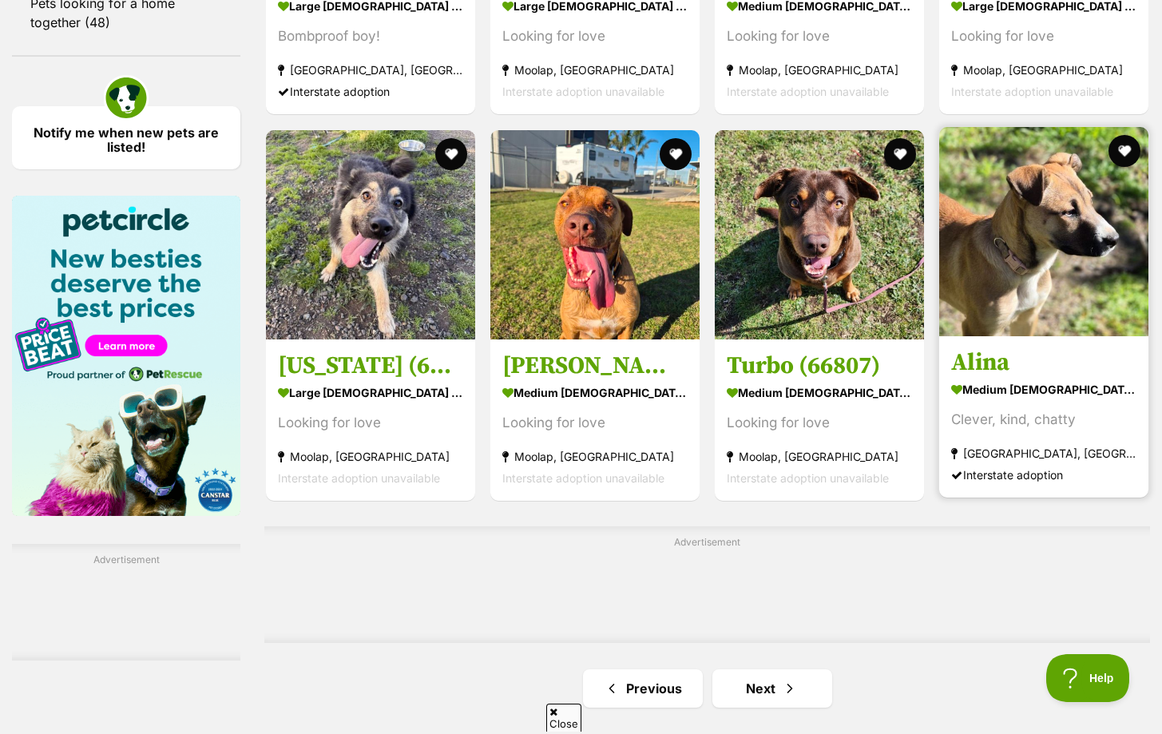
scroll to position [2256, 0]
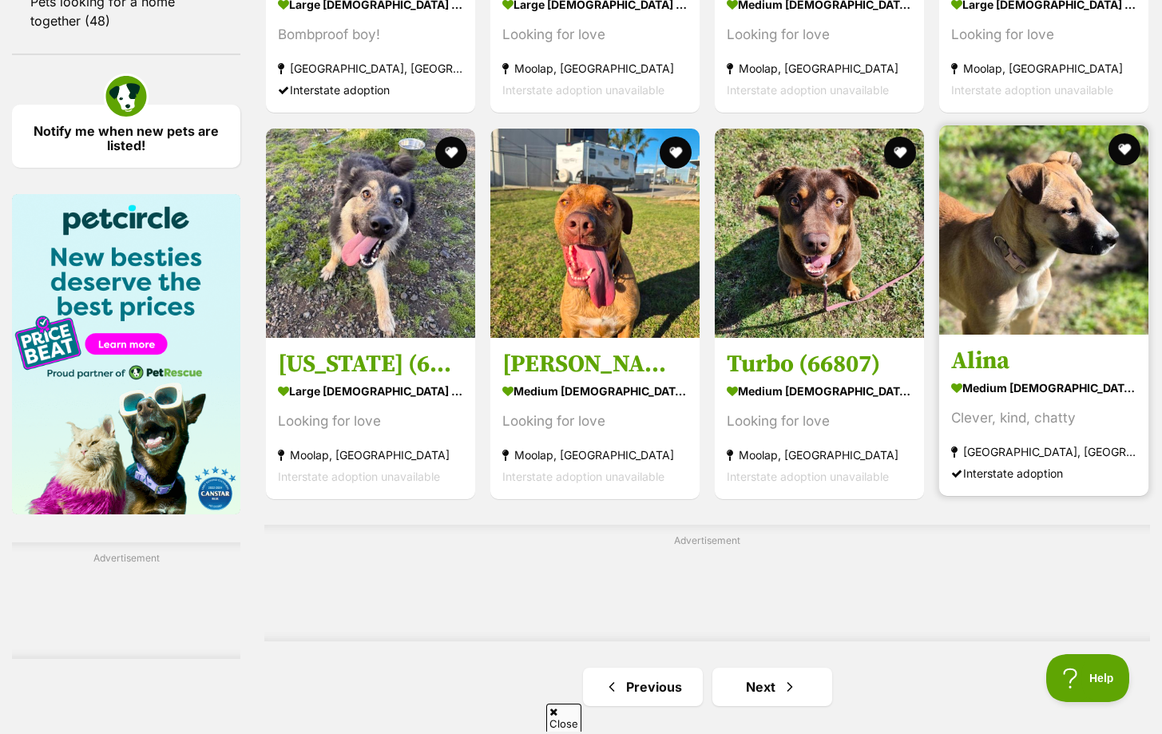
click at [1041, 293] on img at bounding box center [1043, 229] width 209 height 209
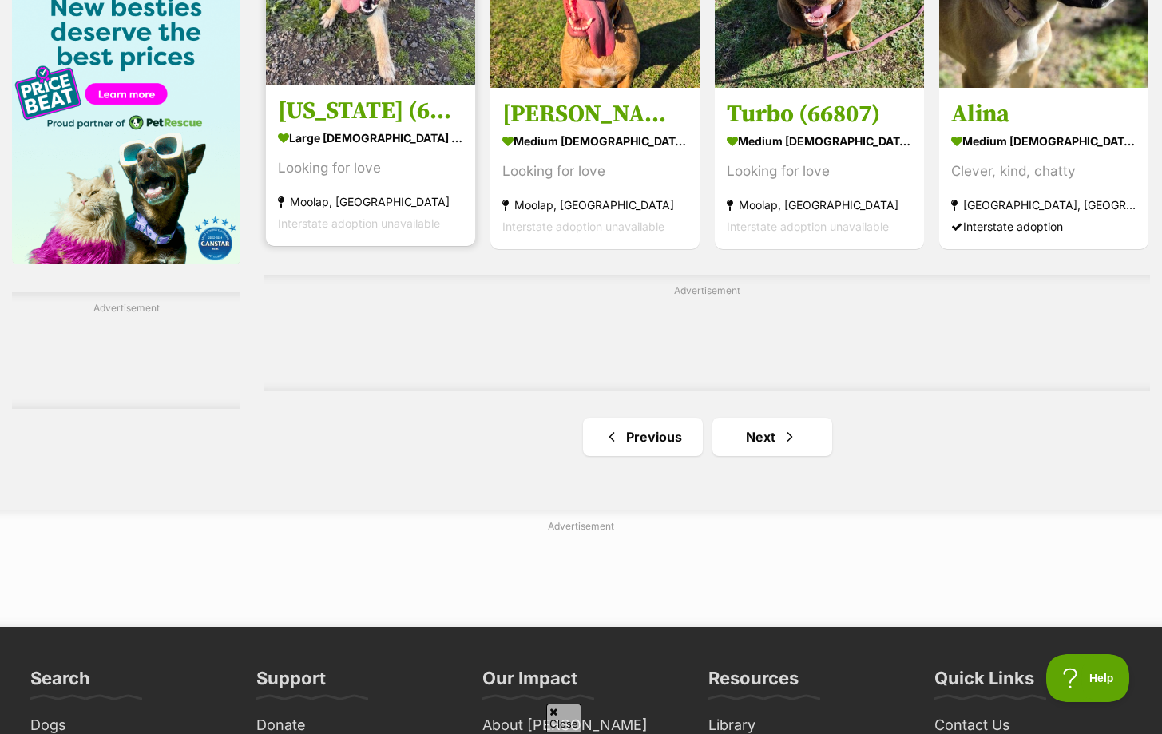
scroll to position [2507, 0]
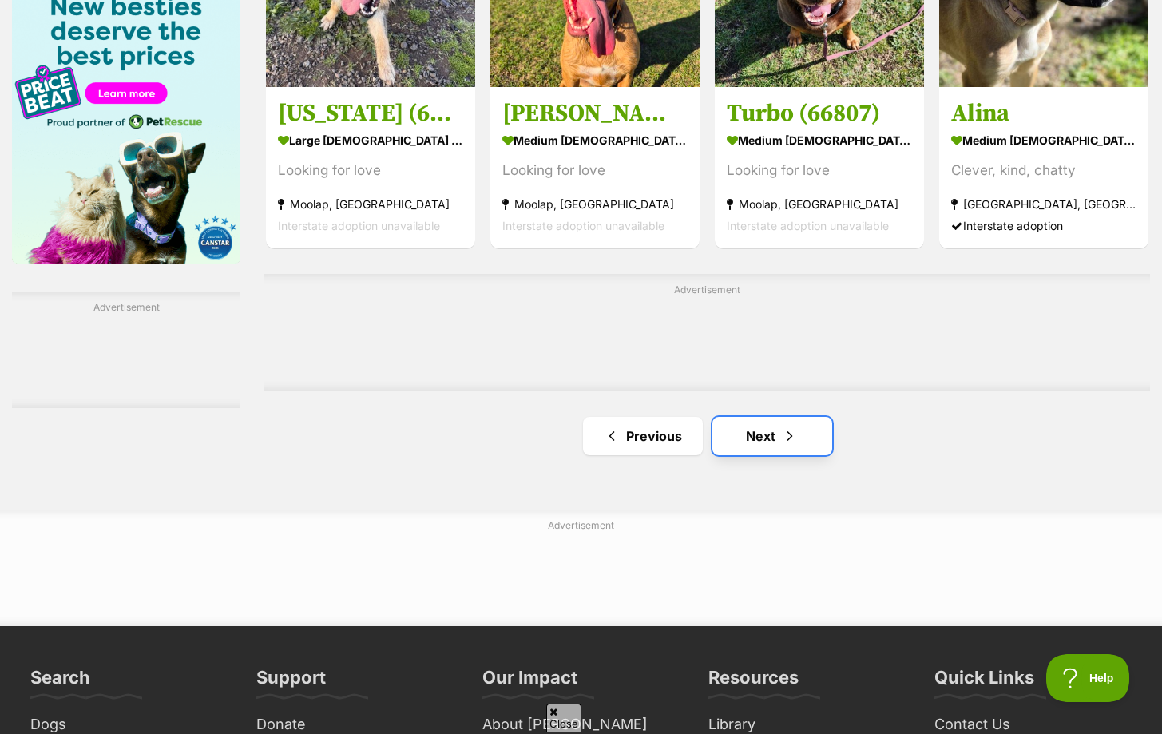
click at [770, 424] on link "Next" at bounding box center [772, 436] width 120 height 38
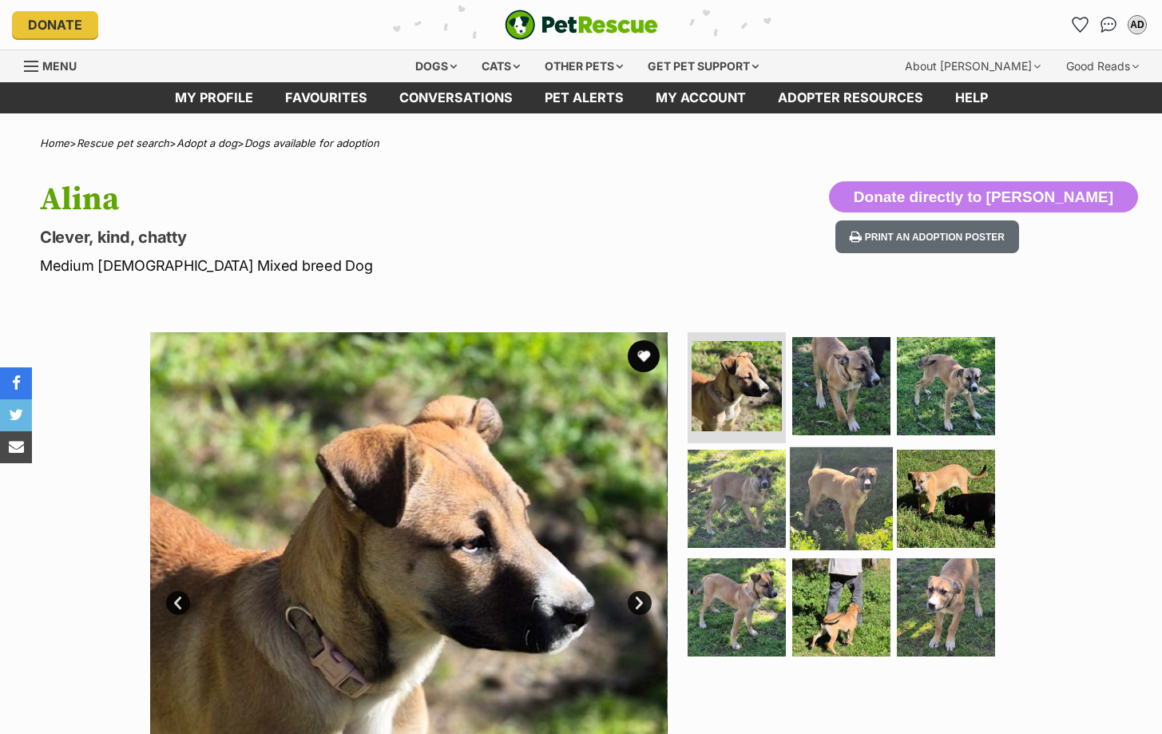
click at [853, 462] on img at bounding box center [841, 498] width 103 height 103
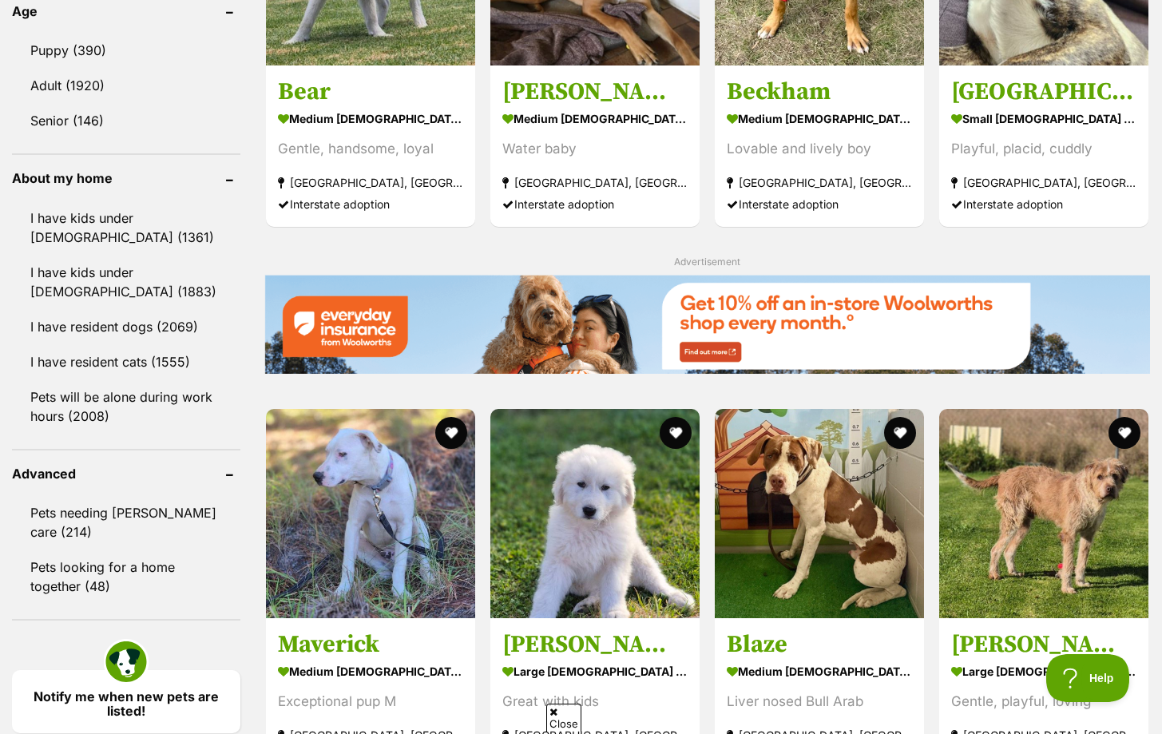
scroll to position [1704, 0]
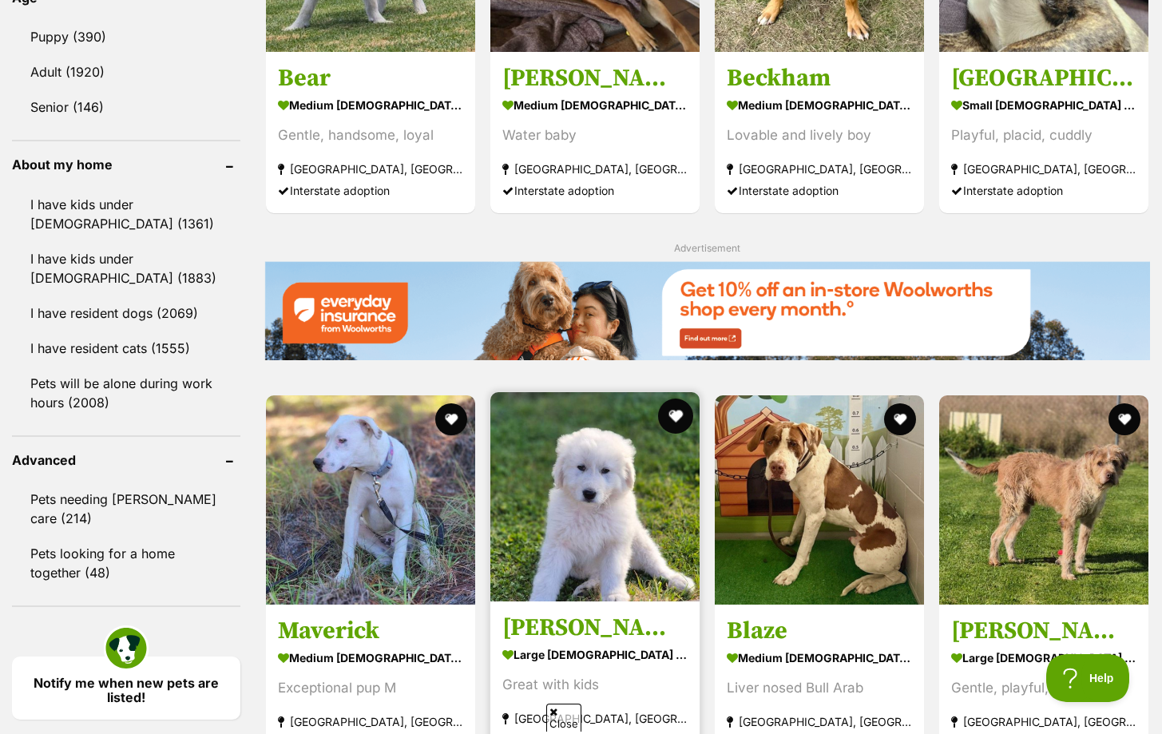
click at [674, 424] on button "favourite" at bounding box center [675, 415] width 35 height 35
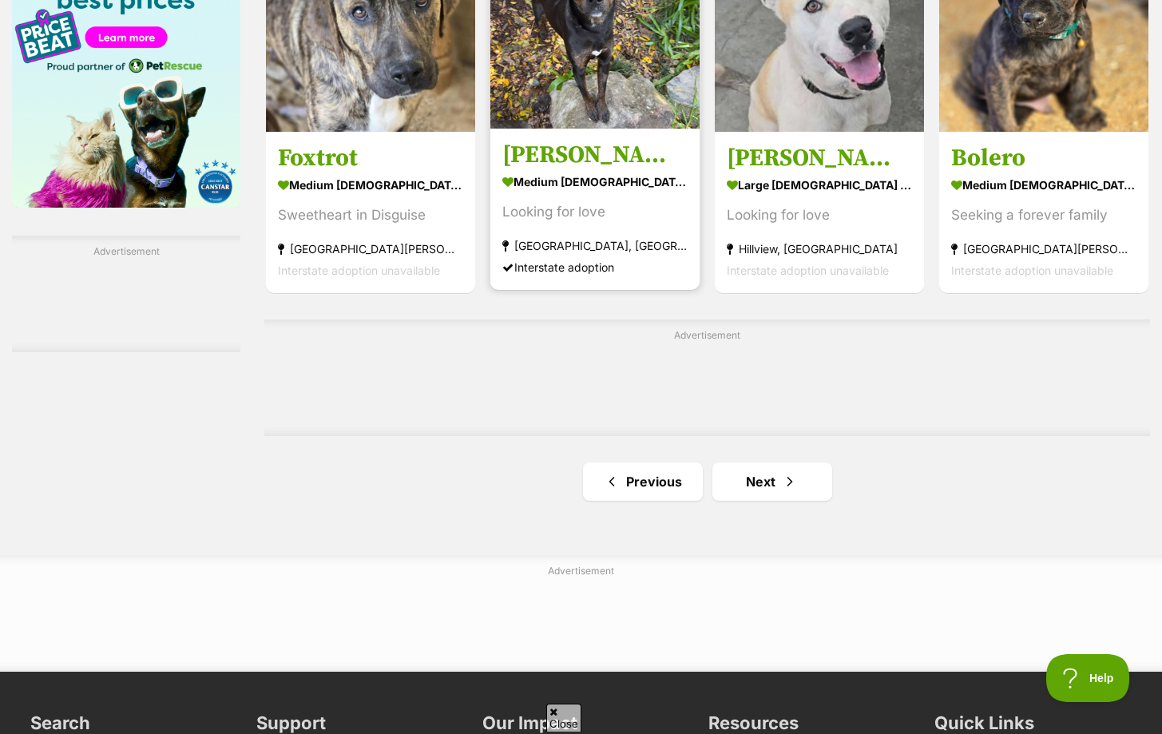
scroll to position [2587, 0]
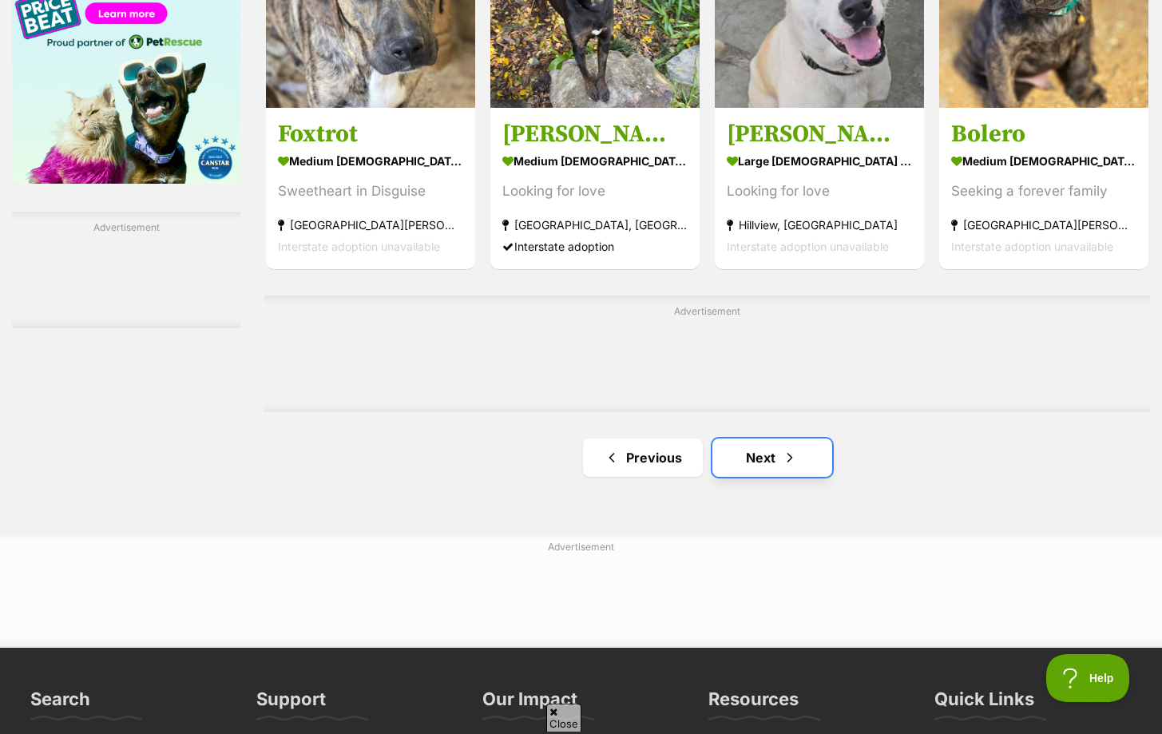
click at [739, 475] on link "Next" at bounding box center [772, 457] width 120 height 38
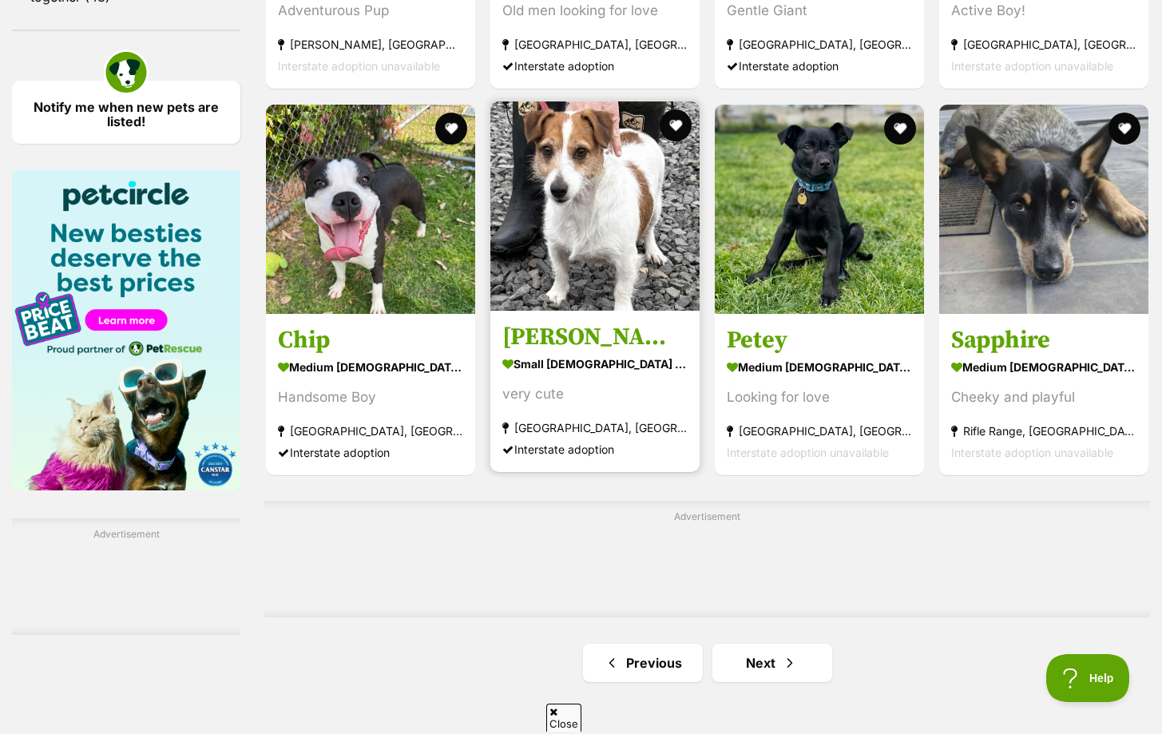
scroll to position [2284, 0]
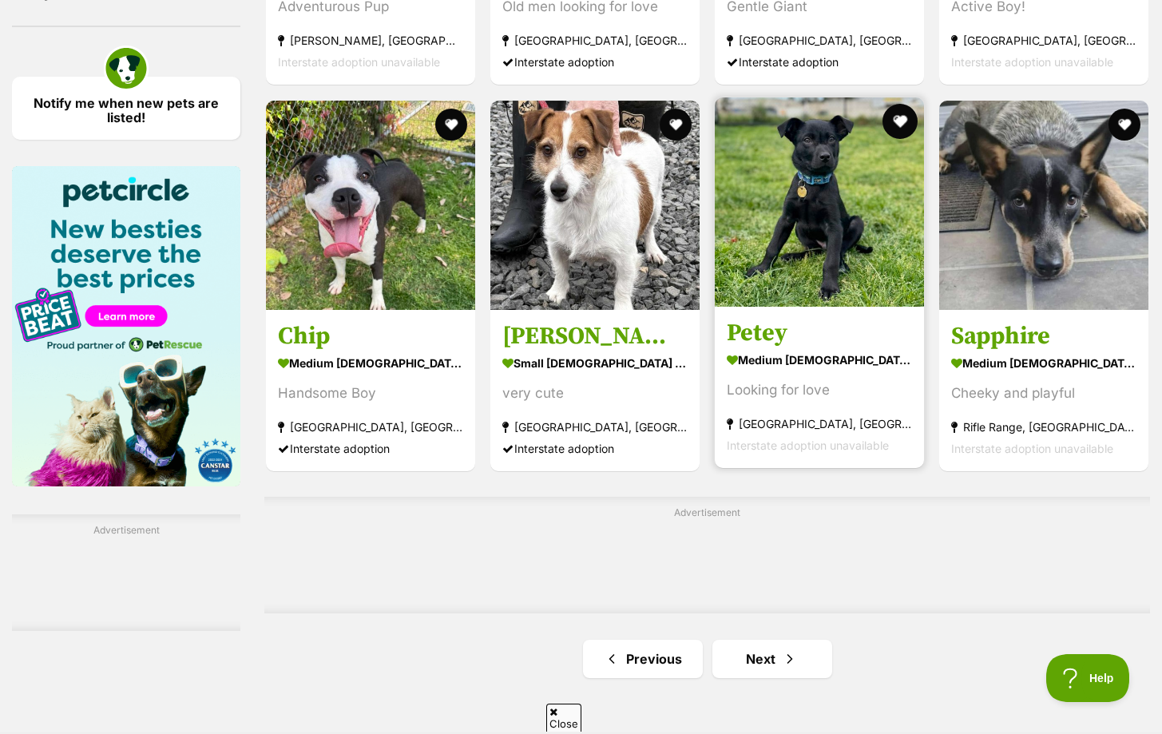
click at [906, 132] on button "favourite" at bounding box center [899, 121] width 35 height 35
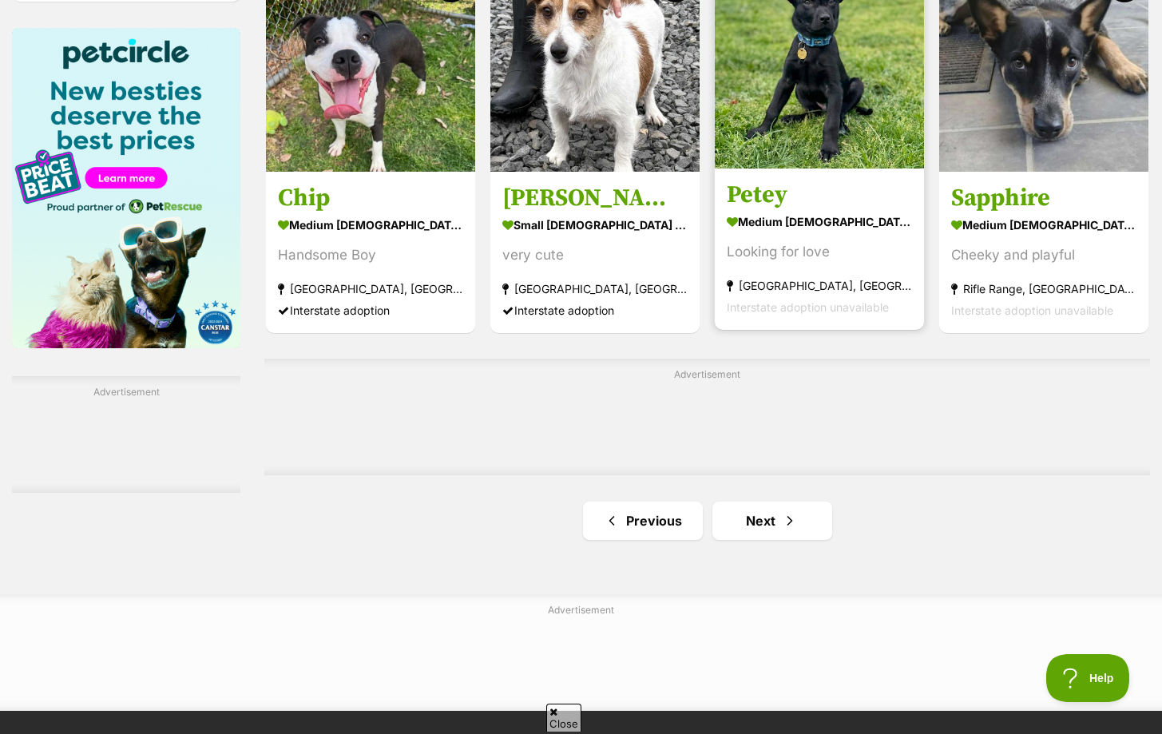
scroll to position [2425, 0]
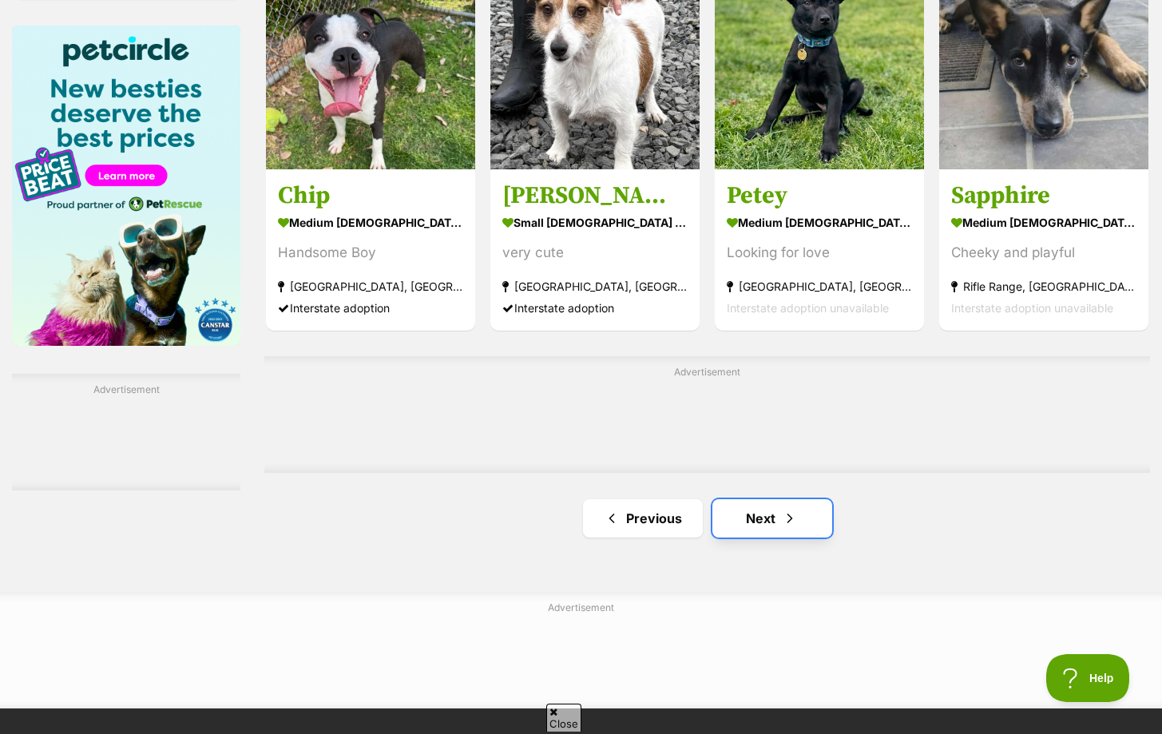
click at [772, 508] on link "Next" at bounding box center [772, 518] width 120 height 38
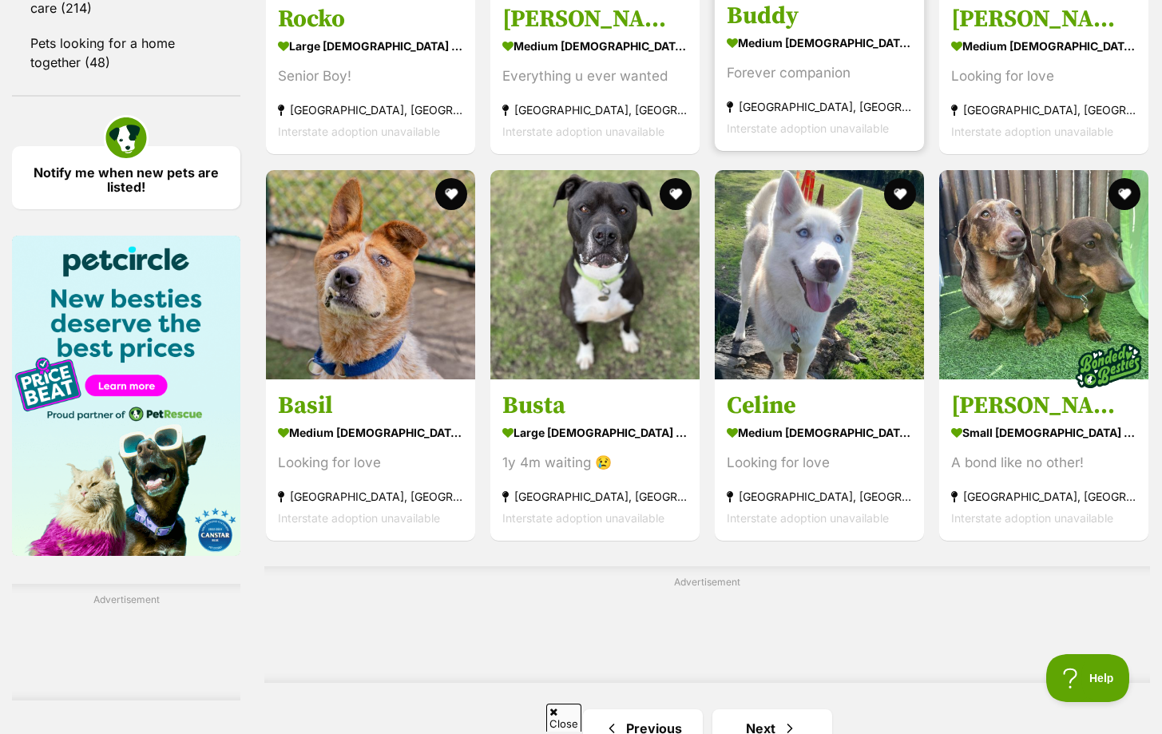
scroll to position [2214, 0]
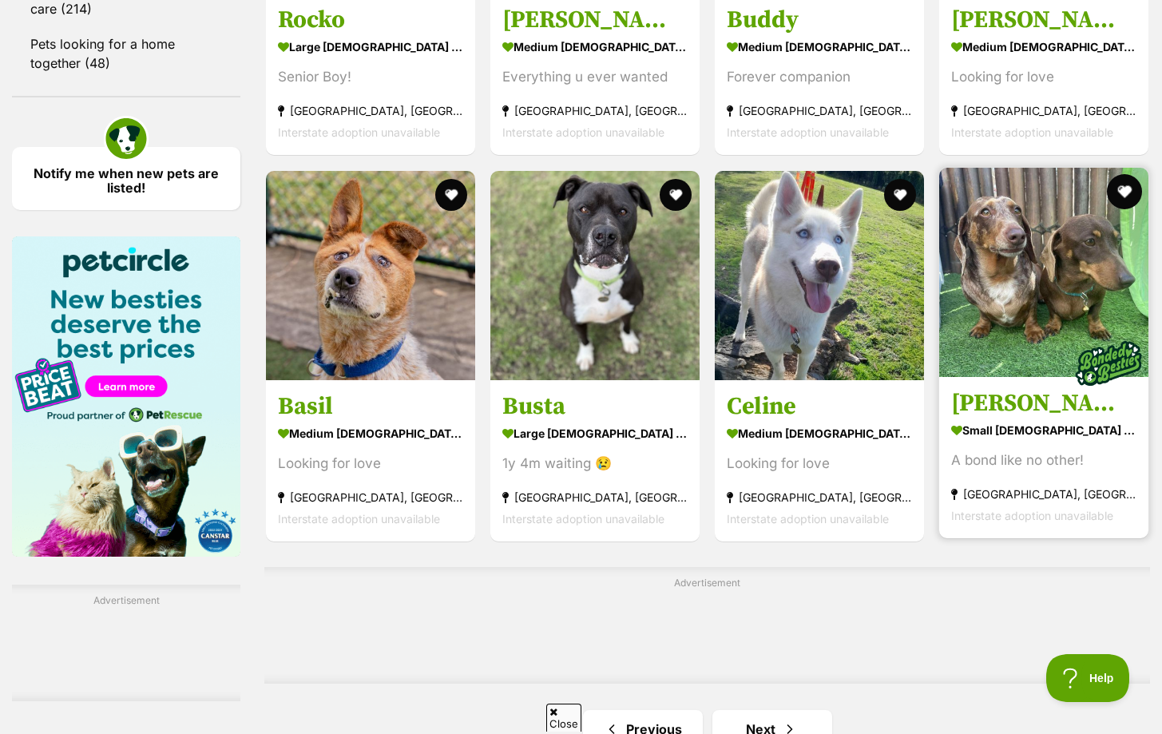
click at [1122, 185] on button "favourite" at bounding box center [1124, 191] width 35 height 35
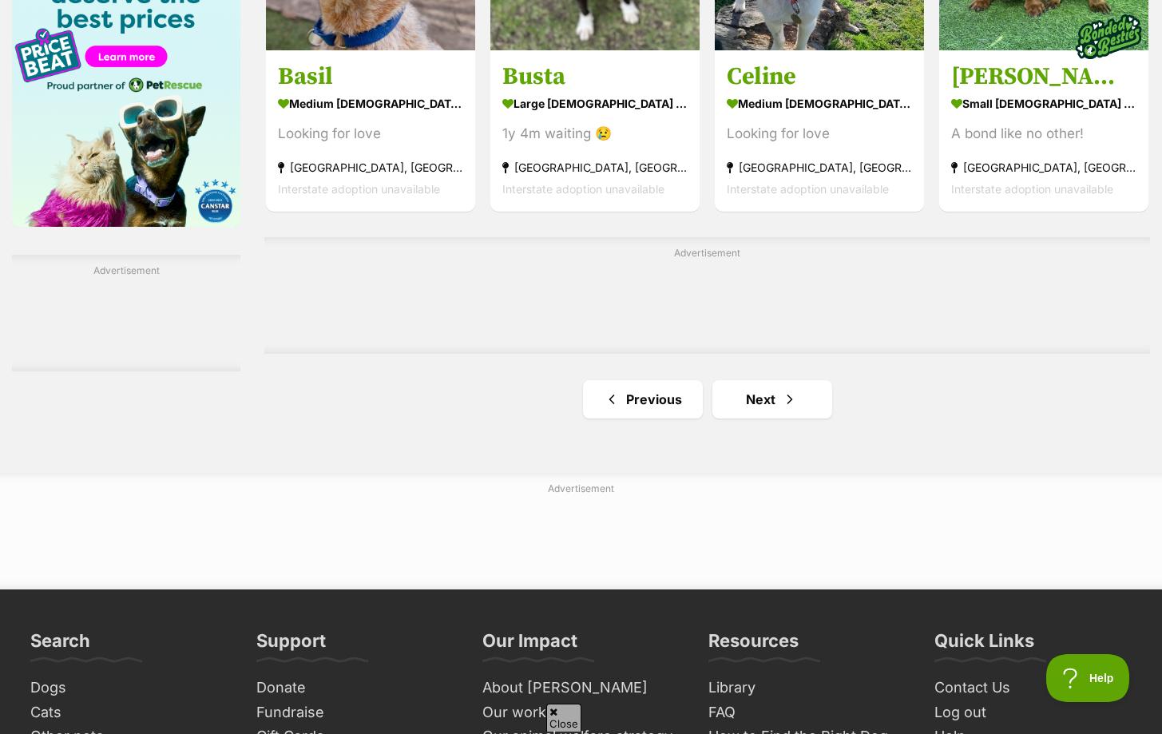
scroll to position [2553, 0]
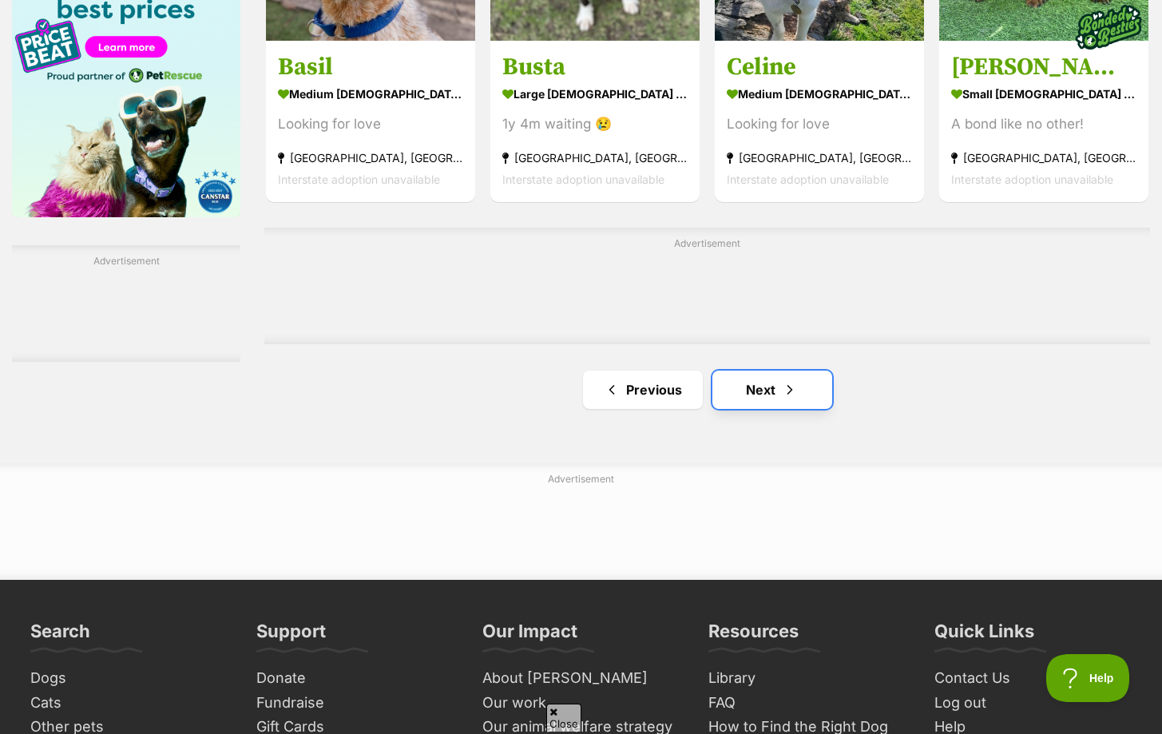
click at [781, 380] on link "Next" at bounding box center [772, 389] width 120 height 38
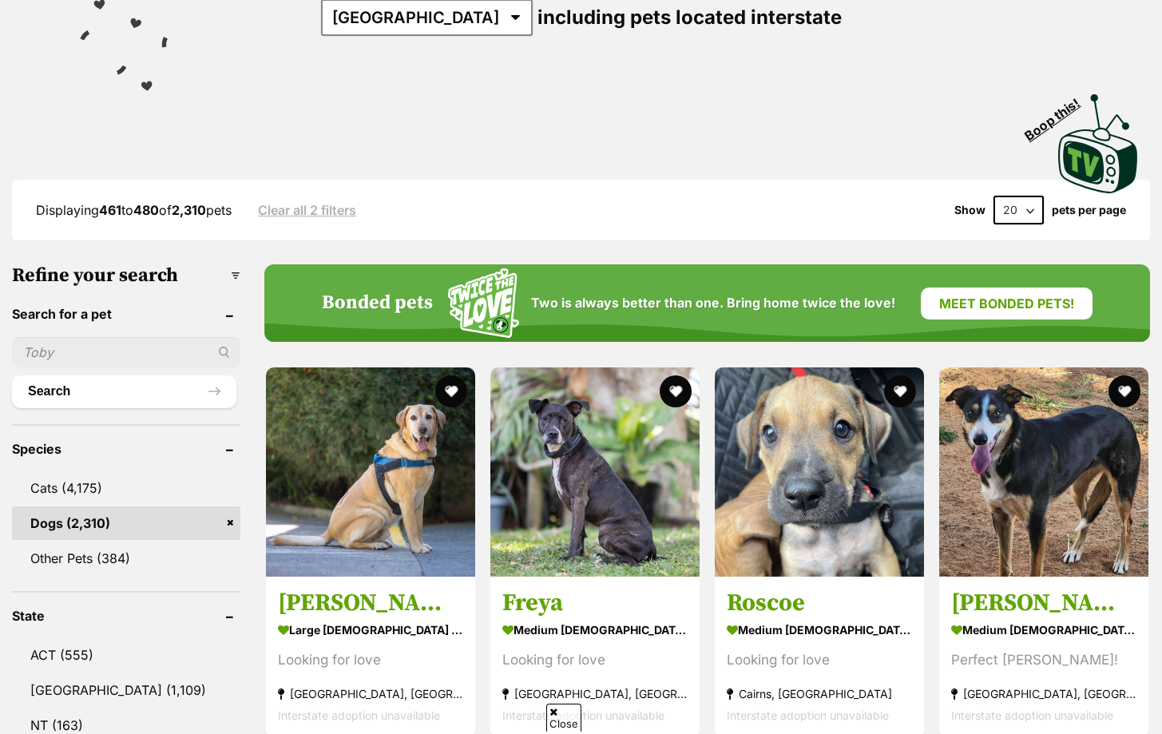
scroll to position [258, 0]
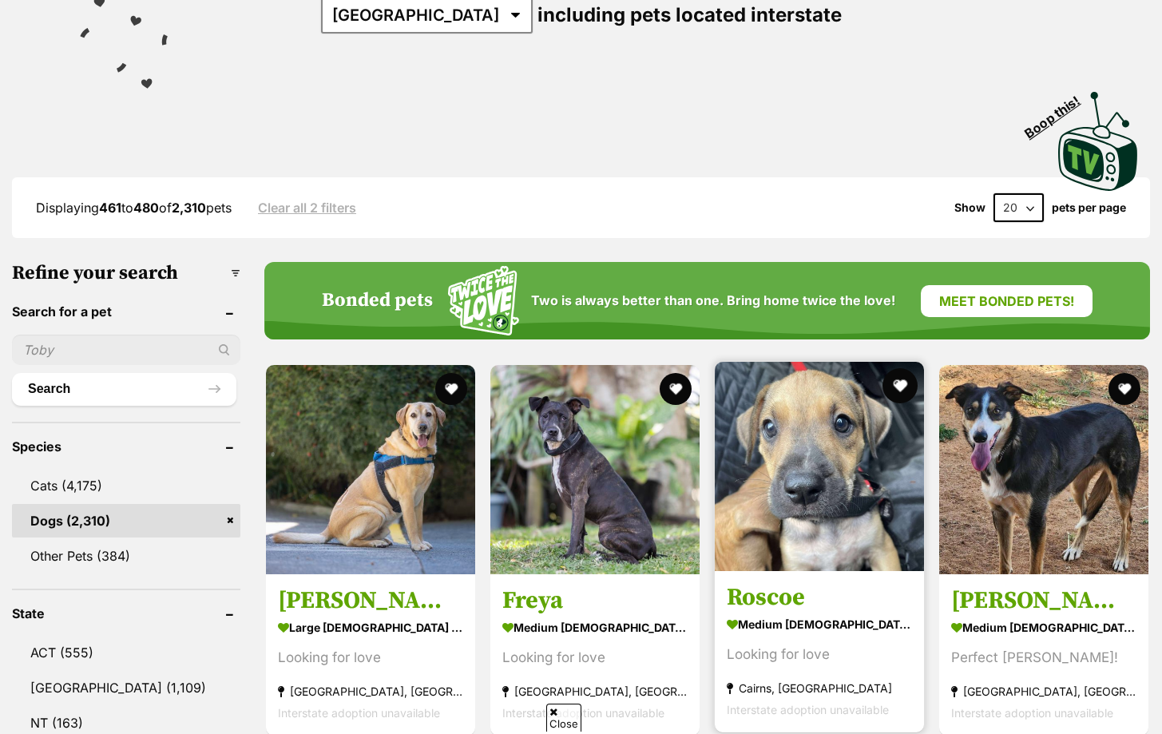
click at [892, 378] on button "favourite" at bounding box center [899, 385] width 35 height 35
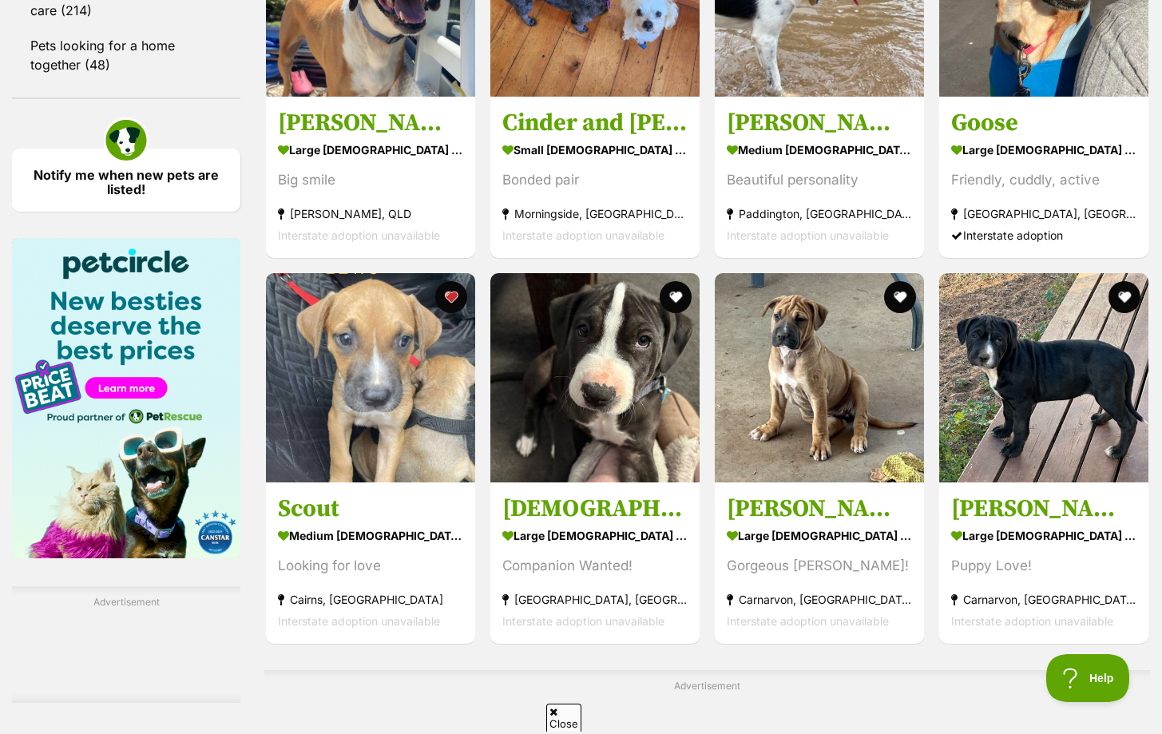
scroll to position [0, 0]
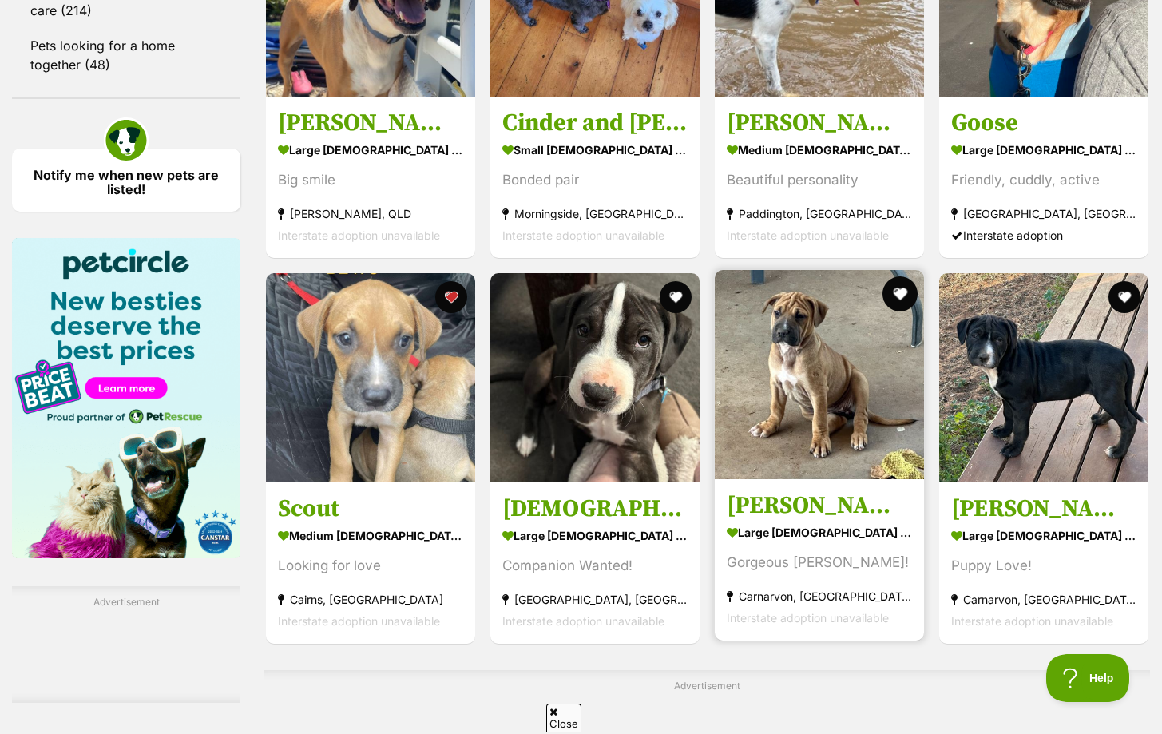
click at [900, 286] on button "favourite" at bounding box center [899, 293] width 35 height 35
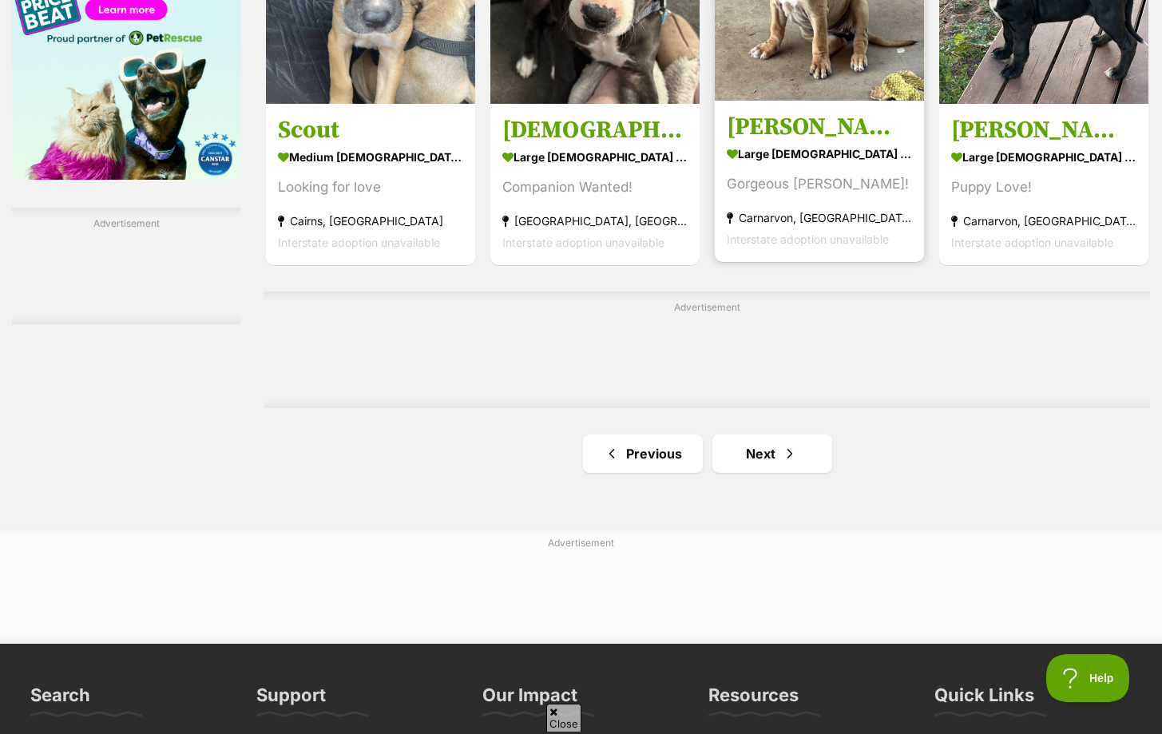
scroll to position [2613, 0]
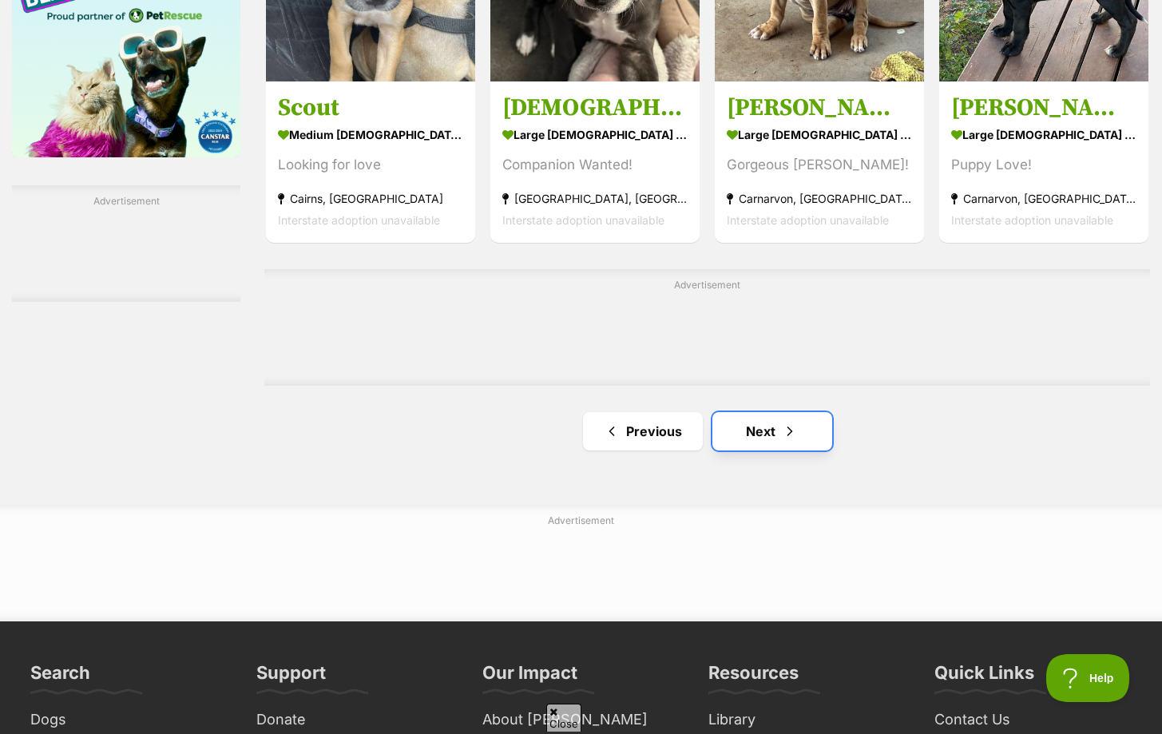
click at [788, 430] on span "Next page" at bounding box center [790, 431] width 16 height 19
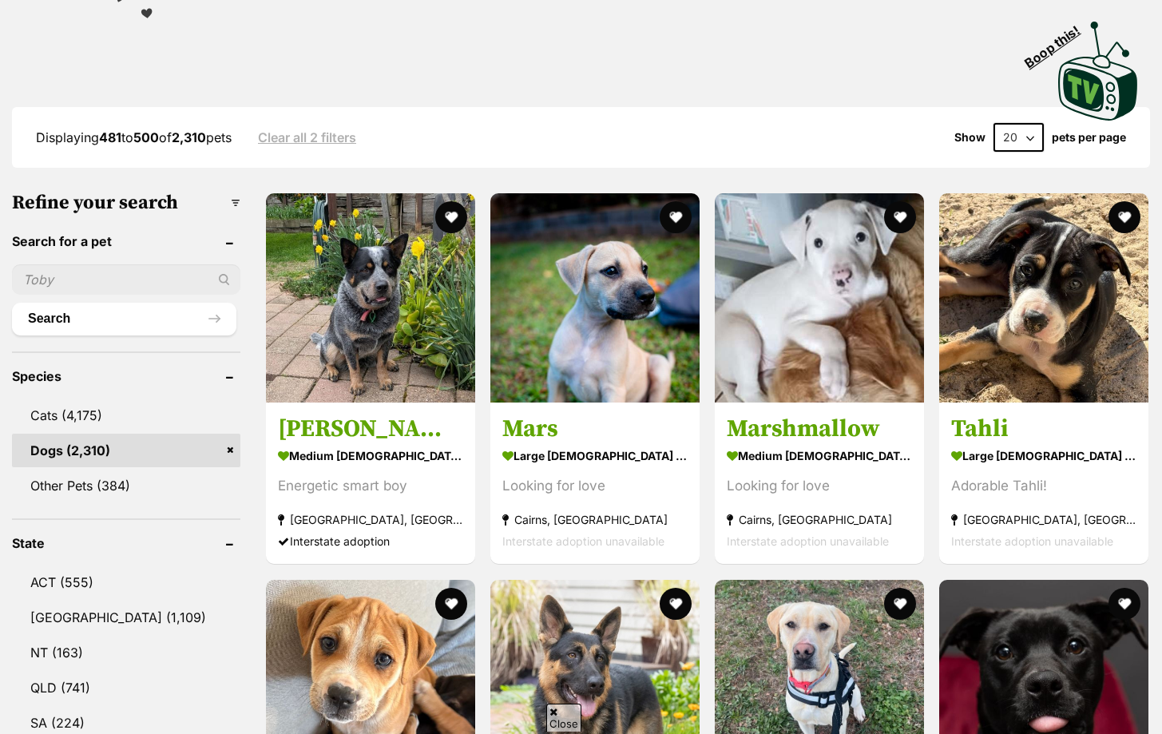
scroll to position [386, 0]
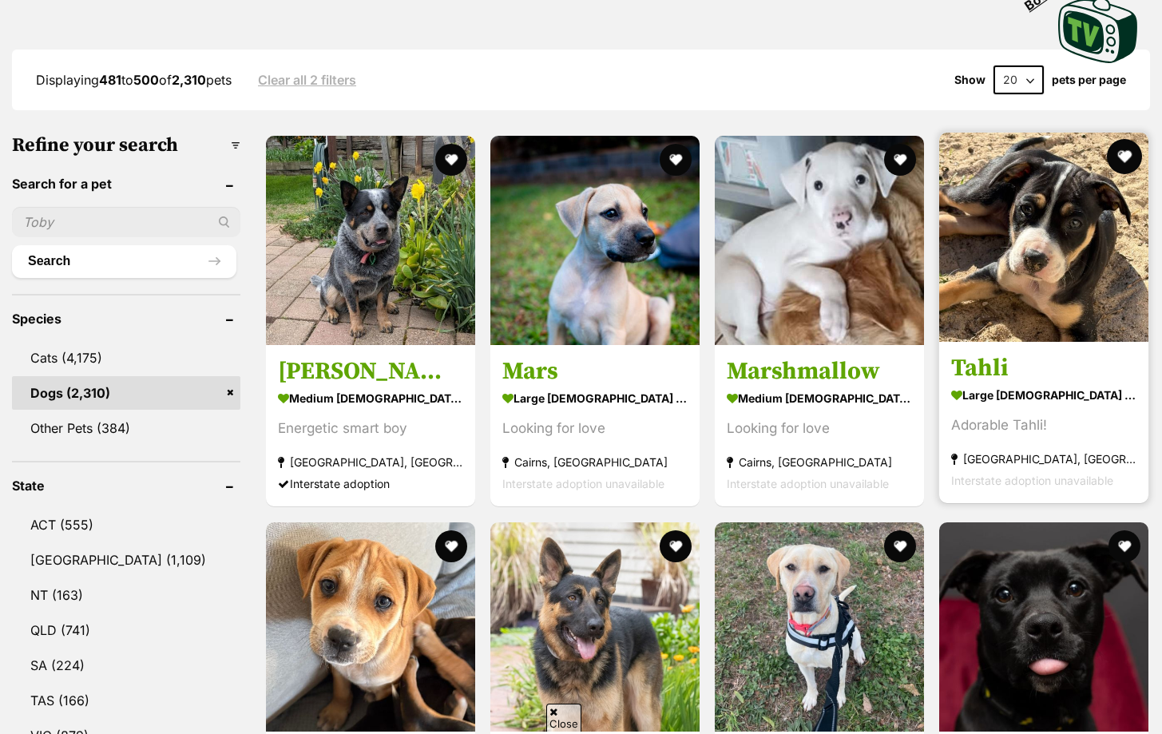
click at [1120, 150] on button "favourite" at bounding box center [1124, 156] width 35 height 35
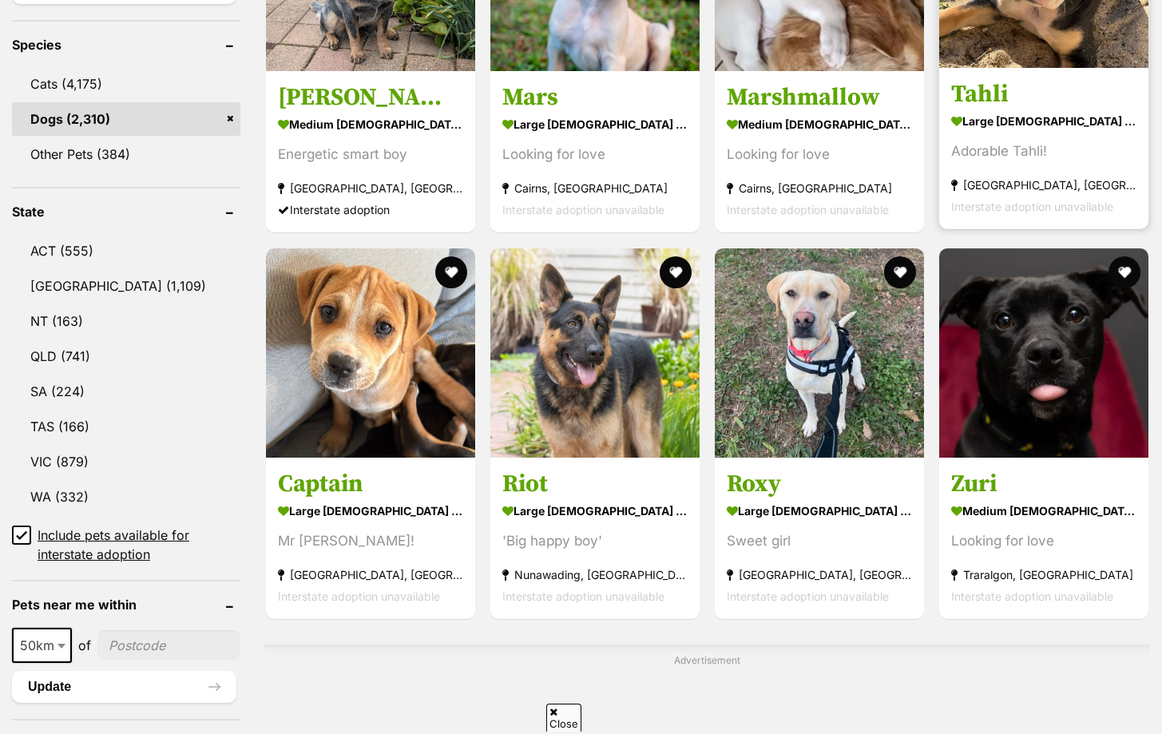
scroll to position [665, 0]
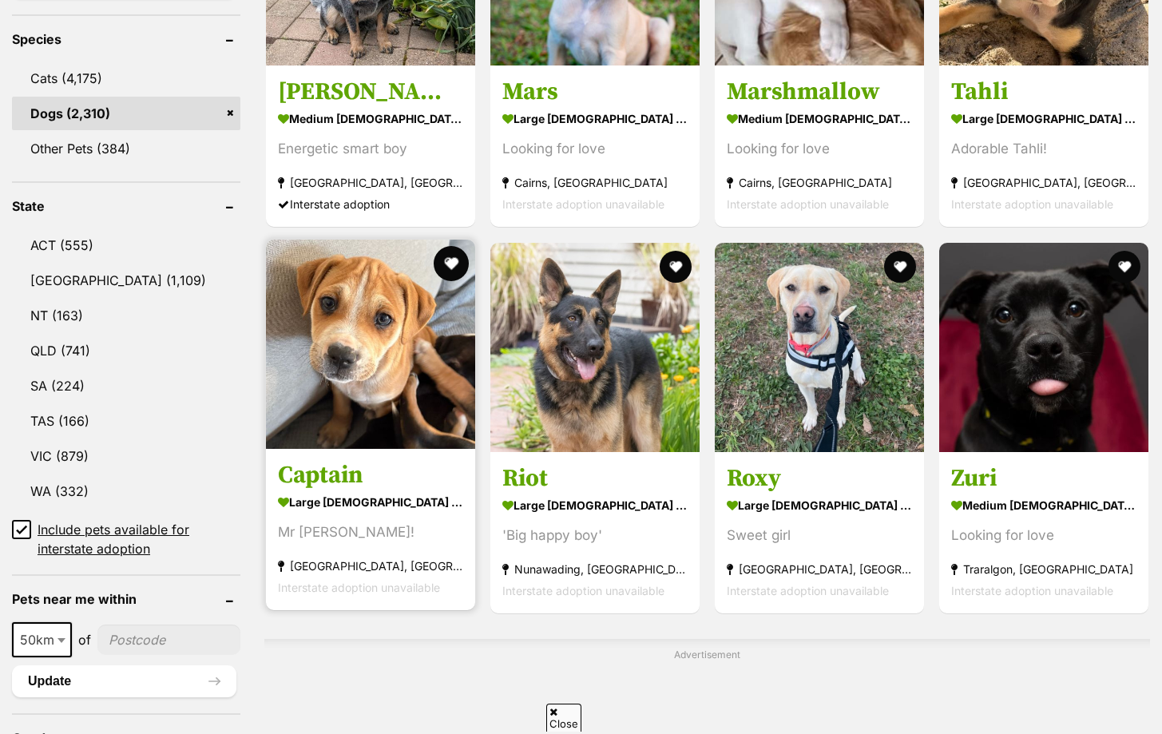
click at [454, 256] on button "favourite" at bounding box center [451, 263] width 35 height 35
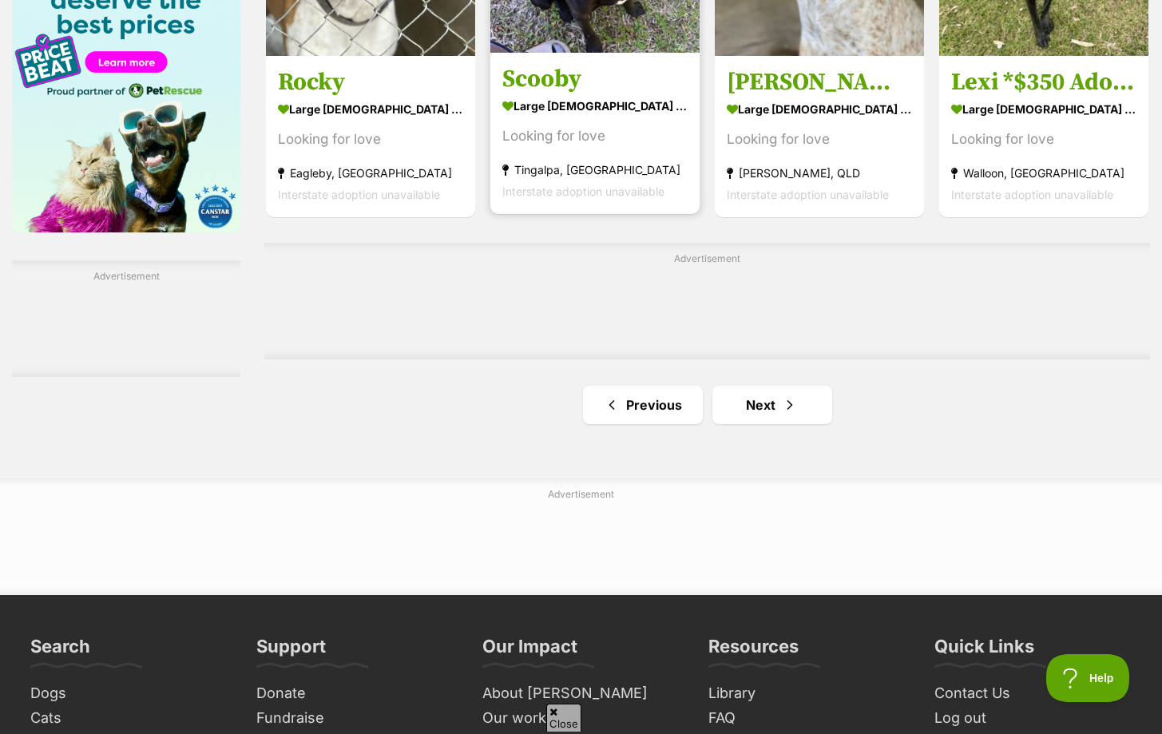
scroll to position [2544, 0]
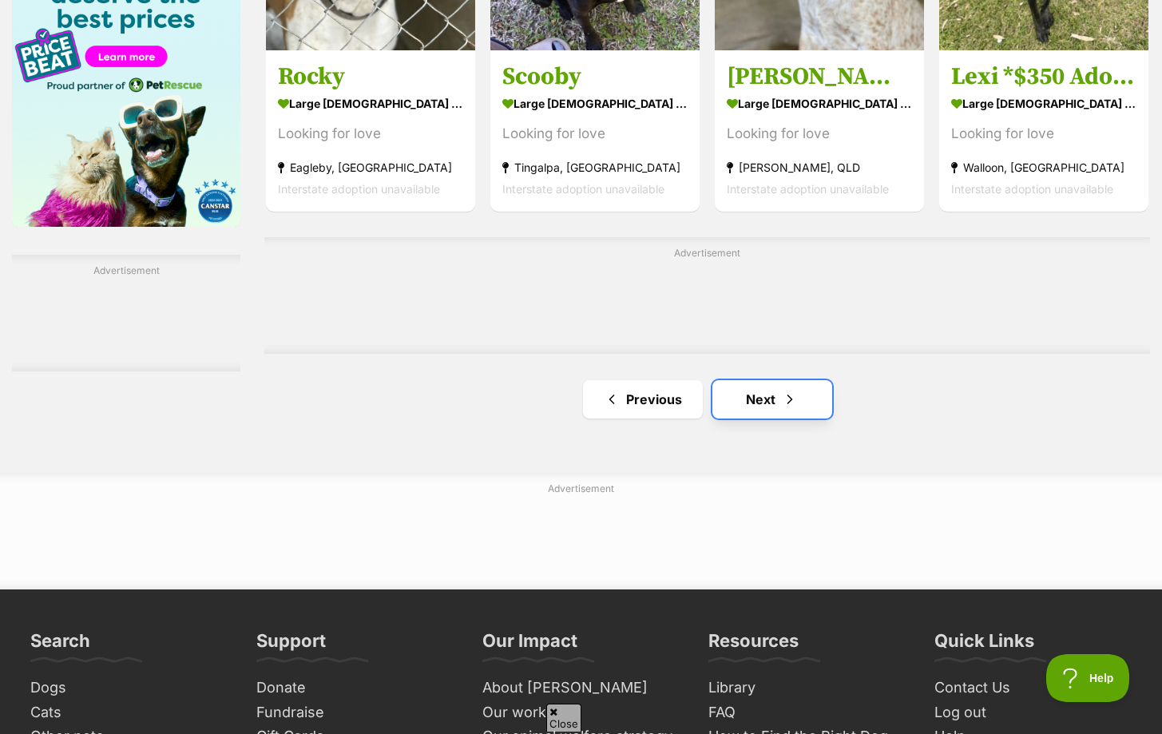
click at [756, 389] on link "Next" at bounding box center [772, 399] width 120 height 38
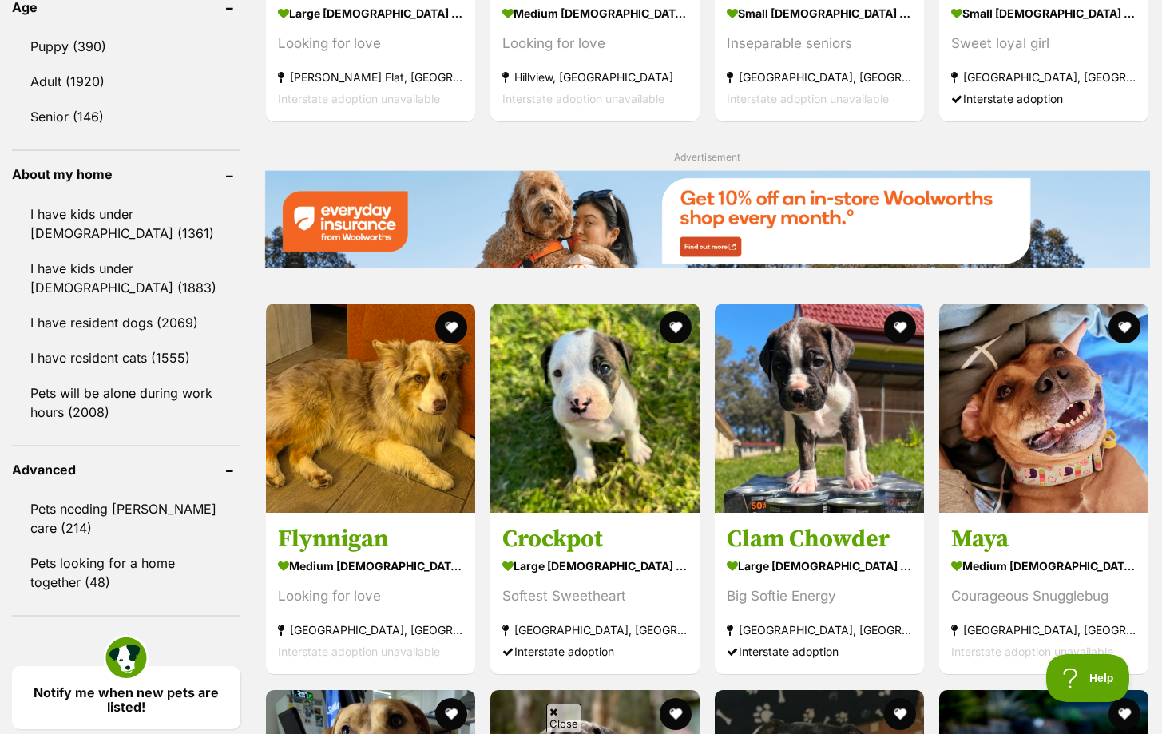
scroll to position [1696, 0]
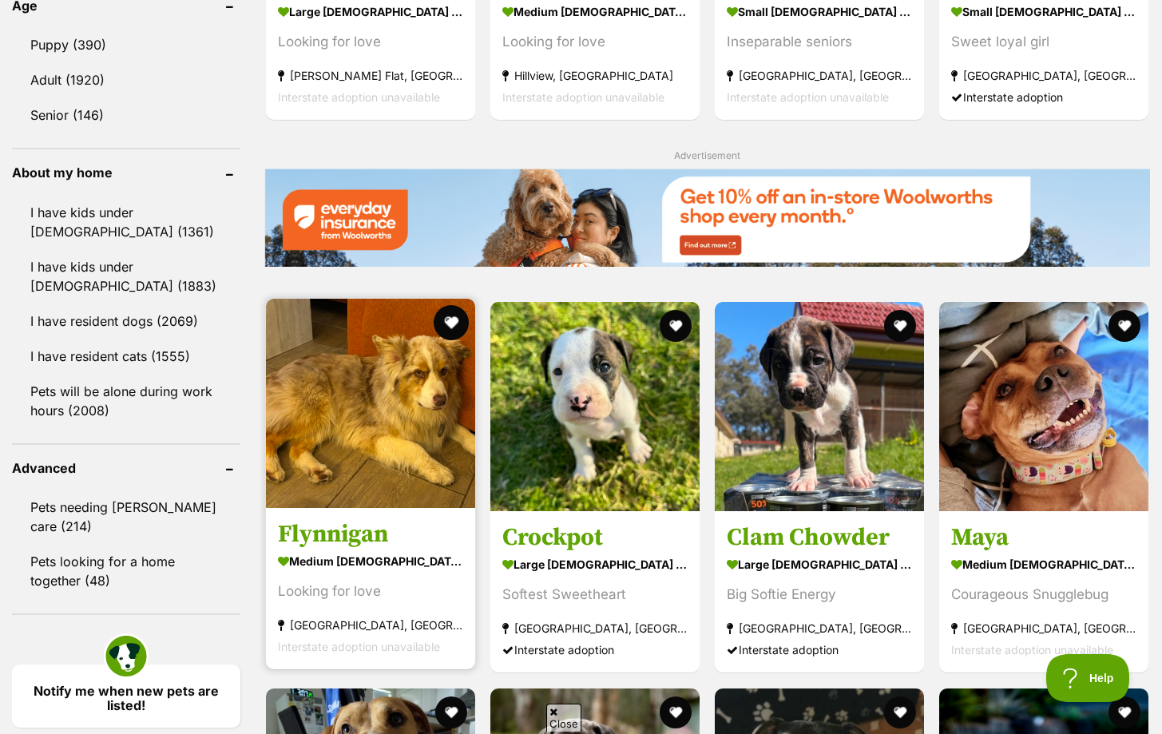
click at [441, 319] on button "favourite" at bounding box center [451, 322] width 35 height 35
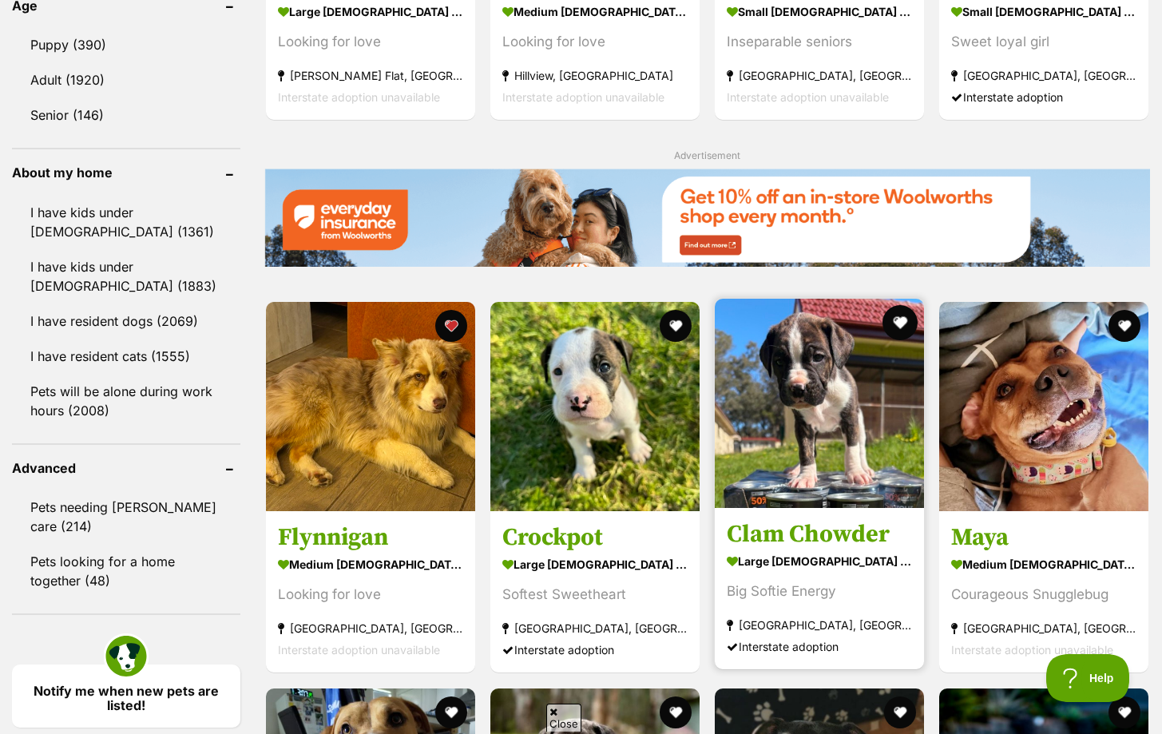
click at [901, 315] on button "favourite" at bounding box center [899, 322] width 35 height 35
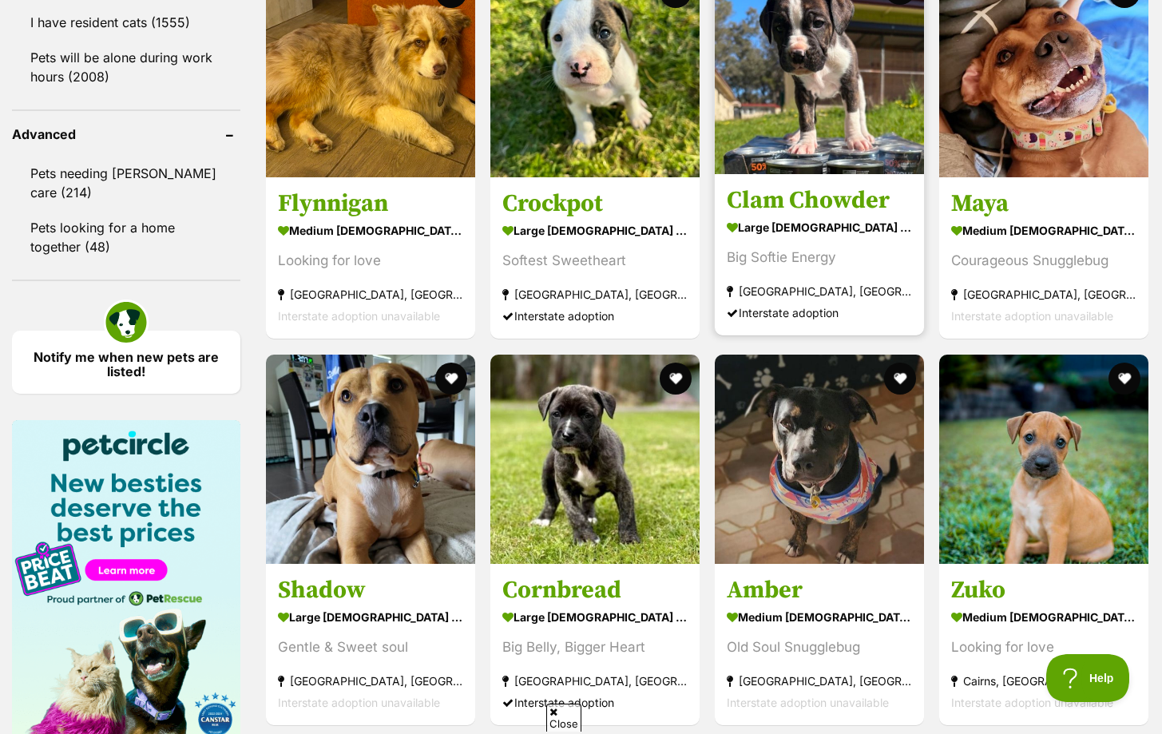
scroll to position [2048, 0]
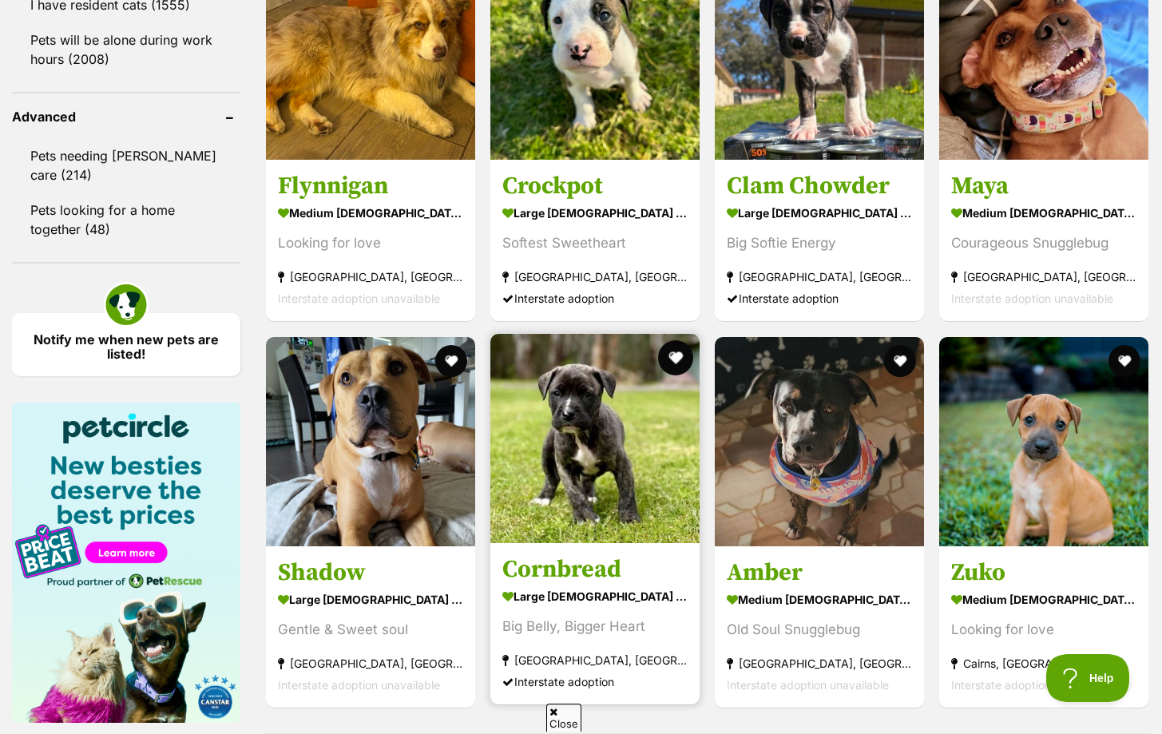
click at [675, 355] on button "favourite" at bounding box center [675, 357] width 35 height 35
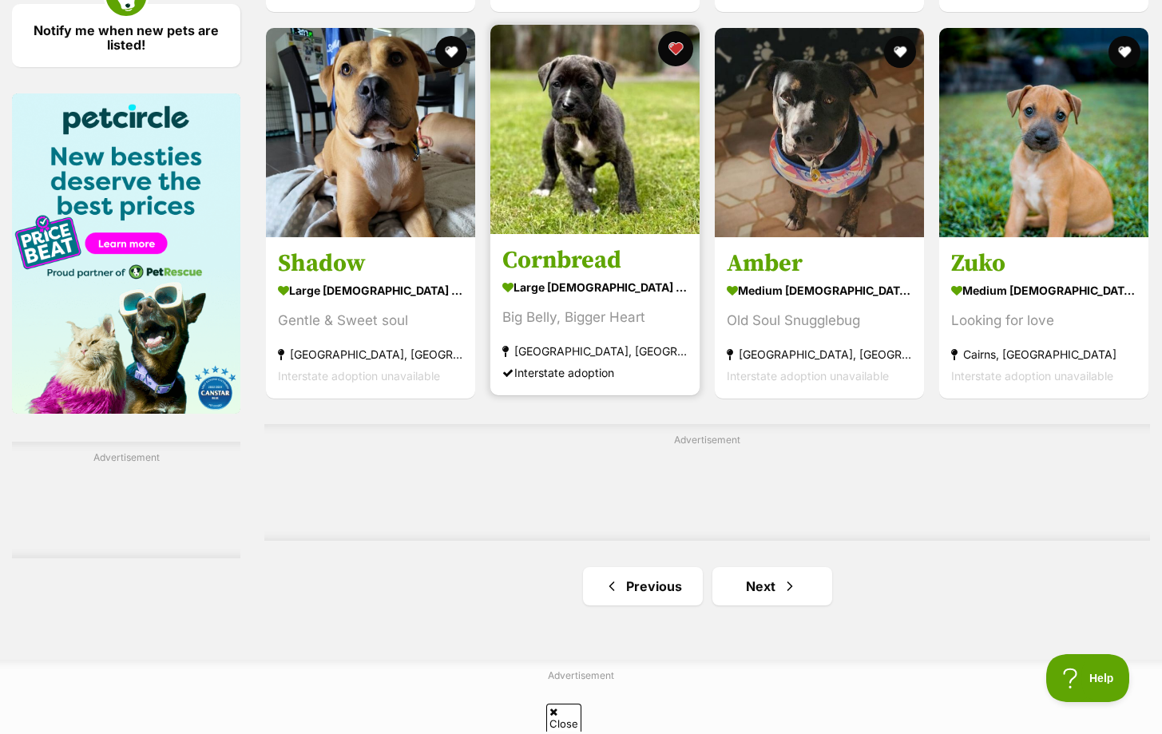
scroll to position [2353, 0]
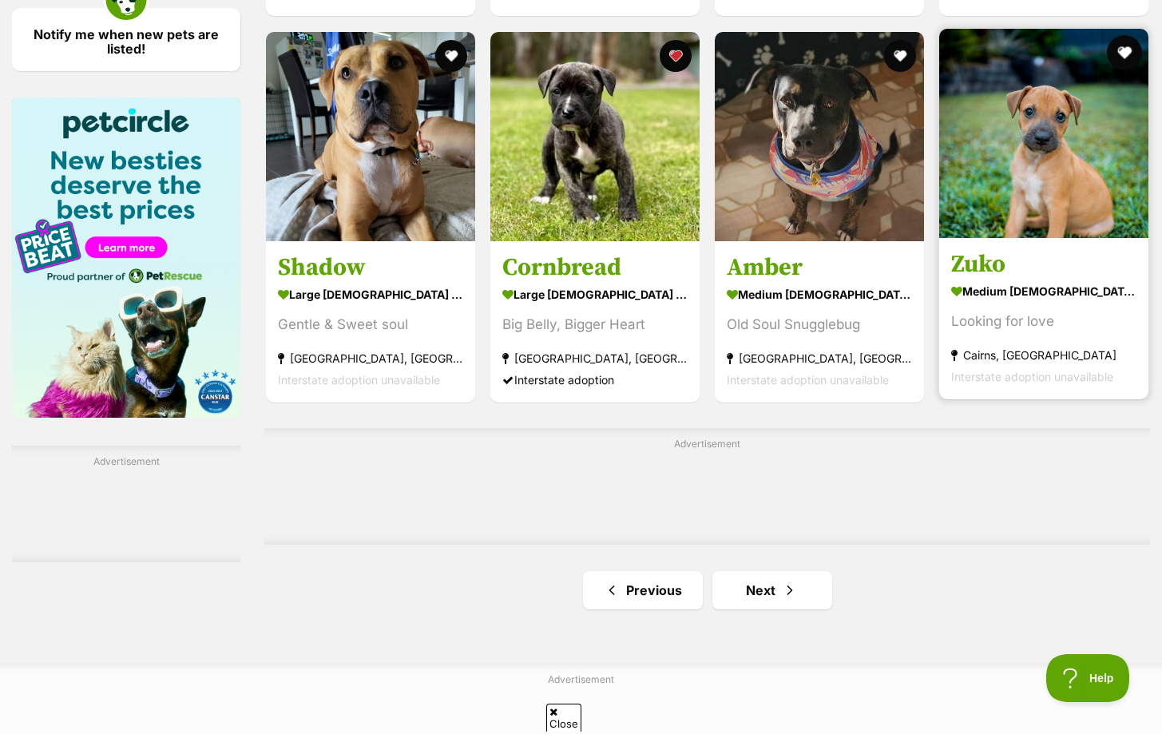
click at [1114, 57] on button "favourite" at bounding box center [1124, 52] width 35 height 35
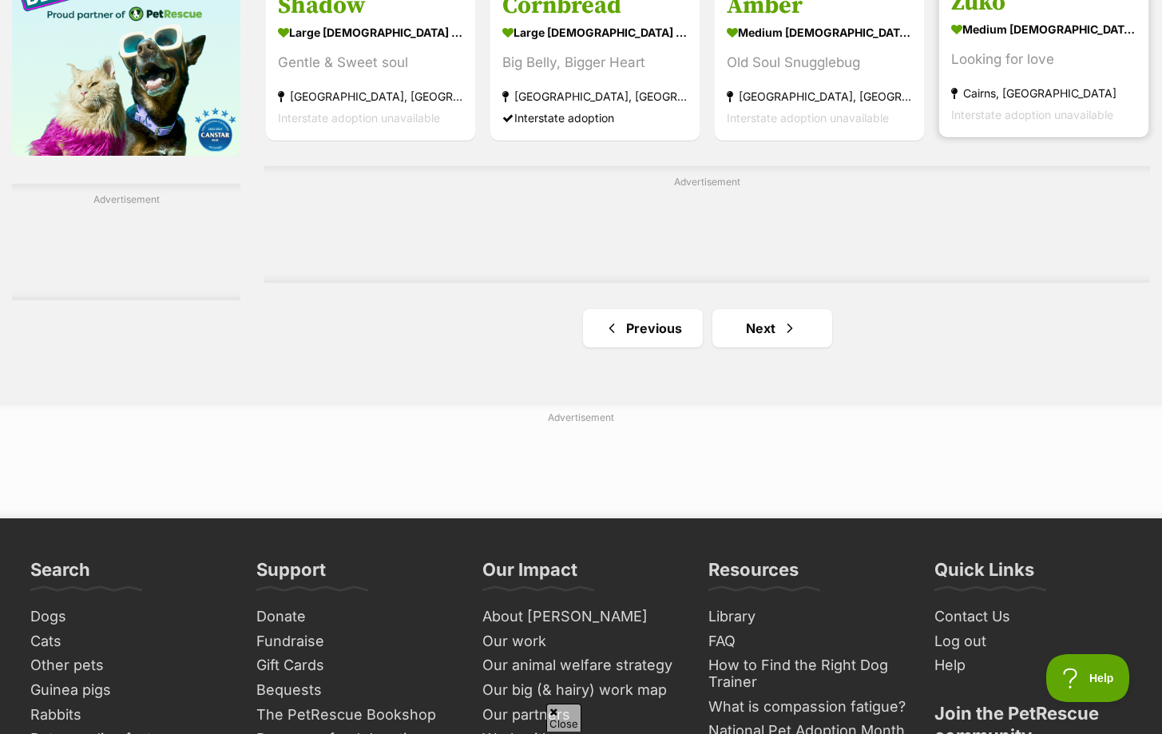
scroll to position [2637, 0]
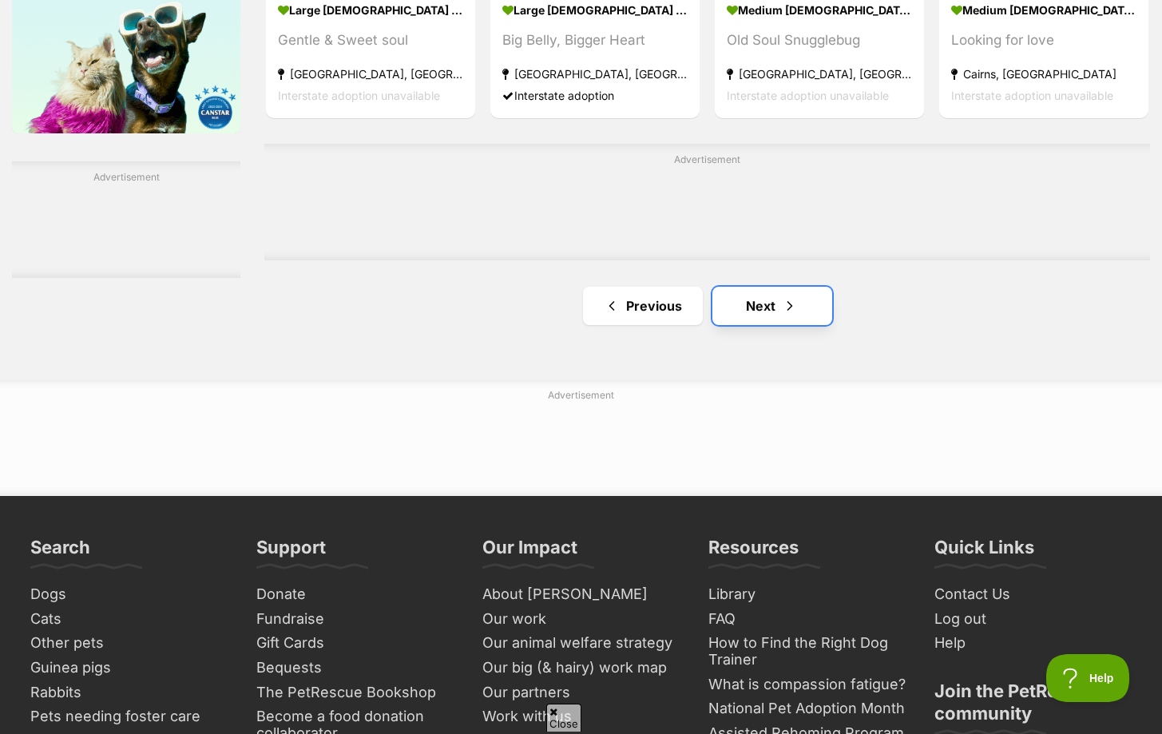
click at [766, 325] on link "Next" at bounding box center [772, 306] width 120 height 38
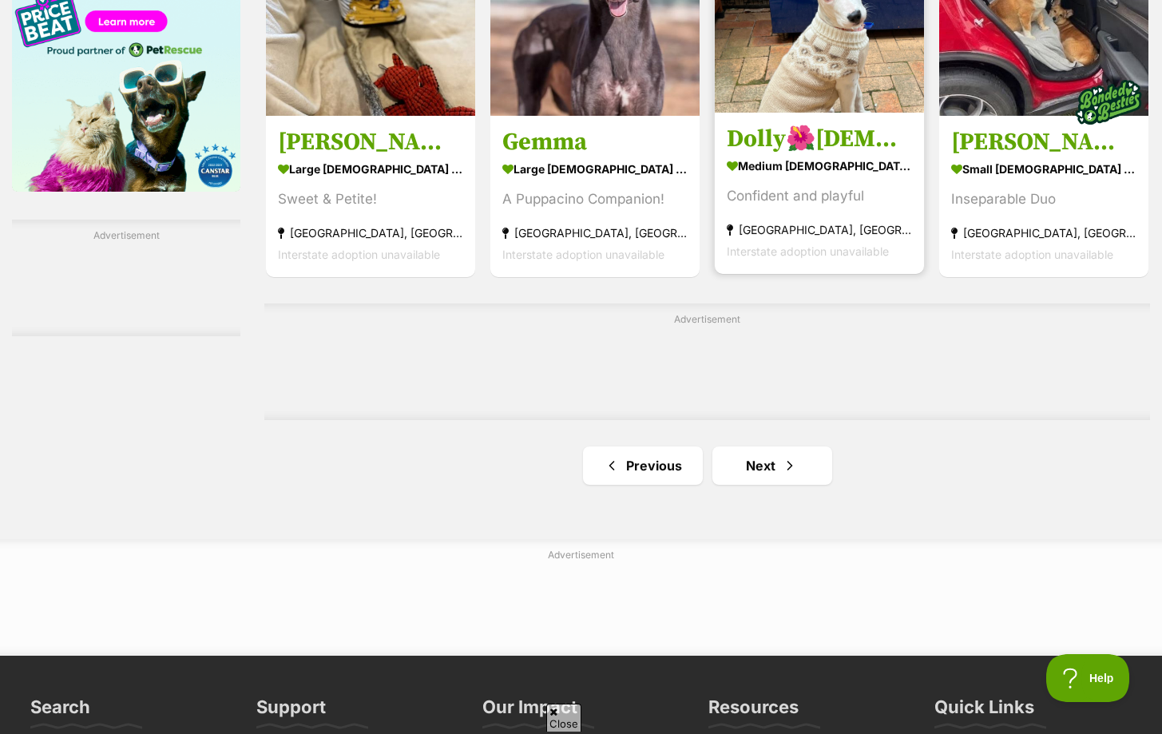
scroll to position [2544, 0]
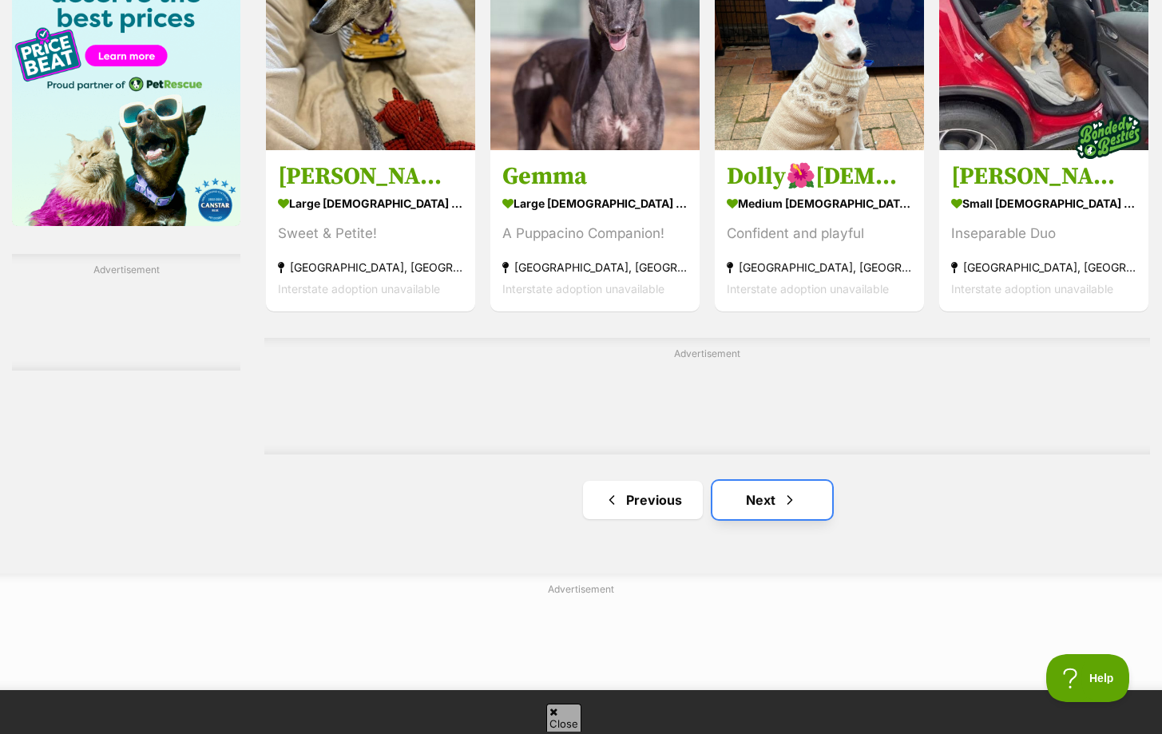
click at [763, 496] on link "Next" at bounding box center [772, 500] width 120 height 38
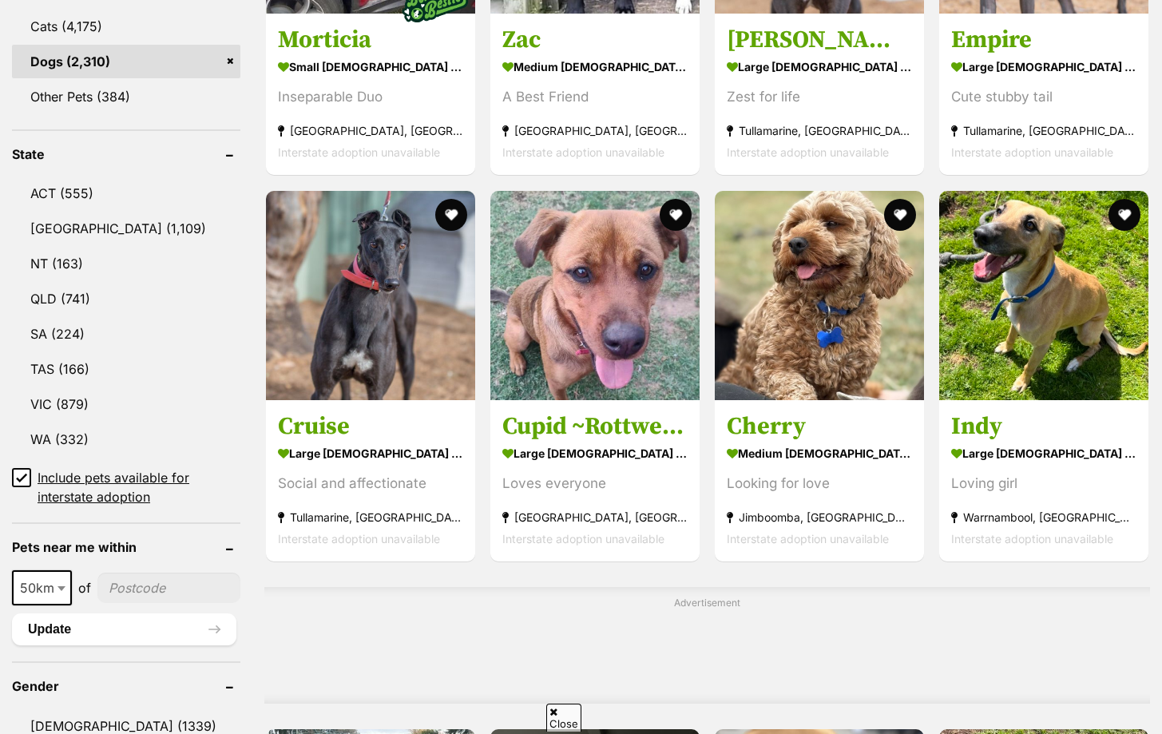
scroll to position [719, 0]
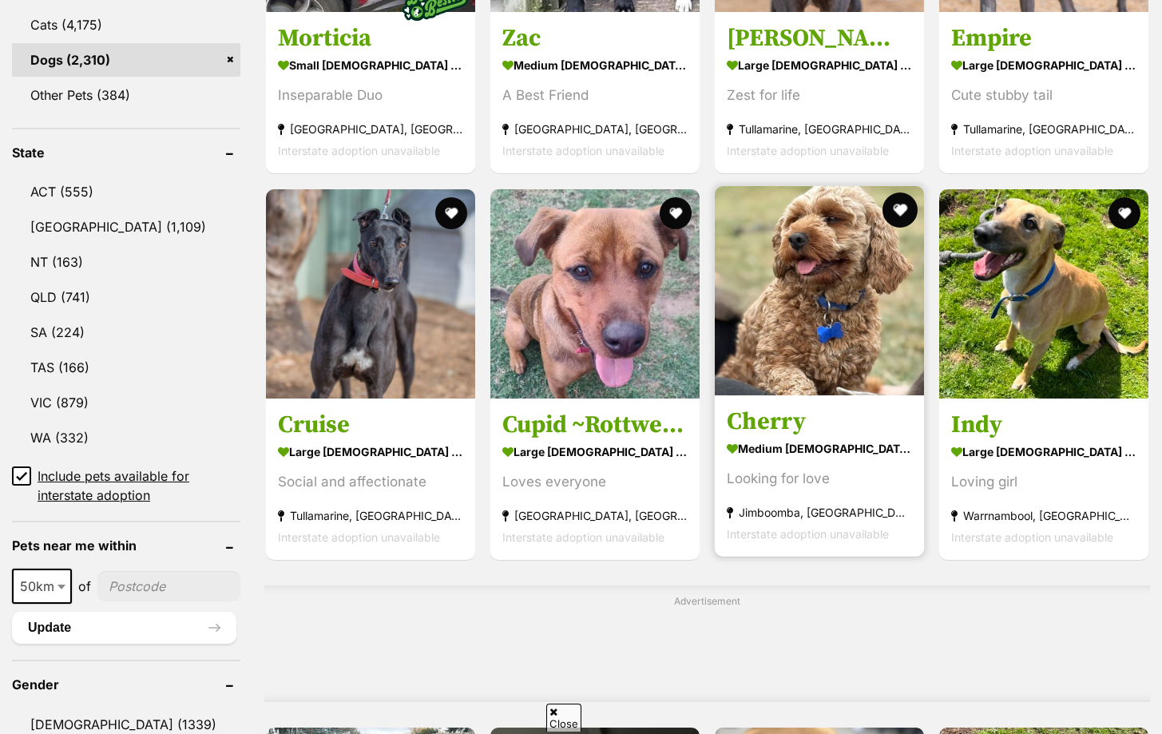
click at [899, 210] on button "favourite" at bounding box center [899, 209] width 35 height 35
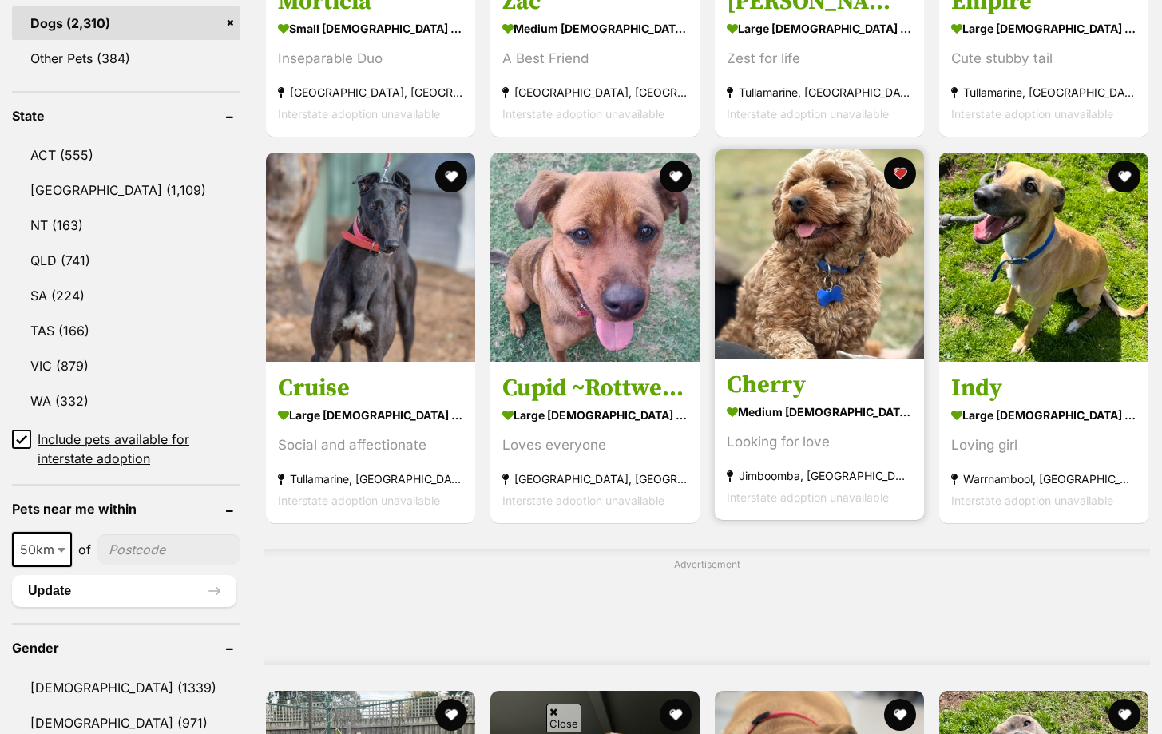
scroll to position [775, 0]
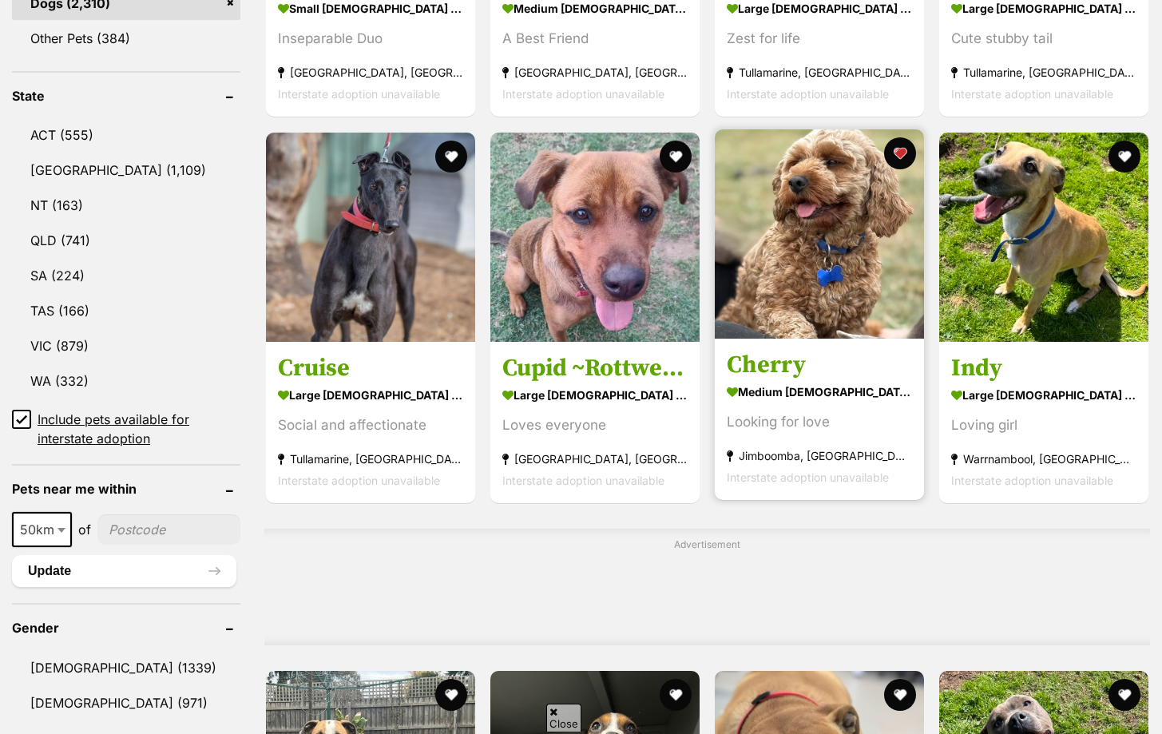
click at [869, 331] on img at bounding box center [819, 233] width 209 height 209
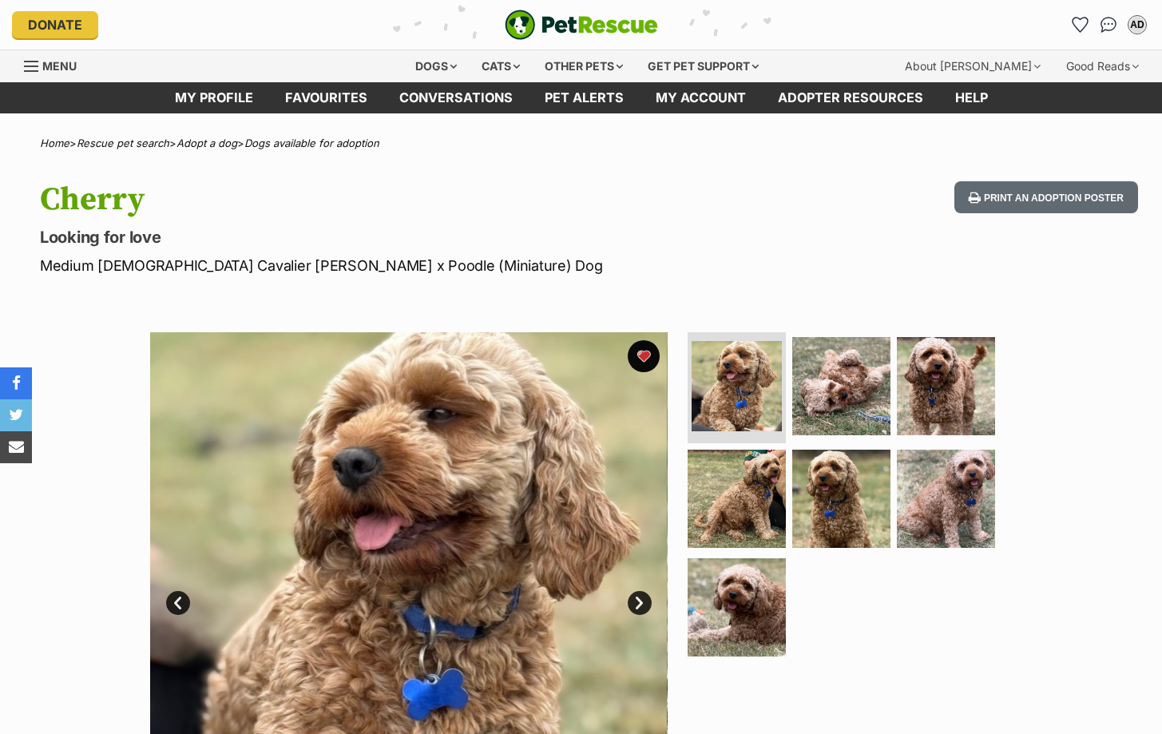
scroll to position [20, 0]
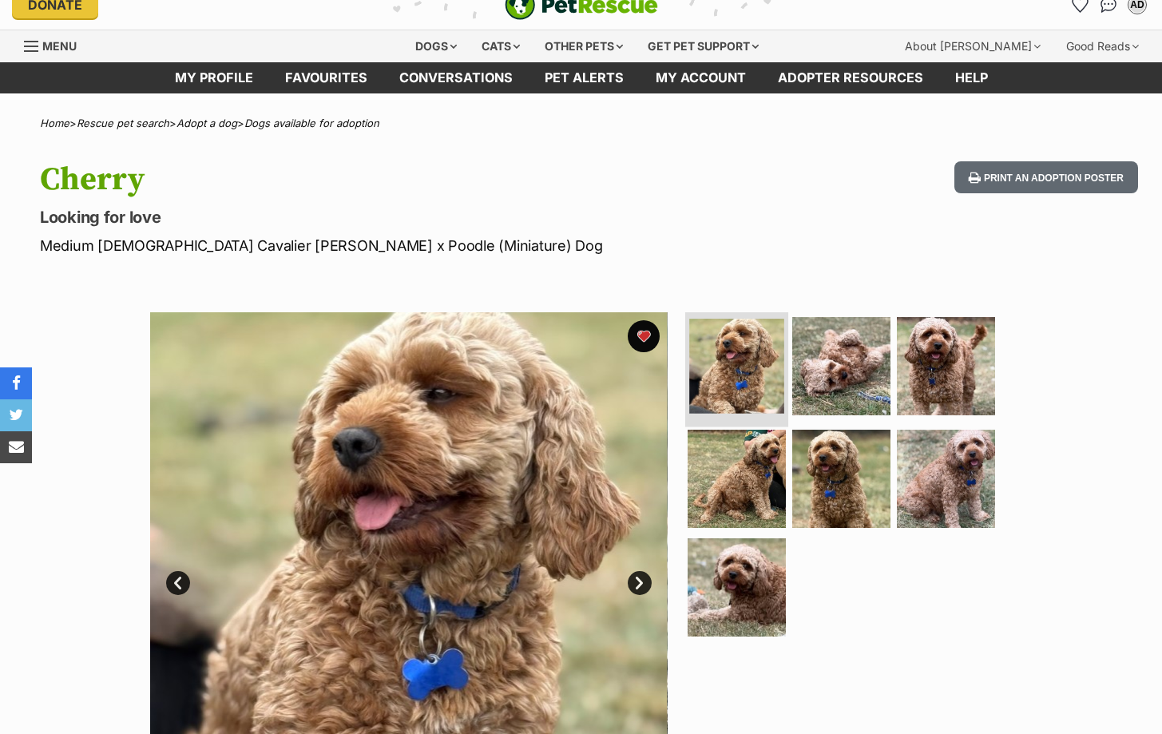
click at [778, 337] on img at bounding box center [736, 366] width 95 height 95
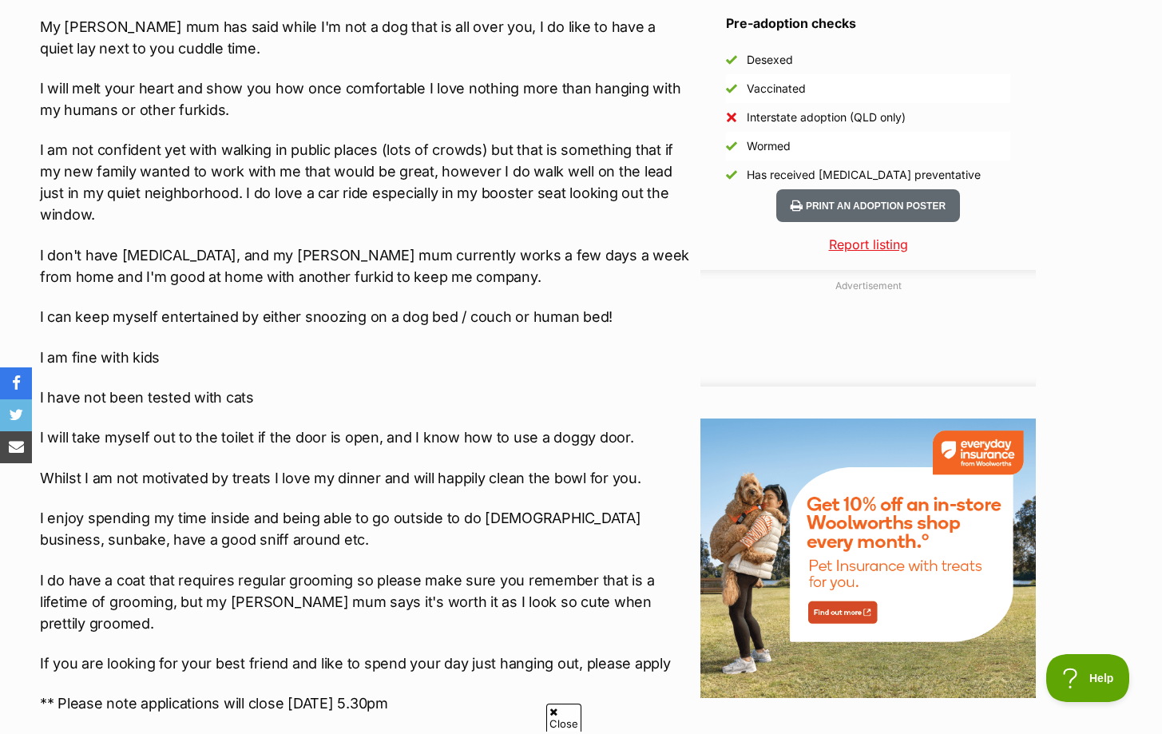
scroll to position [0, 0]
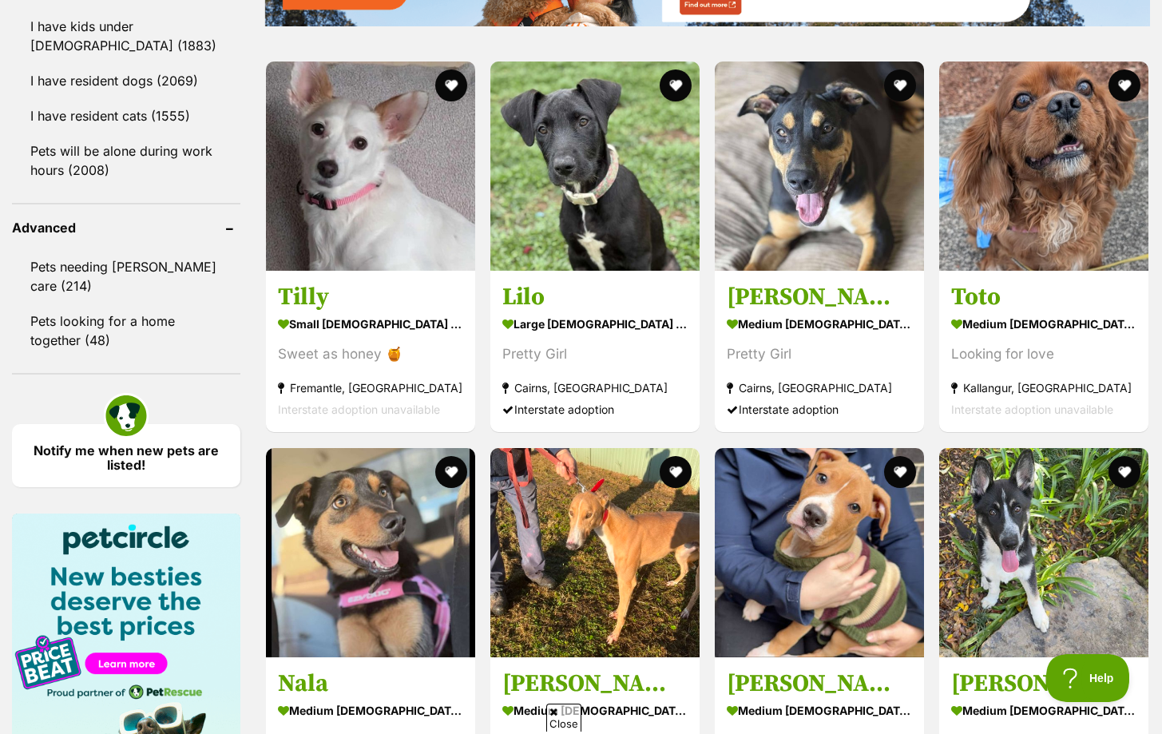
scroll to position [1938, 0]
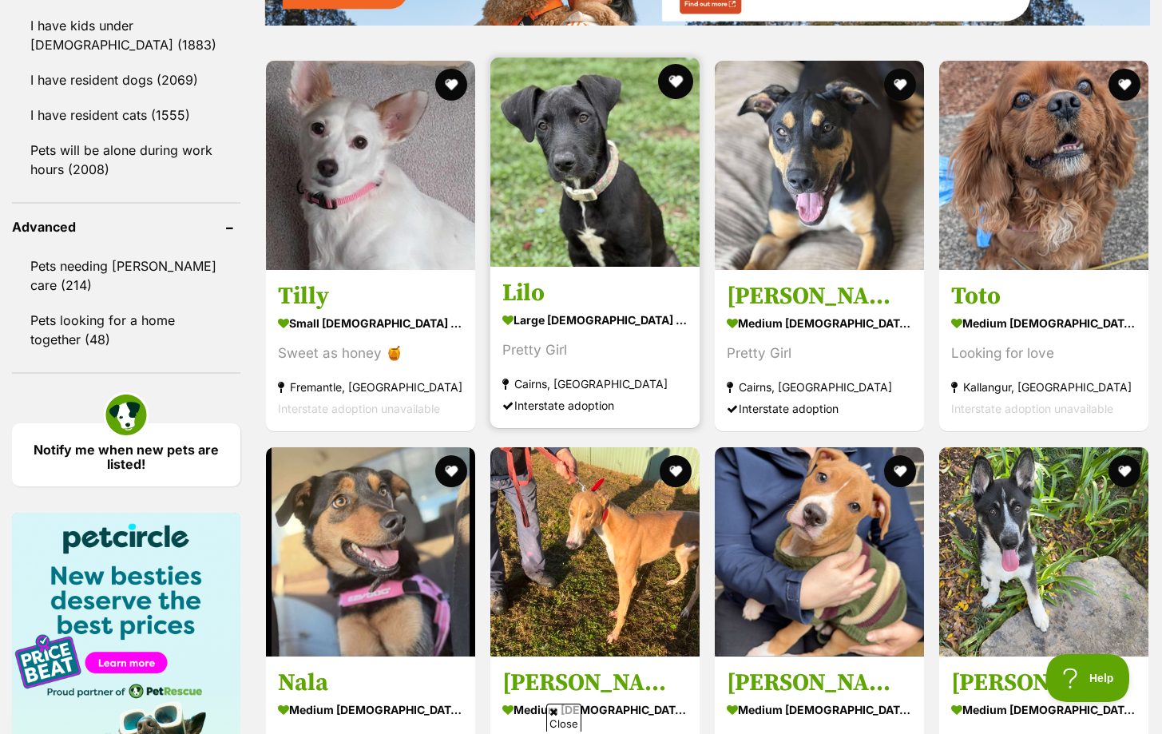
click at [683, 87] on button "favourite" at bounding box center [675, 81] width 35 height 35
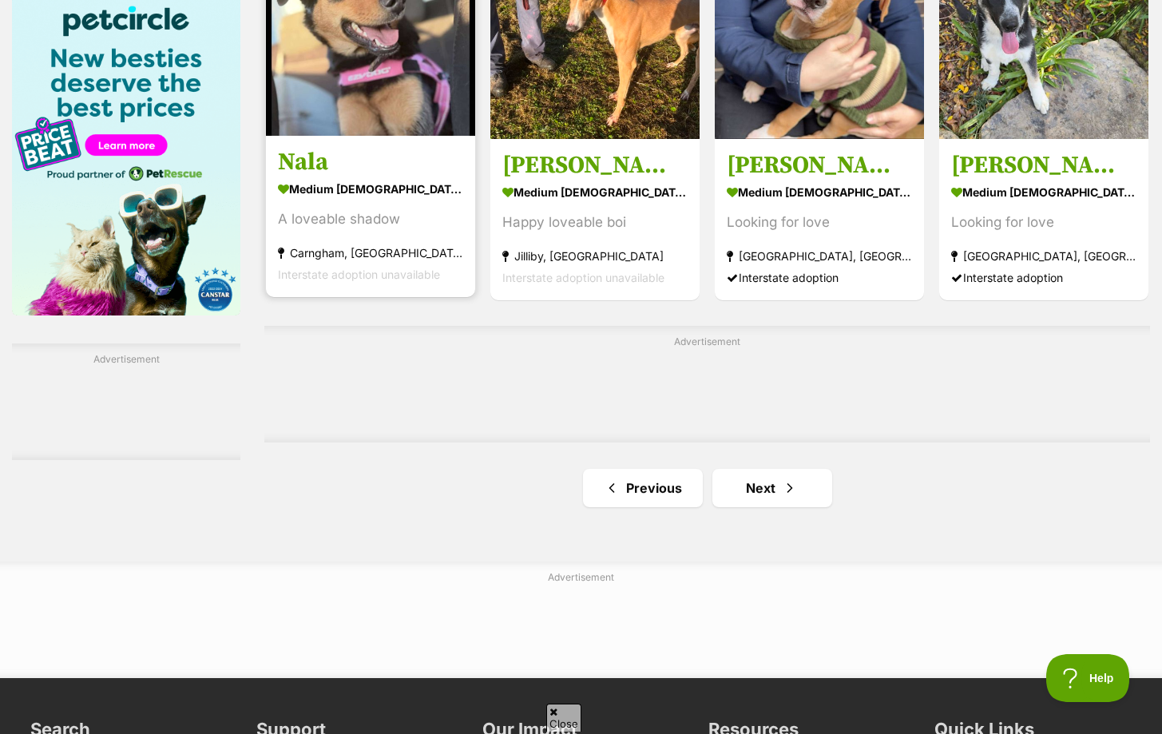
scroll to position [2454, 0]
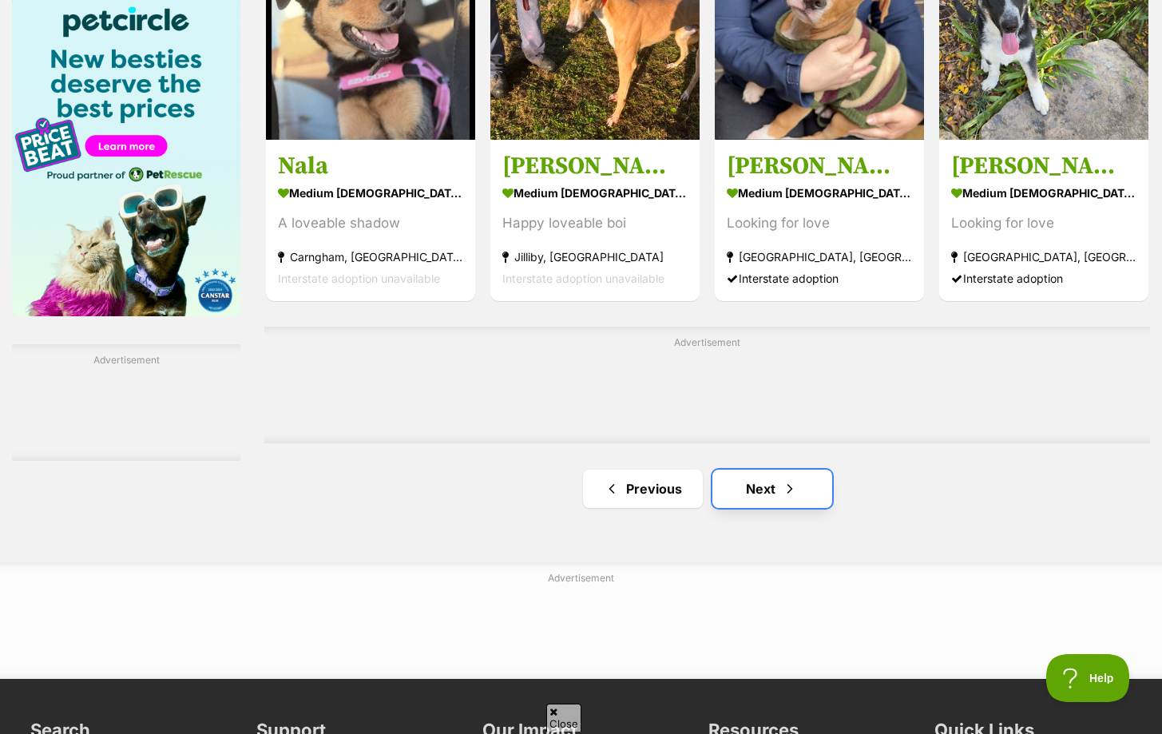
click at [750, 478] on link "Next" at bounding box center [772, 488] width 120 height 38
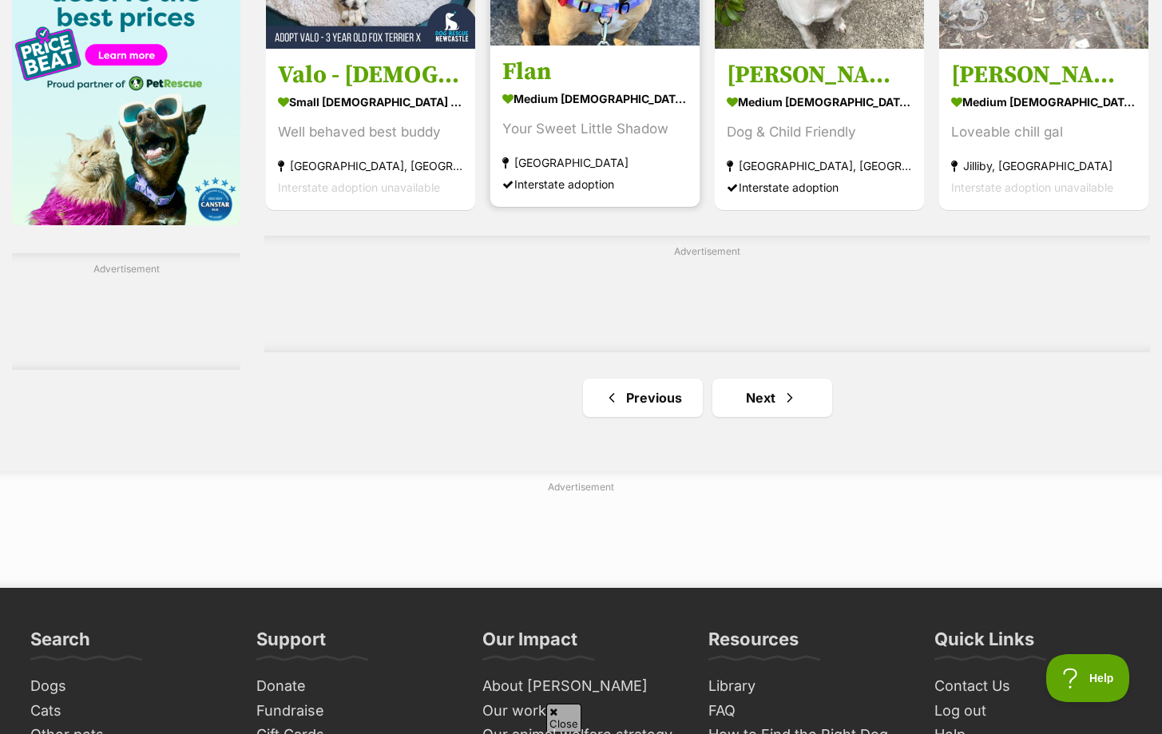
scroll to position [2548, 0]
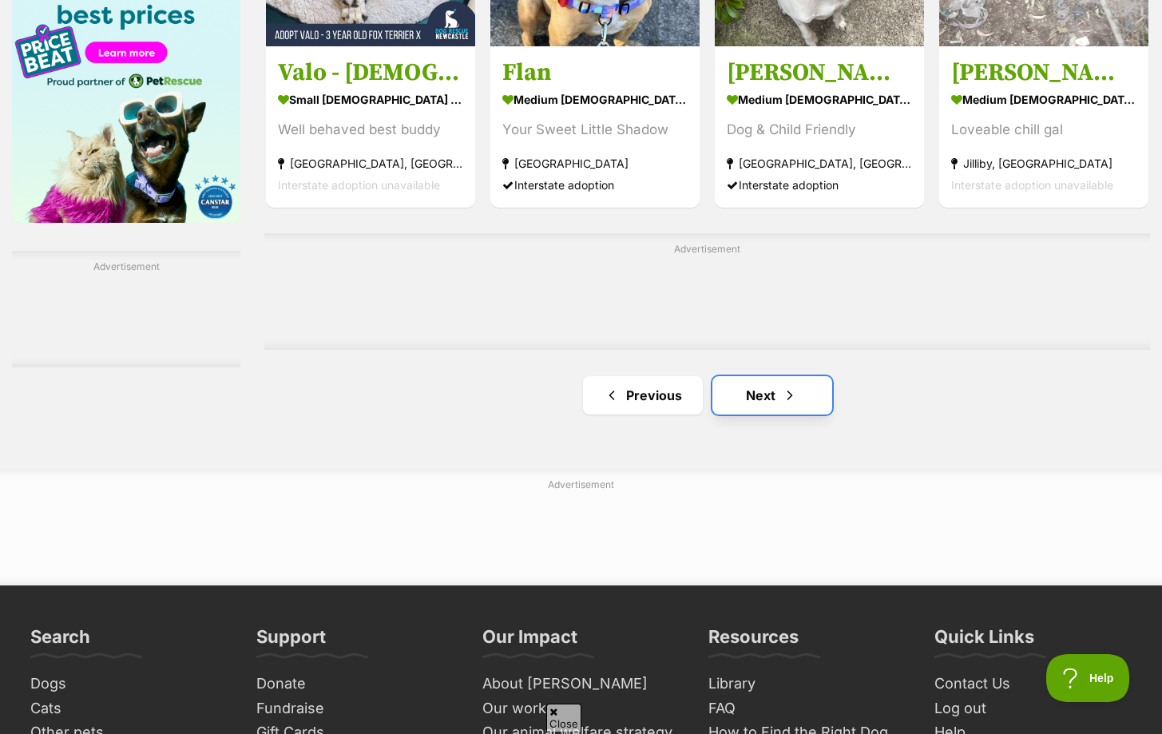
click at [746, 402] on link "Next" at bounding box center [772, 395] width 120 height 38
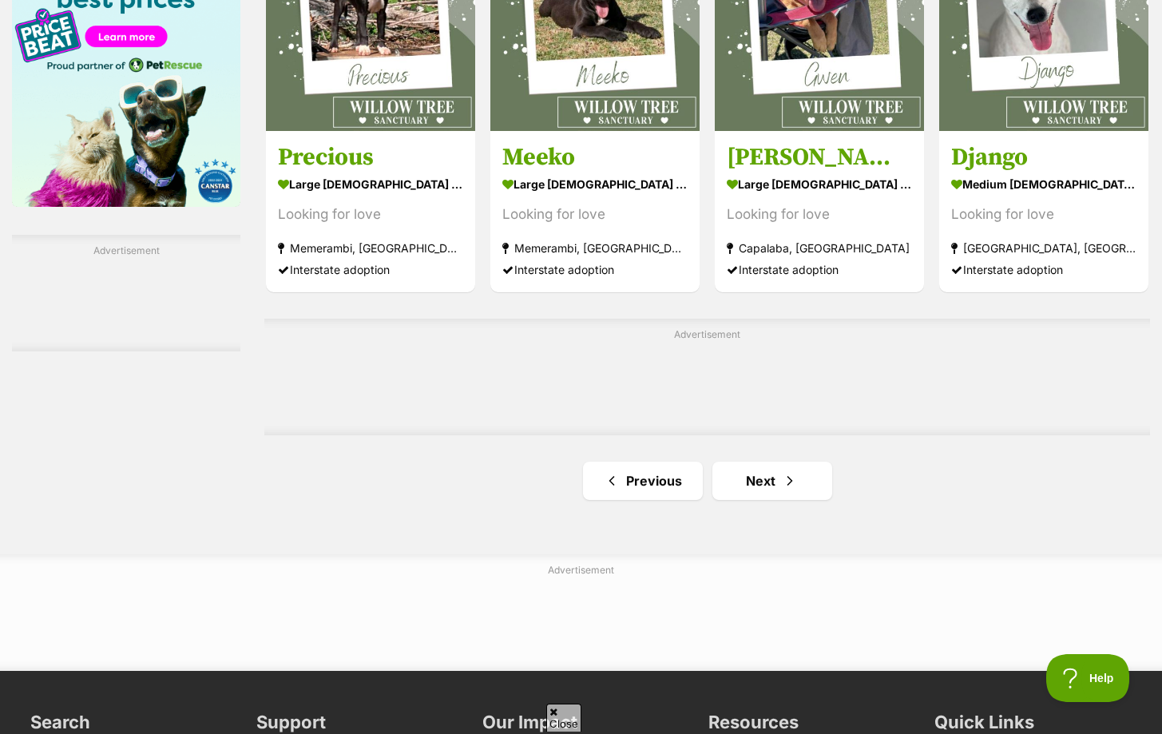
scroll to position [2565, 0]
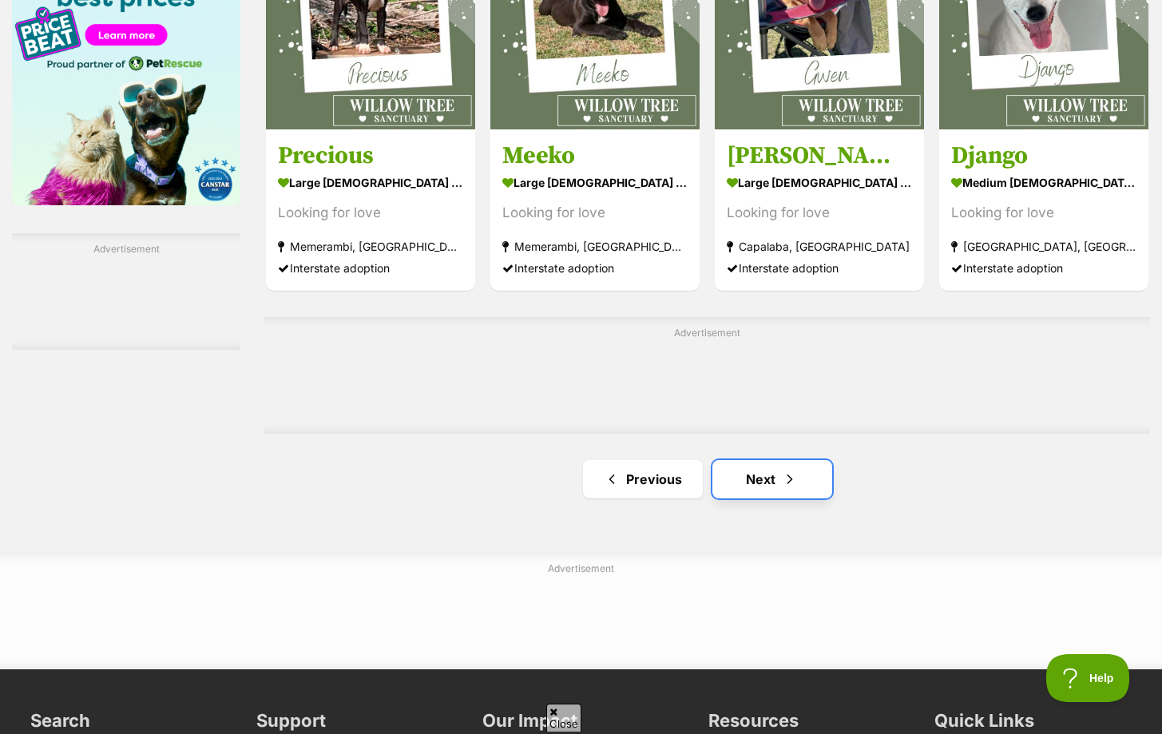
click at [748, 477] on link "Next" at bounding box center [772, 479] width 120 height 38
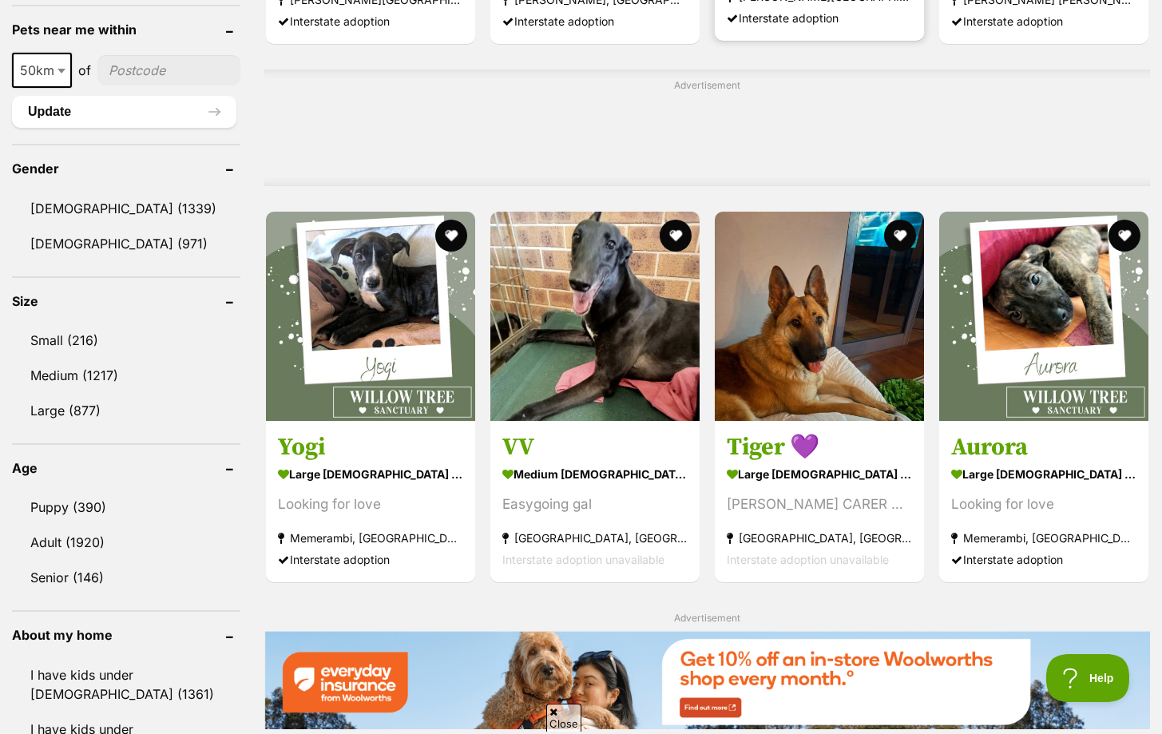
scroll to position [1247, 0]
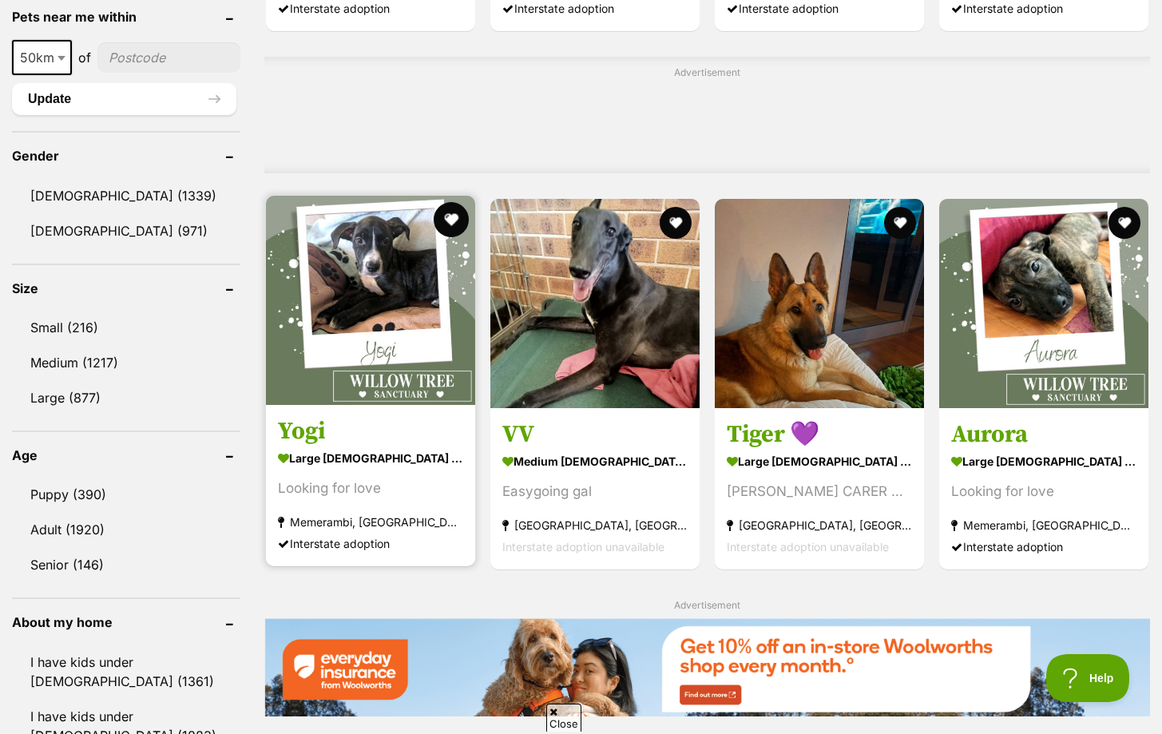
click at [436, 212] on button "favourite" at bounding box center [451, 219] width 35 height 35
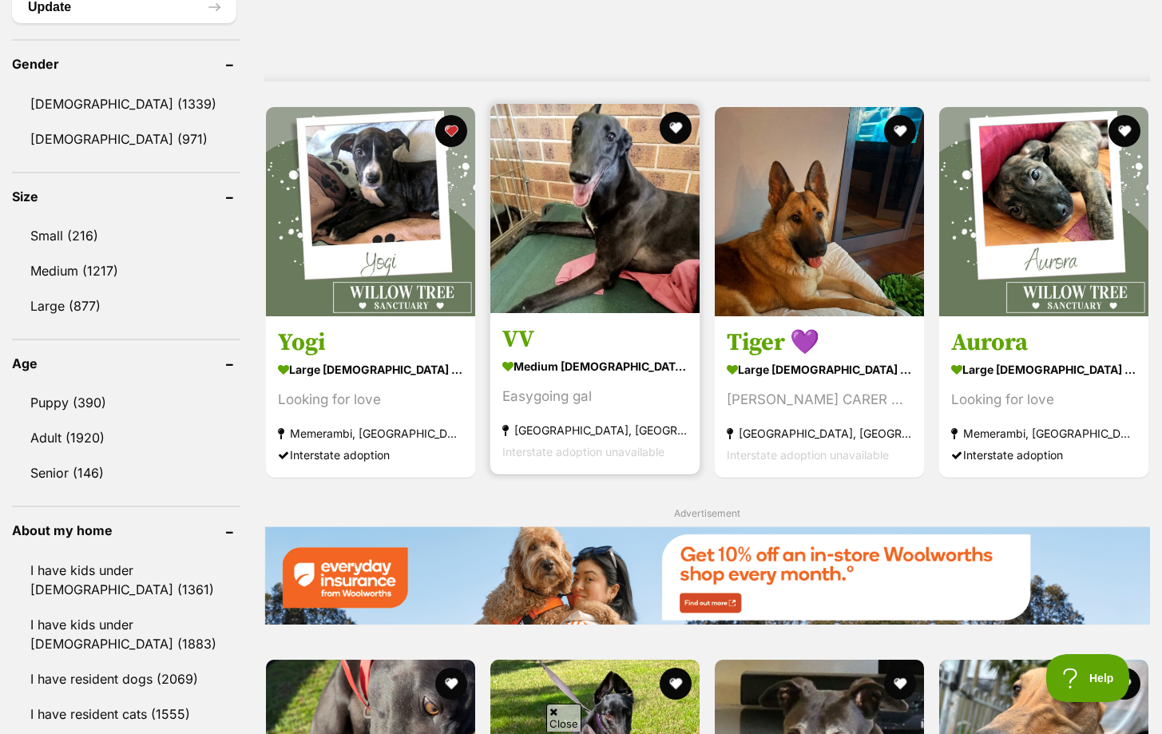
scroll to position [1265, 0]
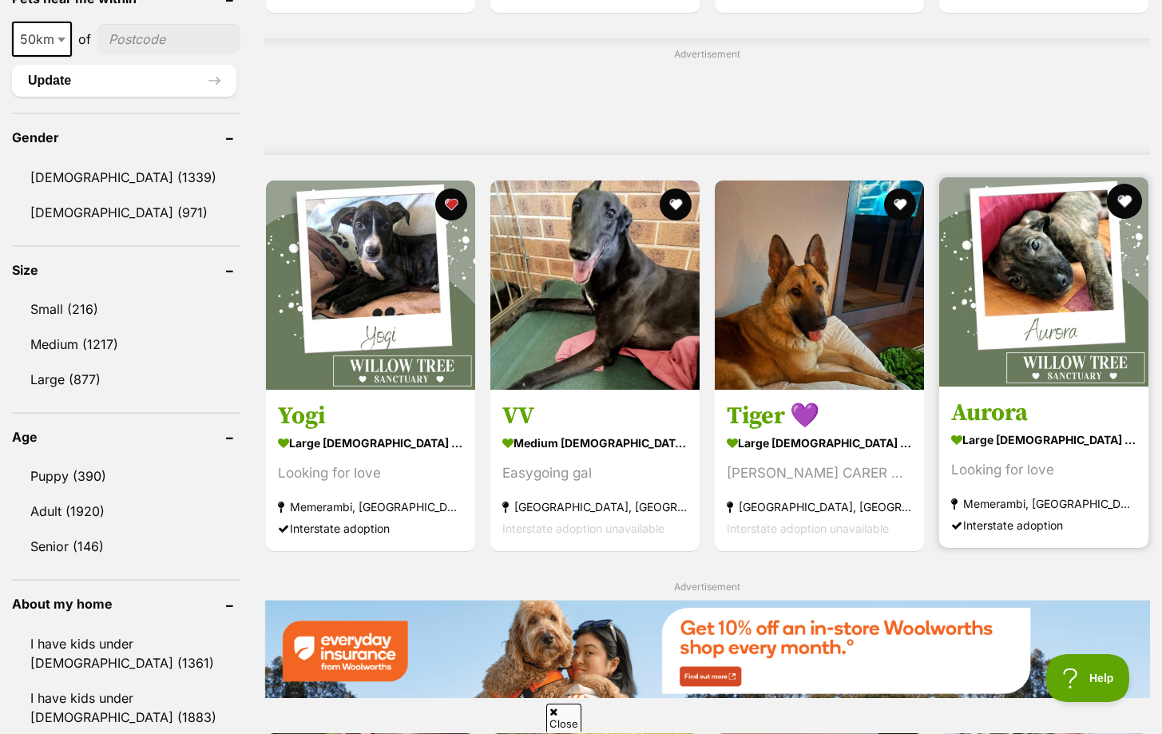
click at [1126, 201] on button "favourite" at bounding box center [1124, 201] width 35 height 35
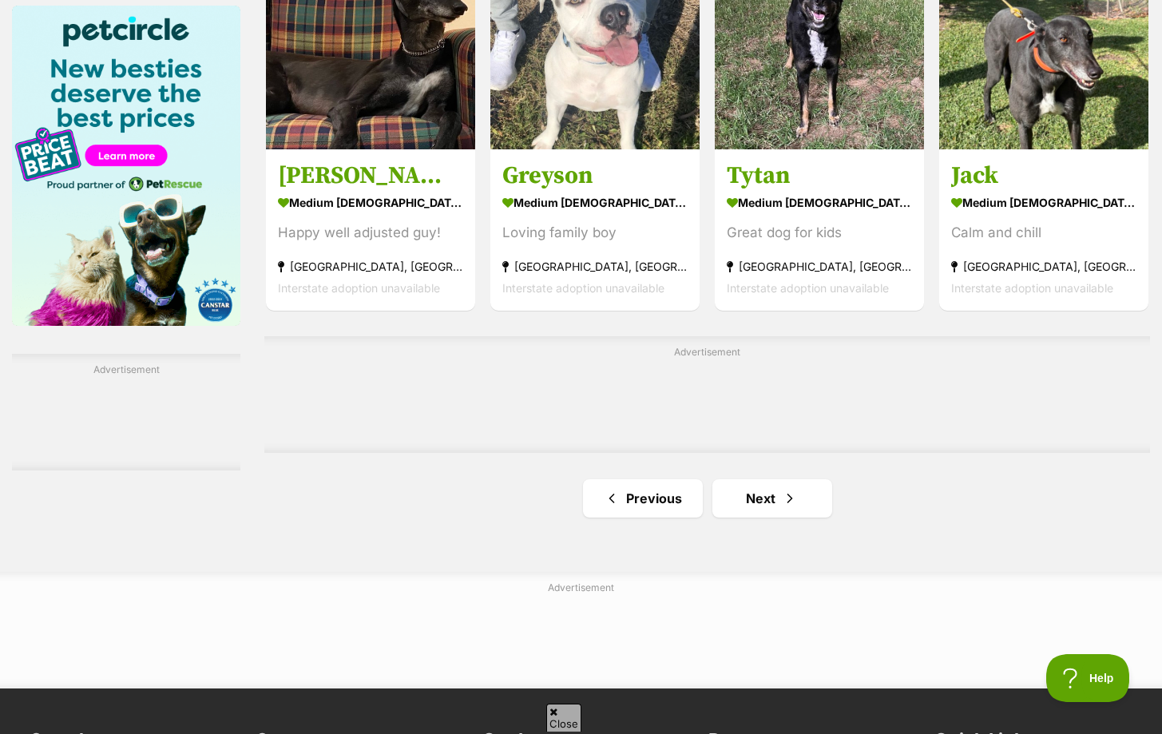
scroll to position [2449, 0]
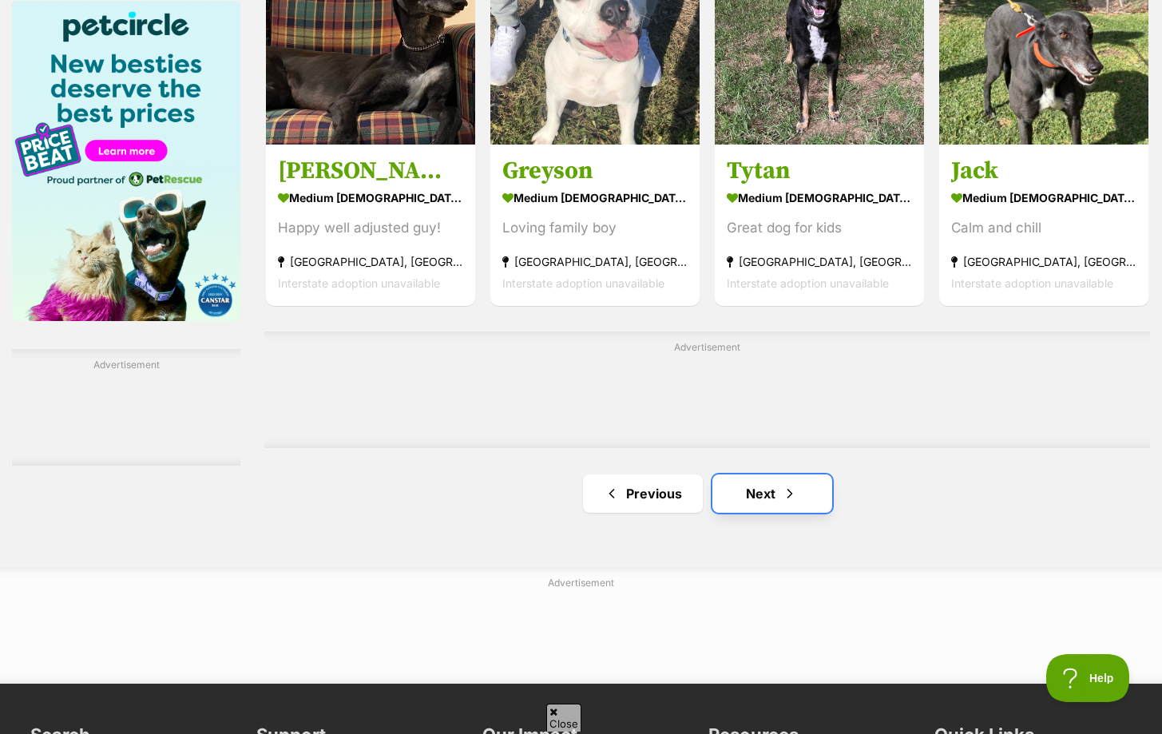
click at [754, 508] on link "Next" at bounding box center [772, 493] width 120 height 38
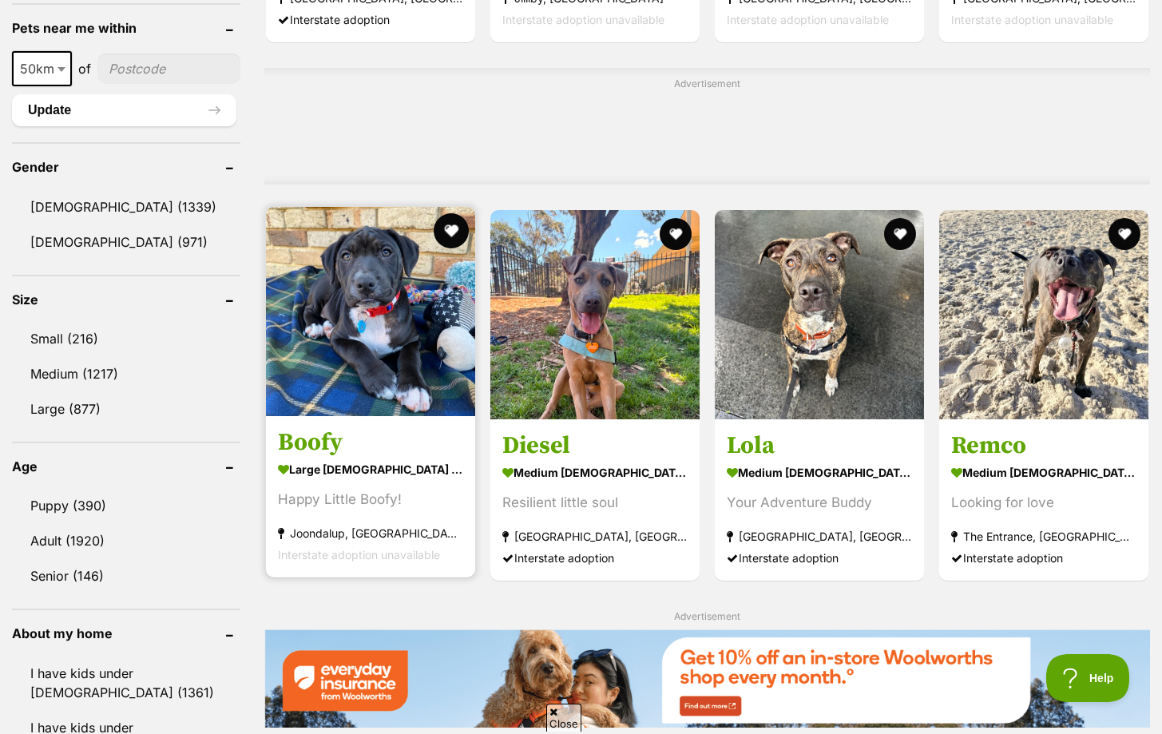
click at [449, 218] on button "favourite" at bounding box center [451, 230] width 35 height 35
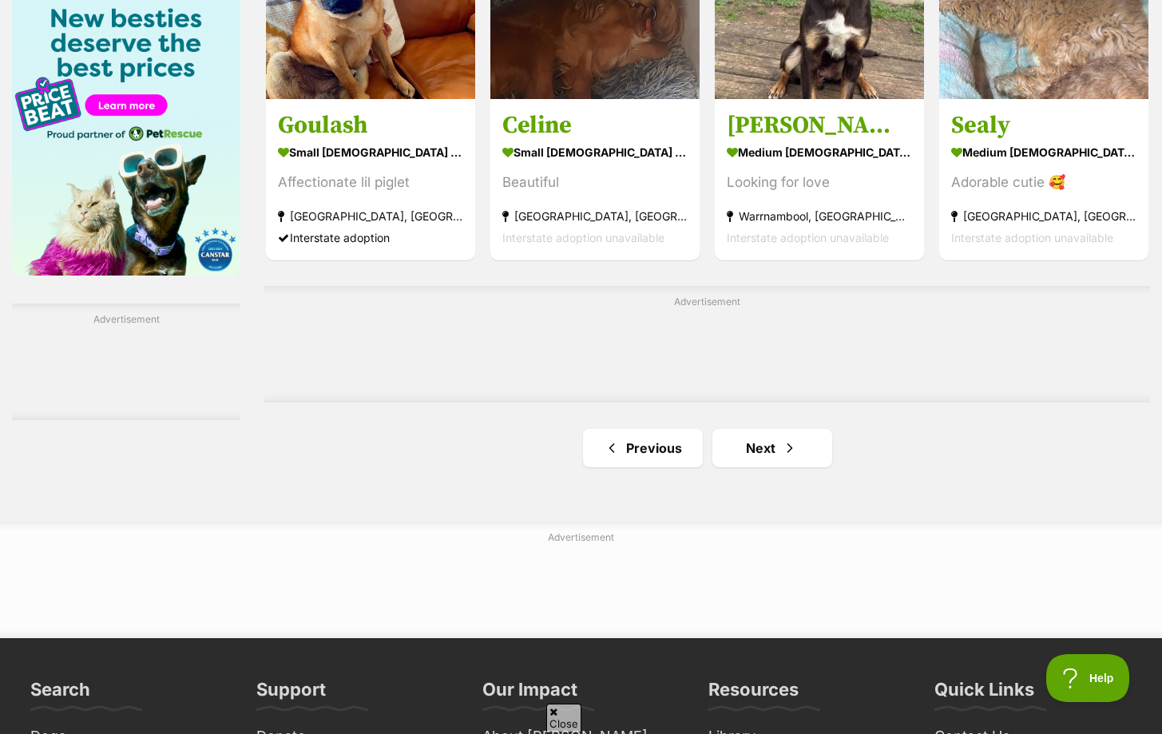
scroll to position [2513, 0]
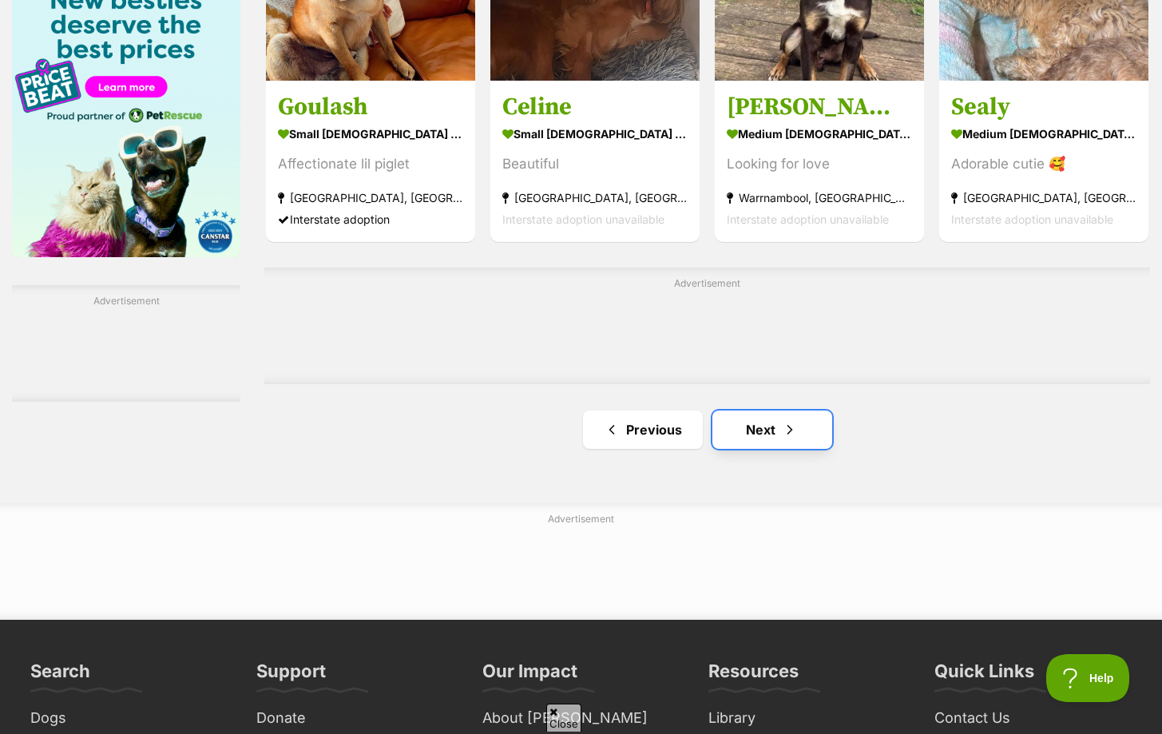
click at [739, 429] on link "Next" at bounding box center [772, 429] width 120 height 38
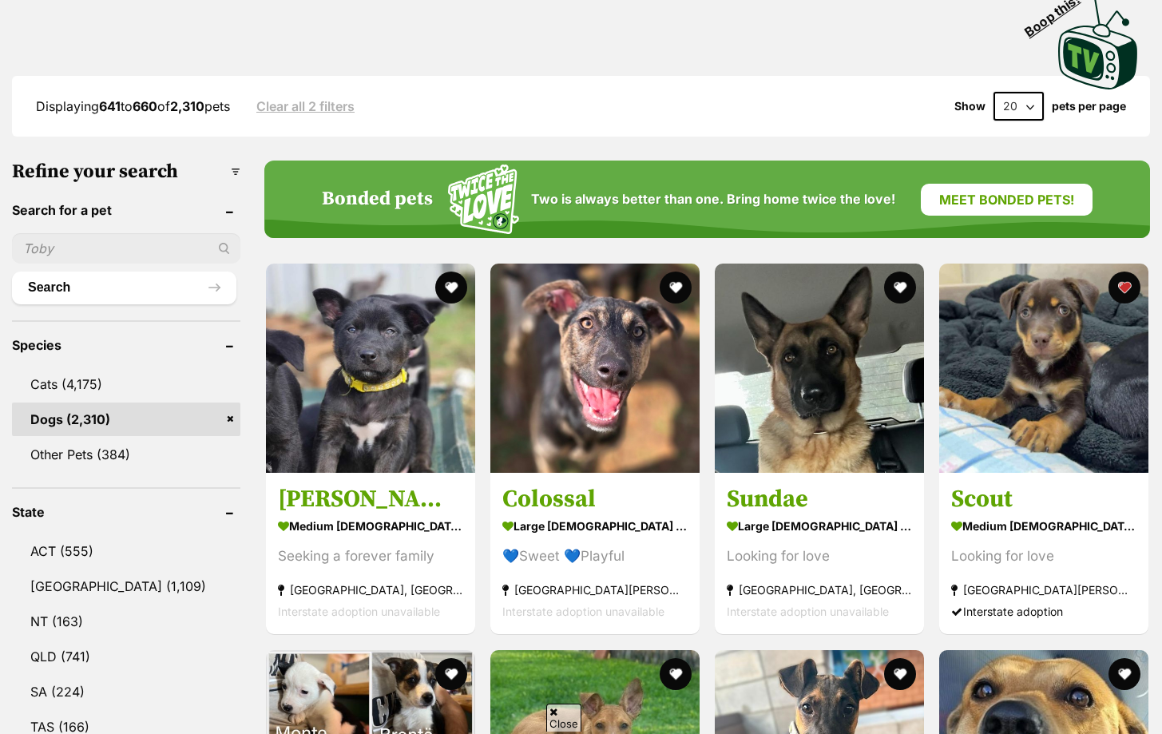
scroll to position [355, 0]
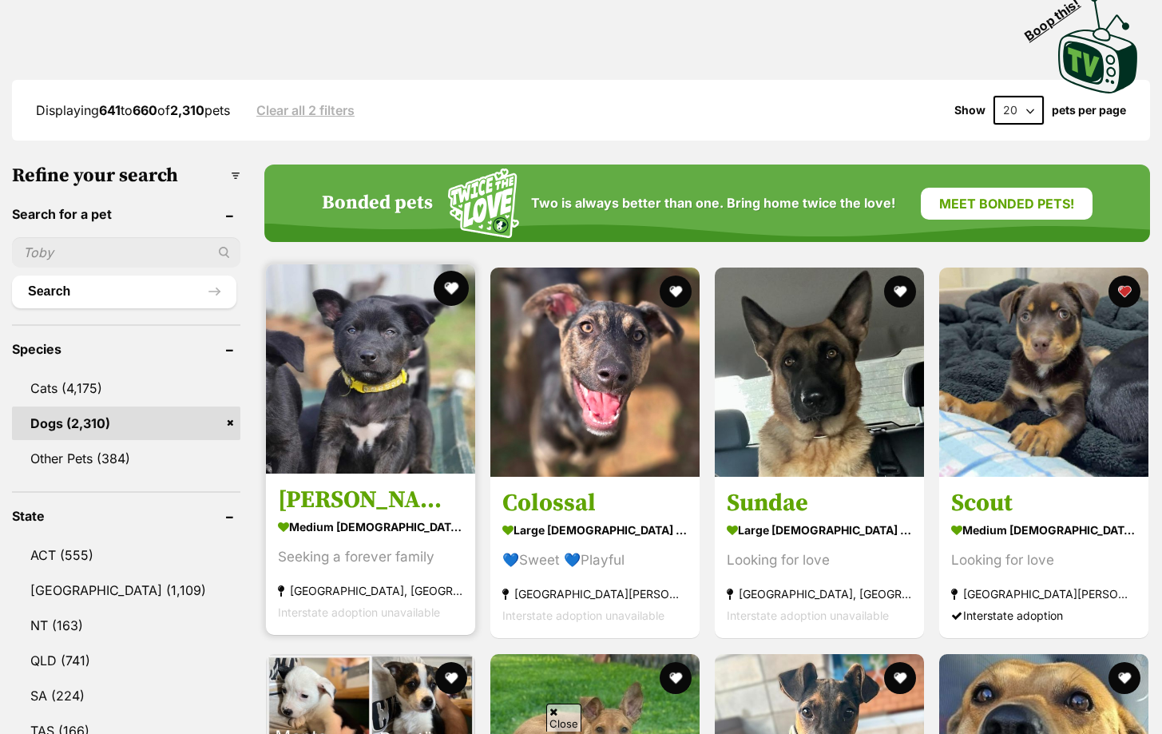
click at [449, 279] on button "favourite" at bounding box center [451, 288] width 35 height 35
click at [387, 374] on img at bounding box center [370, 368] width 209 height 209
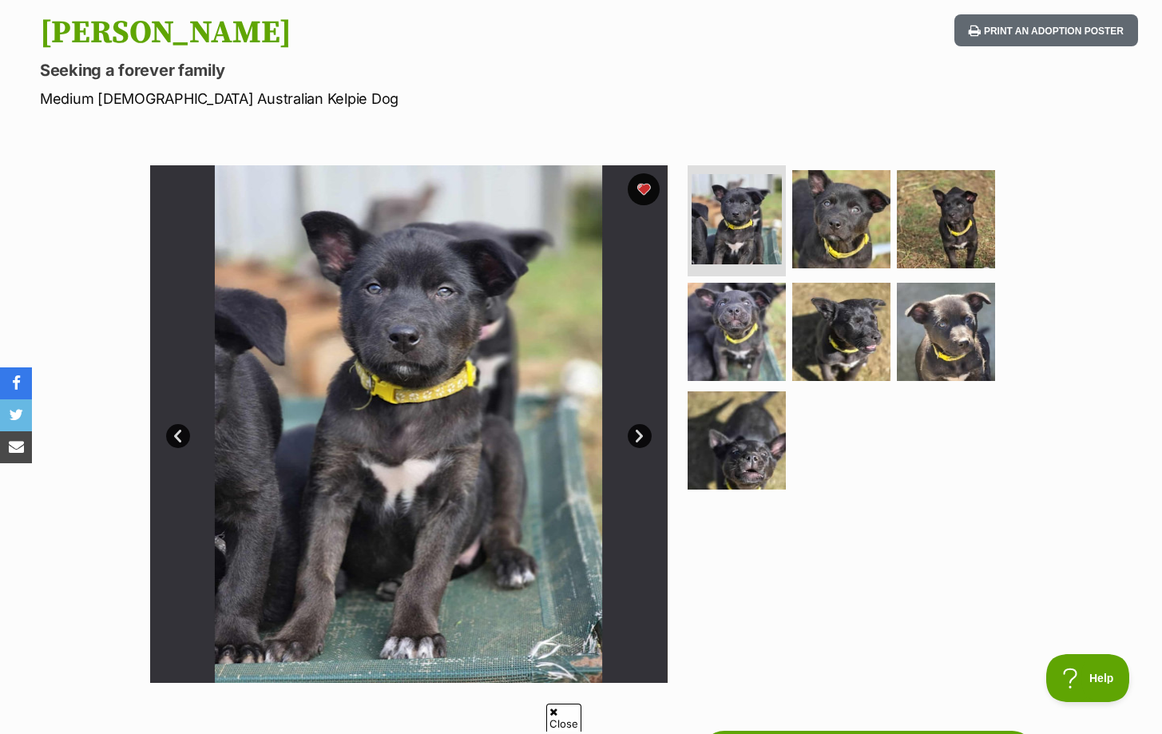
scroll to position [107, 0]
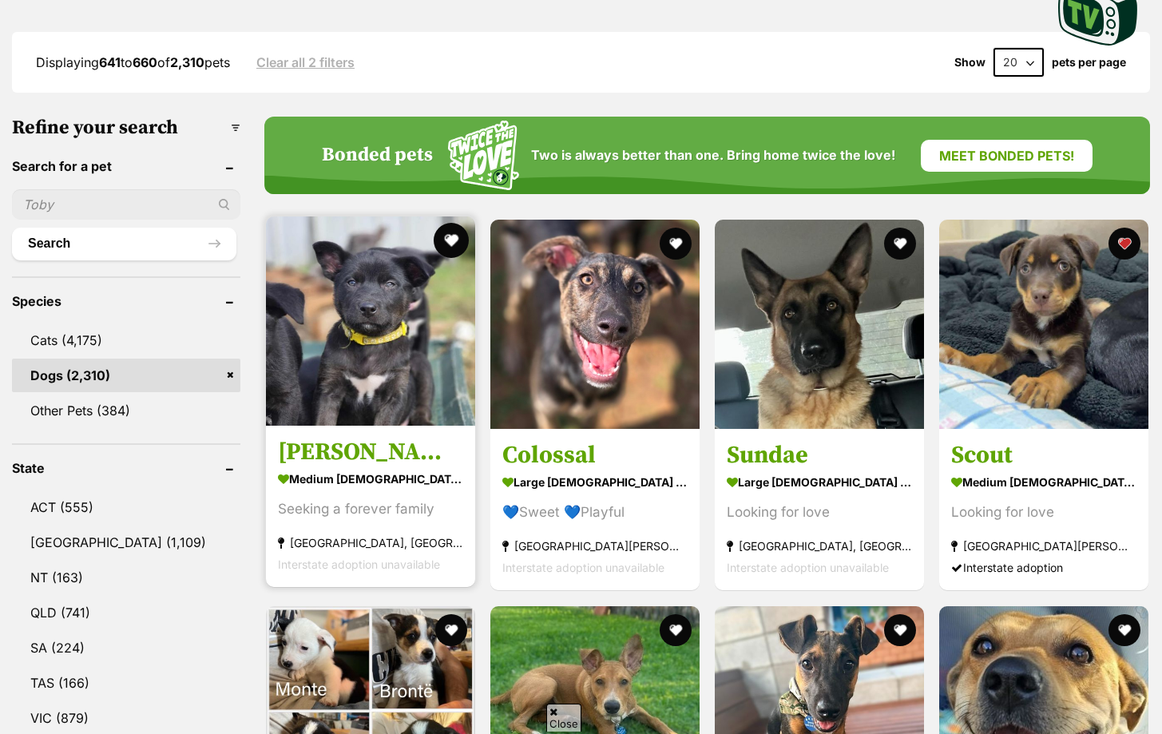
scroll to position [405, 0]
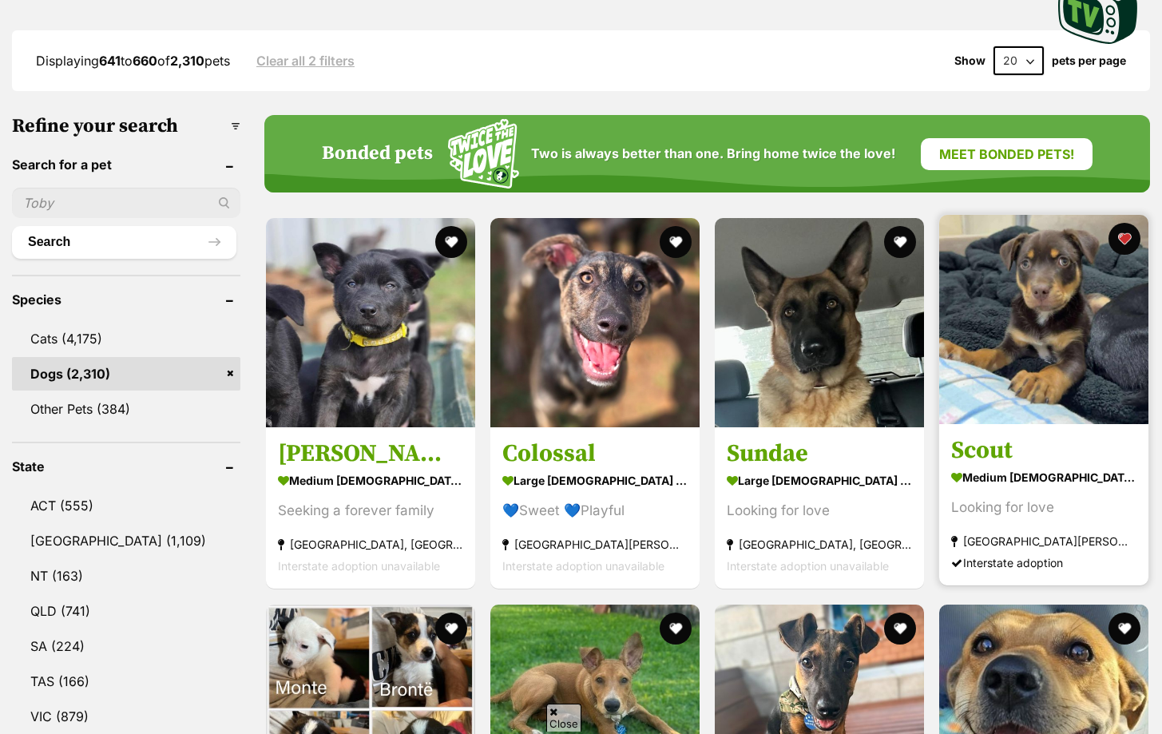
click at [993, 372] on img at bounding box center [1043, 319] width 209 height 209
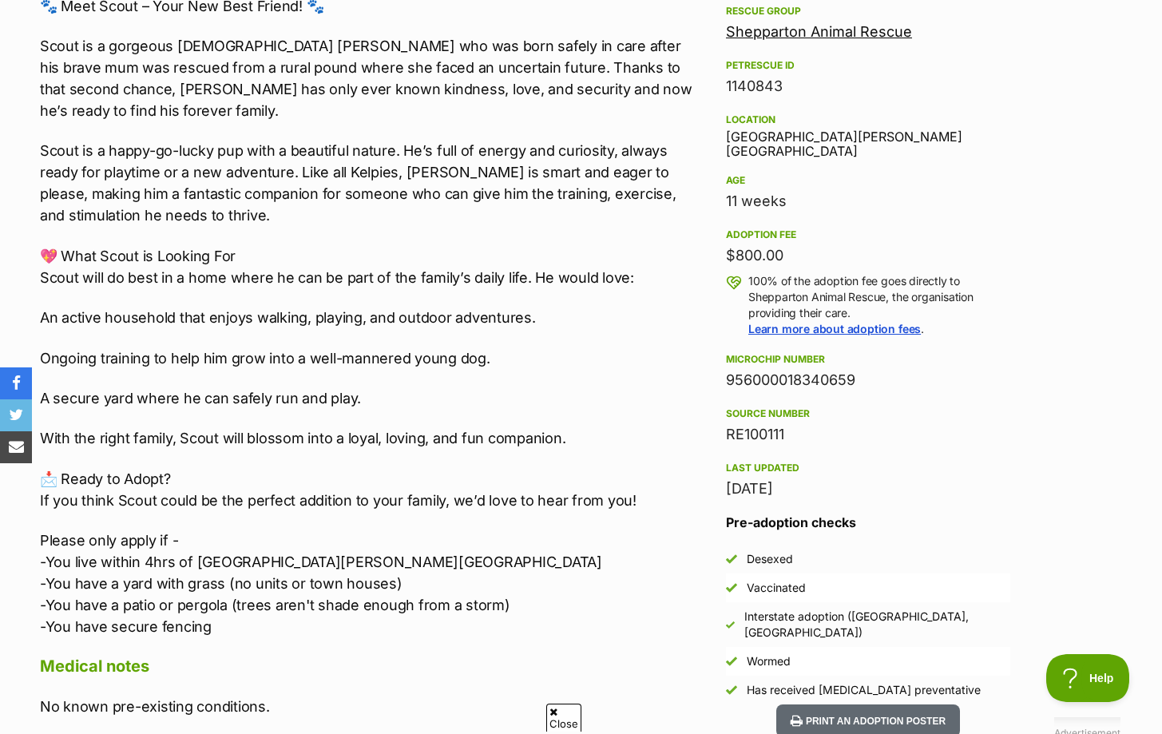
scroll to position [957, 0]
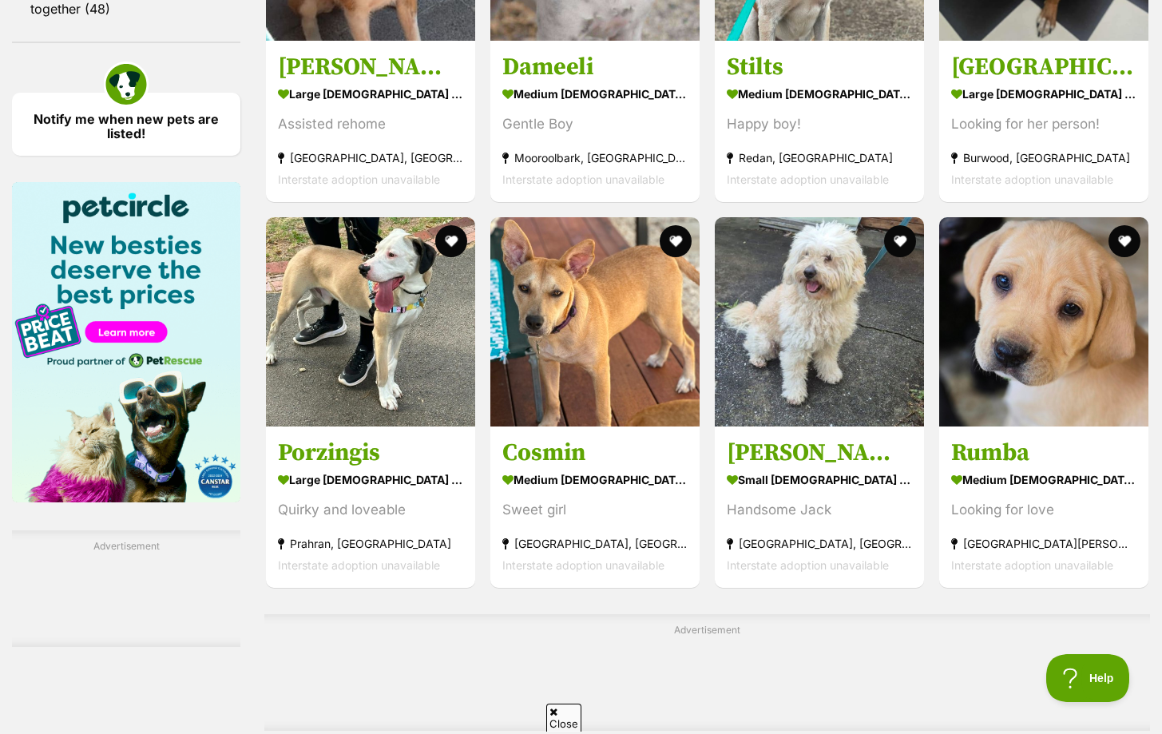
scroll to position [2270, 0]
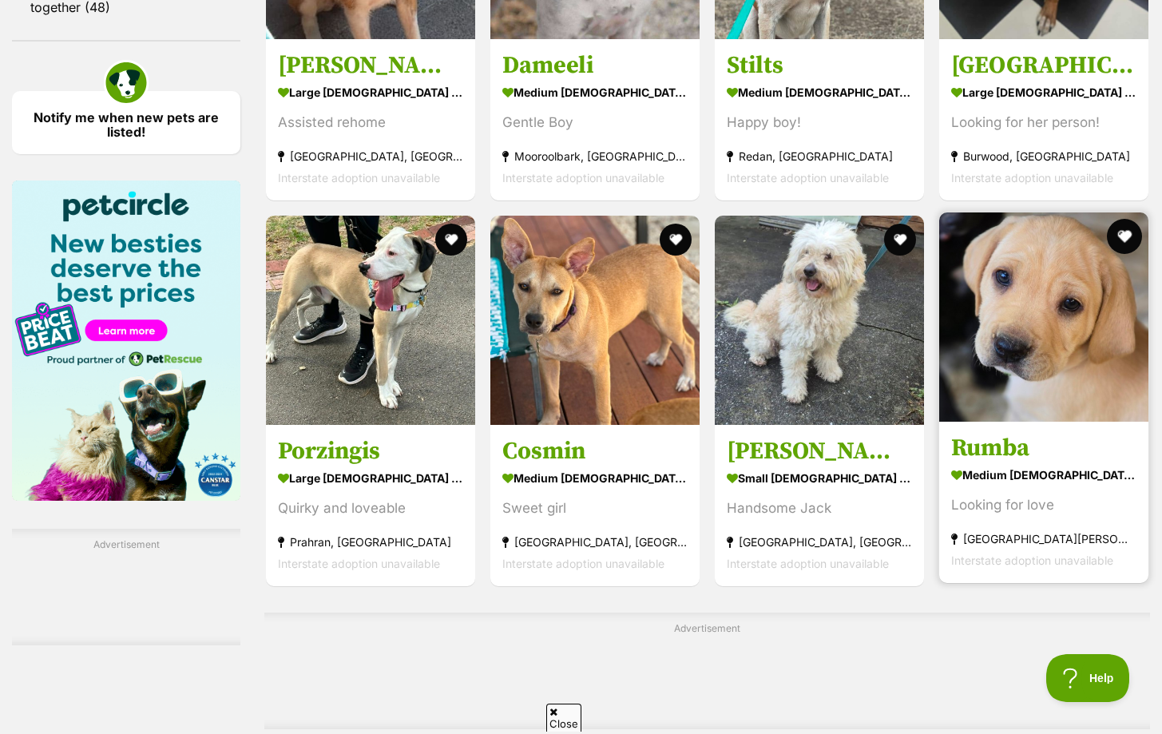
click at [1130, 233] on button "favourite" at bounding box center [1124, 236] width 35 height 35
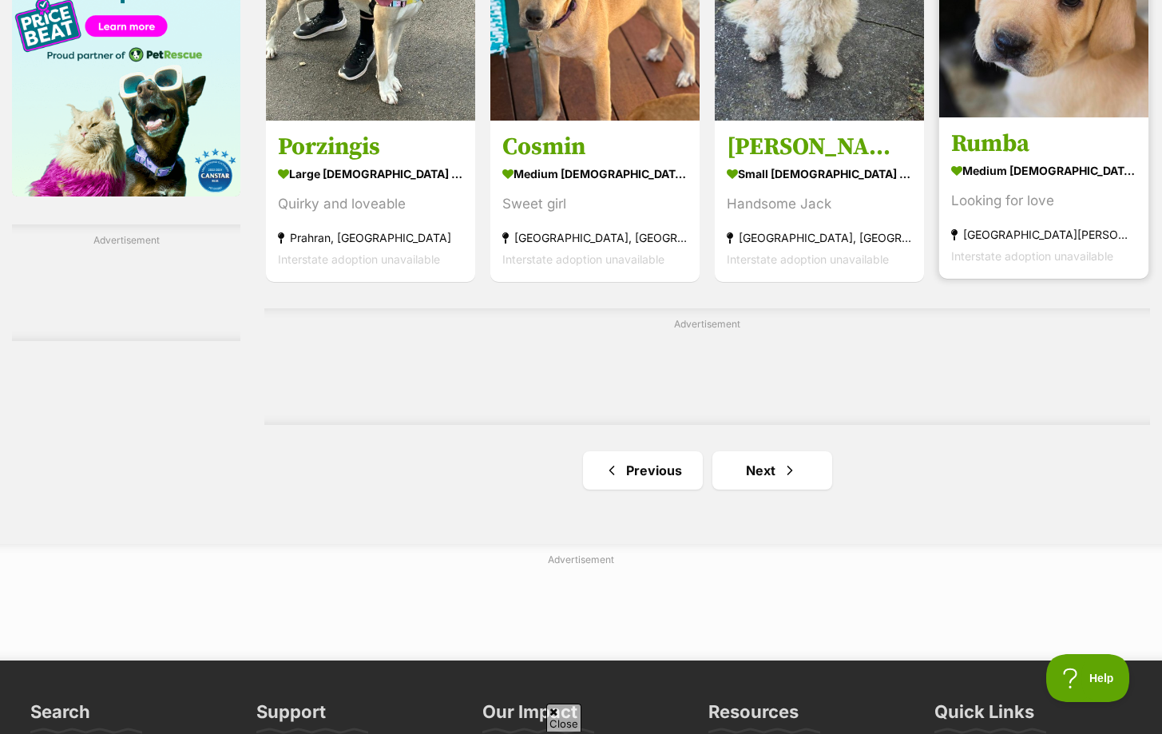
scroll to position [2579, 0]
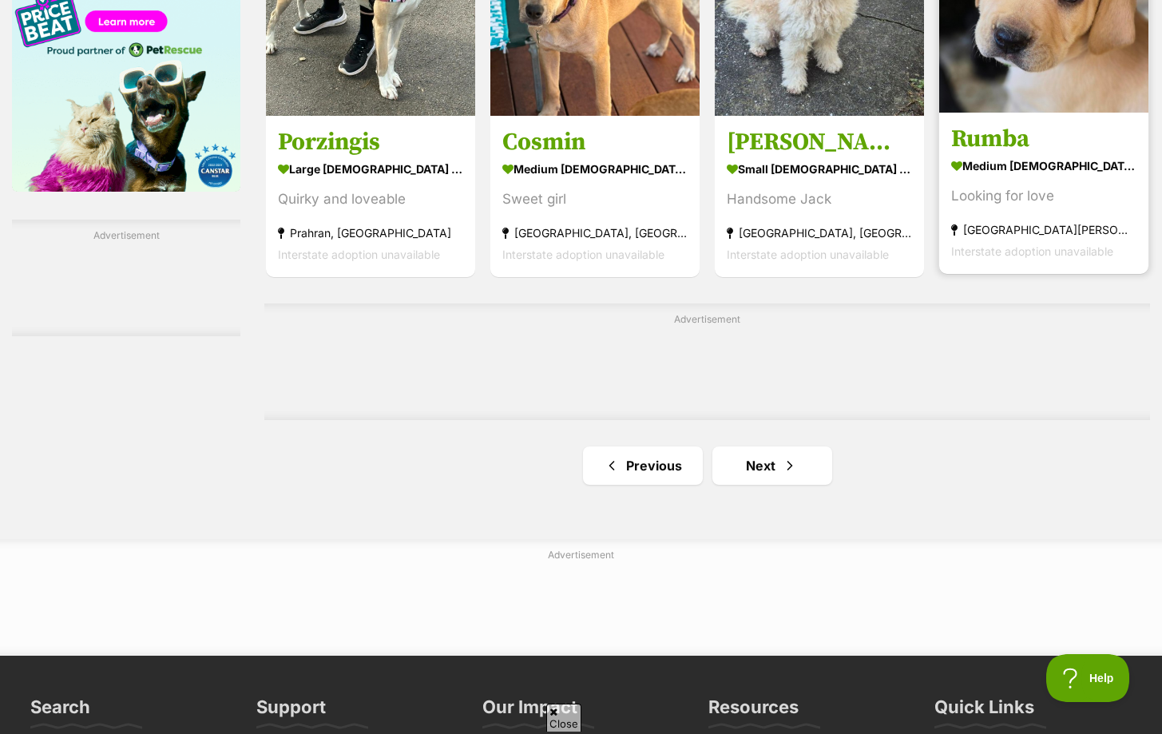
click at [995, 106] on img at bounding box center [1043, 7] width 209 height 209
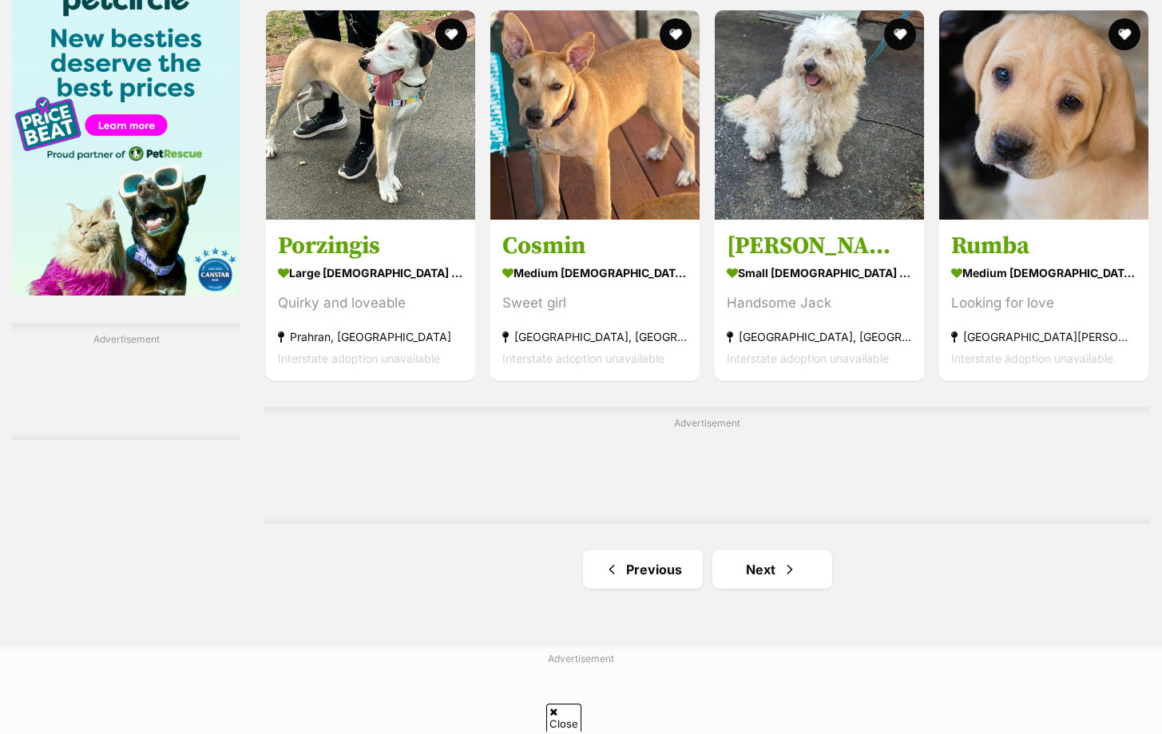
scroll to position [2465, 0]
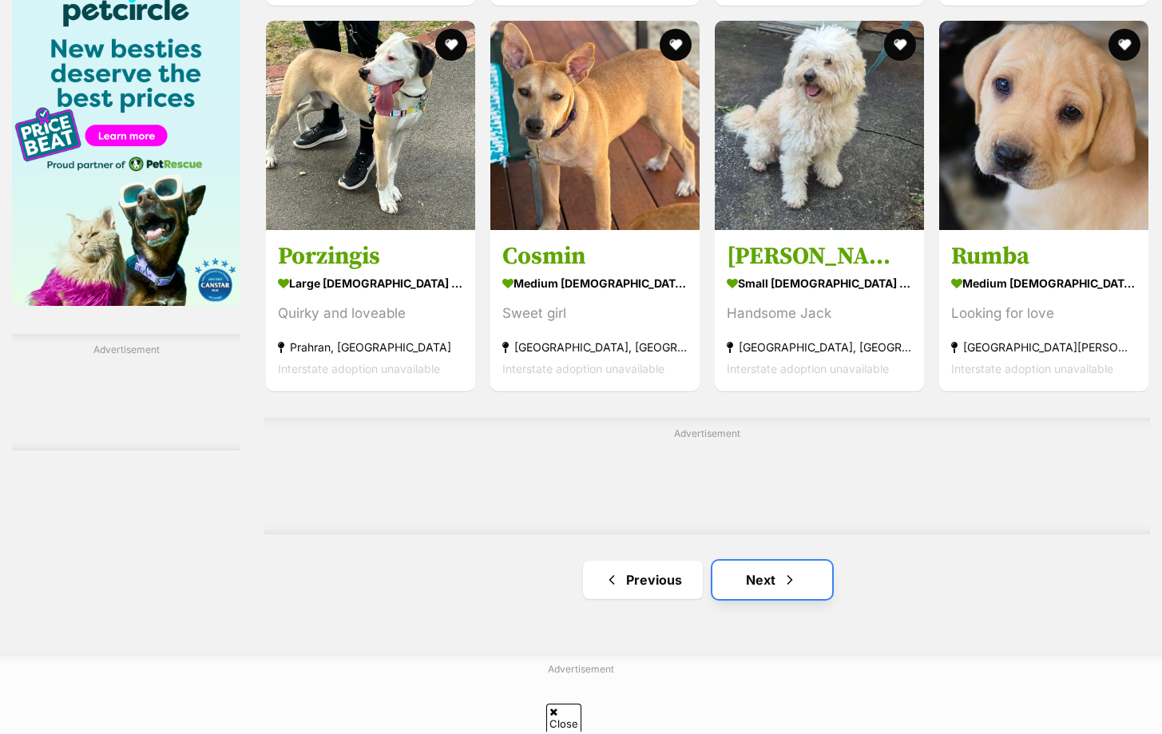
click at [754, 580] on link "Next" at bounding box center [772, 579] width 120 height 38
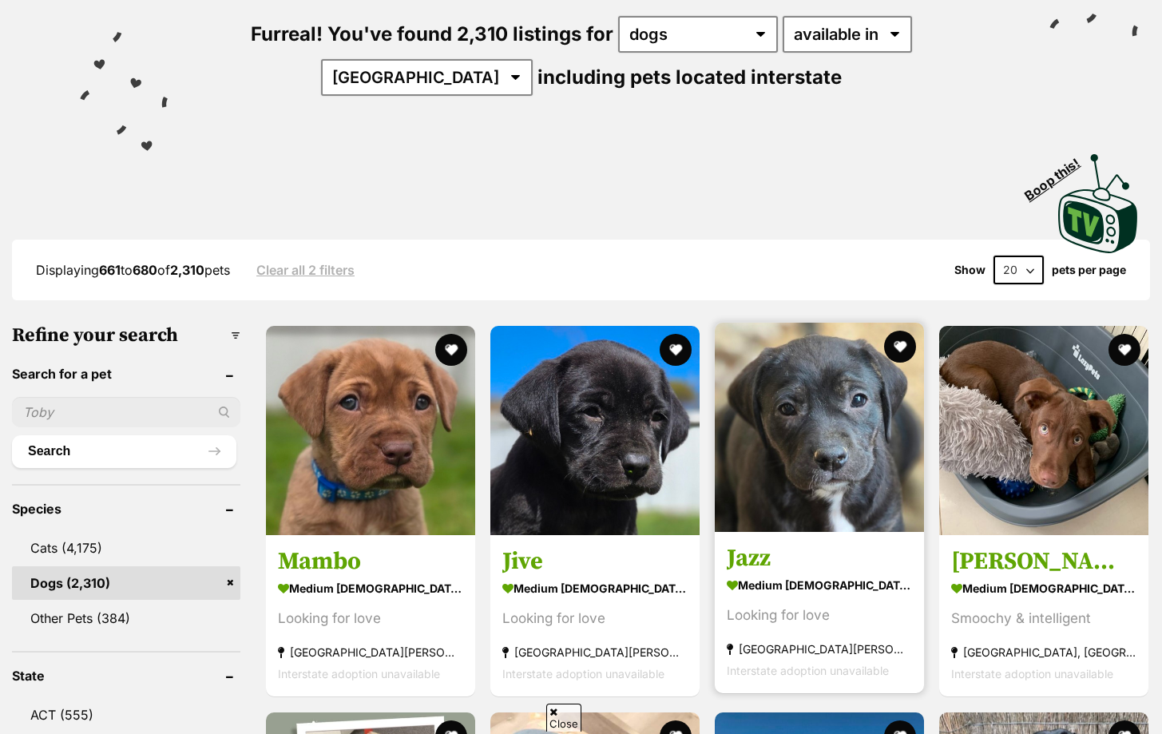
scroll to position [207, 0]
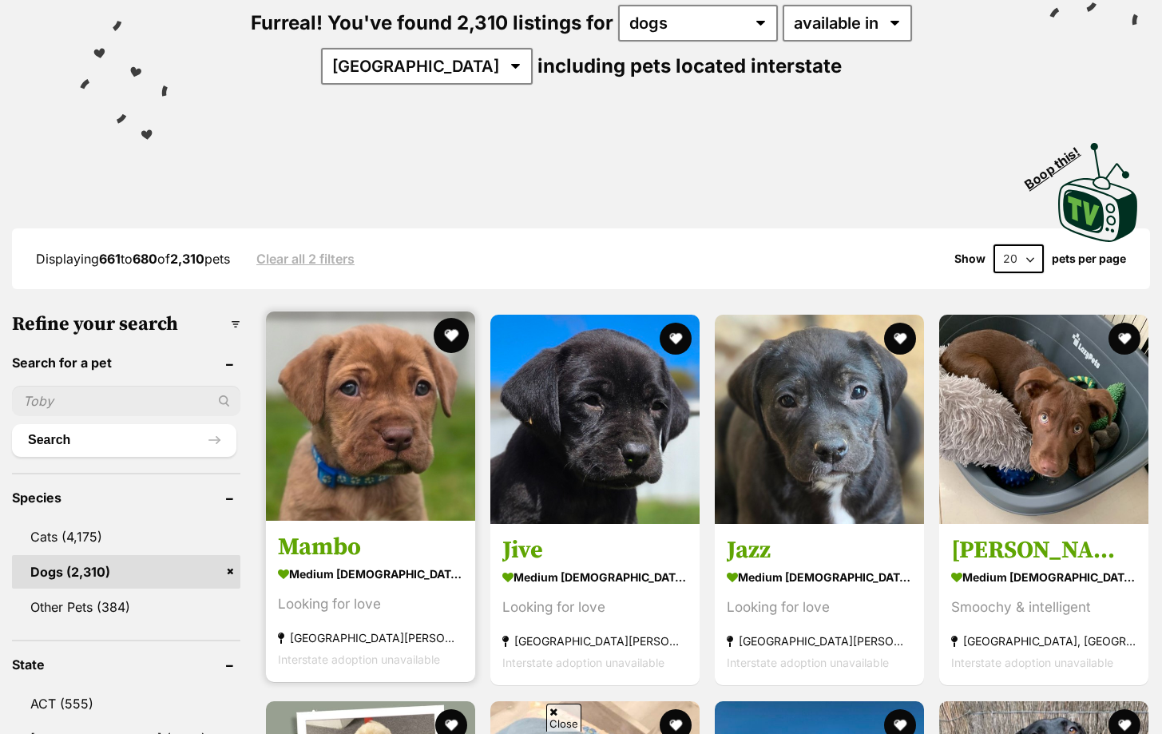
click at [456, 331] on button "favourite" at bounding box center [451, 335] width 35 height 35
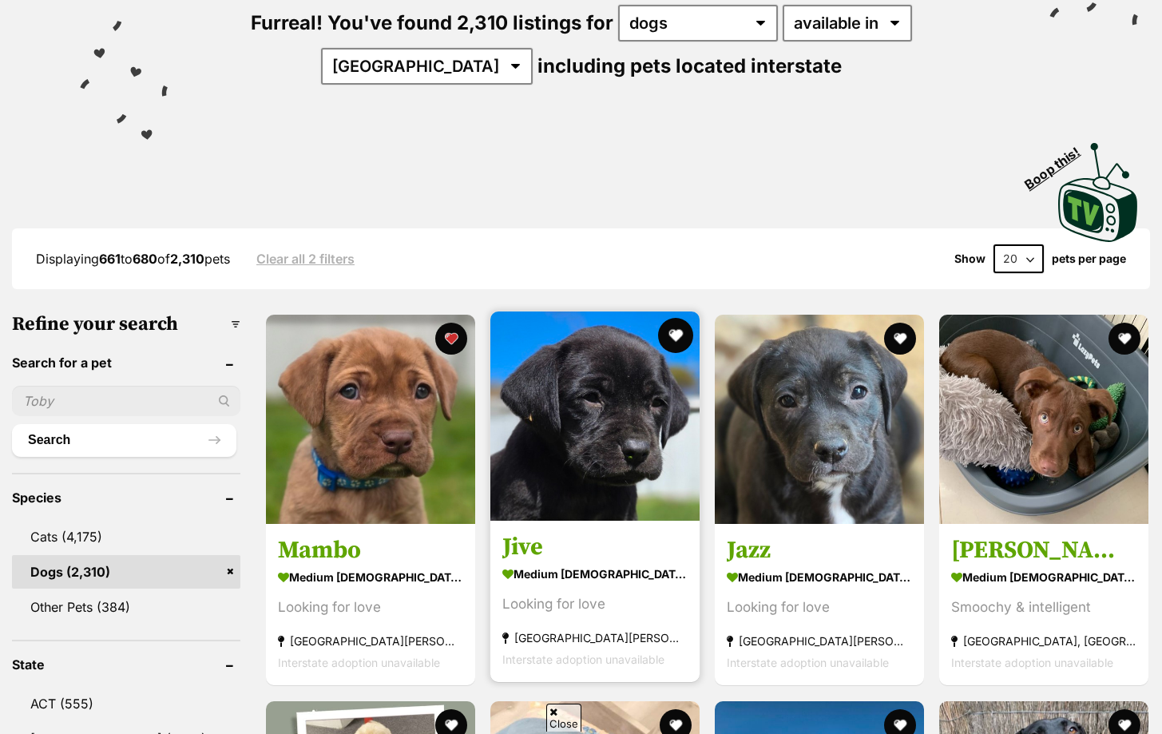
click at [670, 323] on button "favourite" at bounding box center [675, 335] width 35 height 35
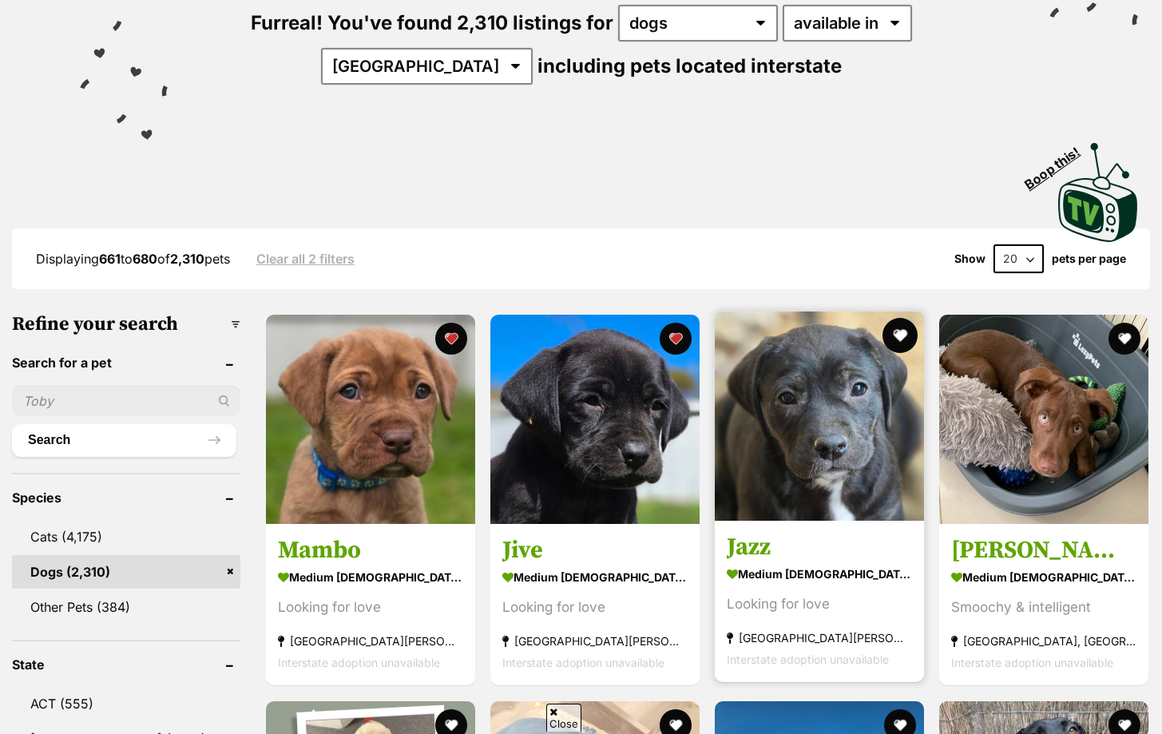
click at [895, 324] on button "favourite" at bounding box center [899, 335] width 35 height 35
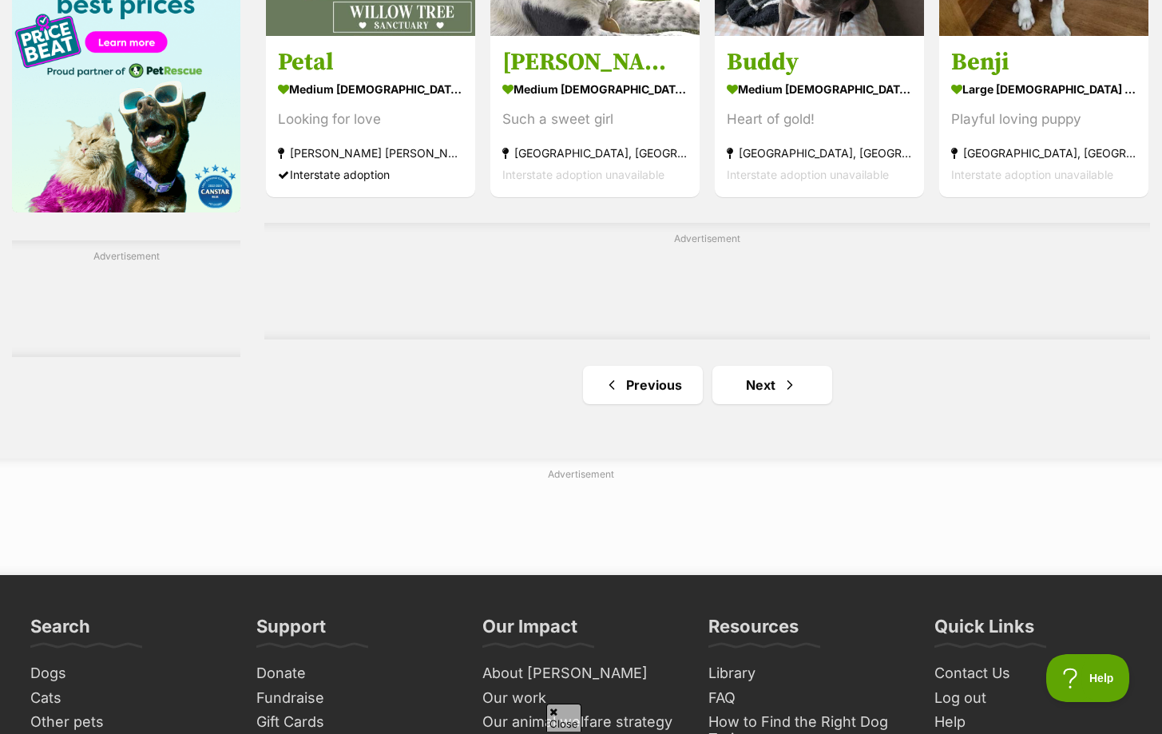
scroll to position [2615, 0]
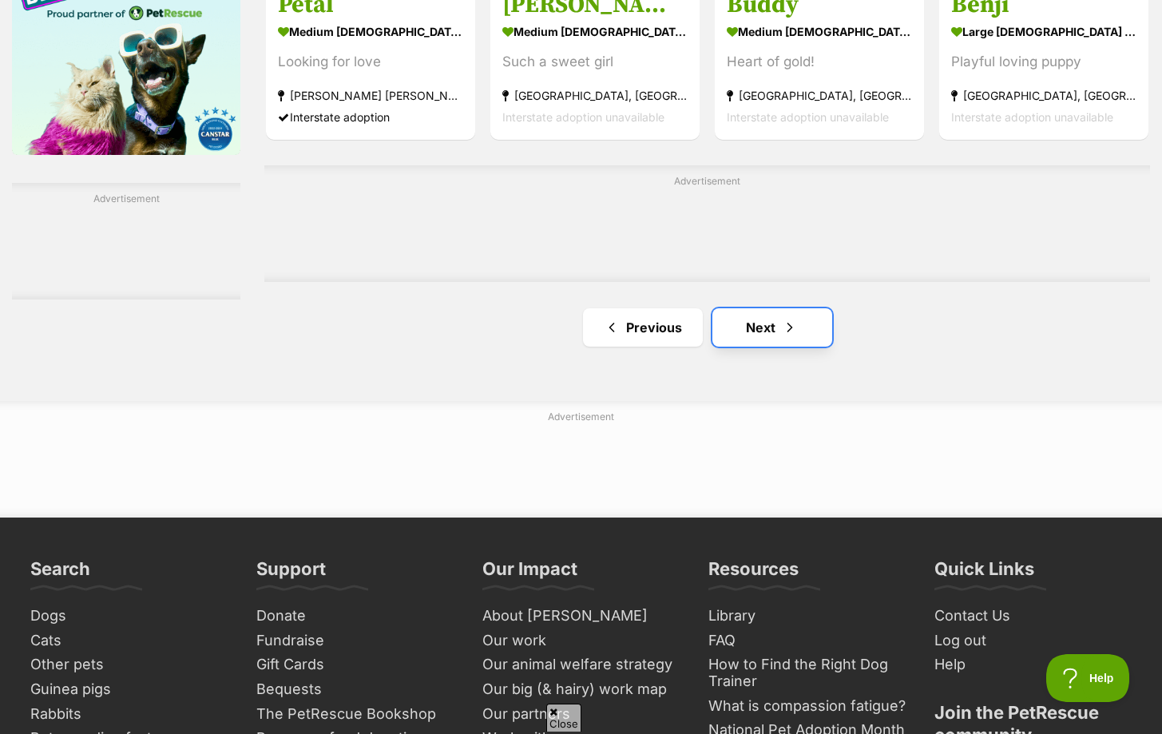
click at [790, 327] on span "Next page" at bounding box center [790, 327] width 16 height 19
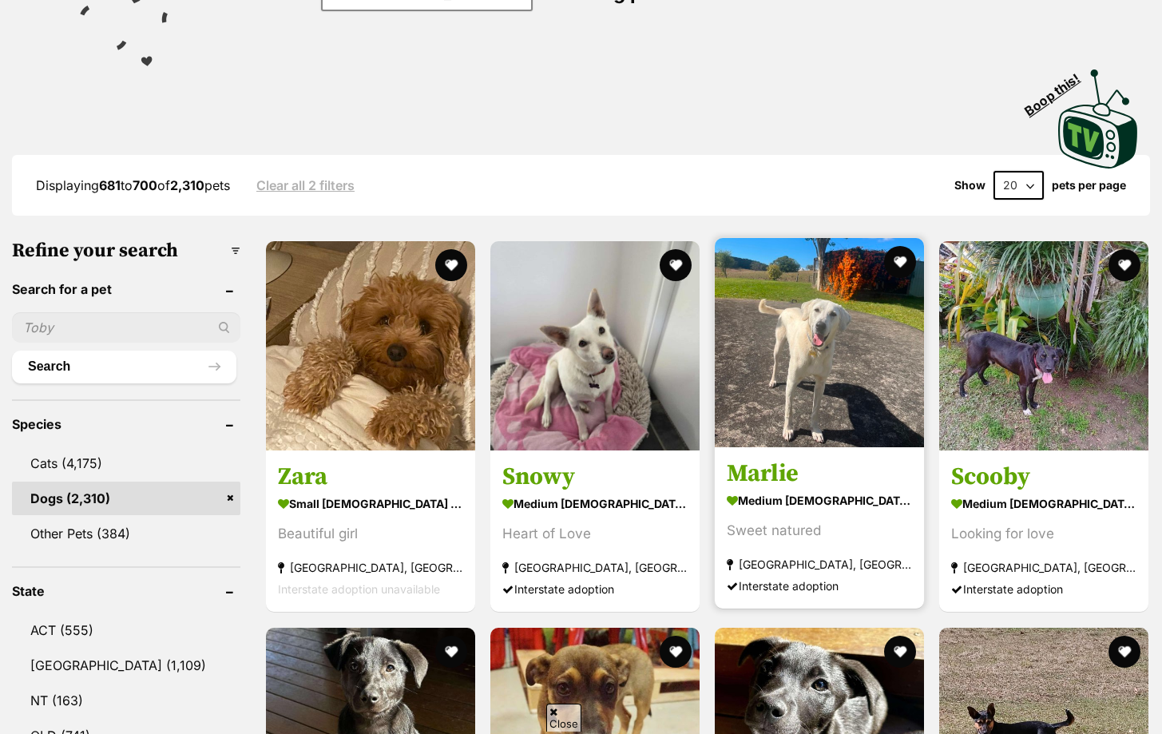
scroll to position [300, 0]
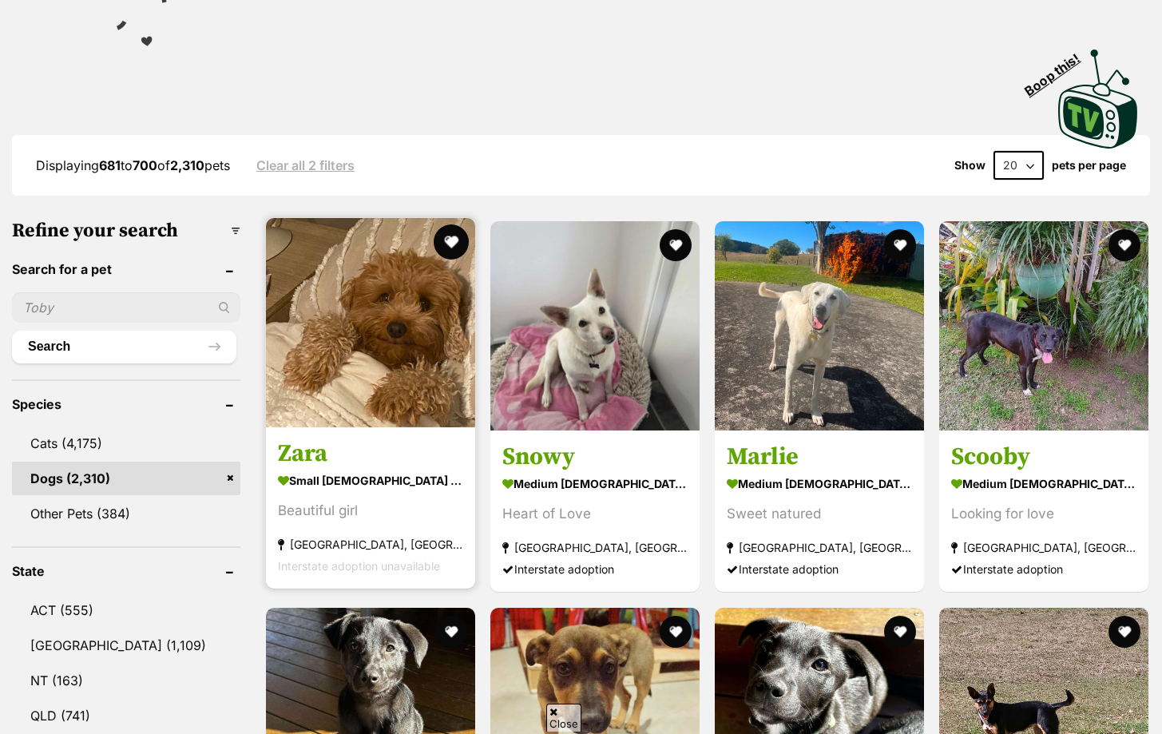
click at [445, 233] on button "favourite" at bounding box center [451, 241] width 35 height 35
click at [357, 296] on img at bounding box center [370, 322] width 209 height 209
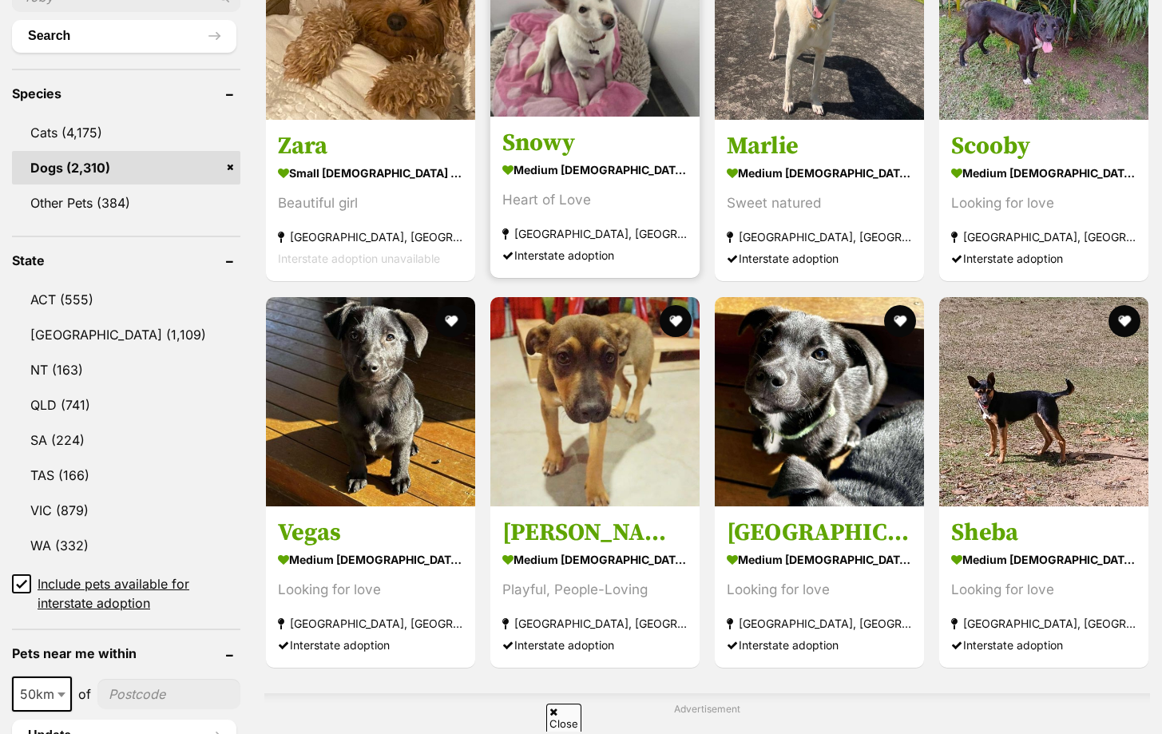
scroll to position [620, 0]
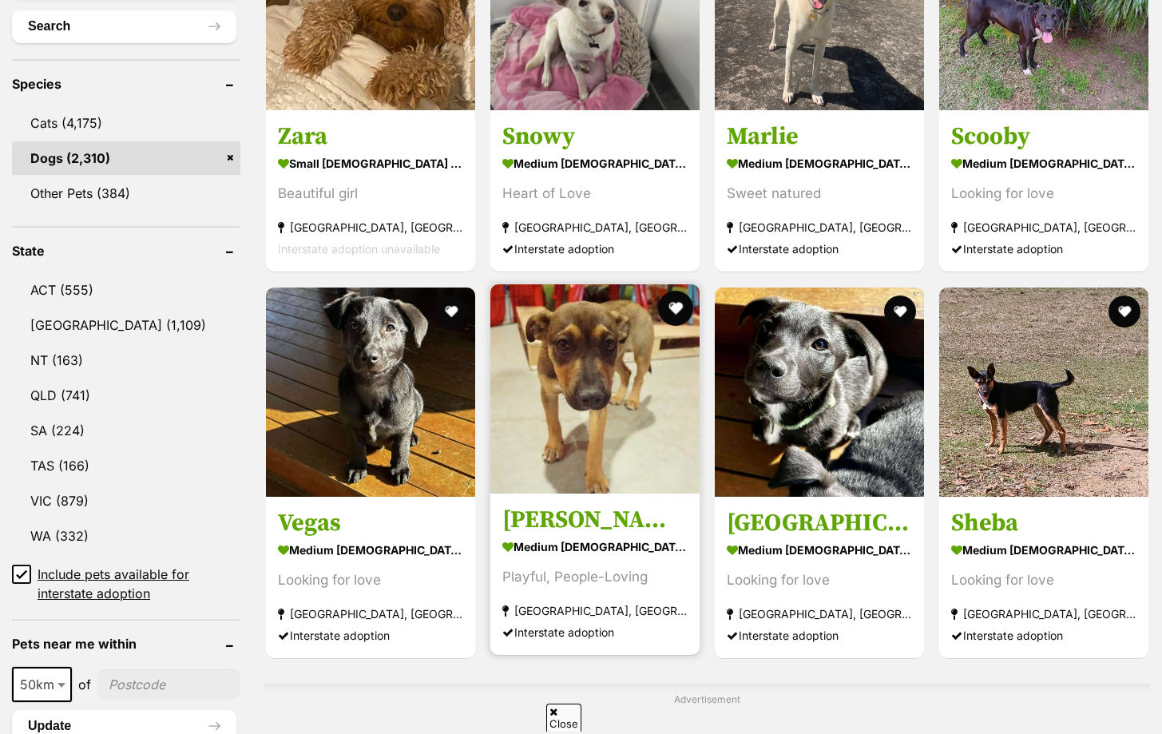
click at [673, 305] on button "favourite" at bounding box center [675, 308] width 35 height 35
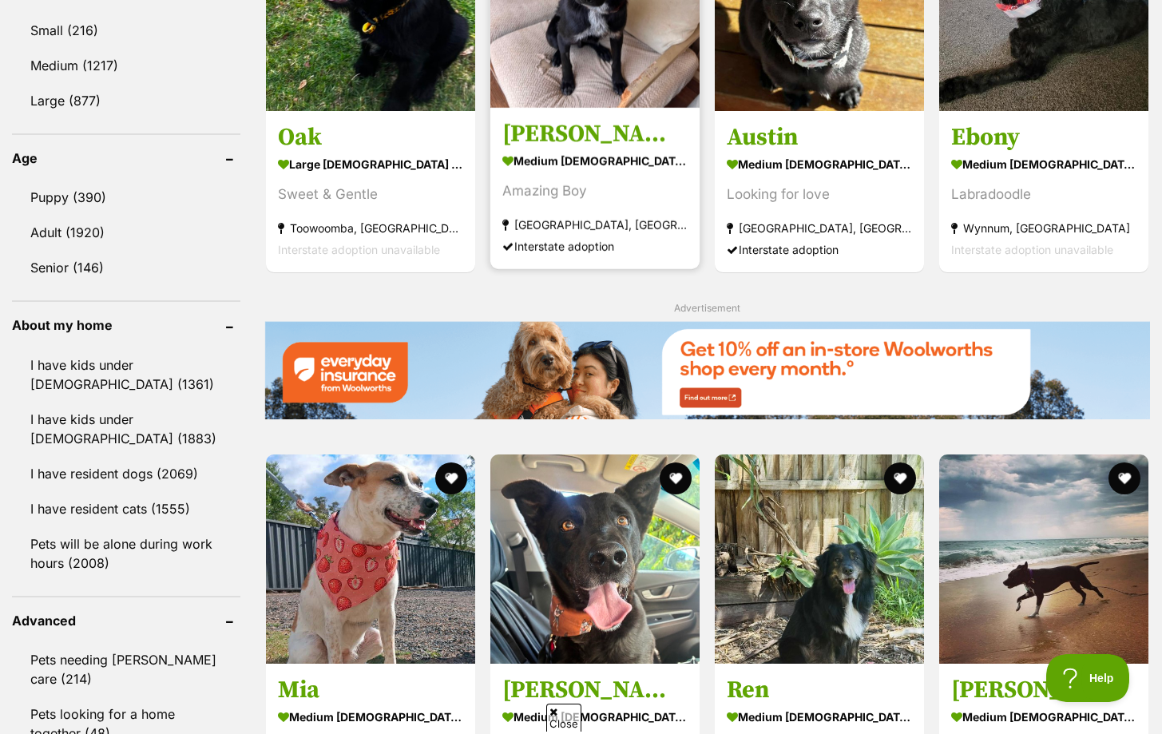
scroll to position [1533, 0]
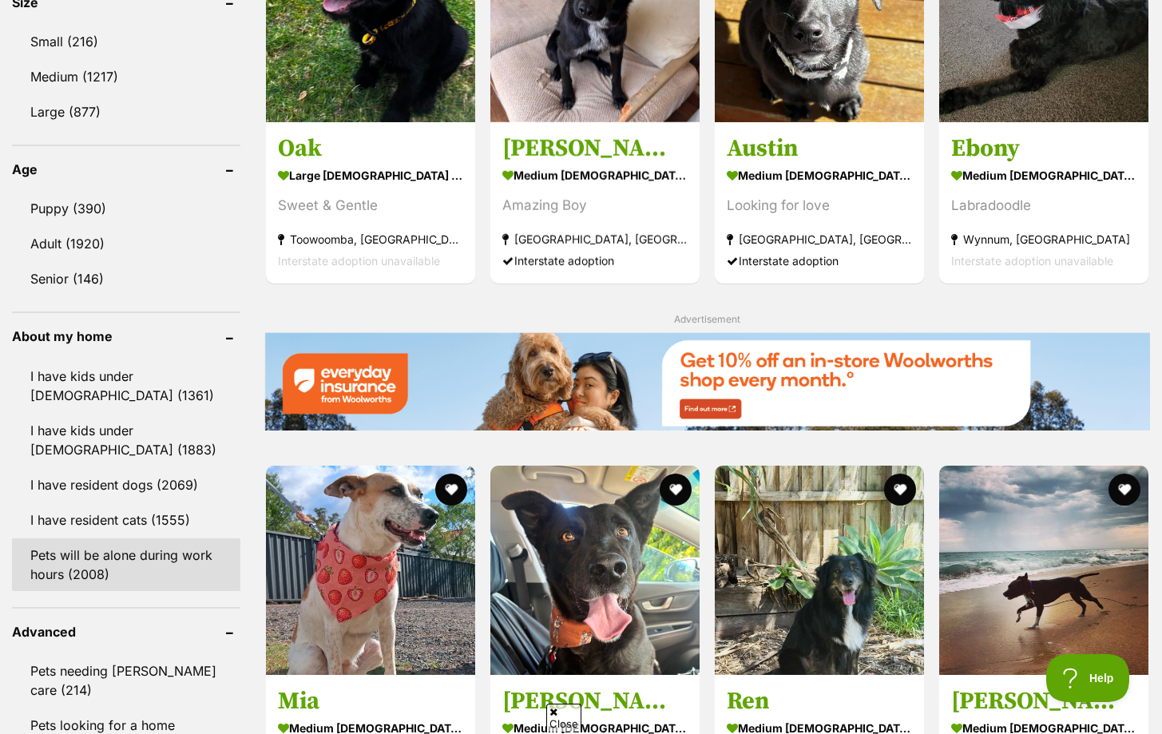
click at [155, 575] on link "Pets will be alone during work hours (2008)" at bounding box center [126, 564] width 228 height 53
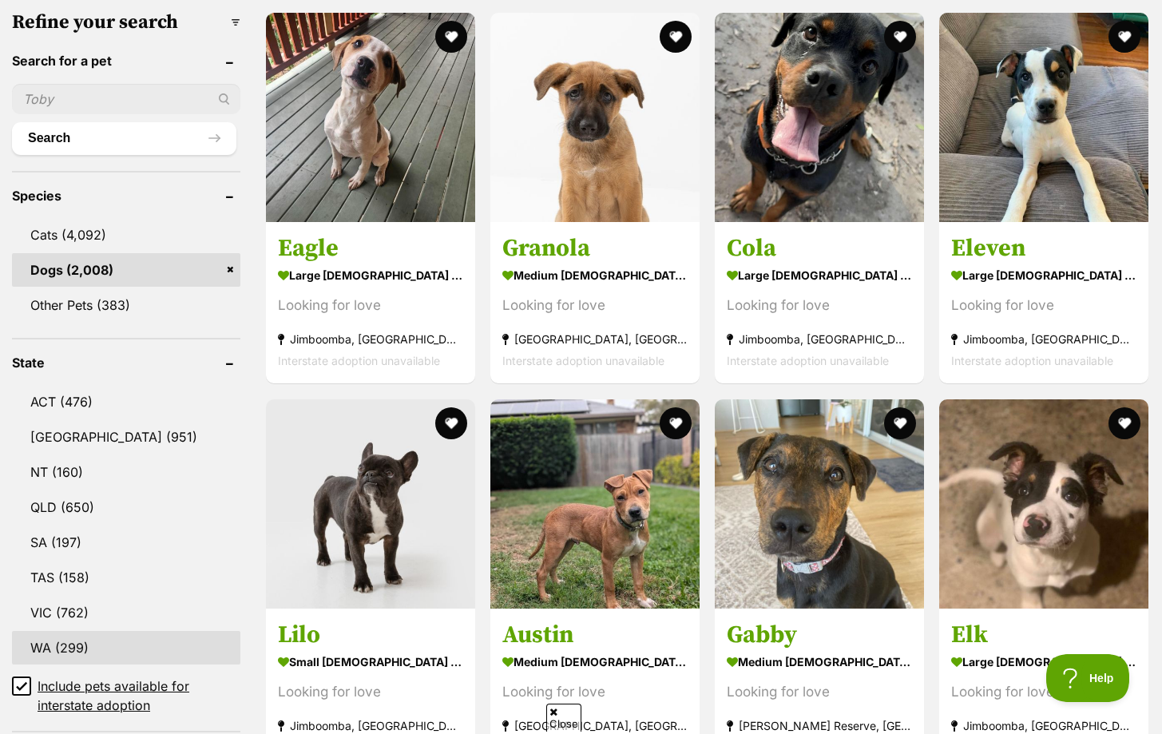
click at [58, 658] on link "WA (299)" at bounding box center [126, 648] width 228 height 34
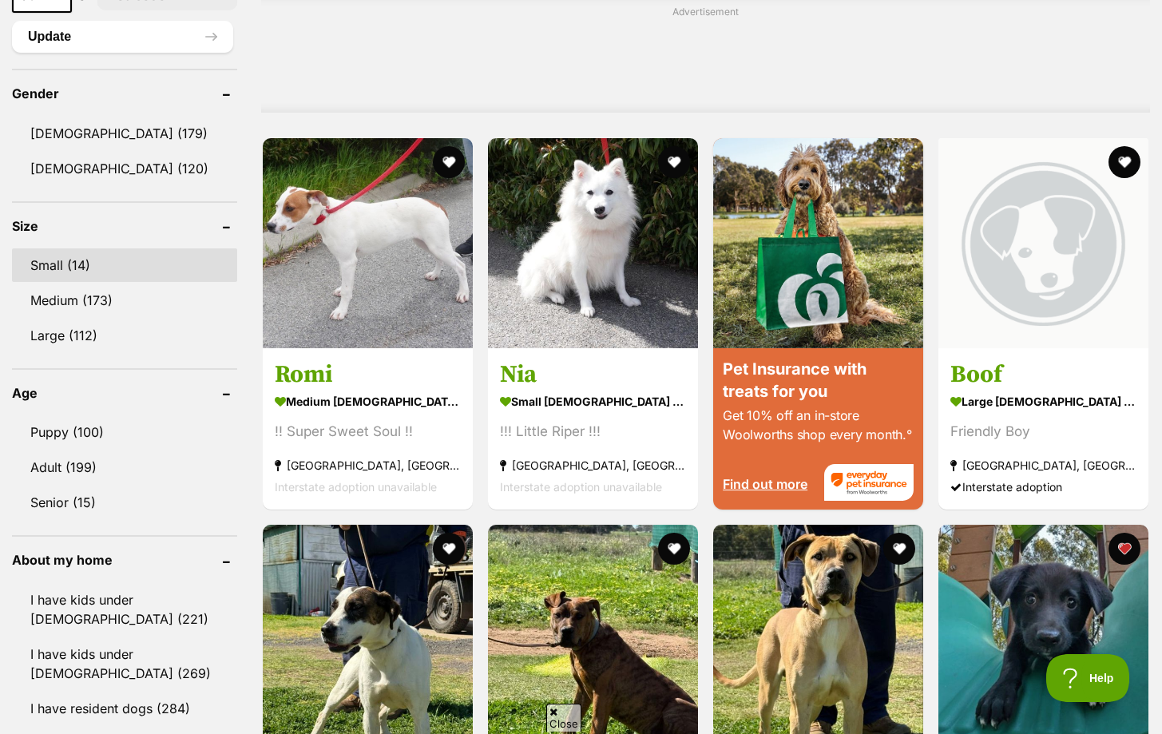
scroll to position [1308, 0]
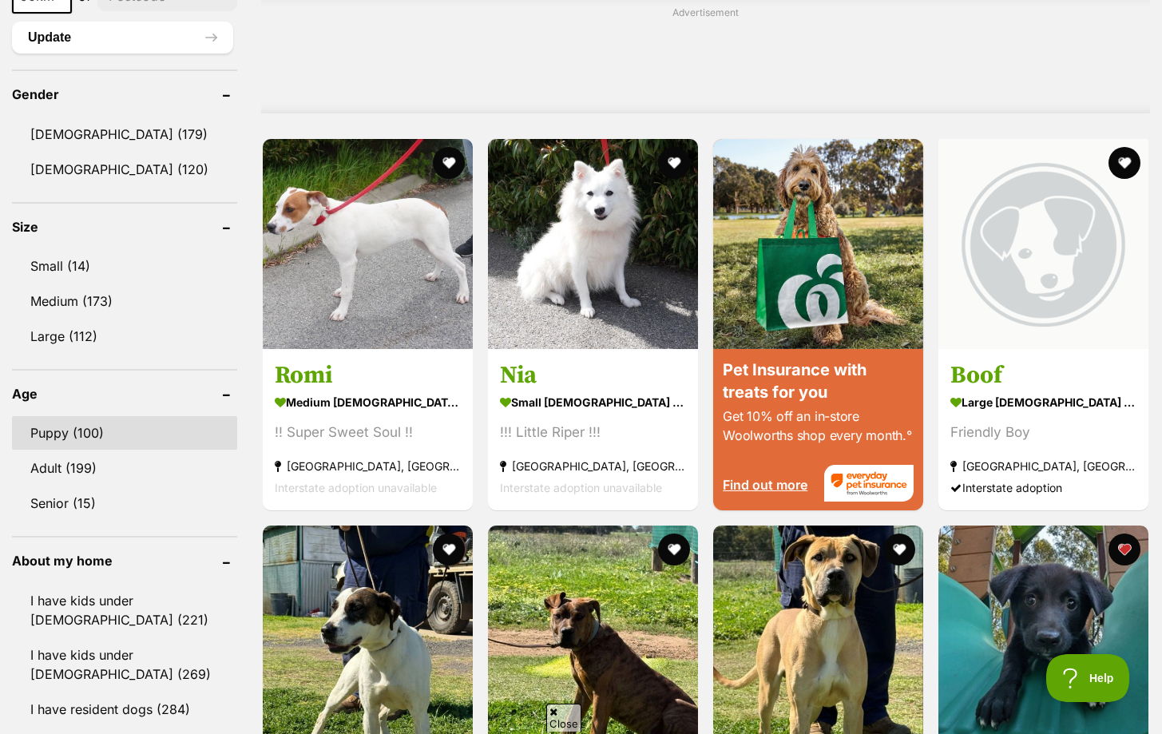
click at [74, 423] on link "Puppy (100)" at bounding box center [124, 433] width 225 height 34
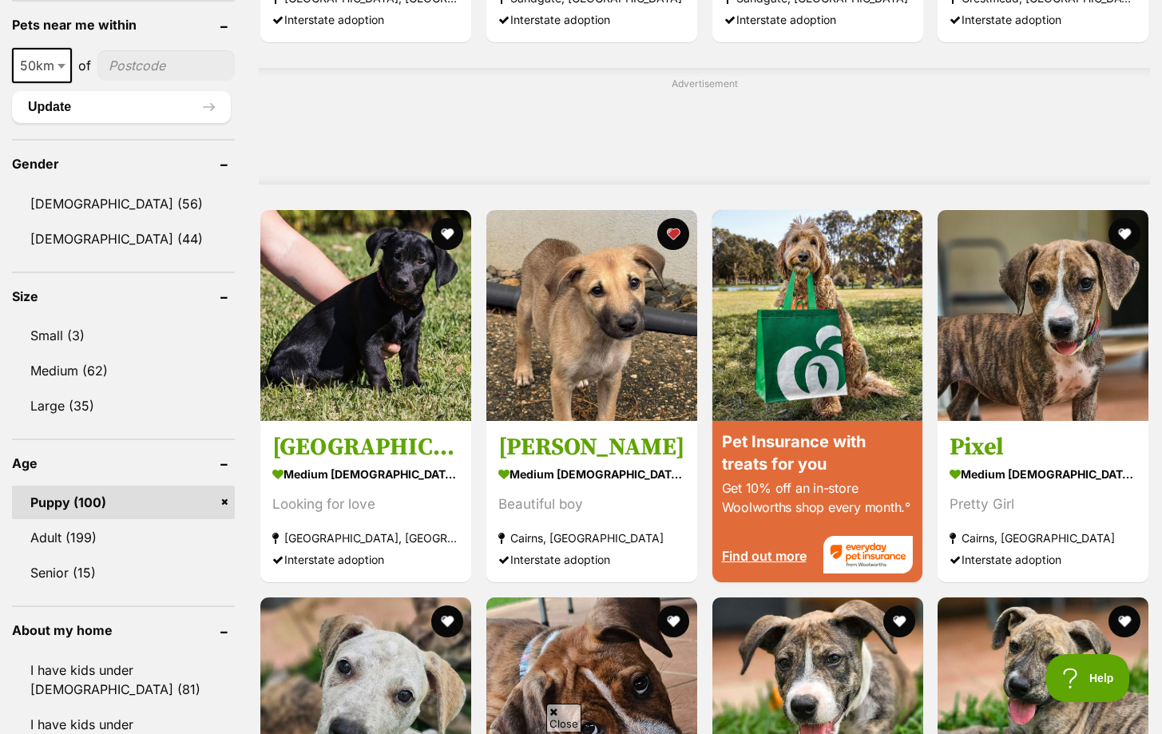
scroll to position [1243, 0]
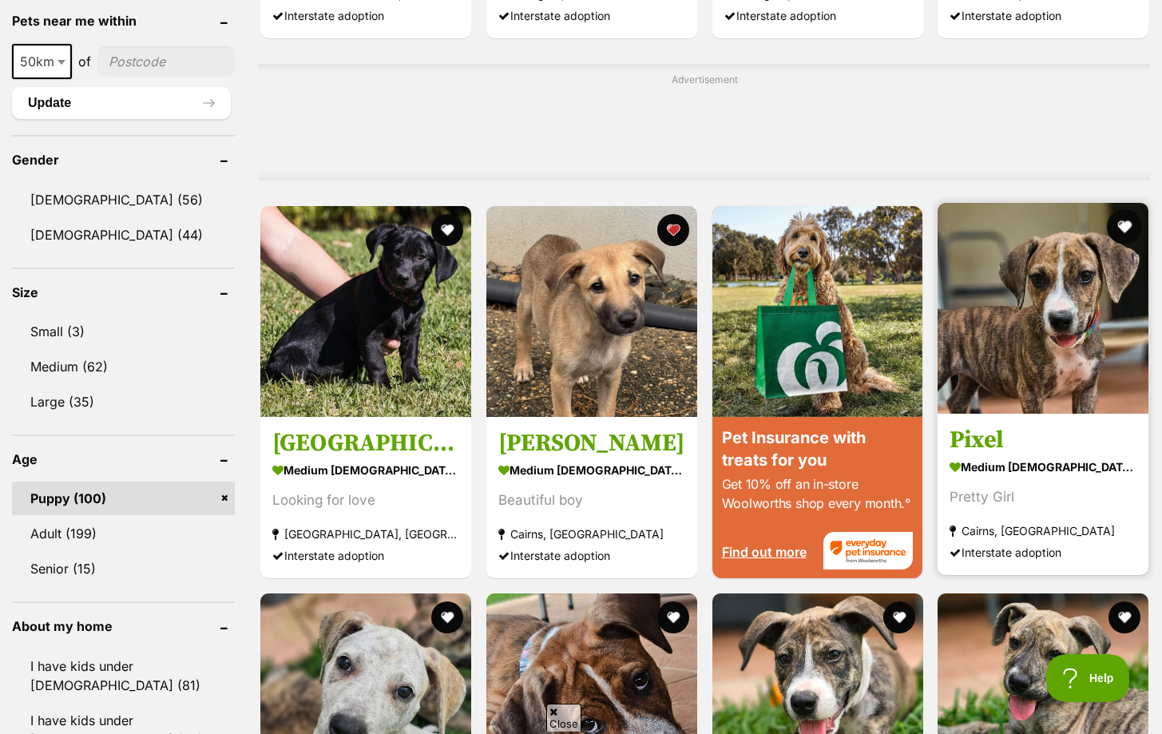
click at [1126, 231] on button "favourite" at bounding box center [1124, 226] width 35 height 35
